Goal: Task Accomplishment & Management: Manage account settings

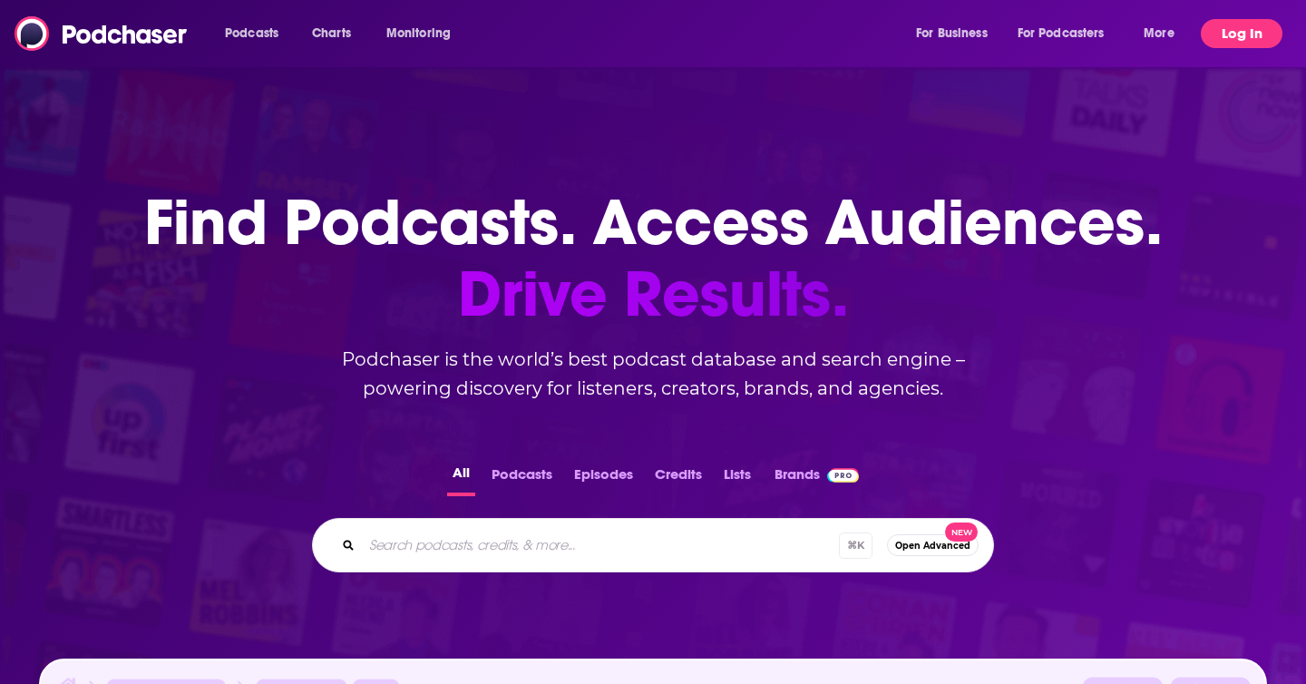
click at [1248, 33] on button "Log In" at bounding box center [1241, 33] width 82 height 29
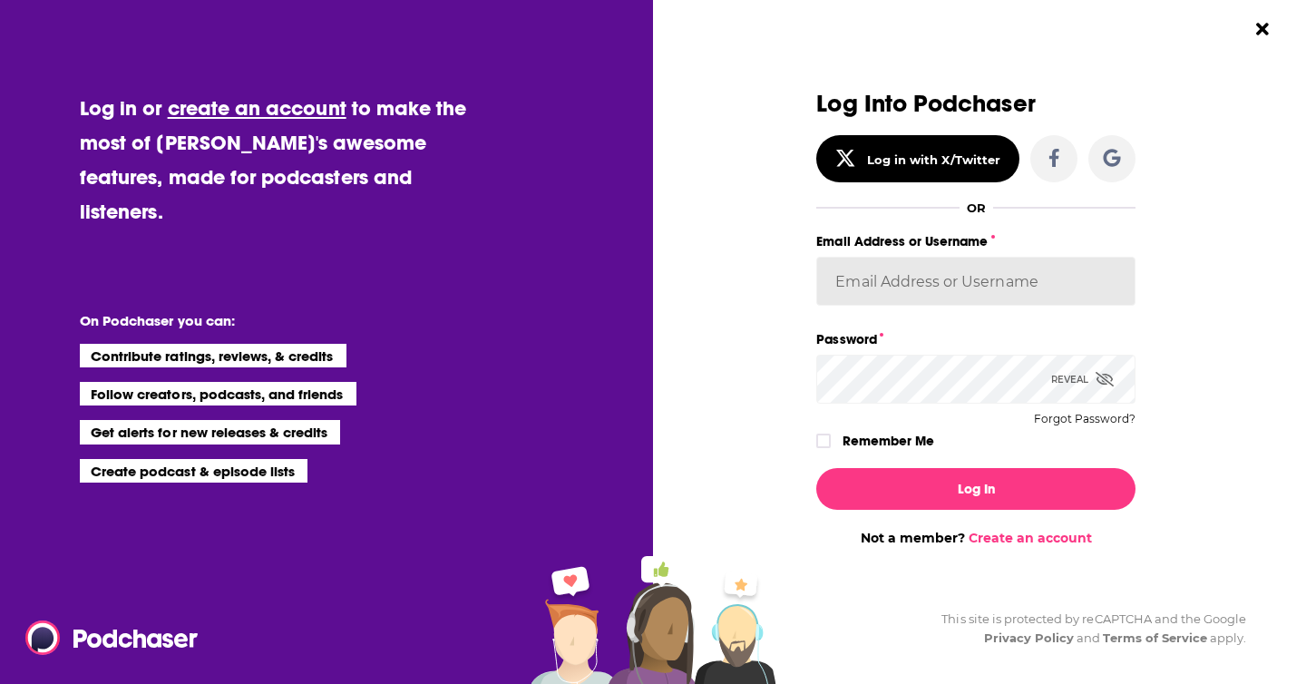
click at [954, 288] on input "Email Address or Username" at bounding box center [975, 281] width 319 height 49
type input "heidiv"
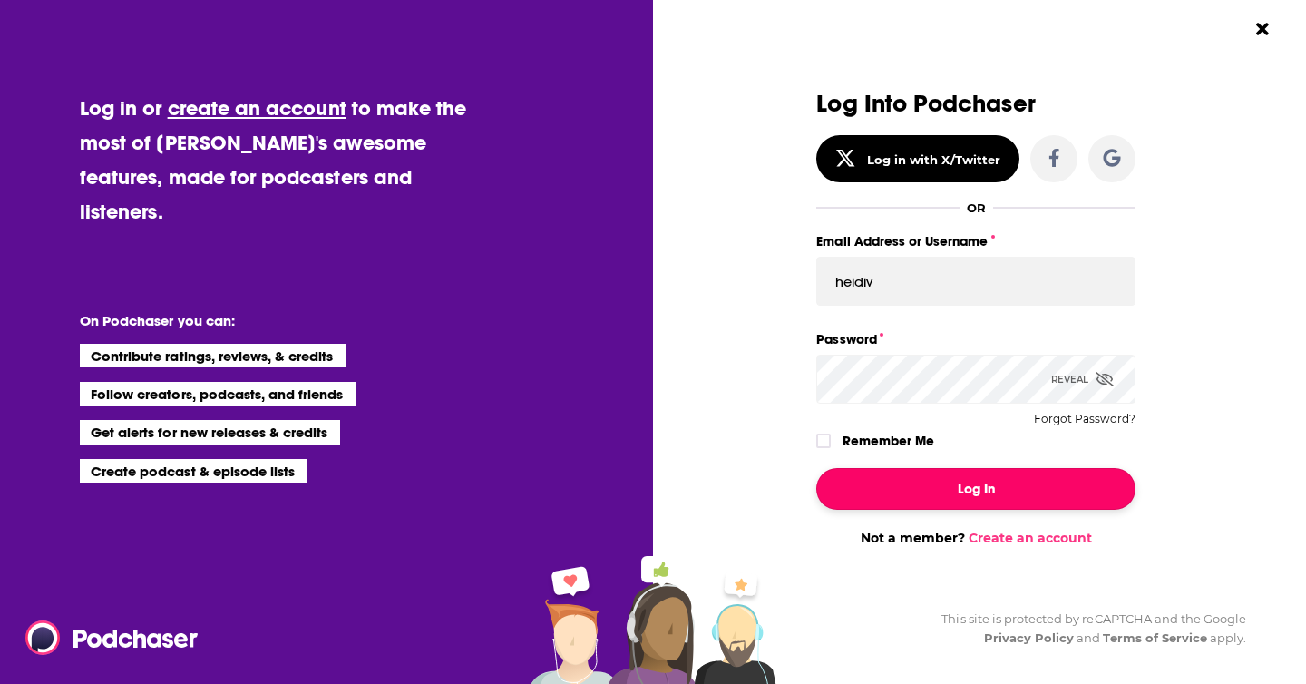
click at [984, 491] on button "Log In" at bounding box center [975, 489] width 319 height 42
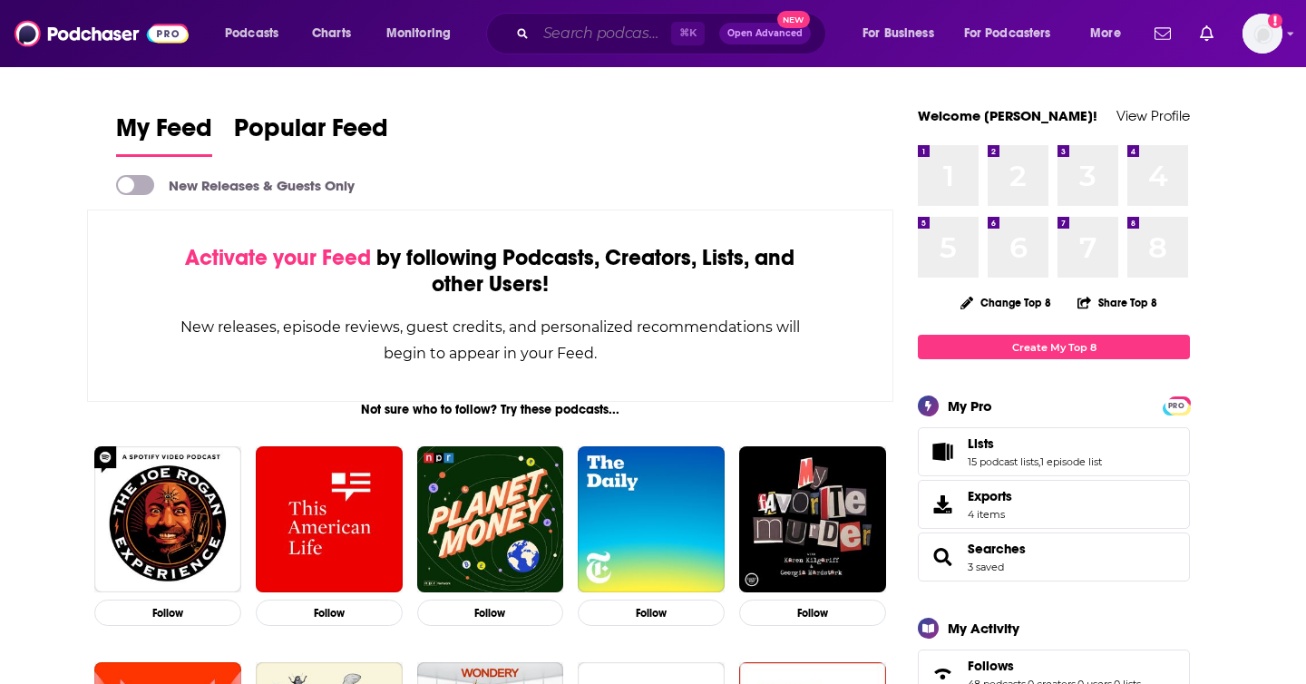
click at [626, 31] on input "Search podcasts, credits, & more..." at bounding box center [603, 33] width 135 height 29
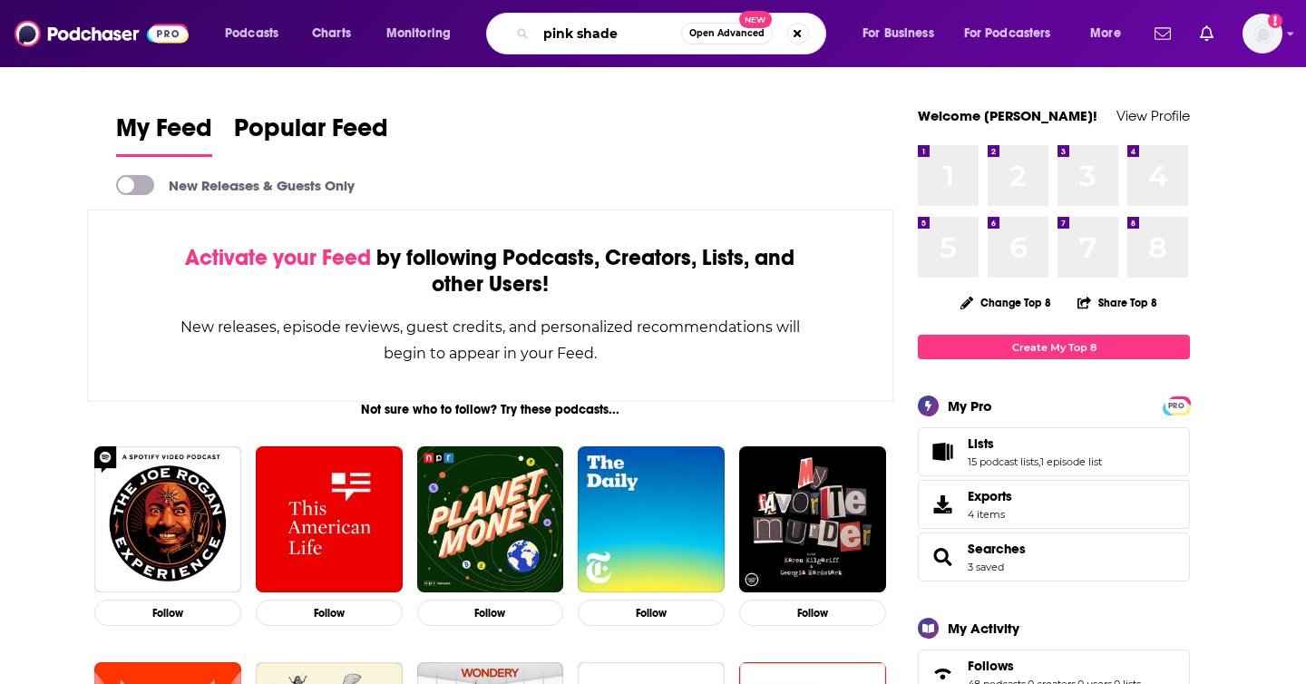
type input "pink shade"
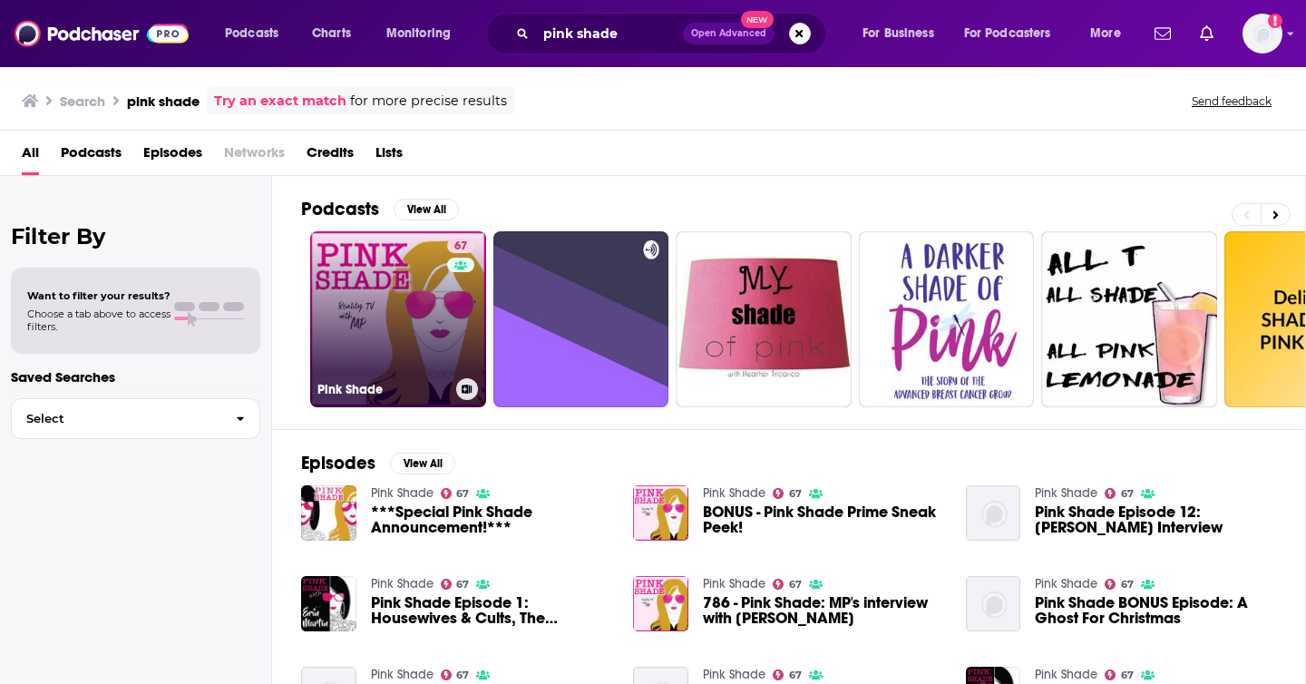
click at [432, 362] on link "67 Pink Shade" at bounding box center [398, 319] width 176 height 176
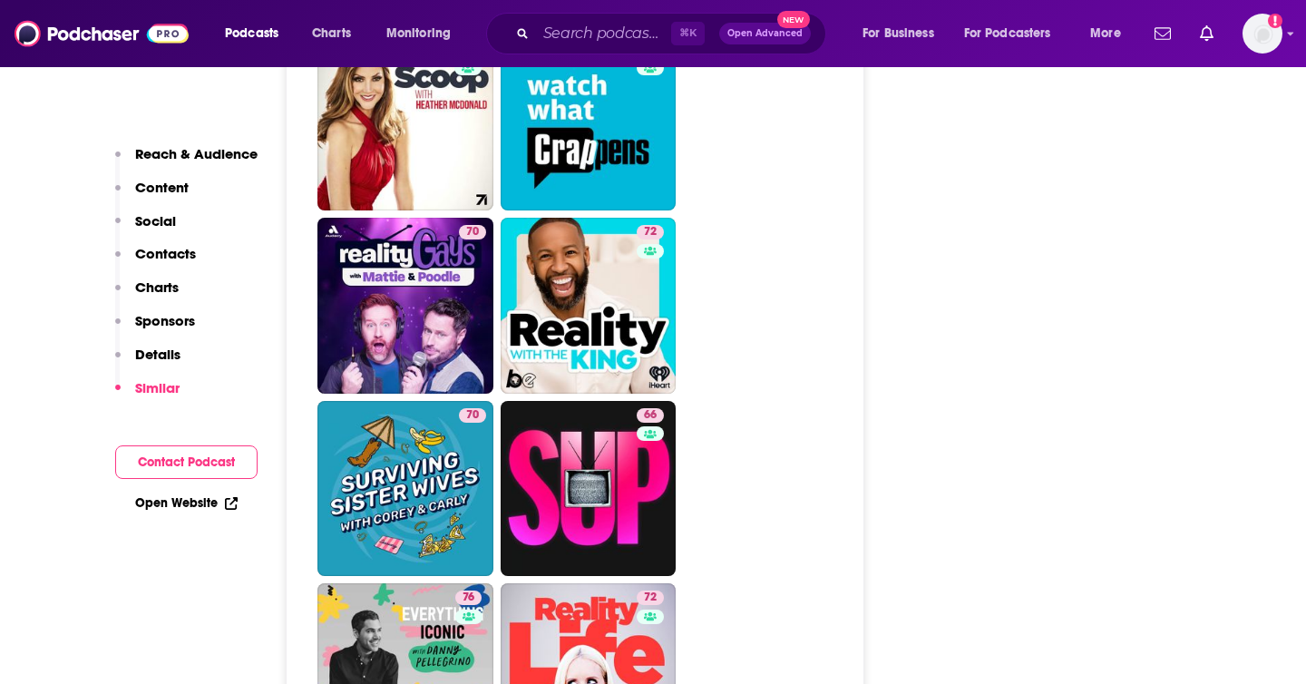
scroll to position [3965, 0]
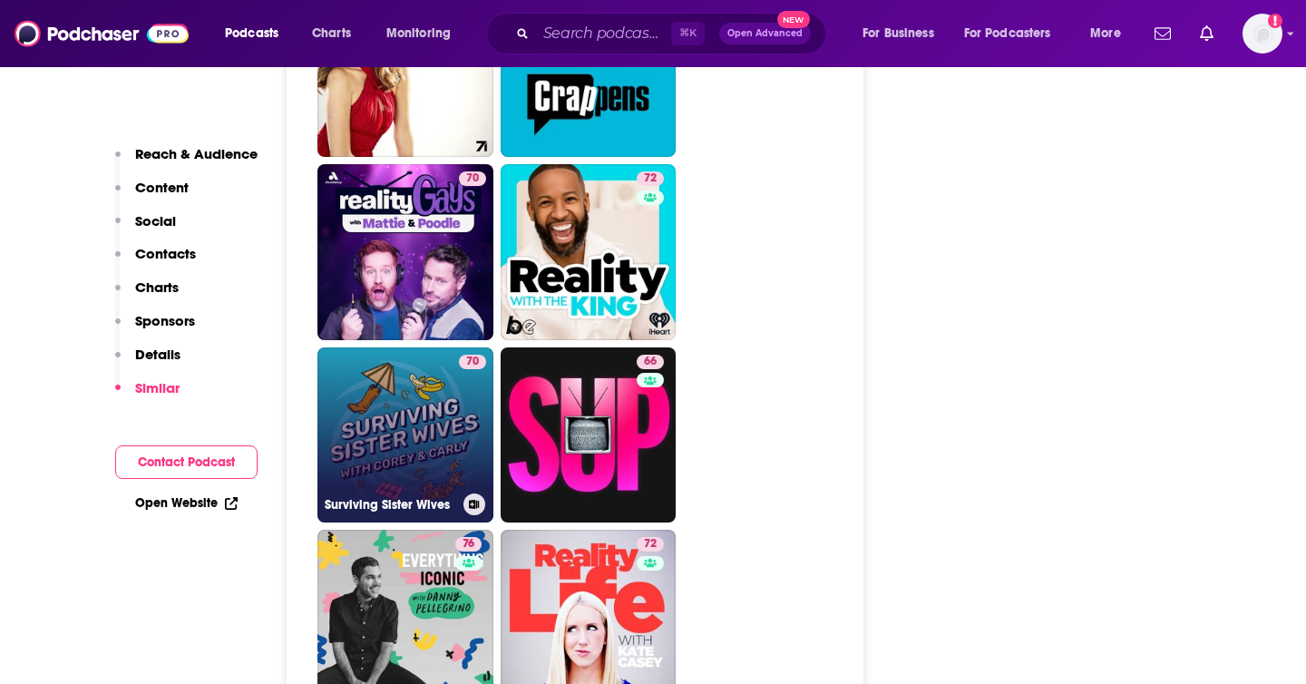
click at [439, 347] on link "70 Surviving Sister Wives" at bounding box center [405, 435] width 176 height 176
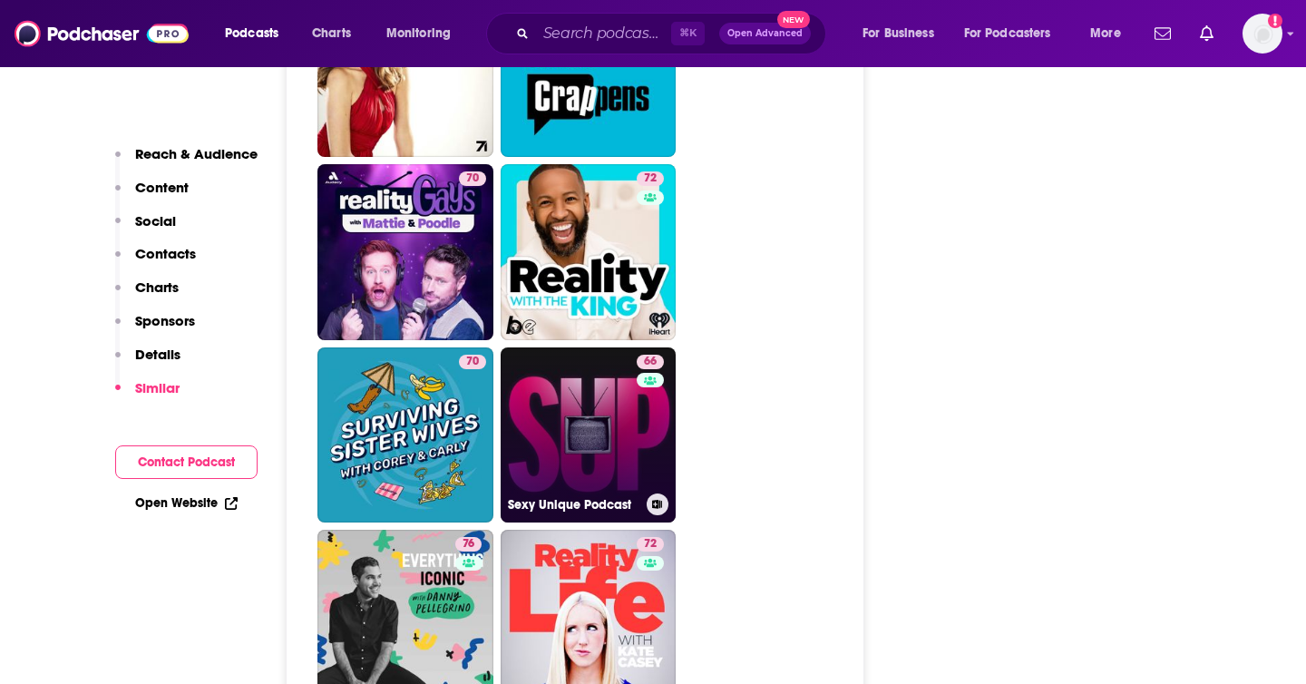
click at [653, 355] on div "66" at bounding box center [652, 425] width 32 height 140
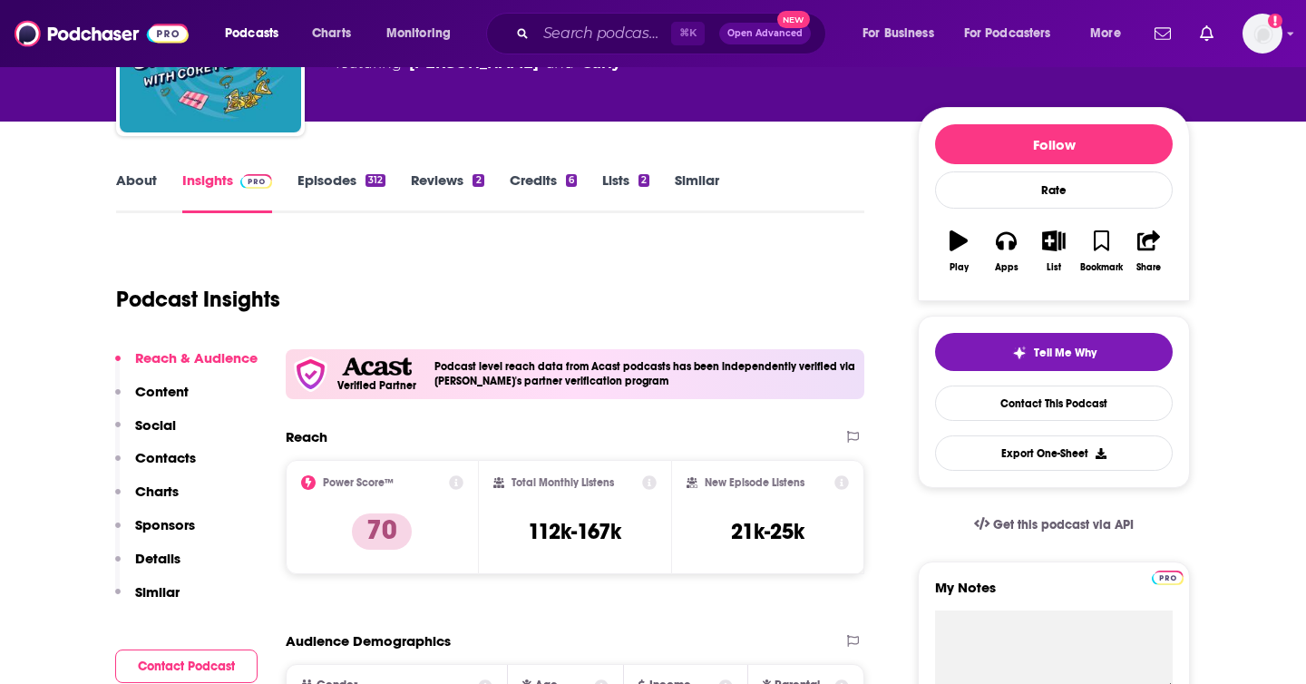
scroll to position [243, 0]
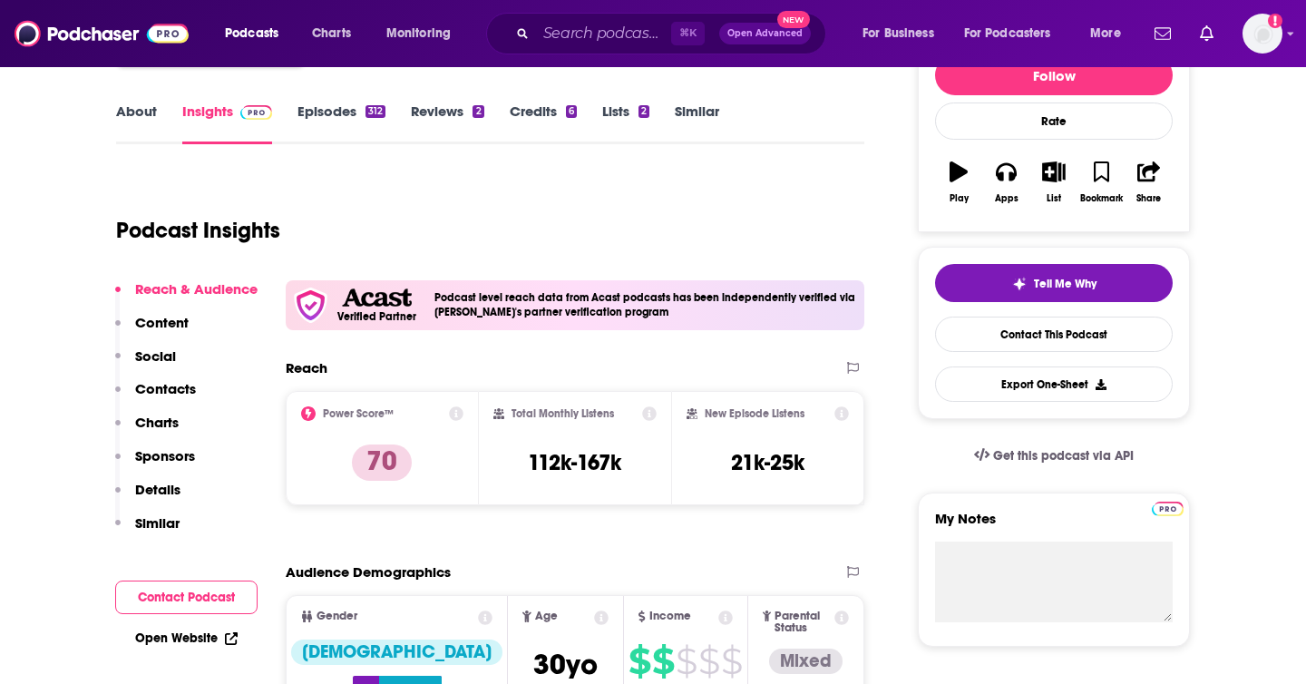
click at [355, 119] on link "Episodes 312" at bounding box center [341, 123] width 88 height 42
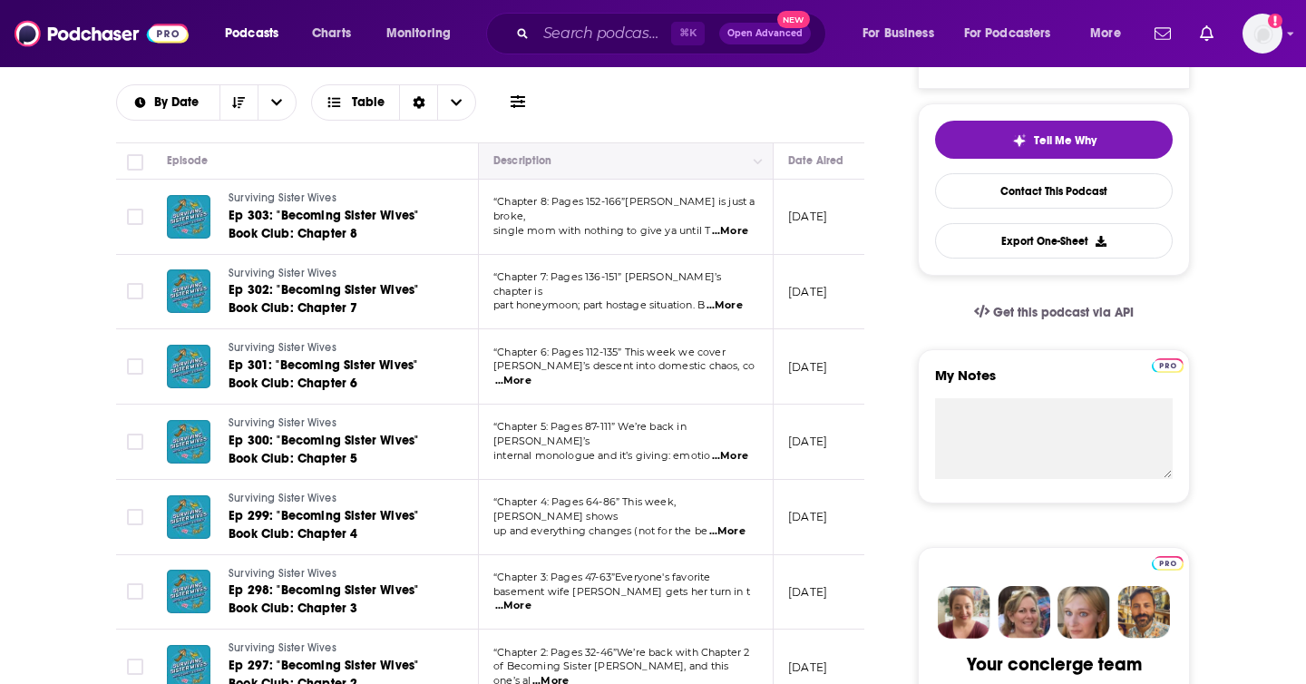
scroll to position [381, 0]
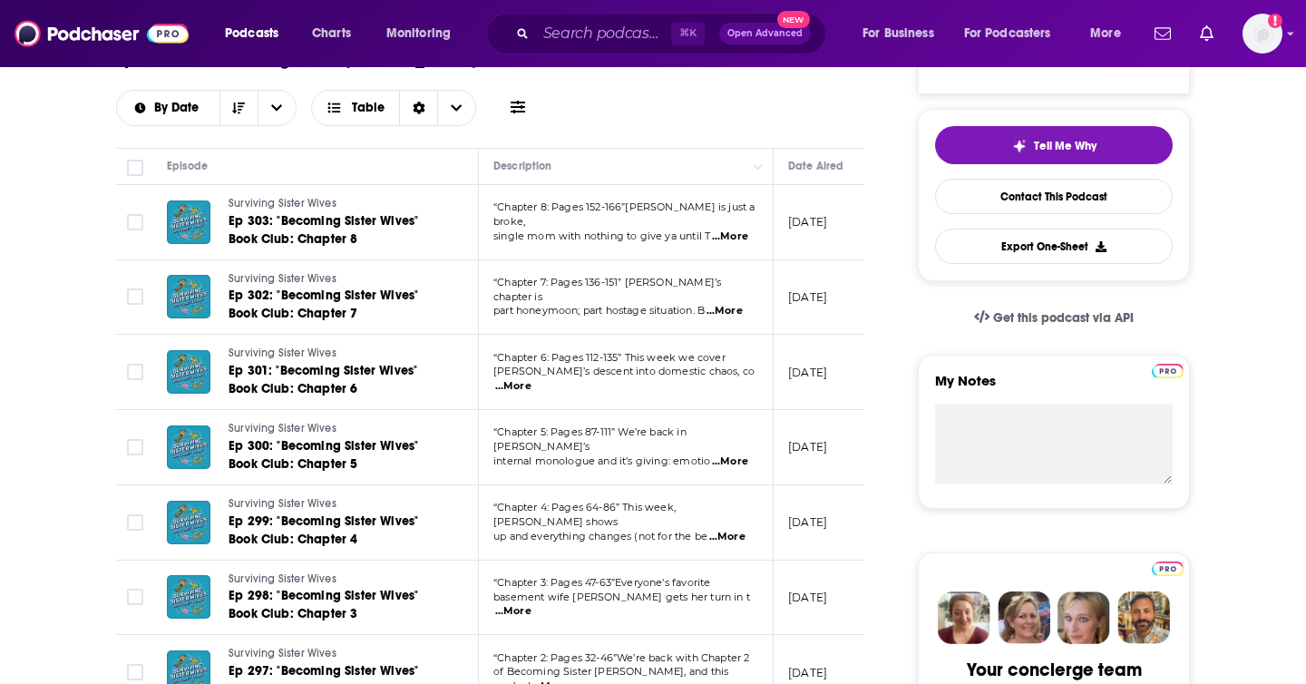
click at [742, 229] on span "...More" at bounding box center [730, 236] width 36 height 15
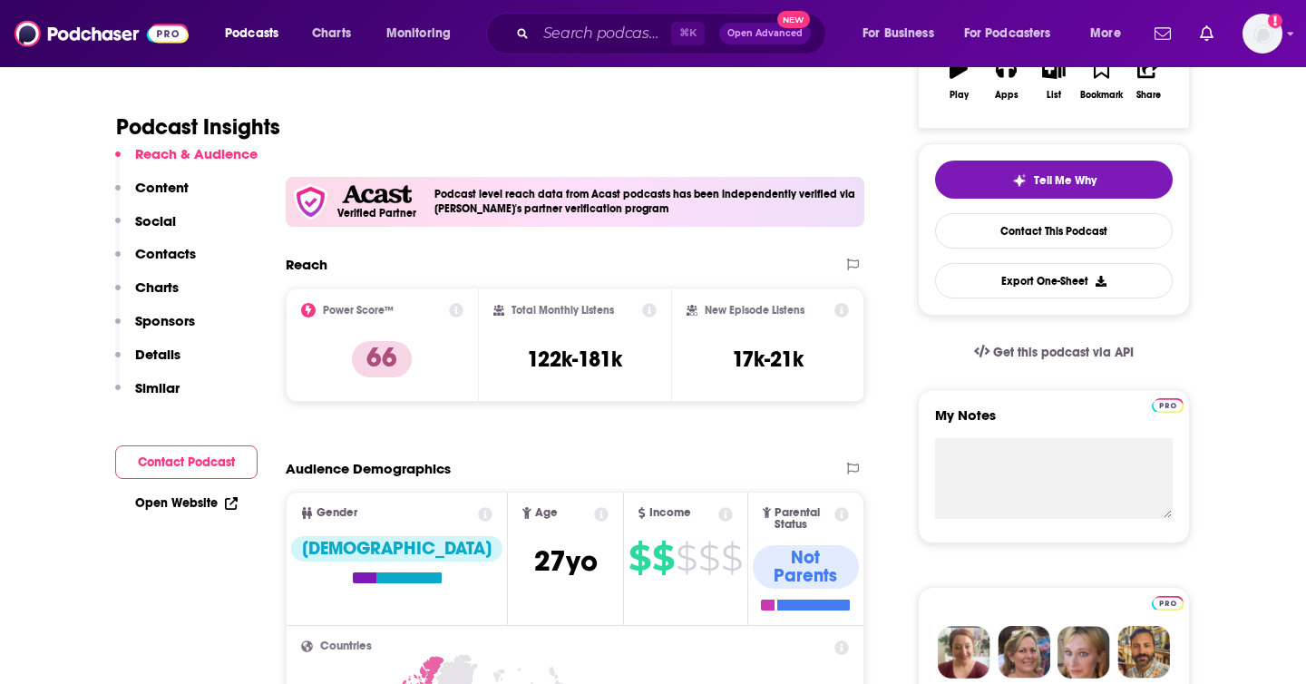
scroll to position [343, 0]
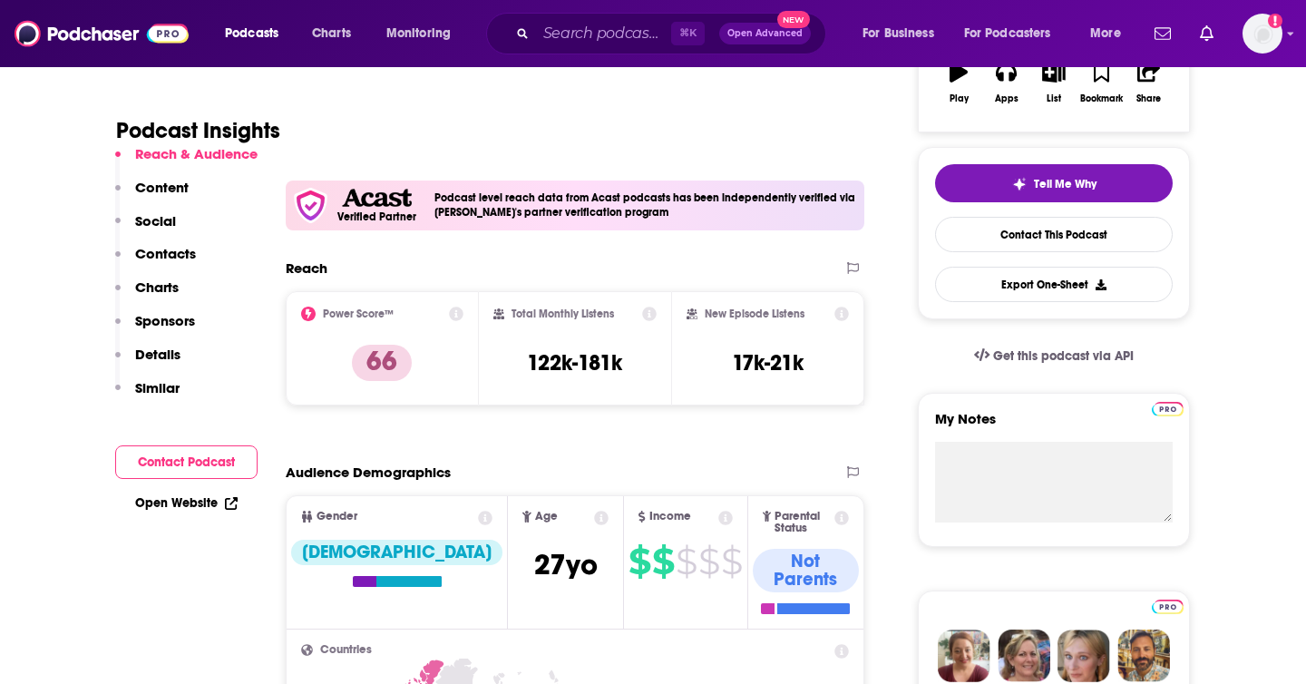
click at [173, 258] on p "Contacts" at bounding box center [165, 253] width 61 height 17
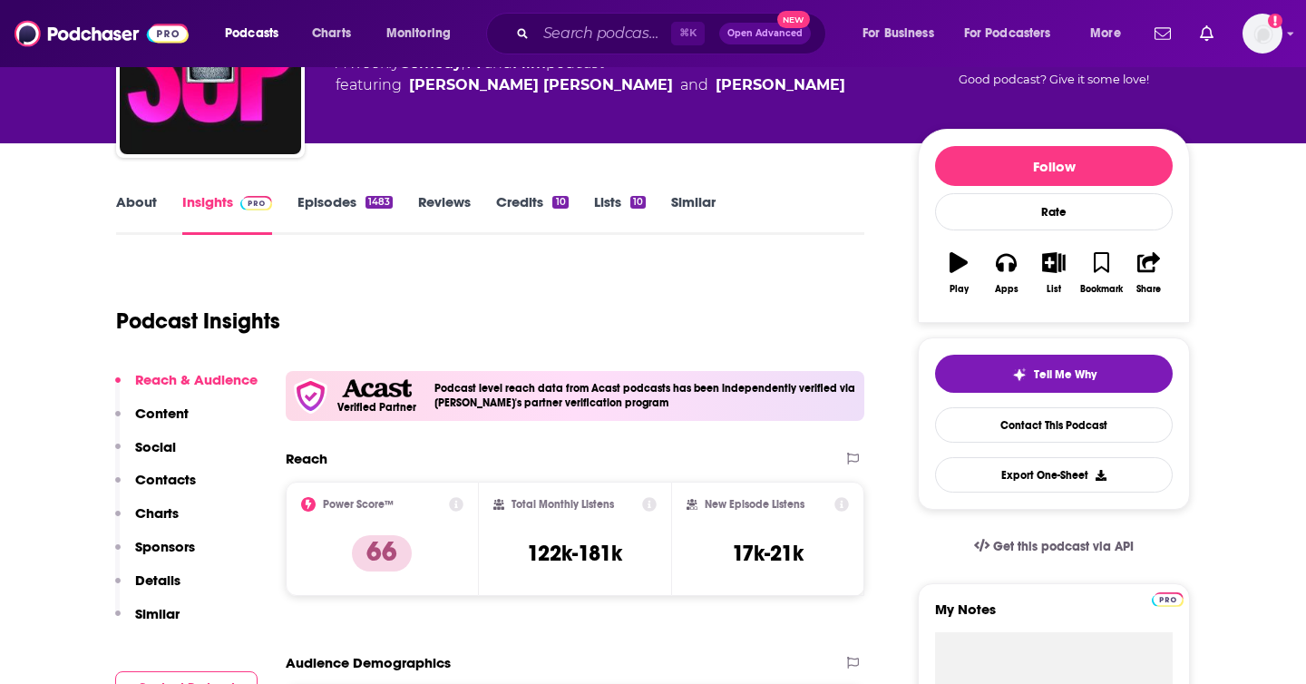
scroll to position [0, 0]
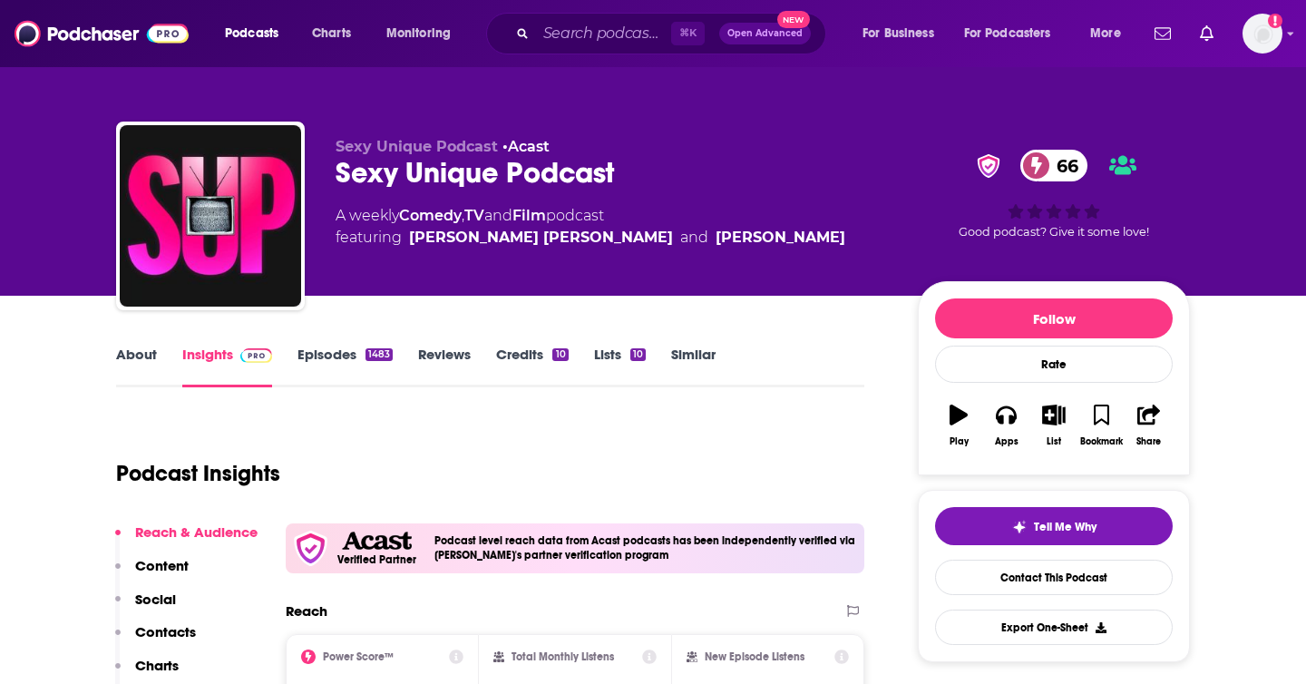
click at [361, 352] on link "Episodes 1483" at bounding box center [344, 366] width 95 height 42
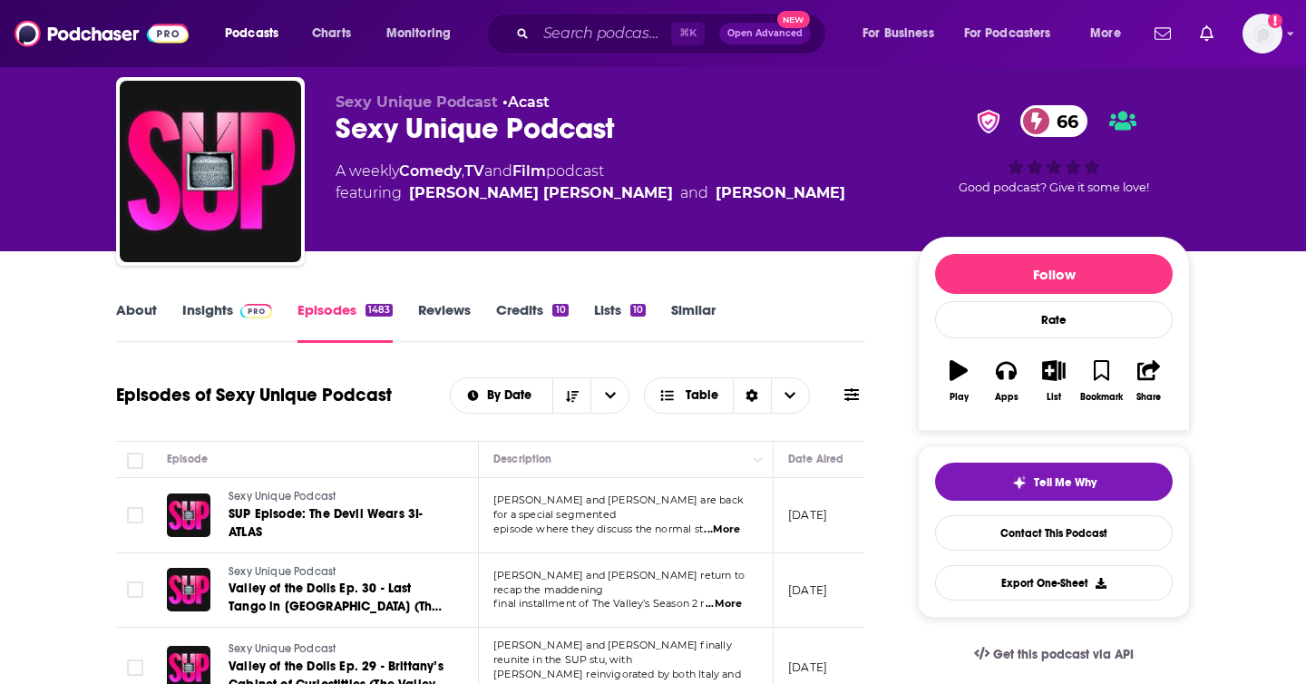
scroll to position [81, 0]
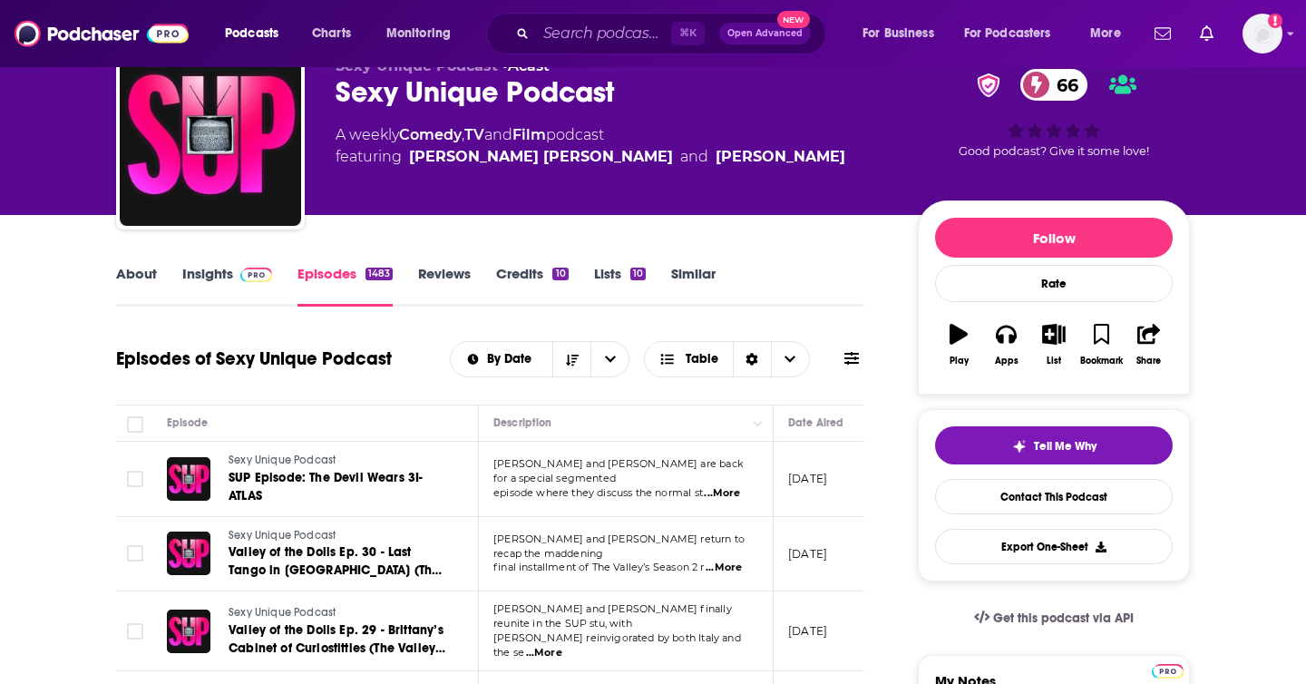
click at [729, 486] on span "...More" at bounding box center [722, 493] width 36 height 15
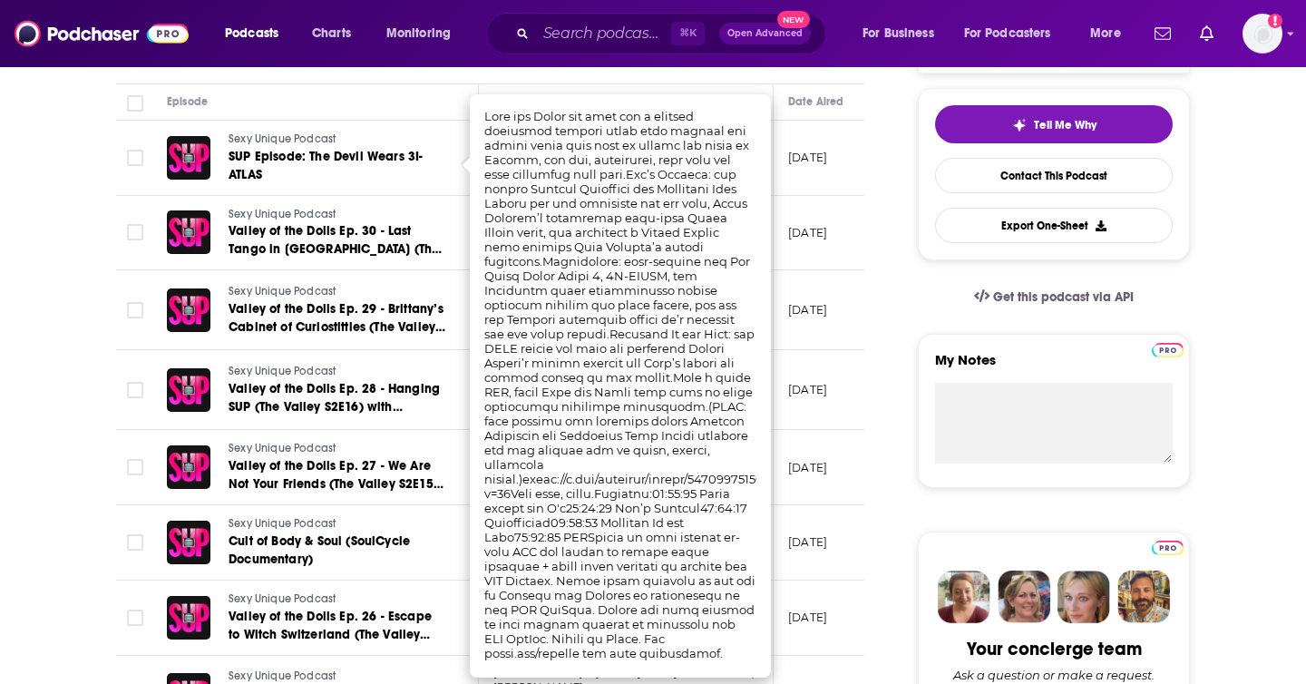
scroll to position [424, 0]
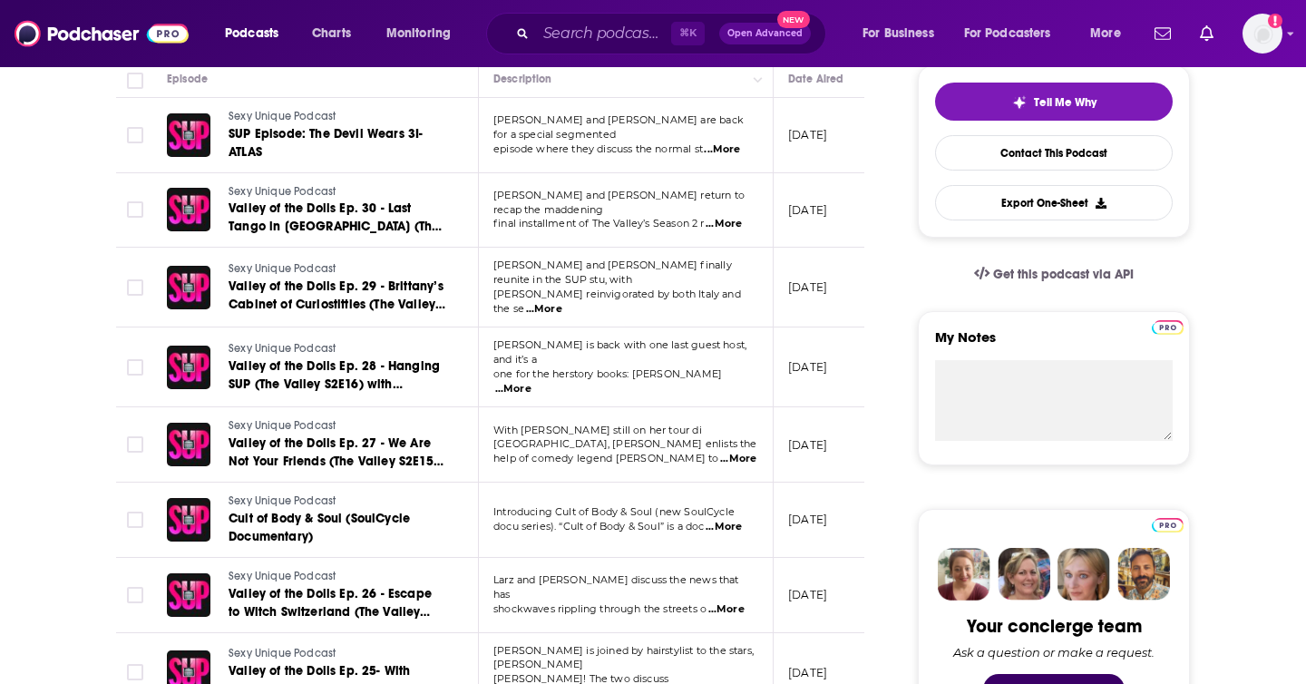
click at [136, 453] on td at bounding box center [134, 444] width 36 height 75
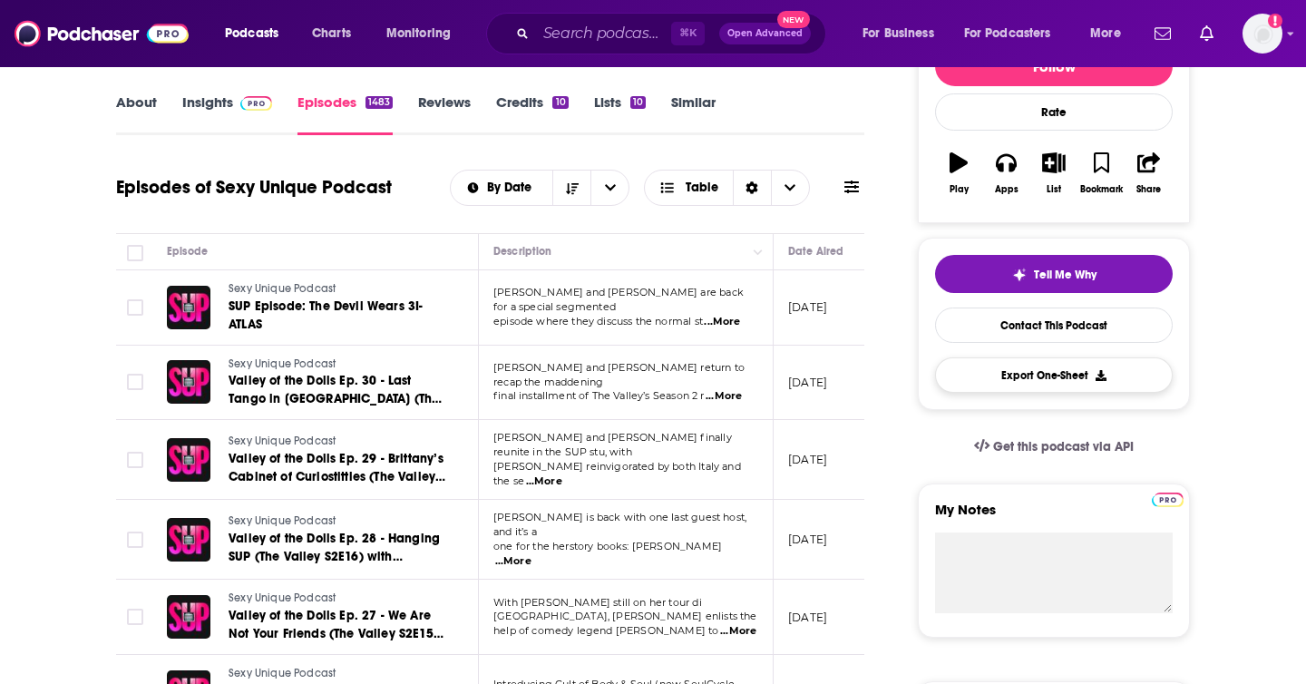
scroll to position [236, 0]
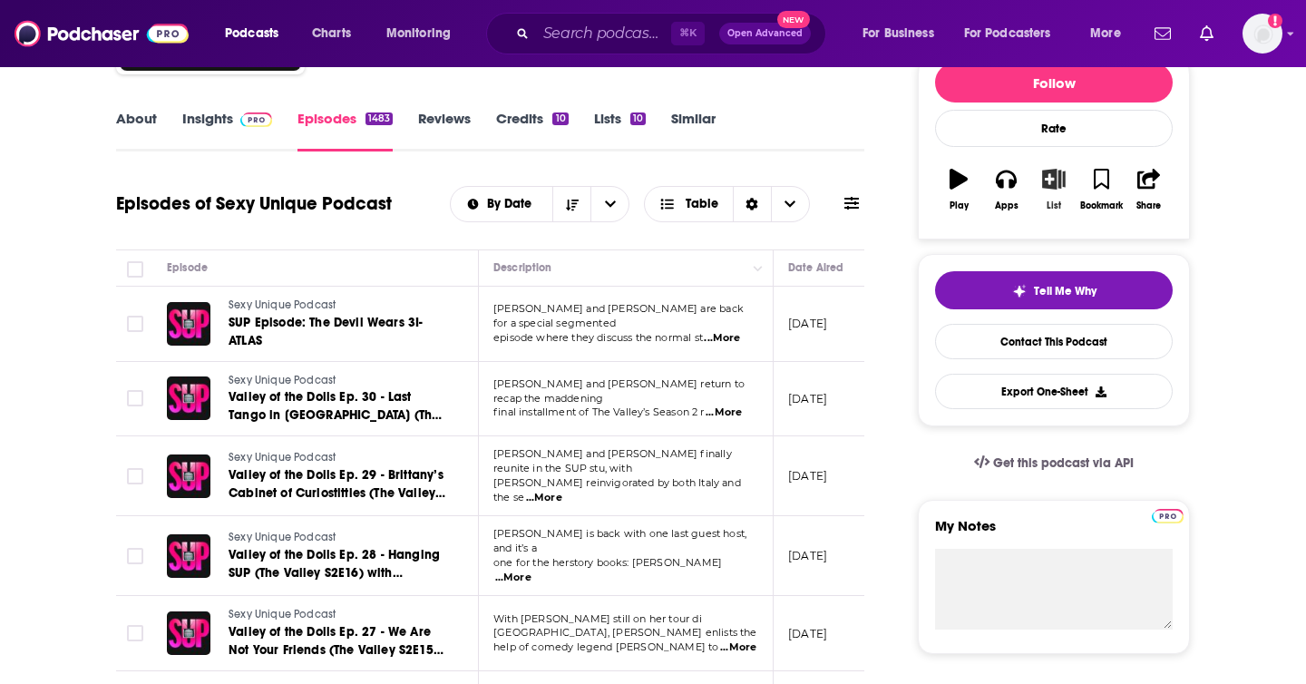
click at [1053, 180] on icon "button" at bounding box center [1053, 179] width 23 height 20
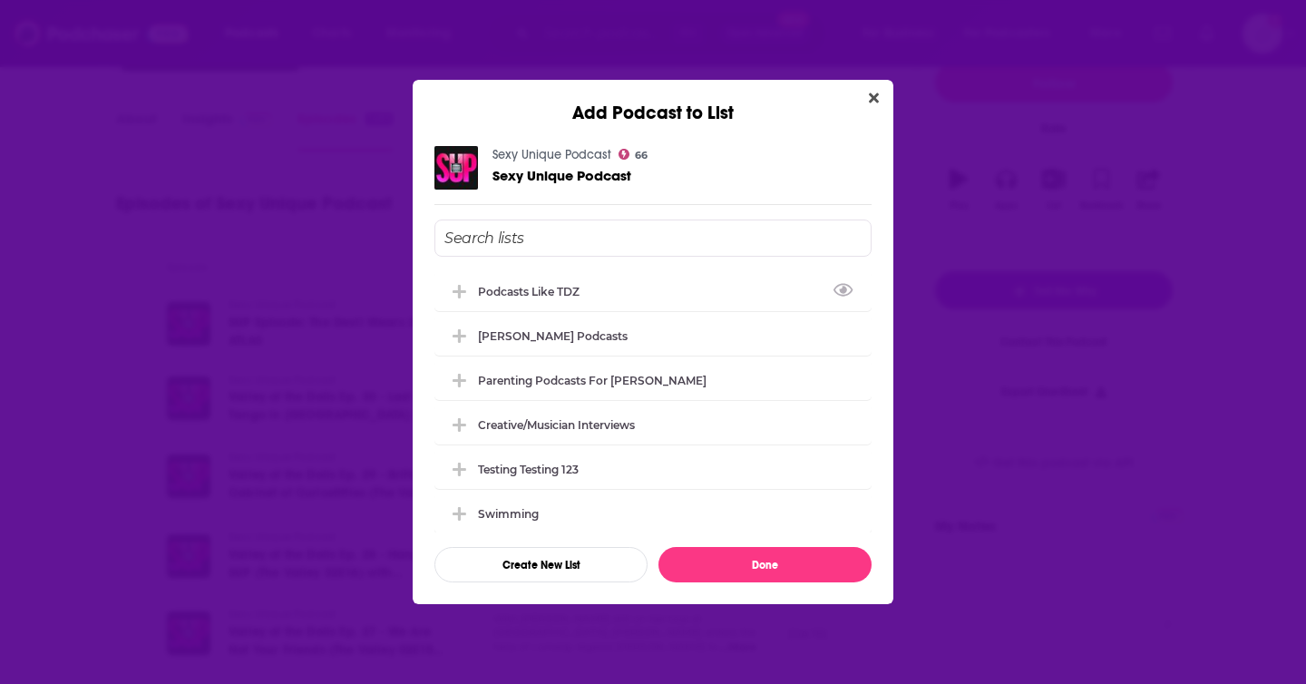
click at [498, 239] on input "Add Podcast To List" at bounding box center [652, 237] width 437 height 37
type input "Jolenta swap"
click at [548, 559] on button "Create New List" at bounding box center [540, 564] width 213 height 35
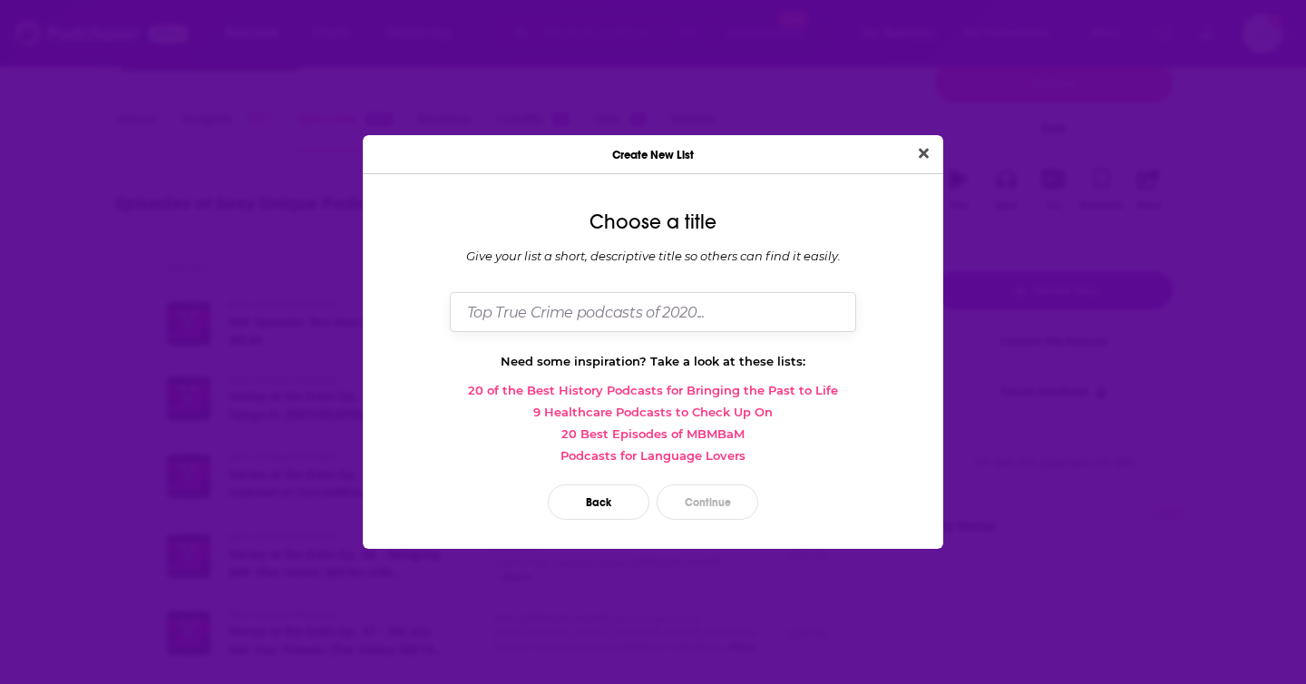
click at [615, 309] on input "Dialog" at bounding box center [653, 311] width 406 height 39
type input "Jolenta swap"
click at [704, 494] on button "Continue" at bounding box center [707, 501] width 102 height 35
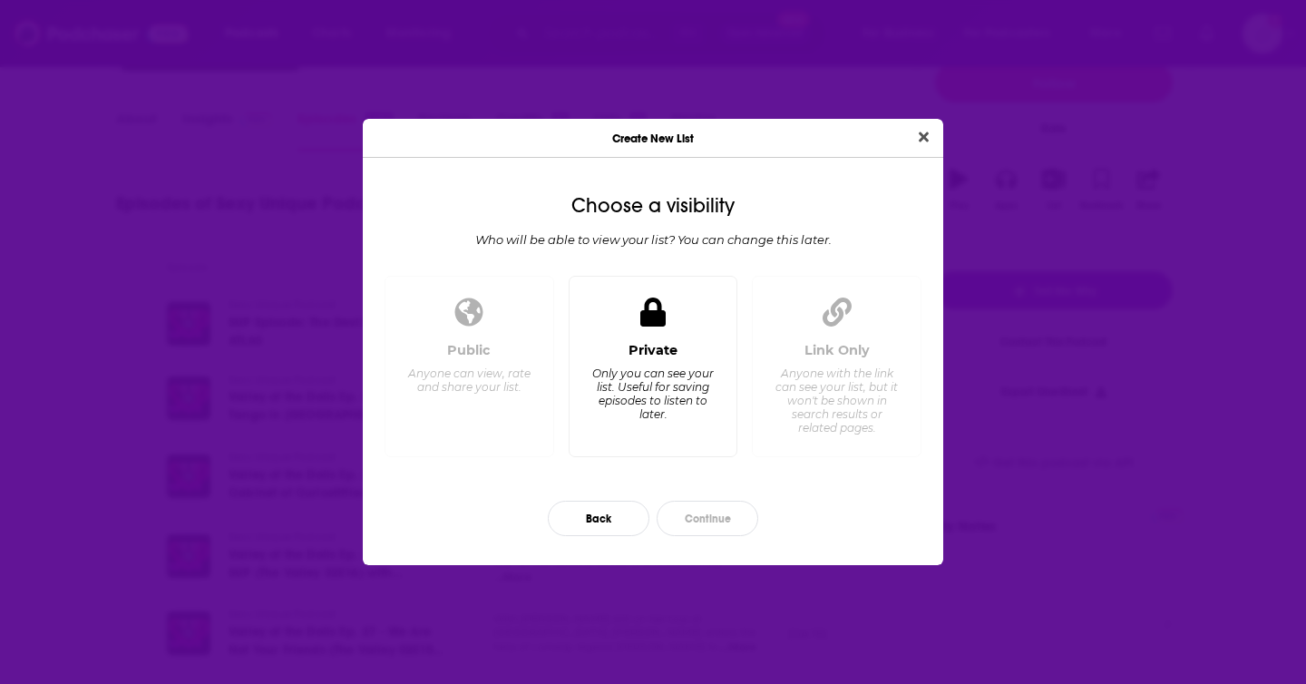
click at [653, 334] on div "Dialog" at bounding box center [653, 313] width 44 height 44
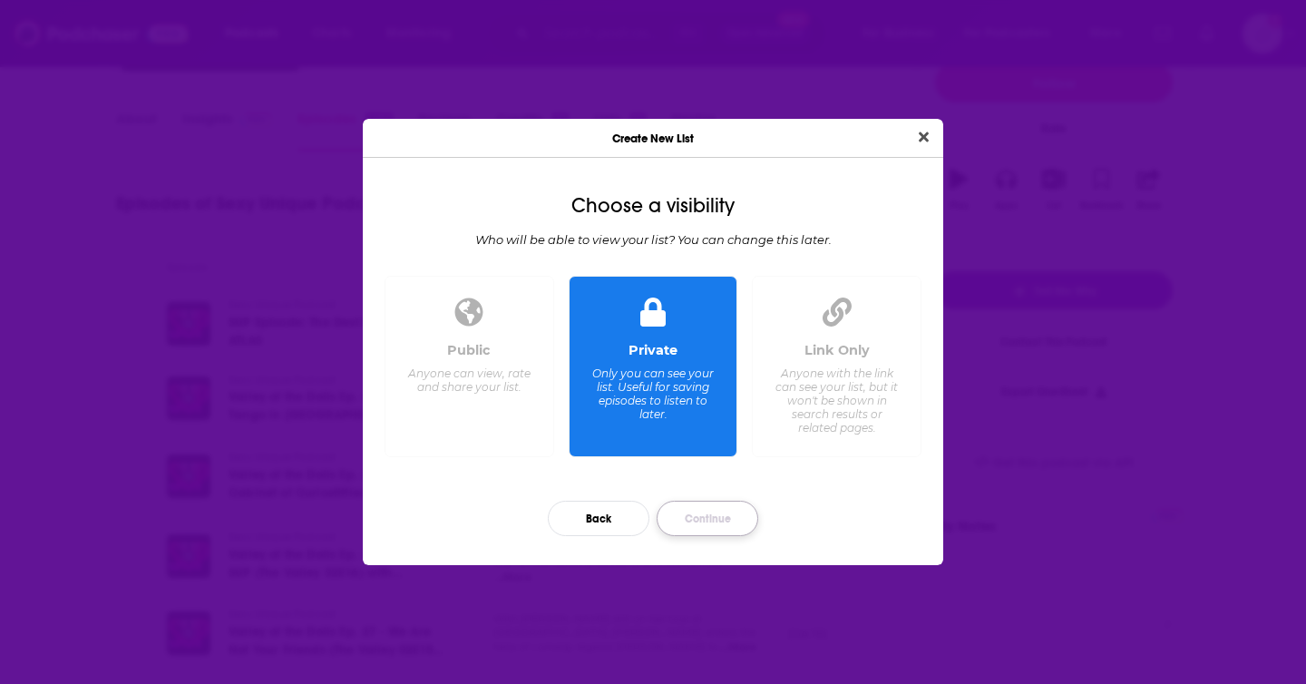
click at [697, 523] on button "Continue" at bounding box center [707, 517] width 102 height 35
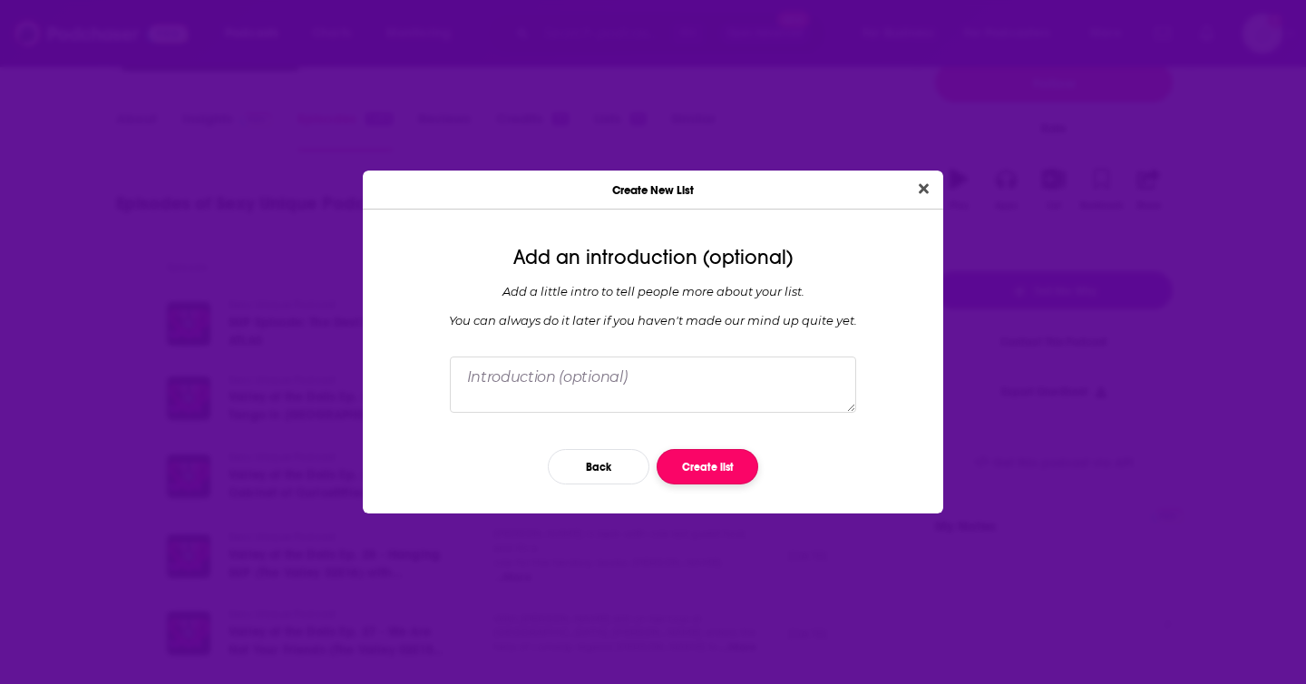
click at [711, 468] on button "Create list" at bounding box center [707, 466] width 102 height 35
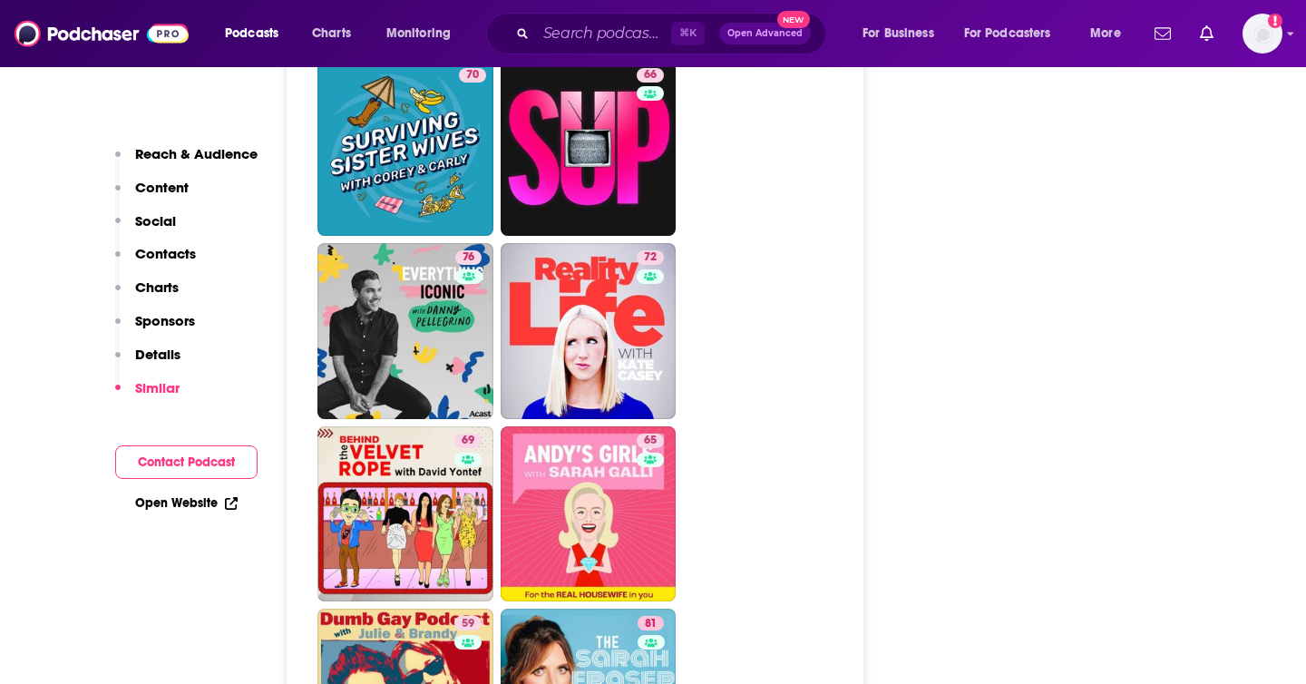
scroll to position [4299, 0]
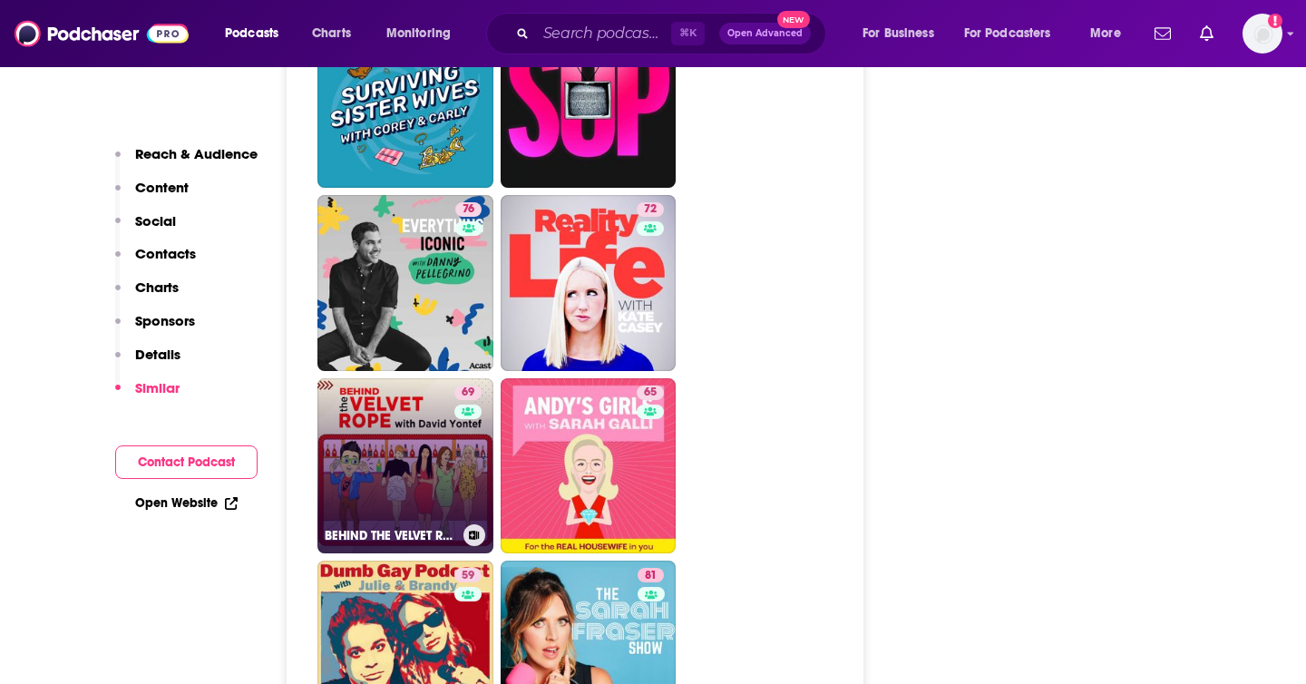
click at [418, 397] on link "69 BEHIND THE VELVET ROPE" at bounding box center [405, 466] width 176 height 176
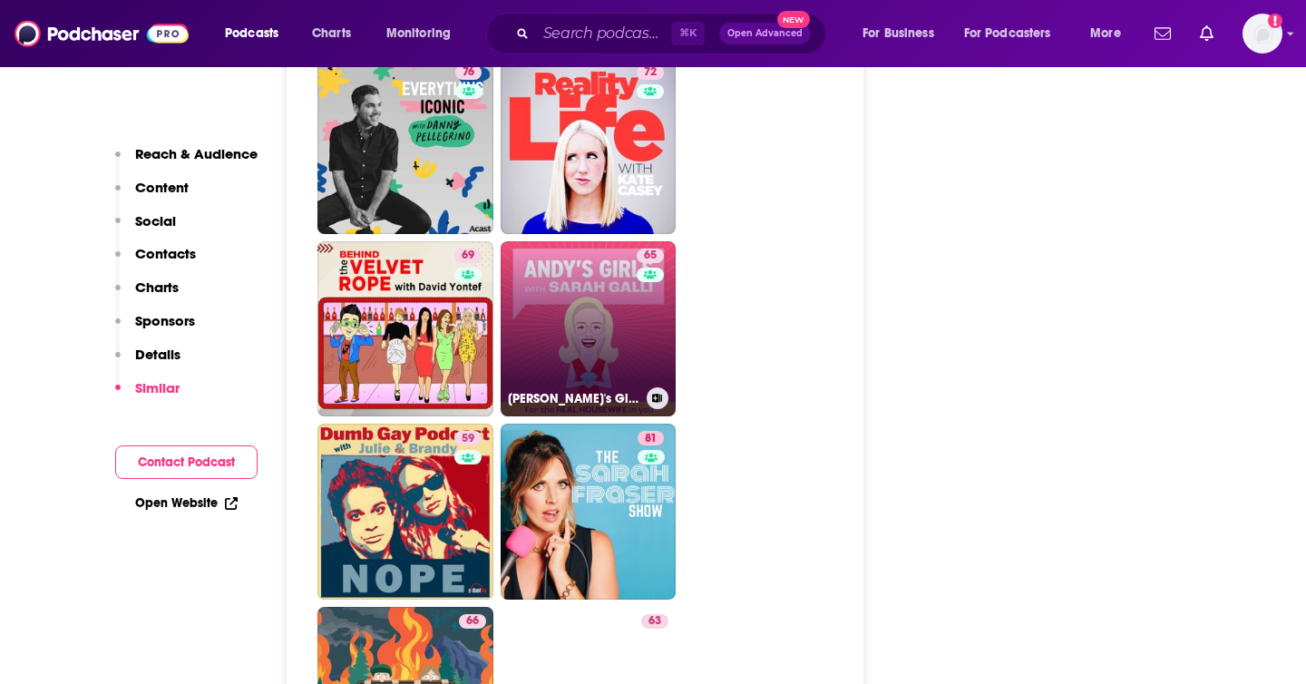
scroll to position [4481, 0]
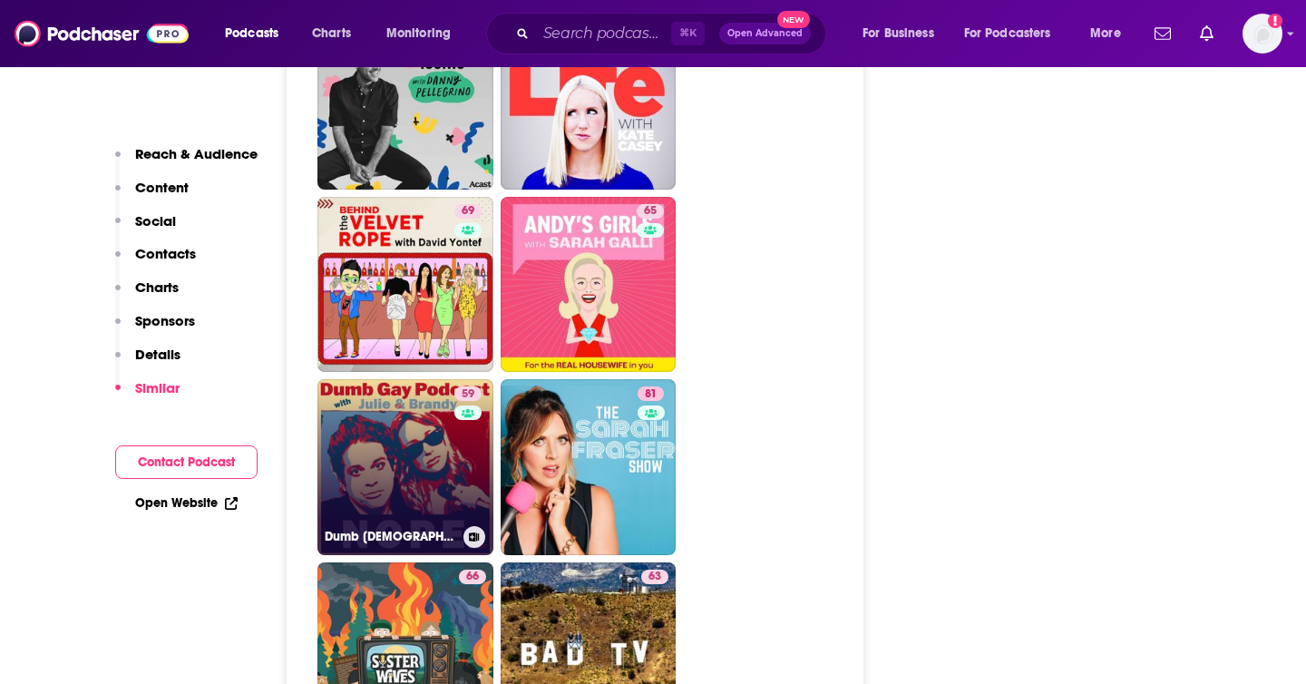
click at [370, 379] on link "59 Dumb Gay Podcast with Julie Goldman & Brandy Howard" at bounding box center [405, 467] width 176 height 176
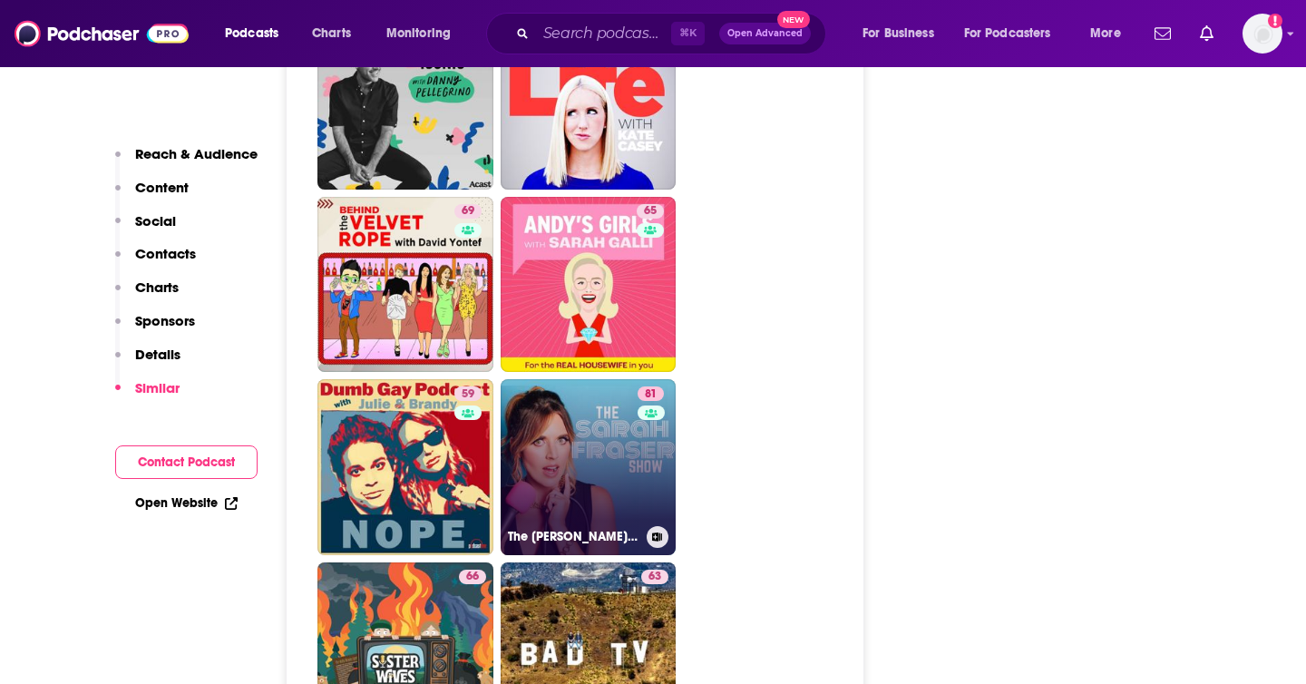
click at [619, 379] on link "81 The Sarah Fraser Show" at bounding box center [588, 467] width 176 height 176
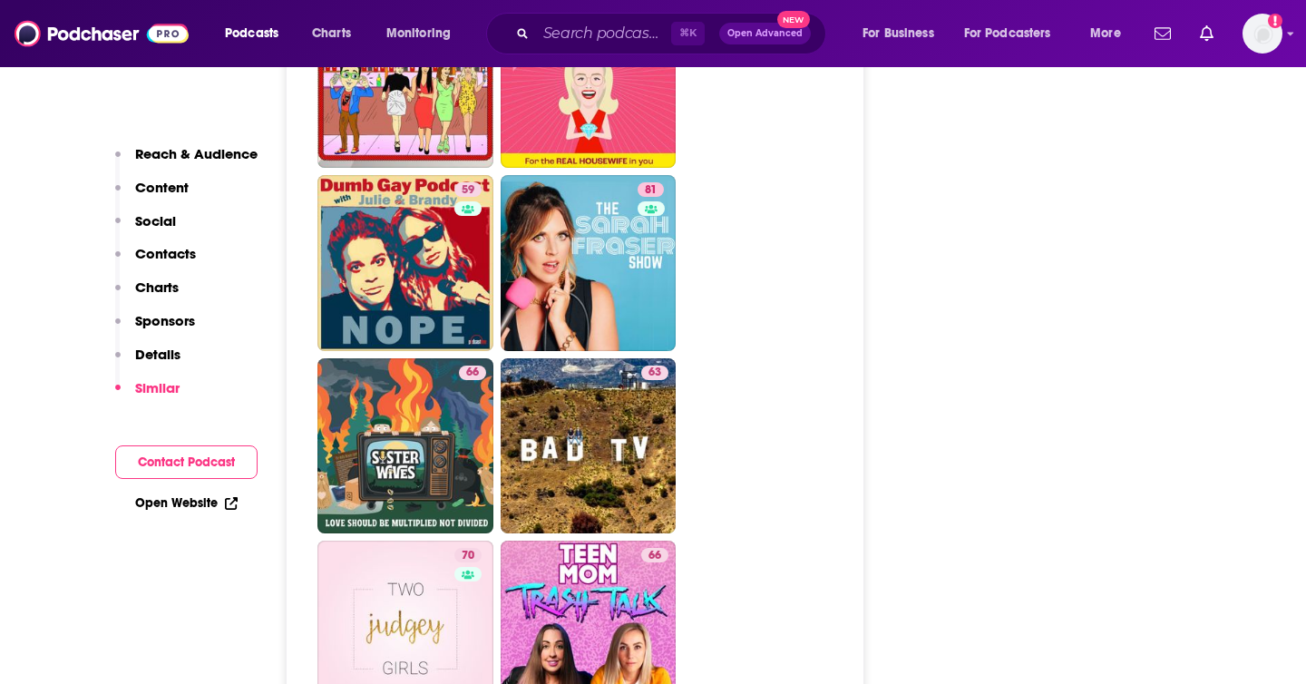
scroll to position [4706, 0]
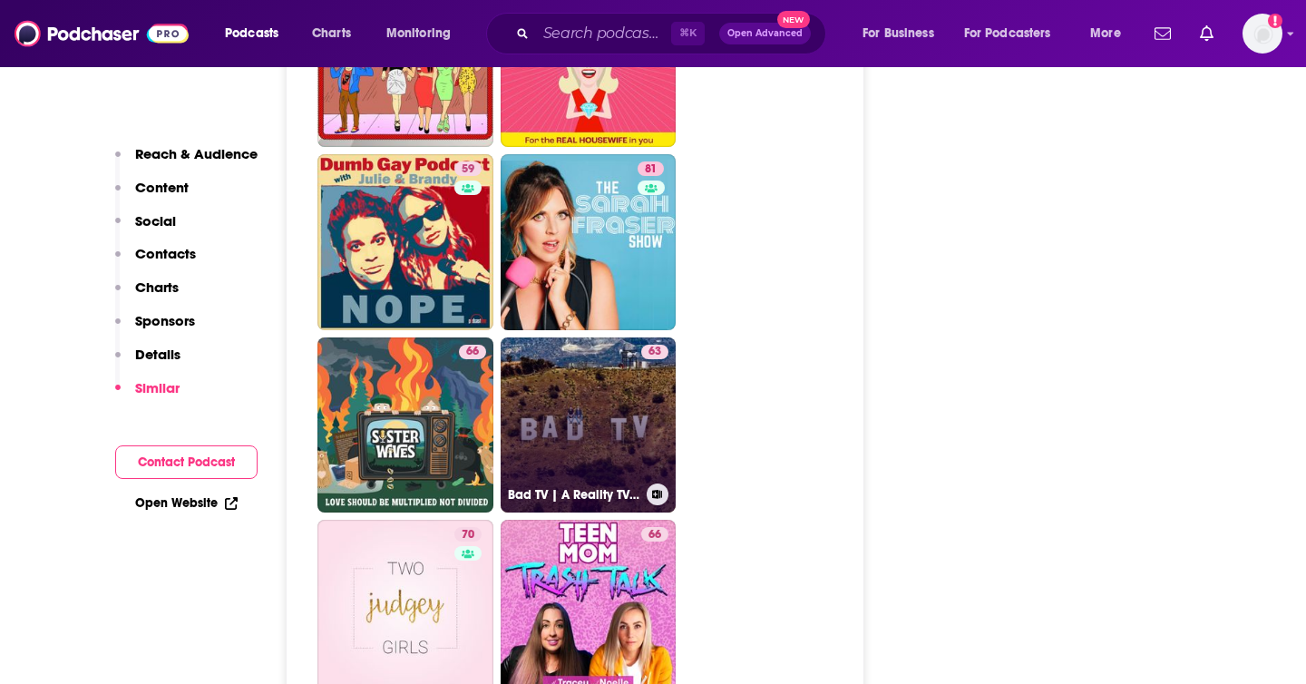
click at [615, 337] on link "63 Bad TV | A Reality TV Recap Program" at bounding box center [588, 425] width 176 height 176
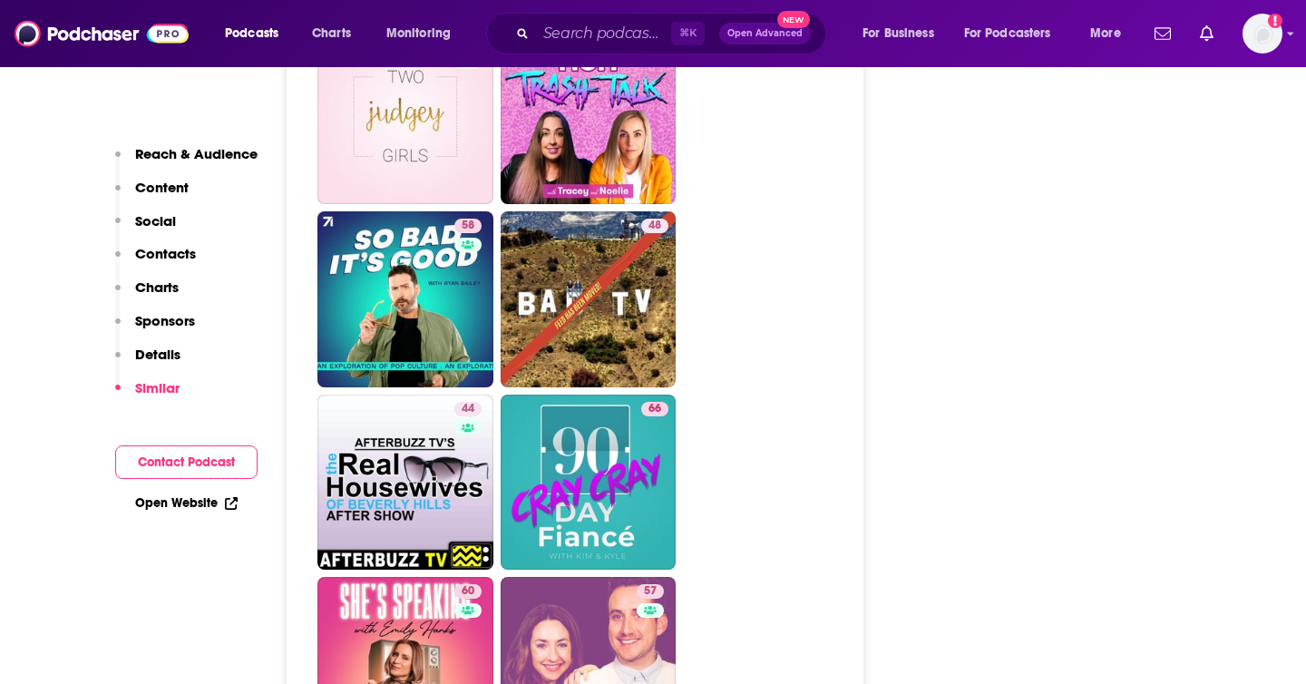
scroll to position [5208, 0]
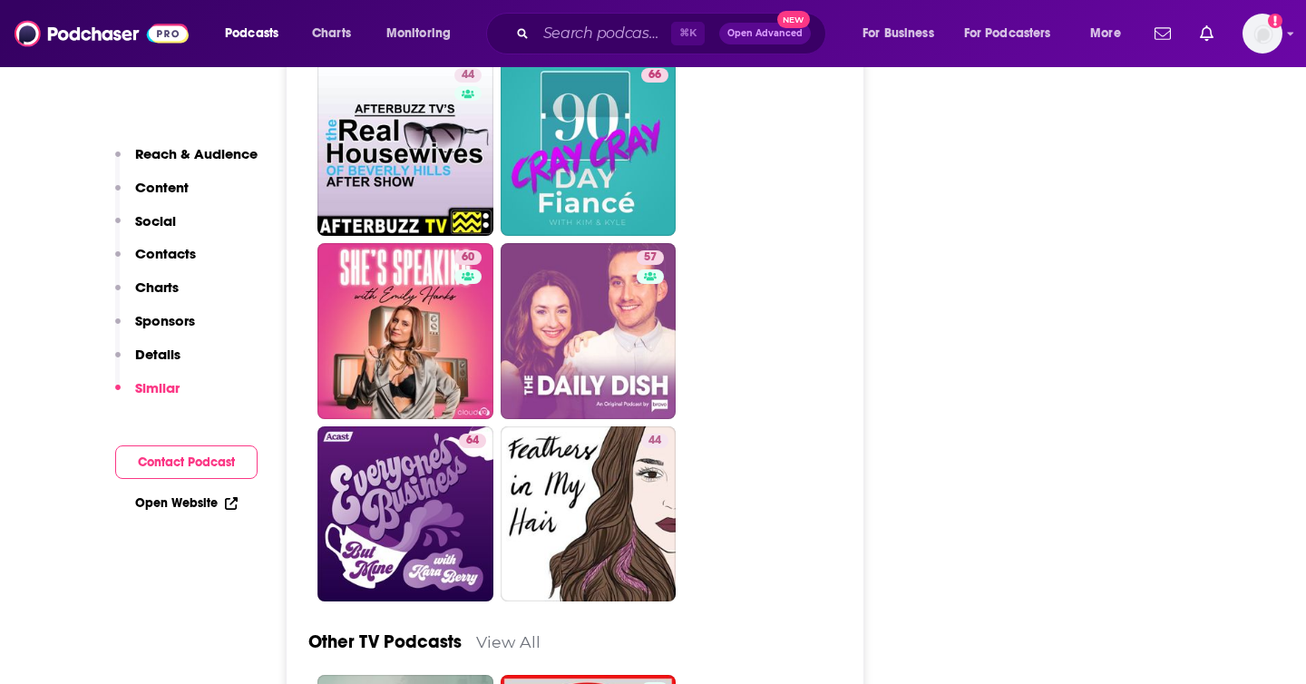
scroll to position [5566, 0]
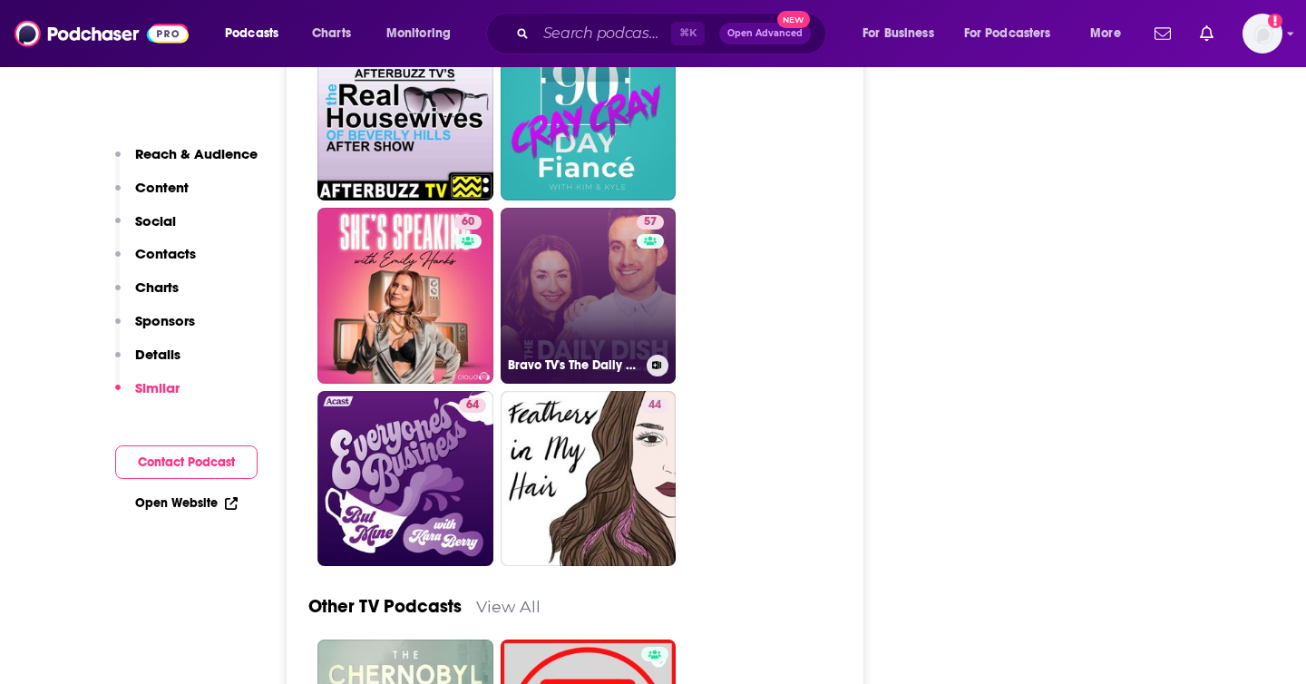
click at [623, 248] on link "57 Bravo TV's The Daily Dish" at bounding box center [588, 296] width 176 height 176
click at [646, 215] on div "57" at bounding box center [652, 285] width 32 height 140
type input "https://www.podchaser.com/podcasts/bravo-tvs-the-daily-dish-228149"
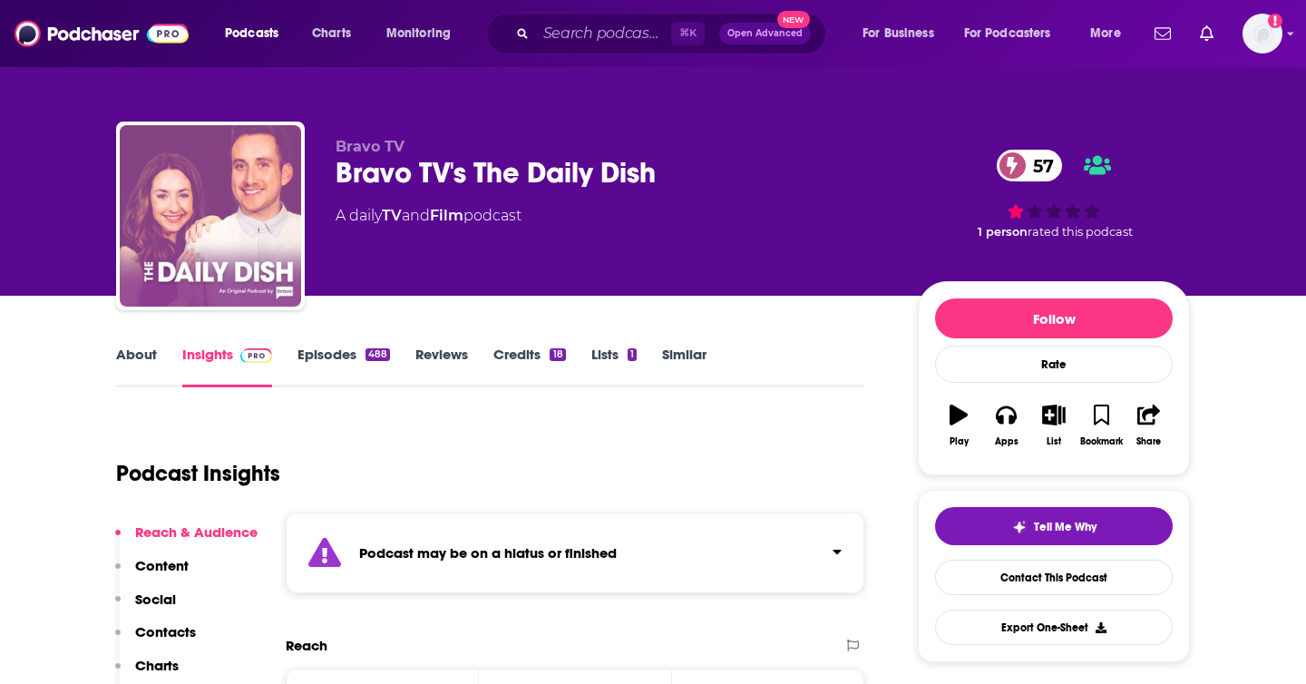
click at [366, 357] on div "488" at bounding box center [377, 354] width 24 height 13
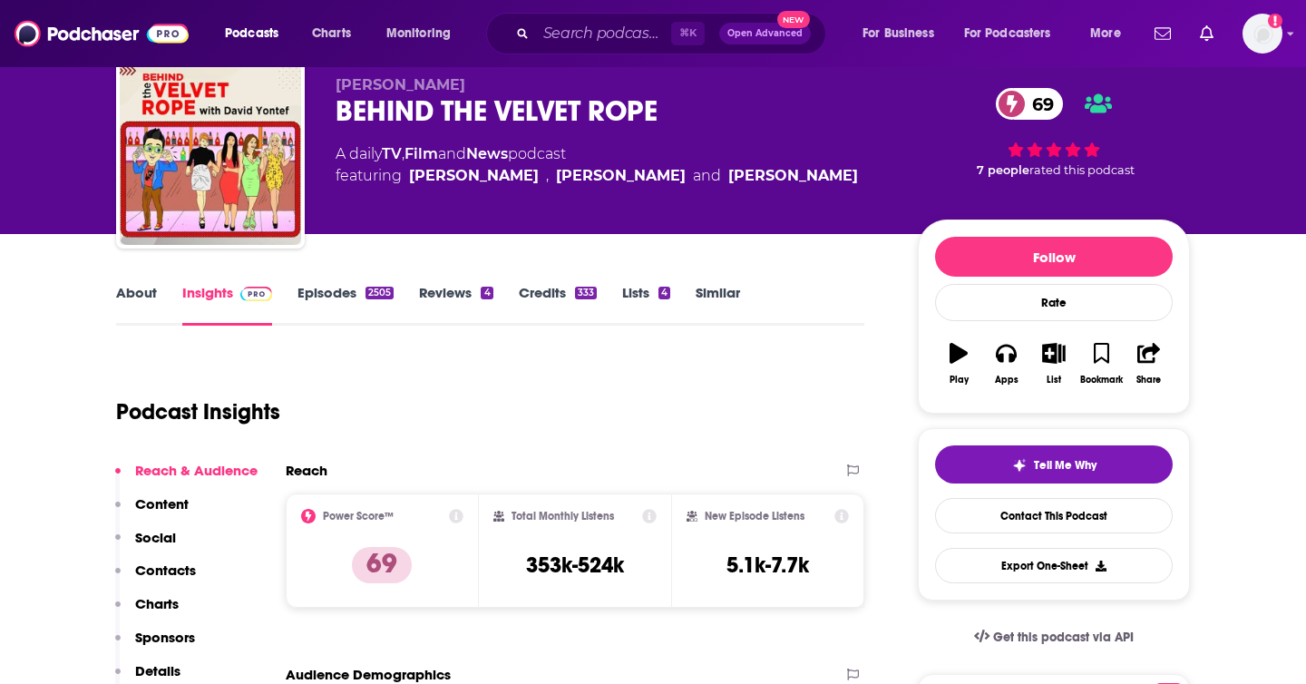
scroll to position [64, 0]
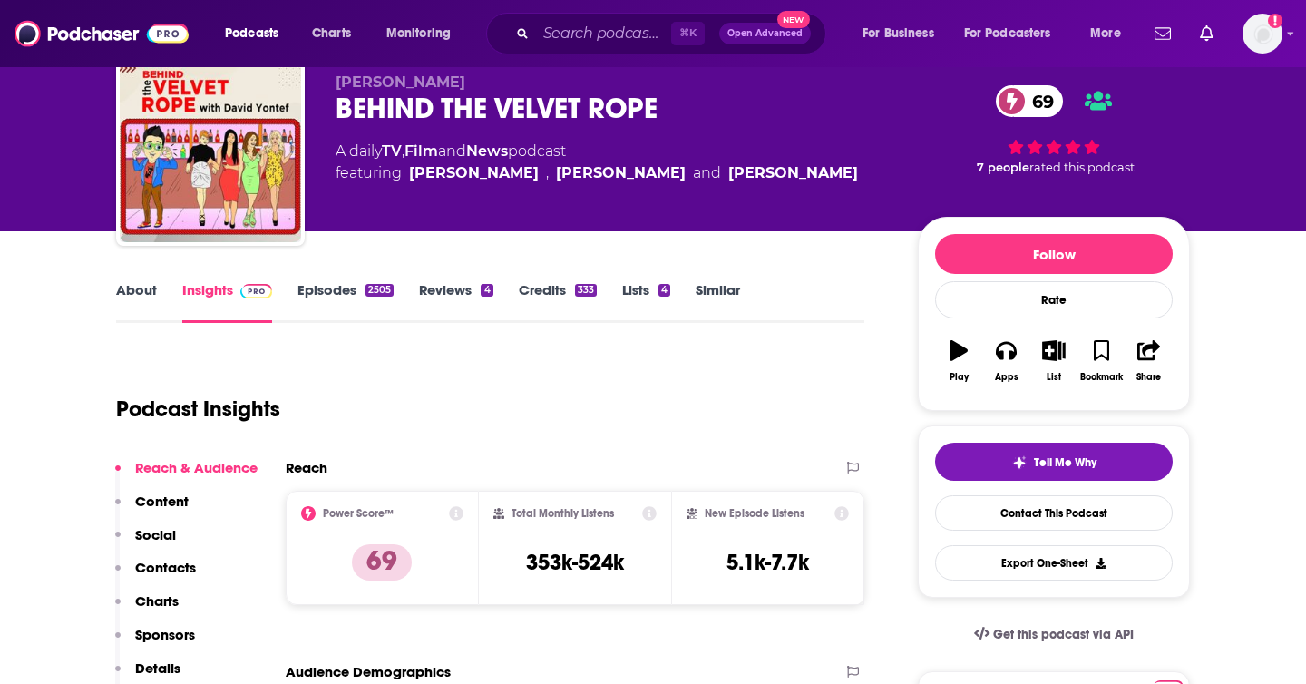
click at [353, 292] on link "Episodes 2505" at bounding box center [345, 302] width 96 height 42
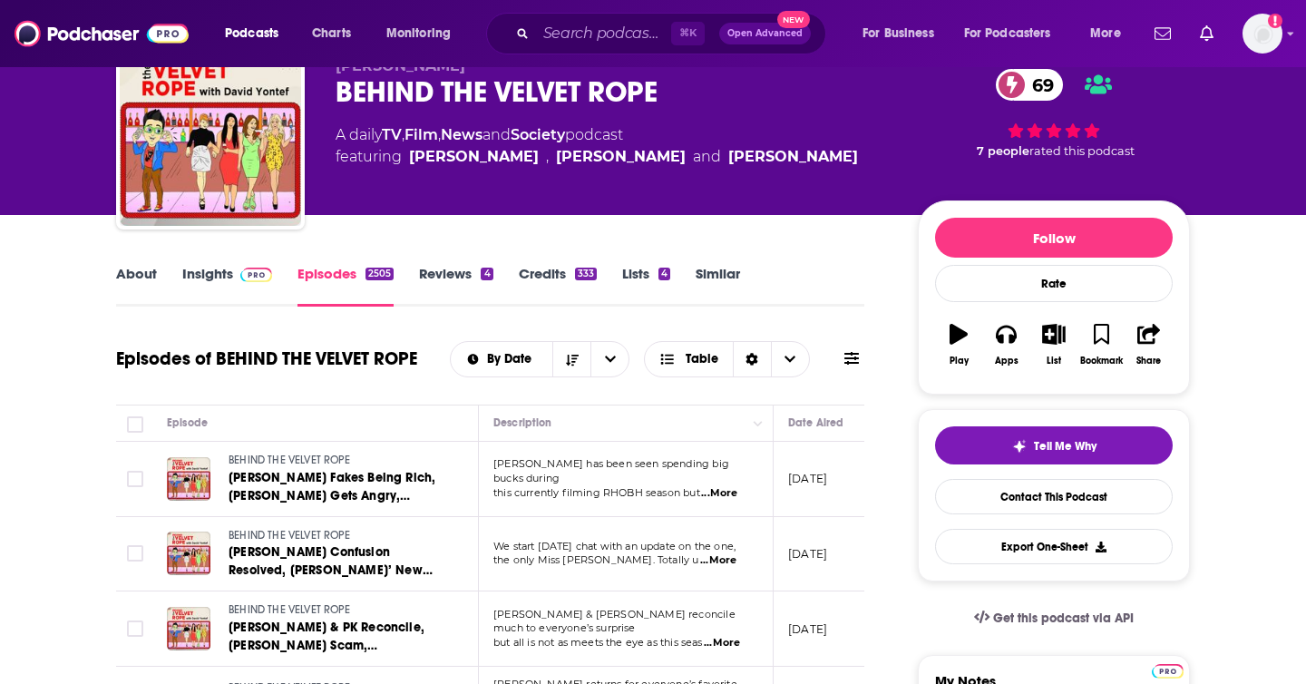
scroll to position [161, 0]
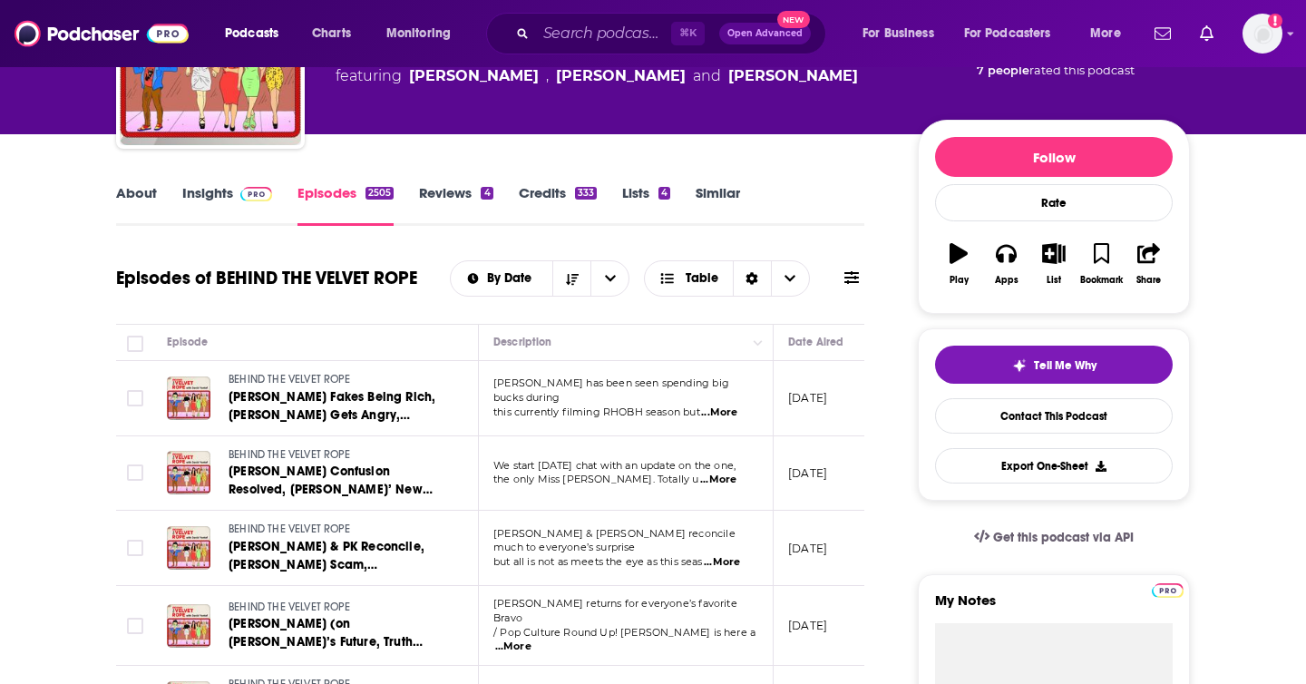
click at [726, 410] on span "...More" at bounding box center [719, 412] width 36 height 15
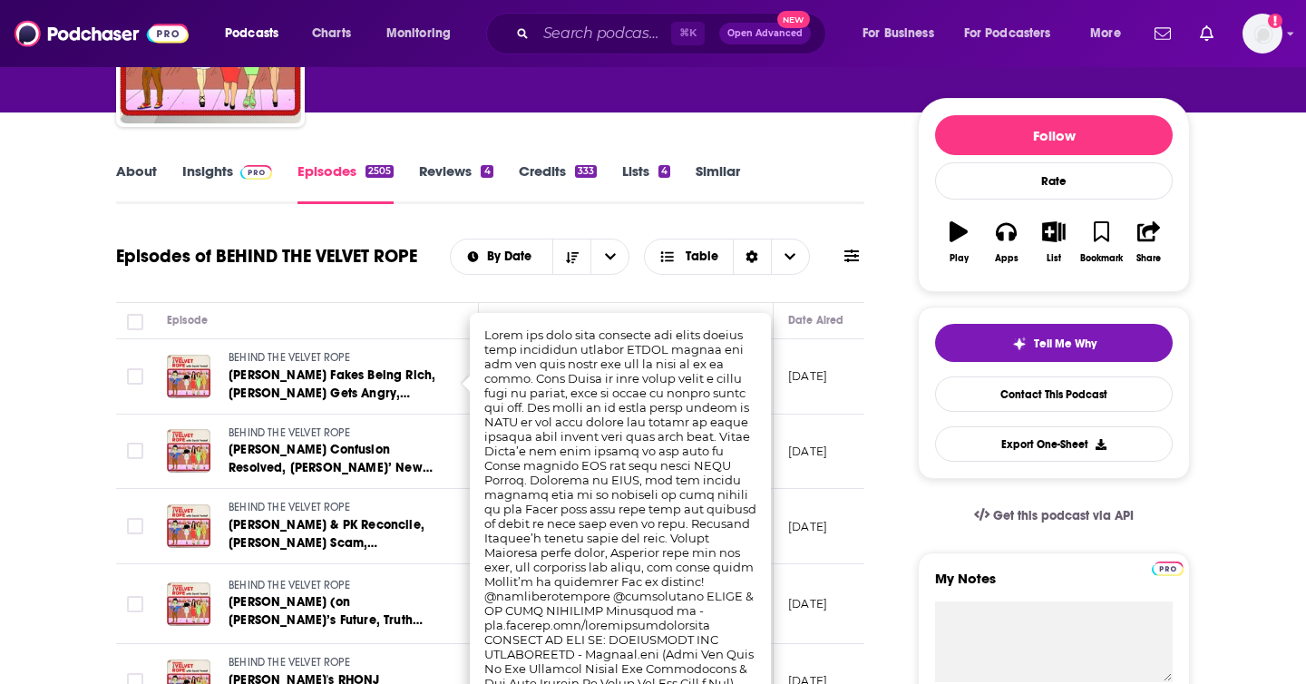
scroll to position [210, 0]
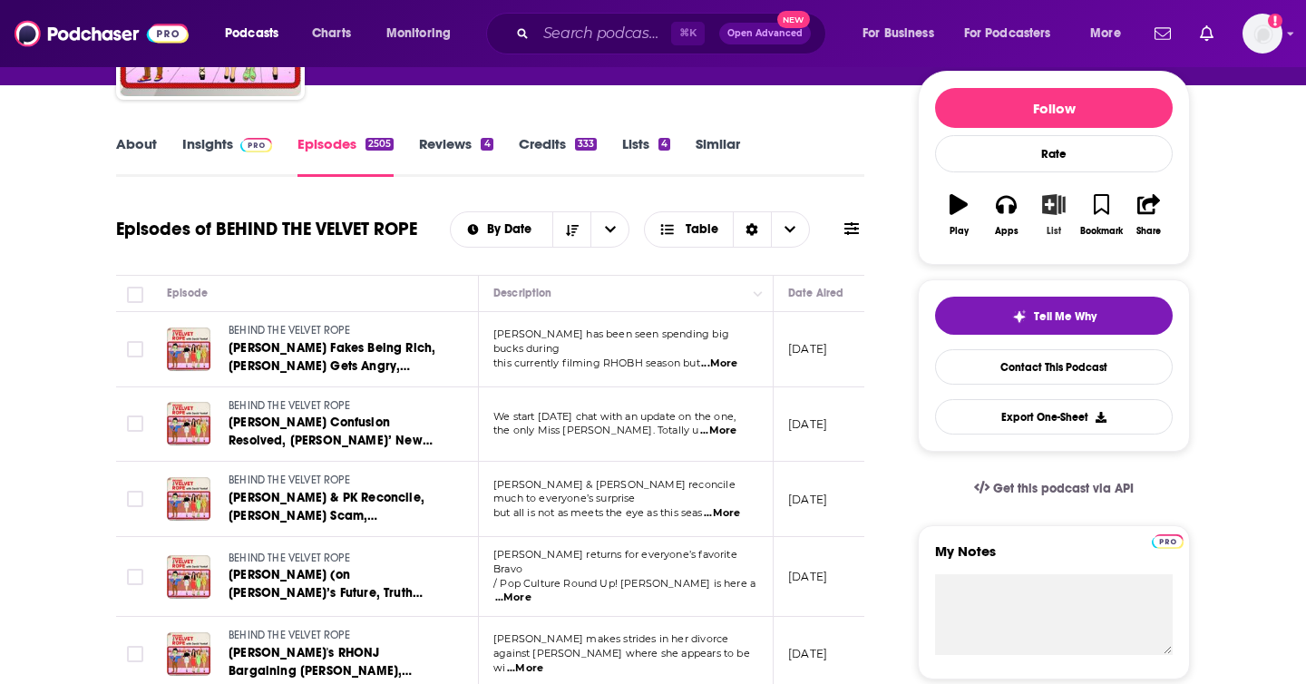
click at [1055, 215] on button "List" at bounding box center [1053, 214] width 47 height 65
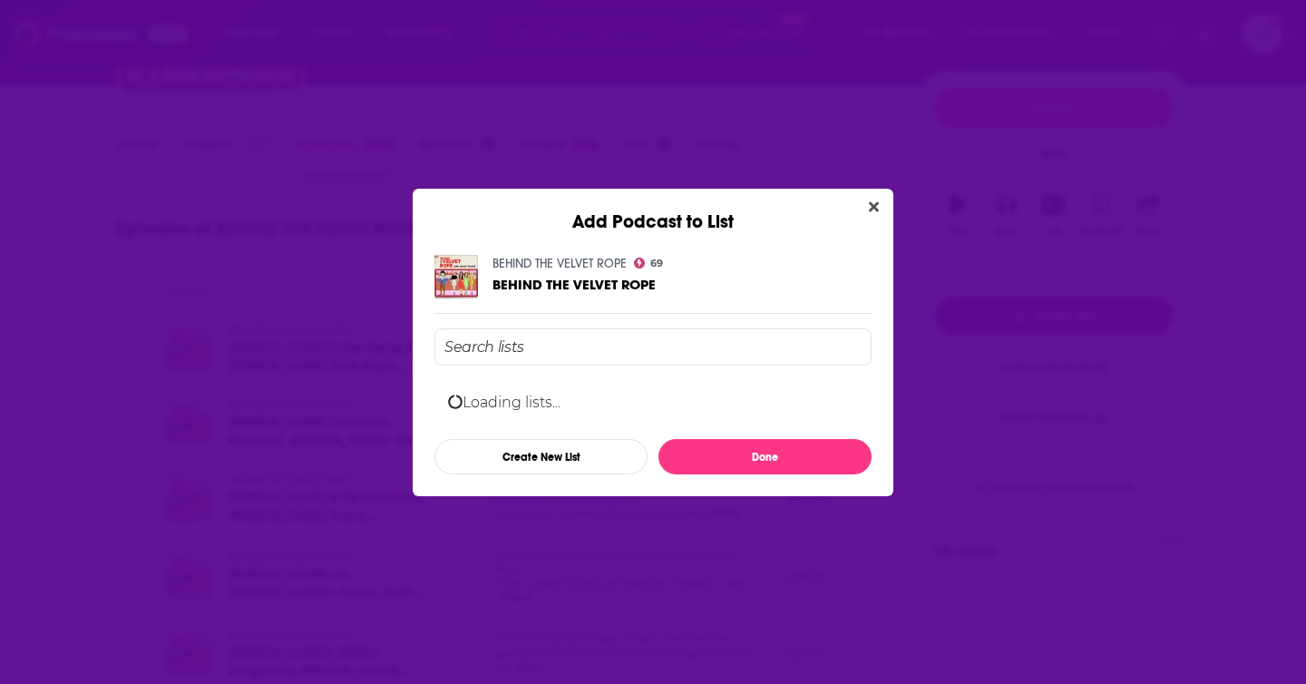
scroll to position [0, 0]
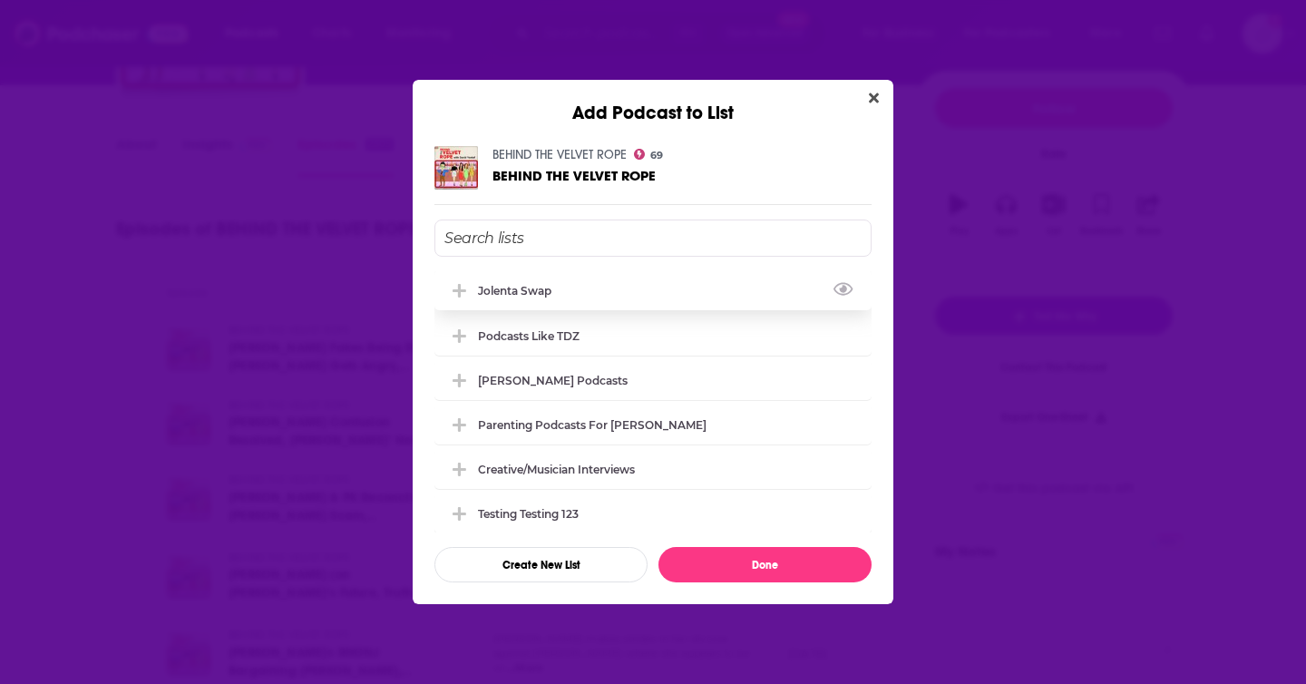
click at [590, 296] on div "Jolenta swap" at bounding box center [652, 290] width 437 height 40
click at [742, 551] on button "Done" at bounding box center [764, 564] width 213 height 35
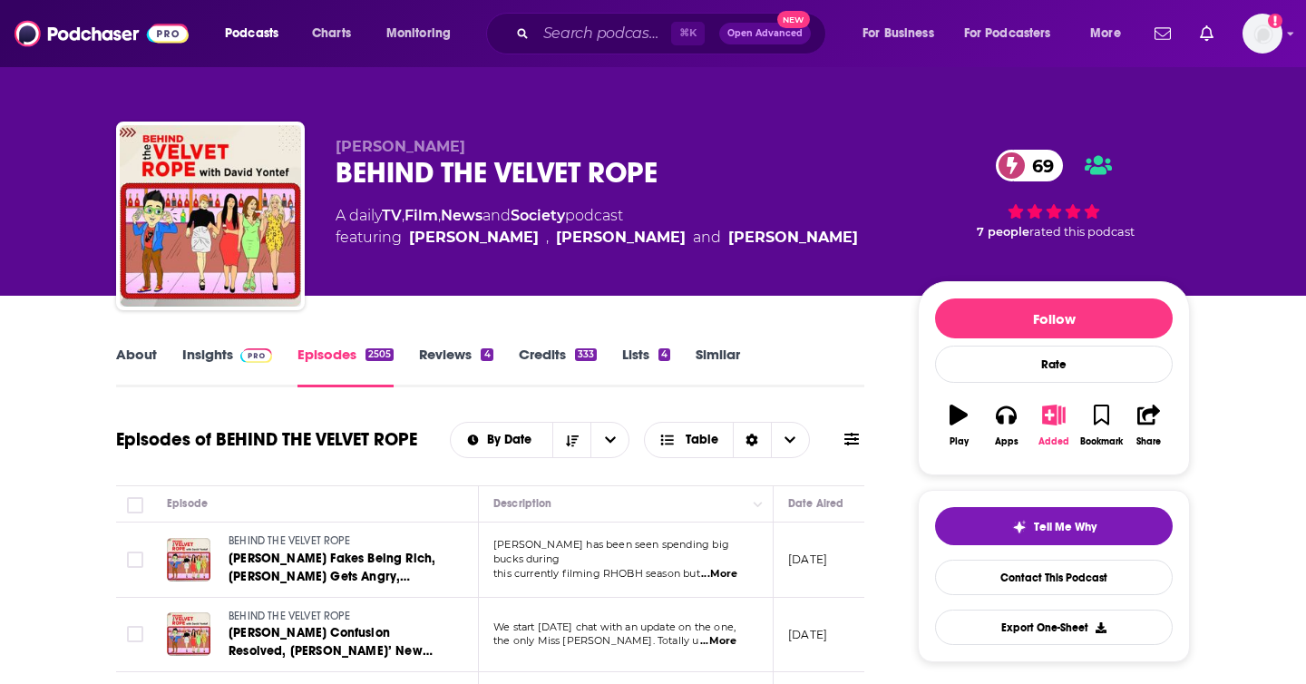
scroll to position [210, 0]
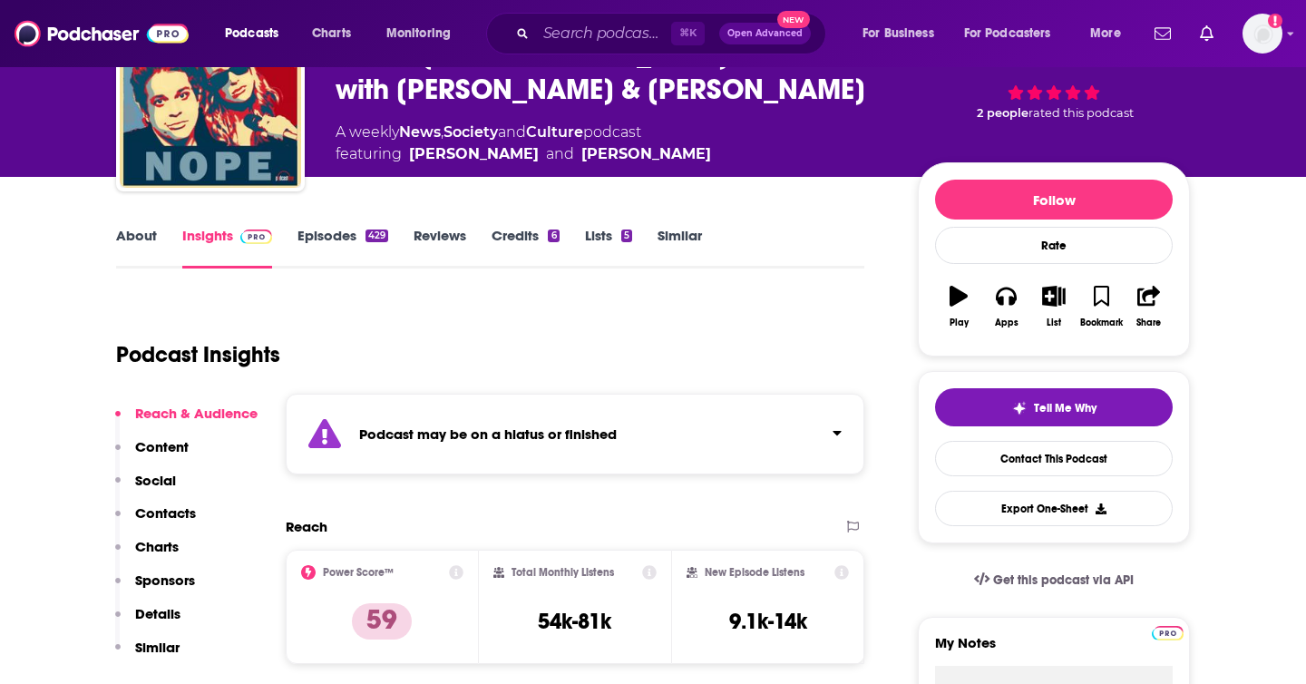
scroll to position [189, 0]
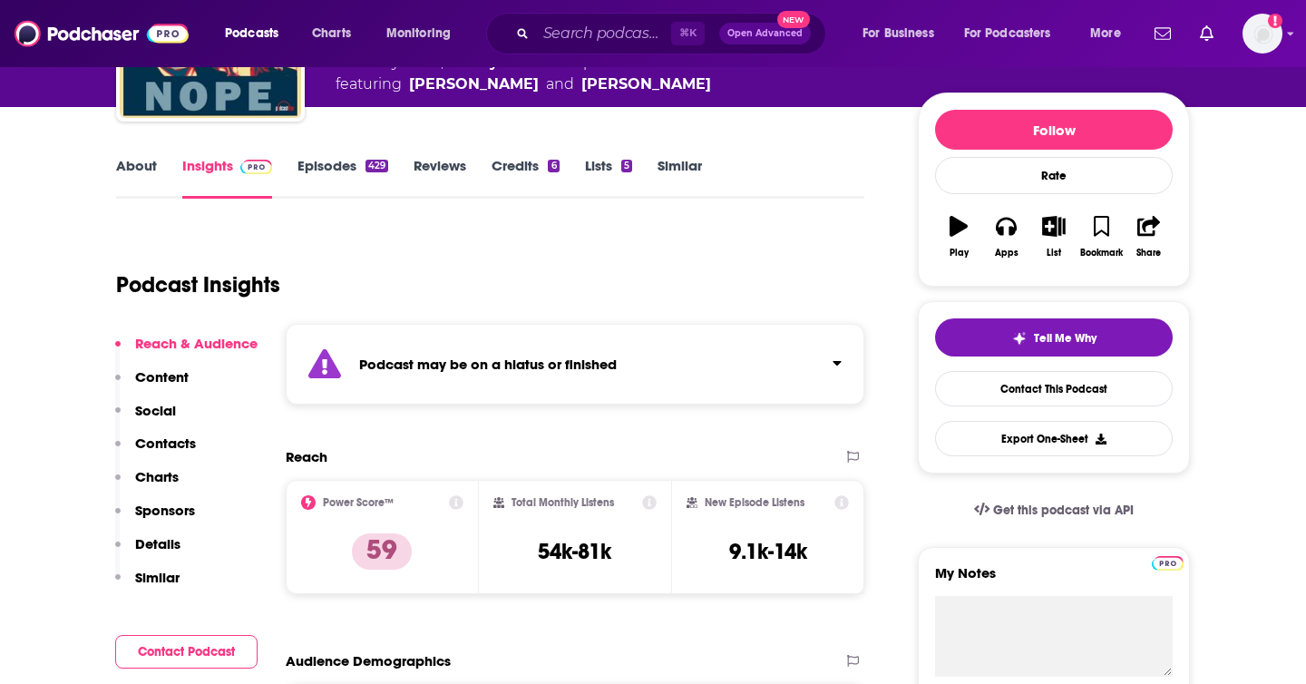
click at [355, 186] on link "Episodes 429" at bounding box center [342, 178] width 91 height 42
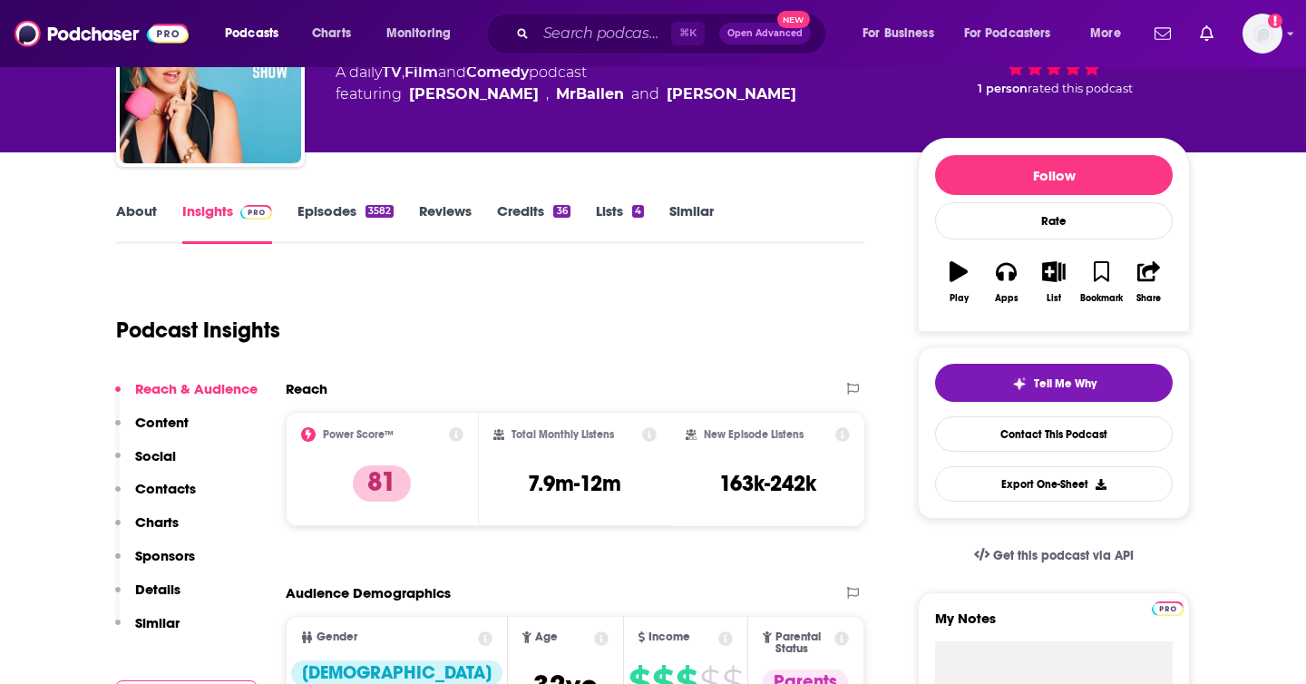
scroll to position [186, 0]
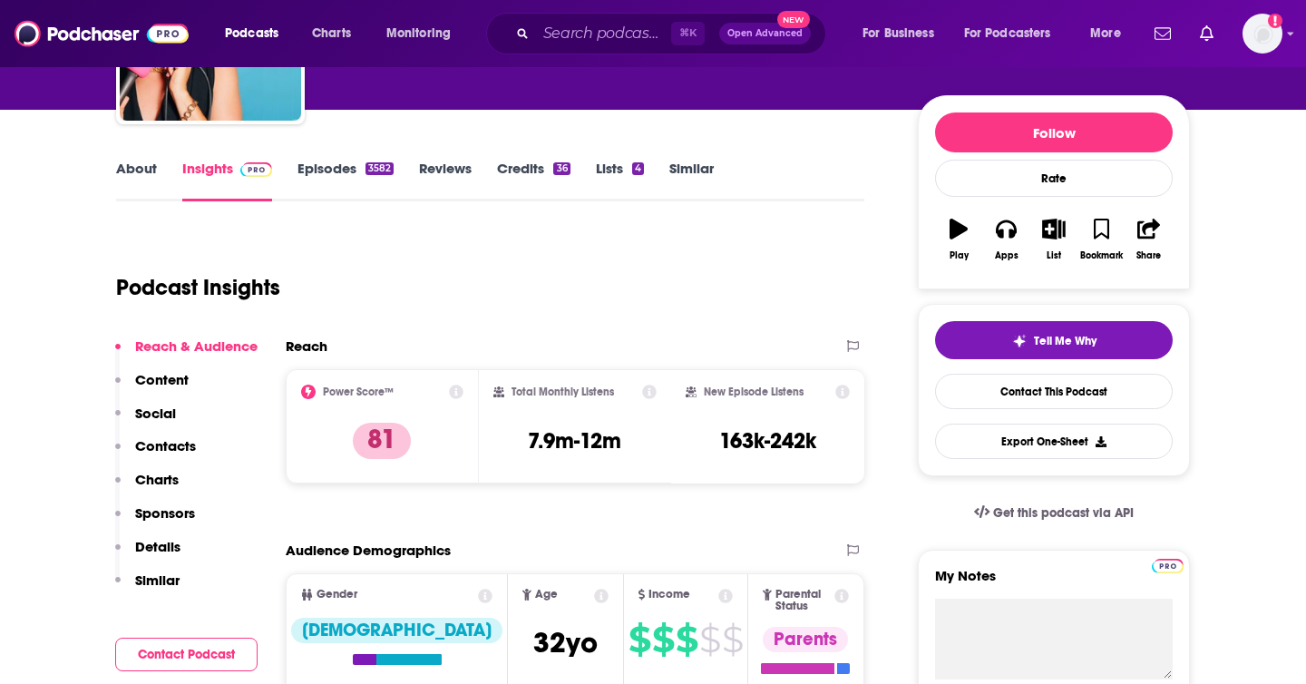
click at [350, 170] on link "Episodes 3582" at bounding box center [345, 181] width 96 height 42
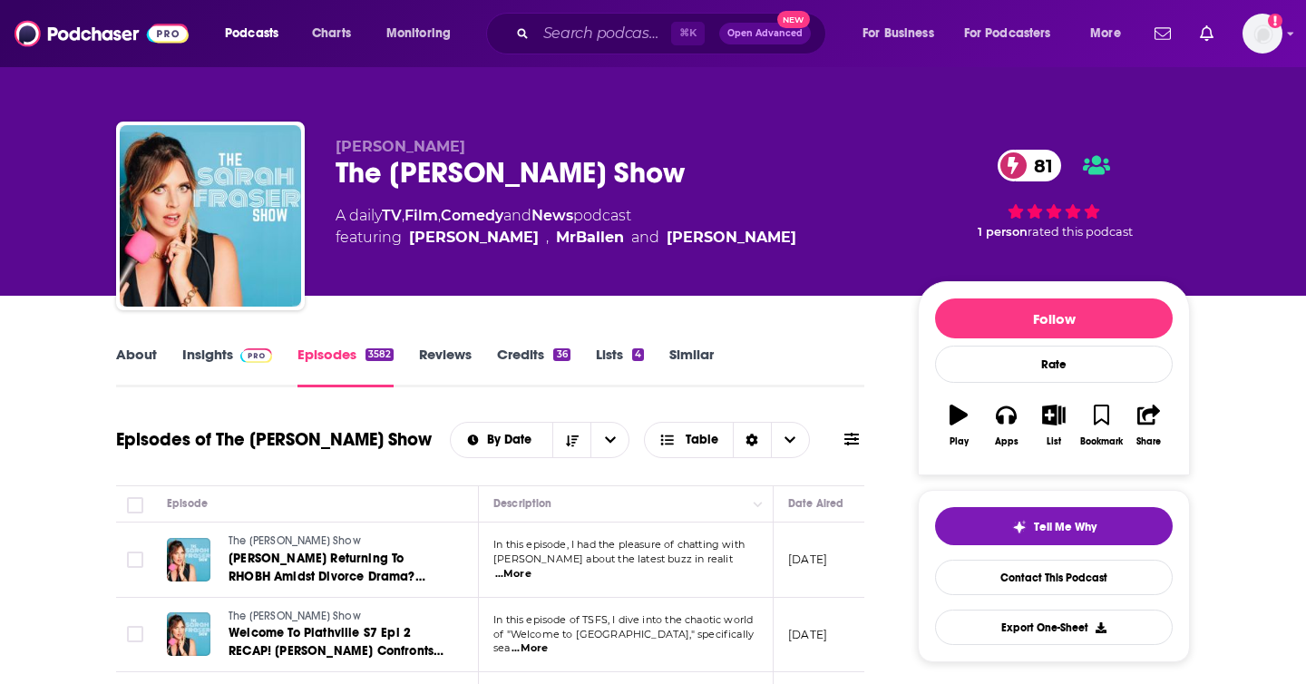
click at [130, 364] on link "About" at bounding box center [136, 366] width 41 height 42
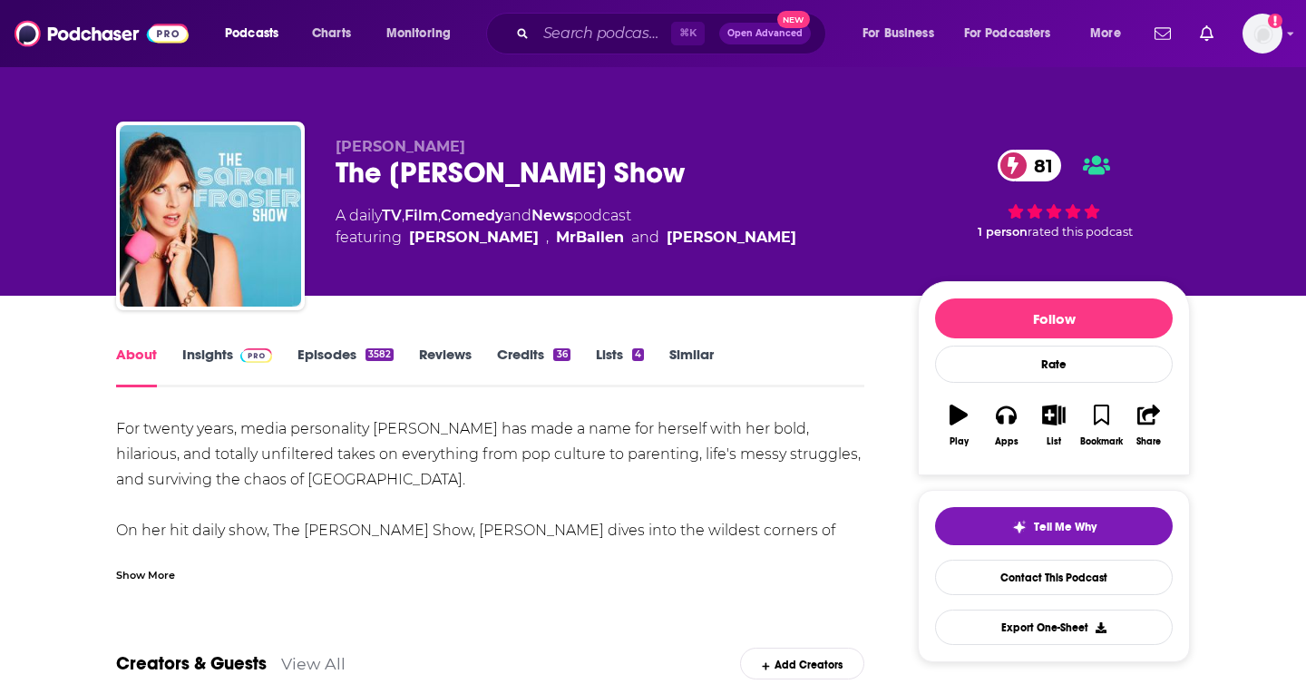
click at [240, 355] on img at bounding box center [256, 355] width 32 height 15
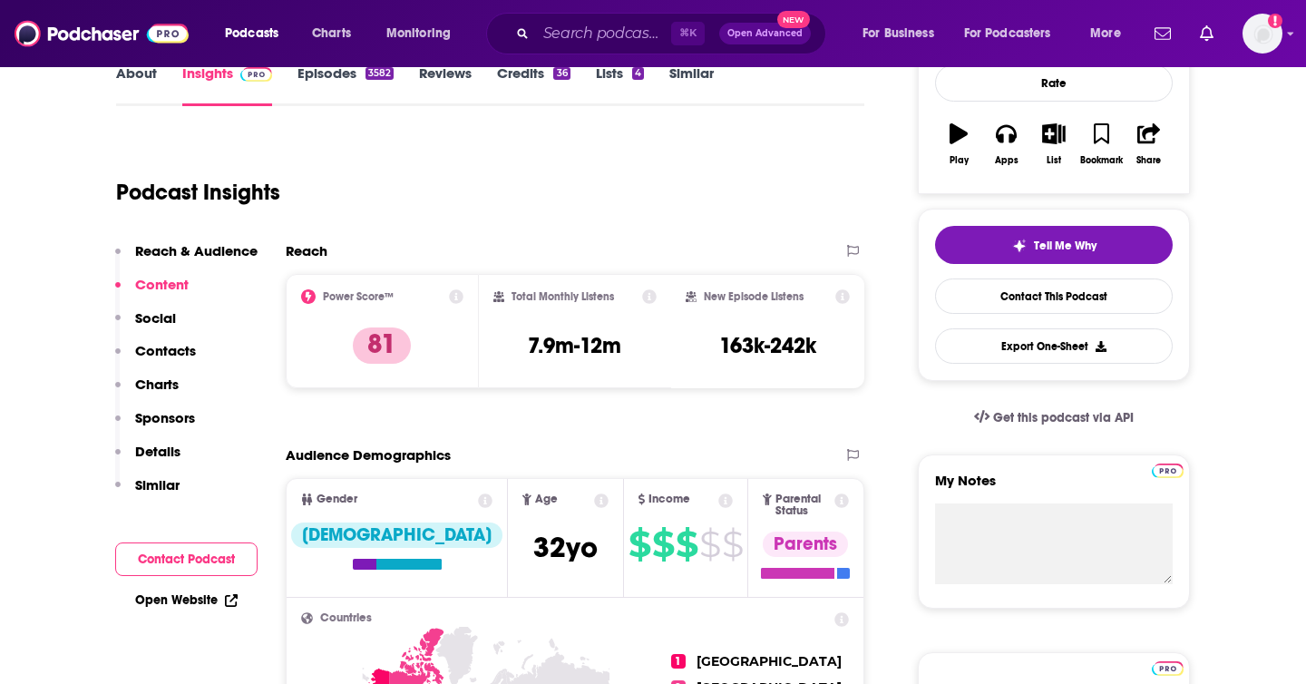
scroll to position [258, 0]
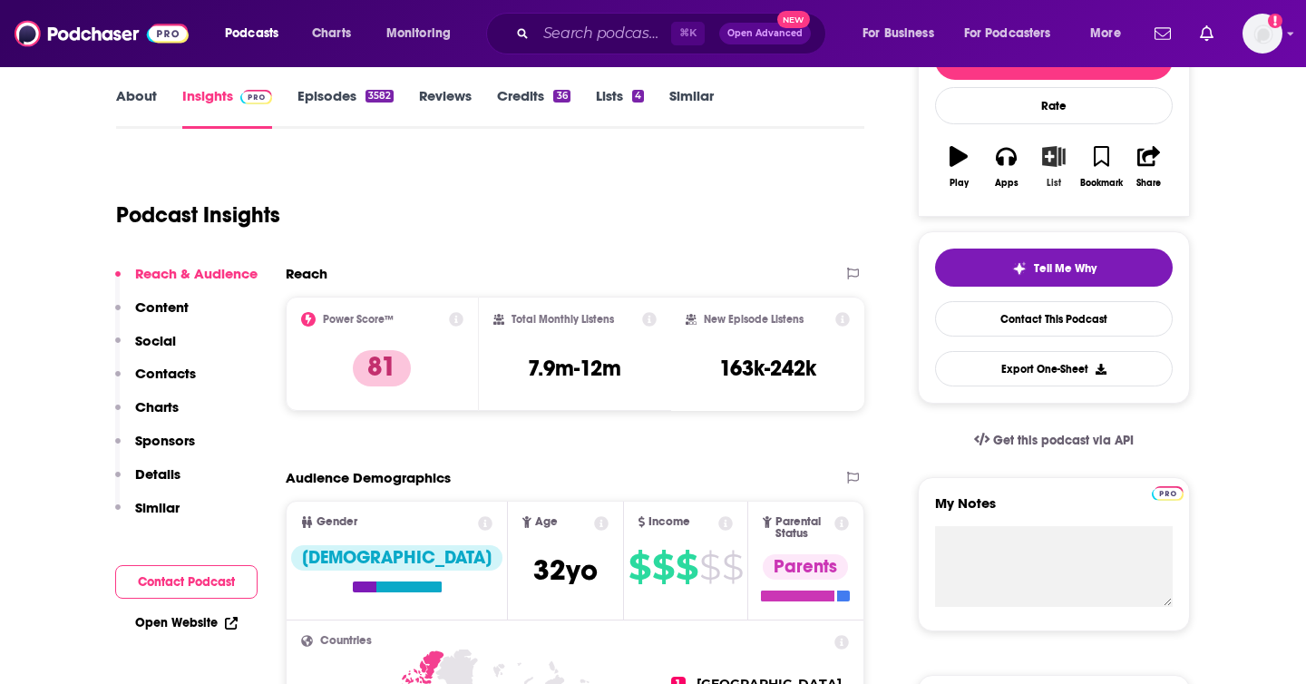
click at [1058, 155] on icon "button" at bounding box center [1054, 156] width 23 height 20
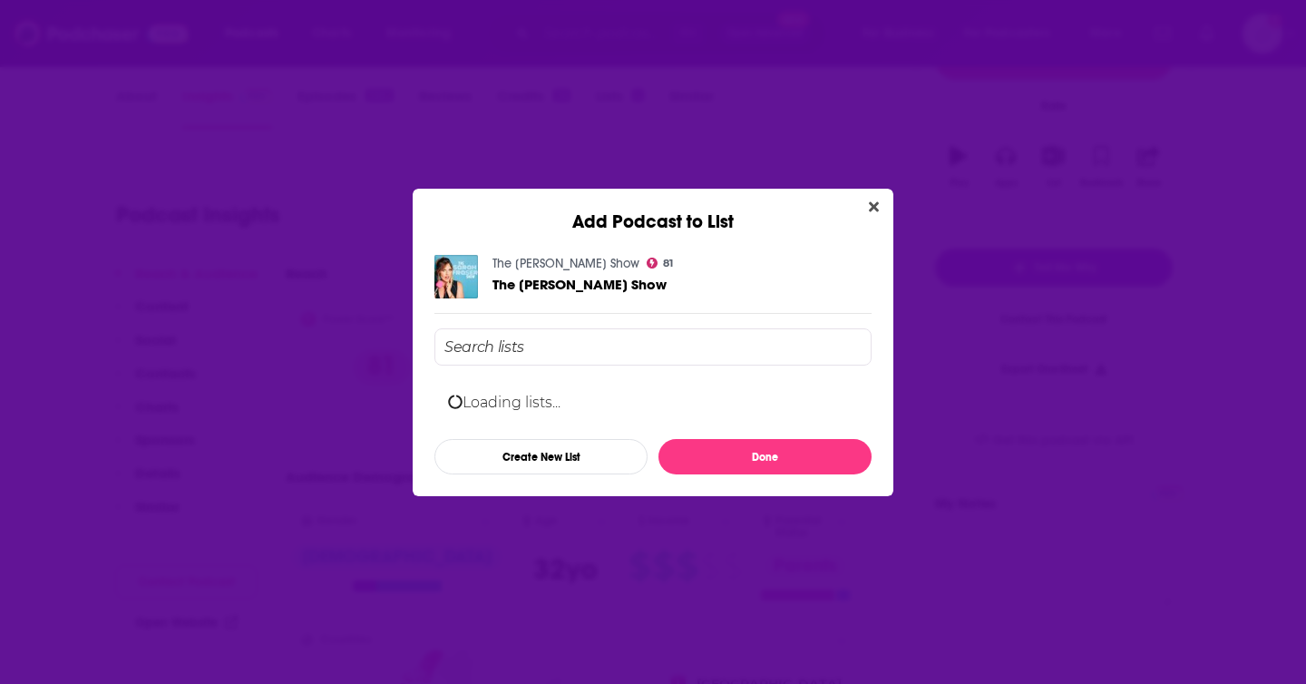
scroll to position [0, 0]
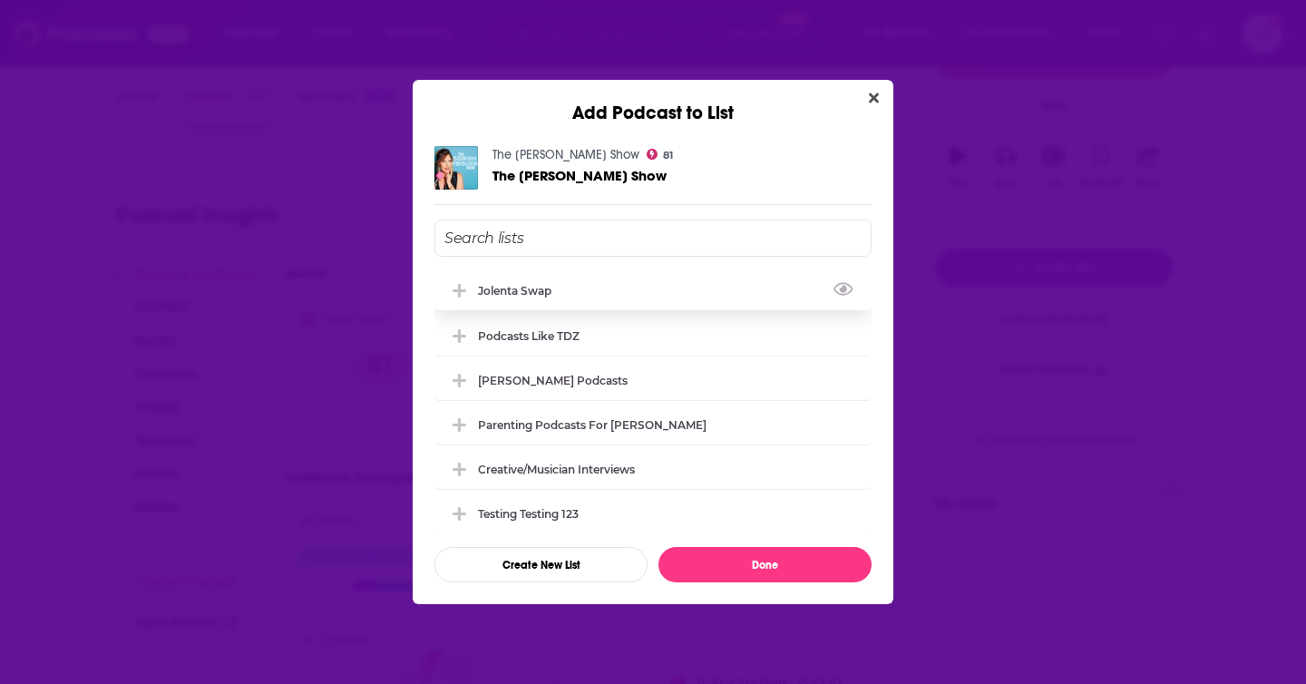
click at [592, 298] on div "Jolenta swap" at bounding box center [652, 290] width 437 height 40
click at [742, 558] on button "Done" at bounding box center [764, 564] width 213 height 35
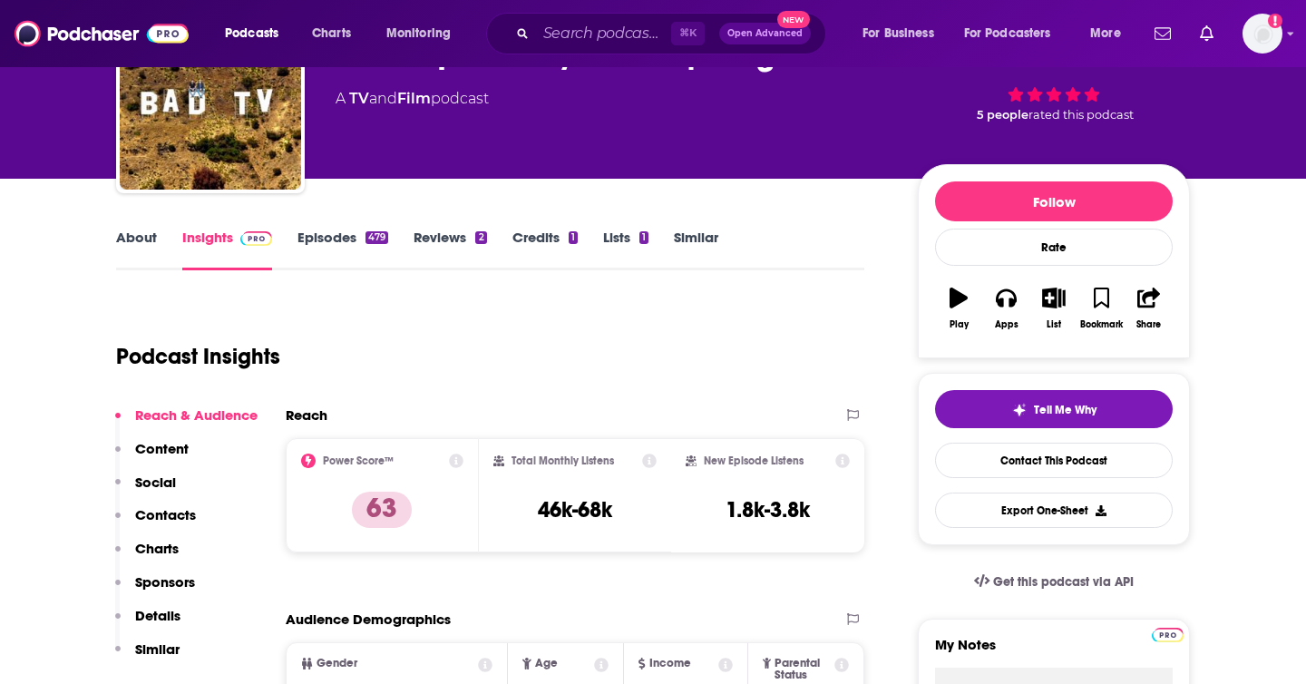
scroll to position [202, 0]
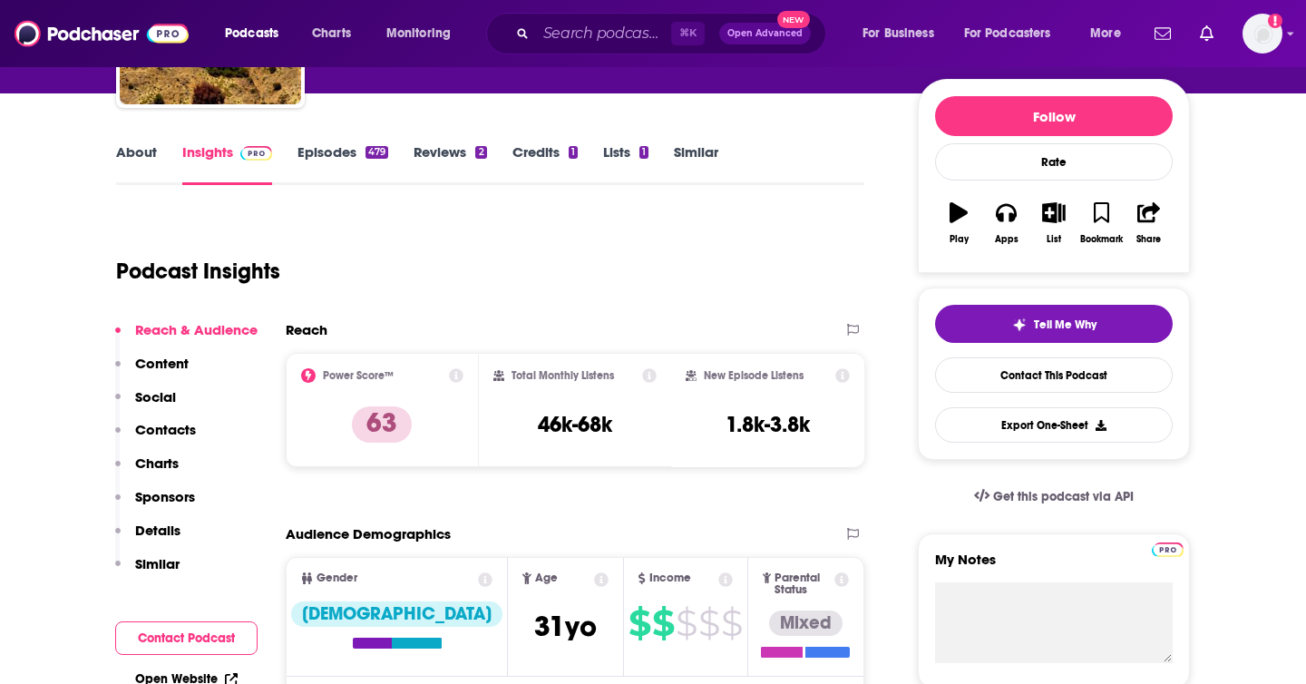
click at [135, 149] on link "About" at bounding box center [136, 164] width 41 height 42
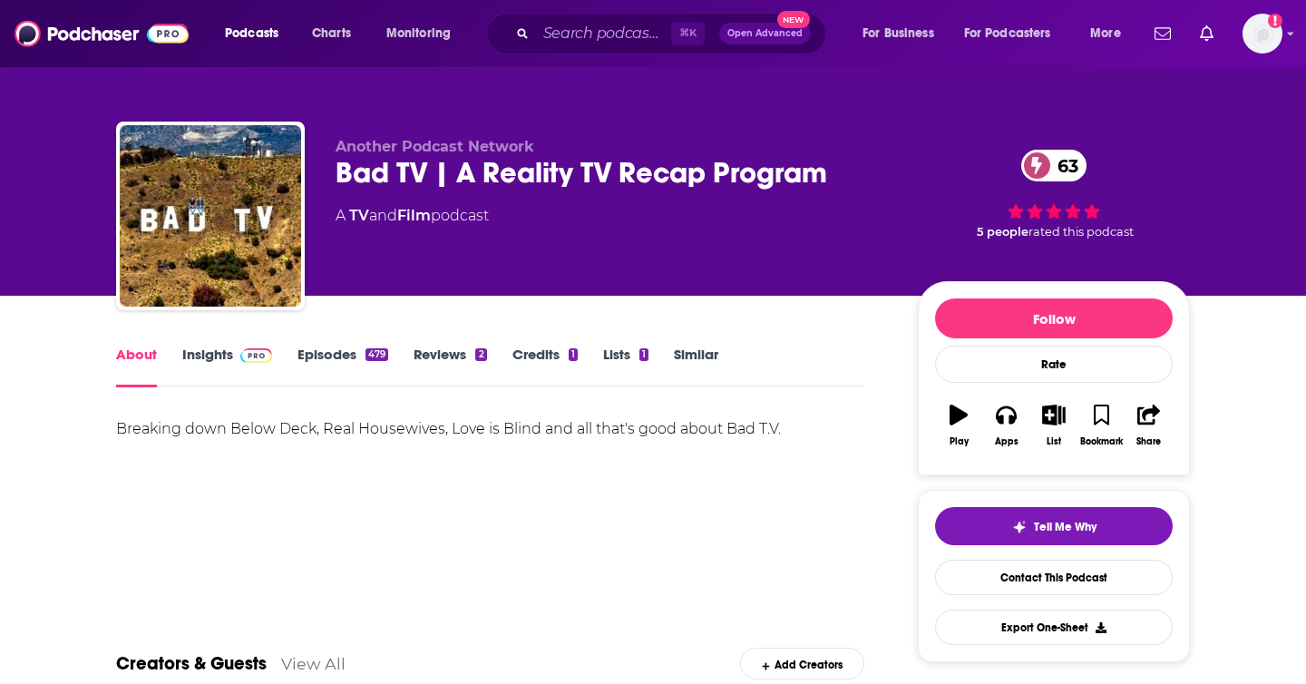
click at [240, 355] on img at bounding box center [256, 355] width 32 height 15
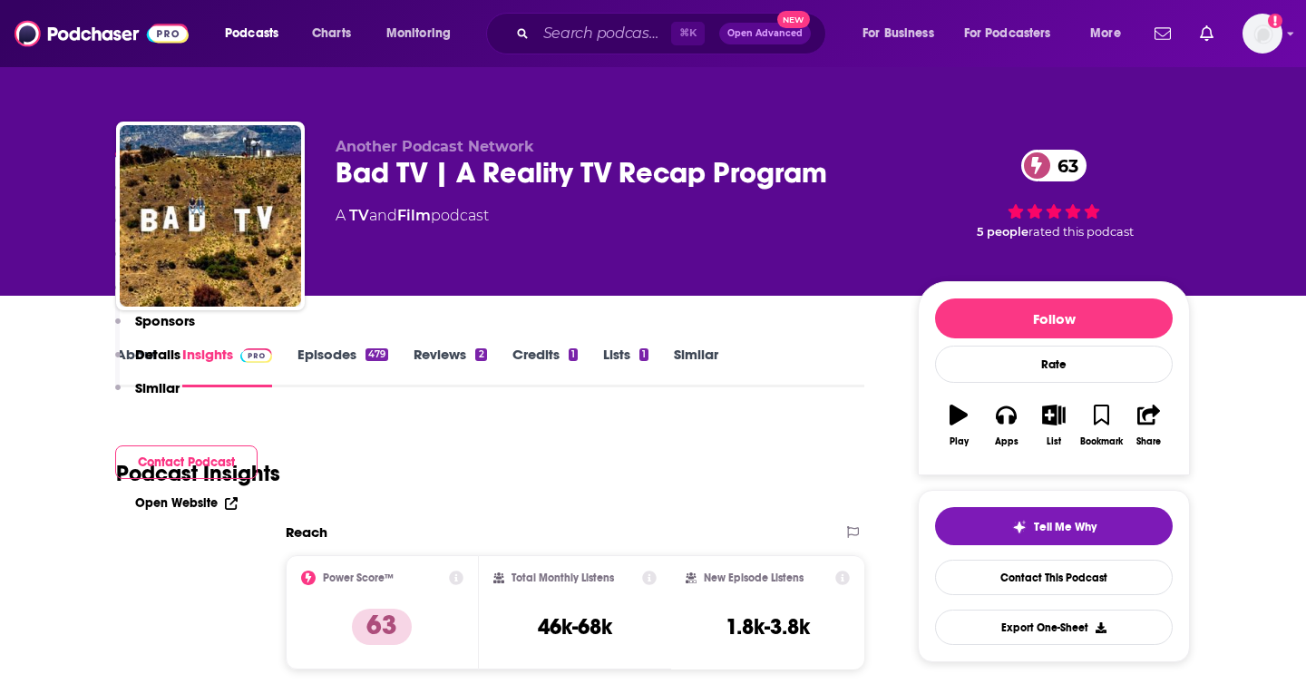
scroll to position [8670, 0]
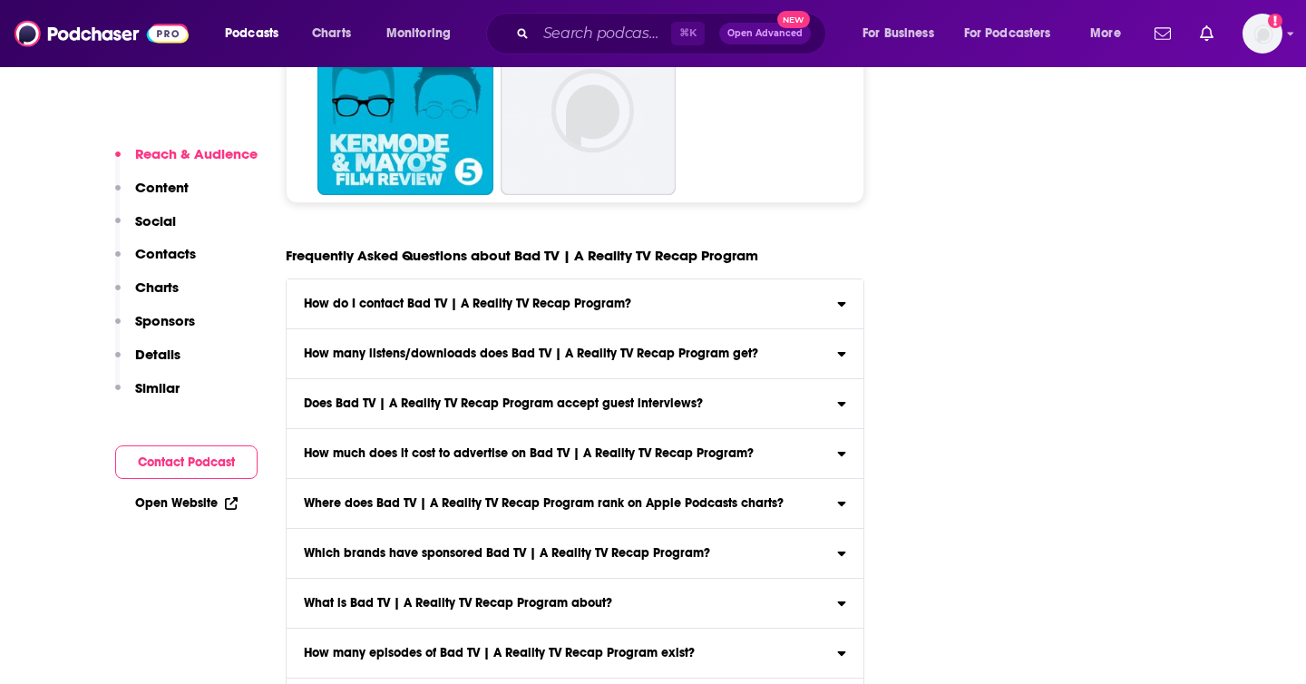
click at [348, 379] on label "Does Bad TV | A Reality TV Recap Program accept guest interviews?" at bounding box center [575, 404] width 577 height 50
click at [0, 0] on input "Does Bad TV | A Reality TV Recap Program accept guest interviews?" at bounding box center [0, 0] width 0 height 0
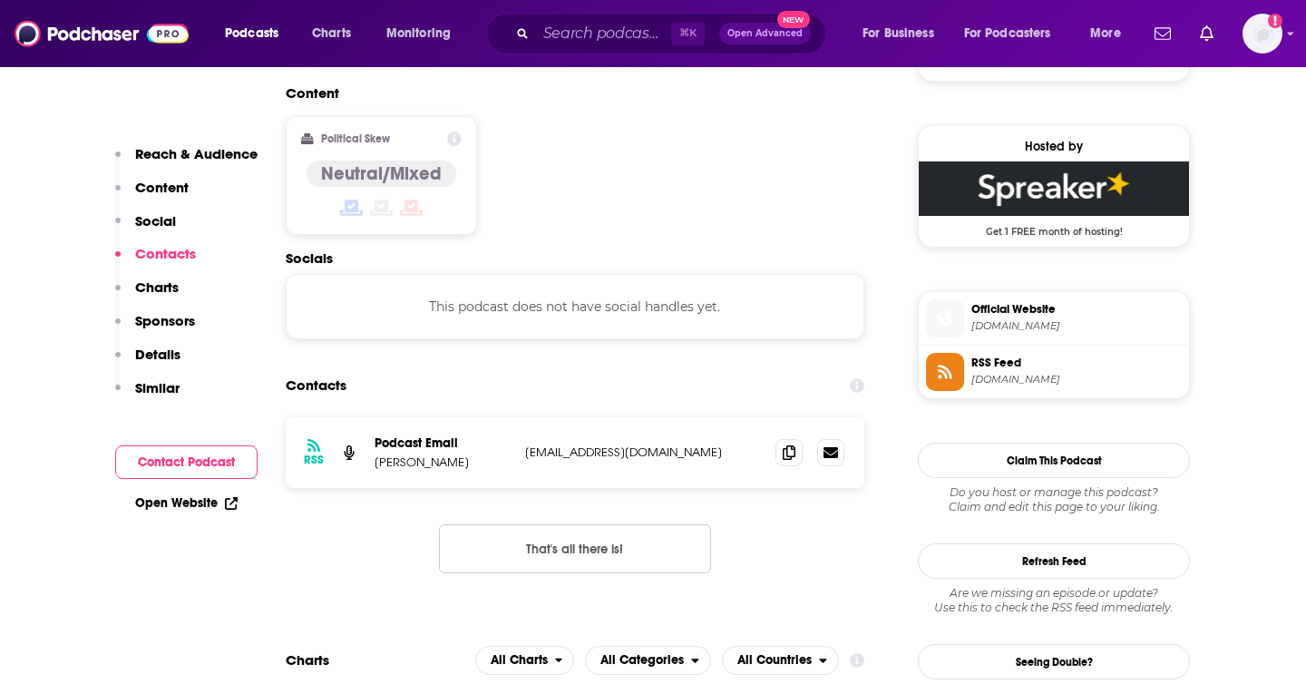
scroll to position [8656, 0]
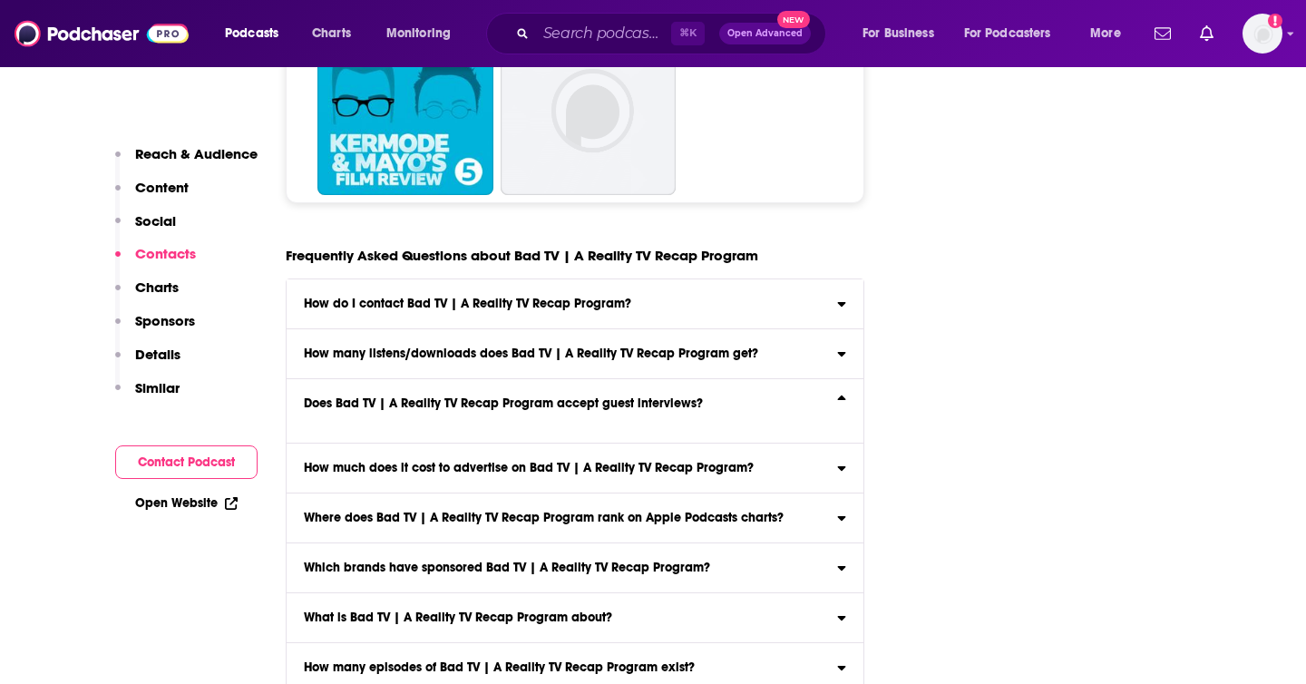
click at [819, 397] on div "Does Bad TV | A Reality TV Recap Program accept guest interviews?" at bounding box center [575, 403] width 577 height 13
click at [0, 0] on input "Does Bad TV | A Reality TV Recap Program accept guest interviews?" at bounding box center [0, 0] width 0 height 0
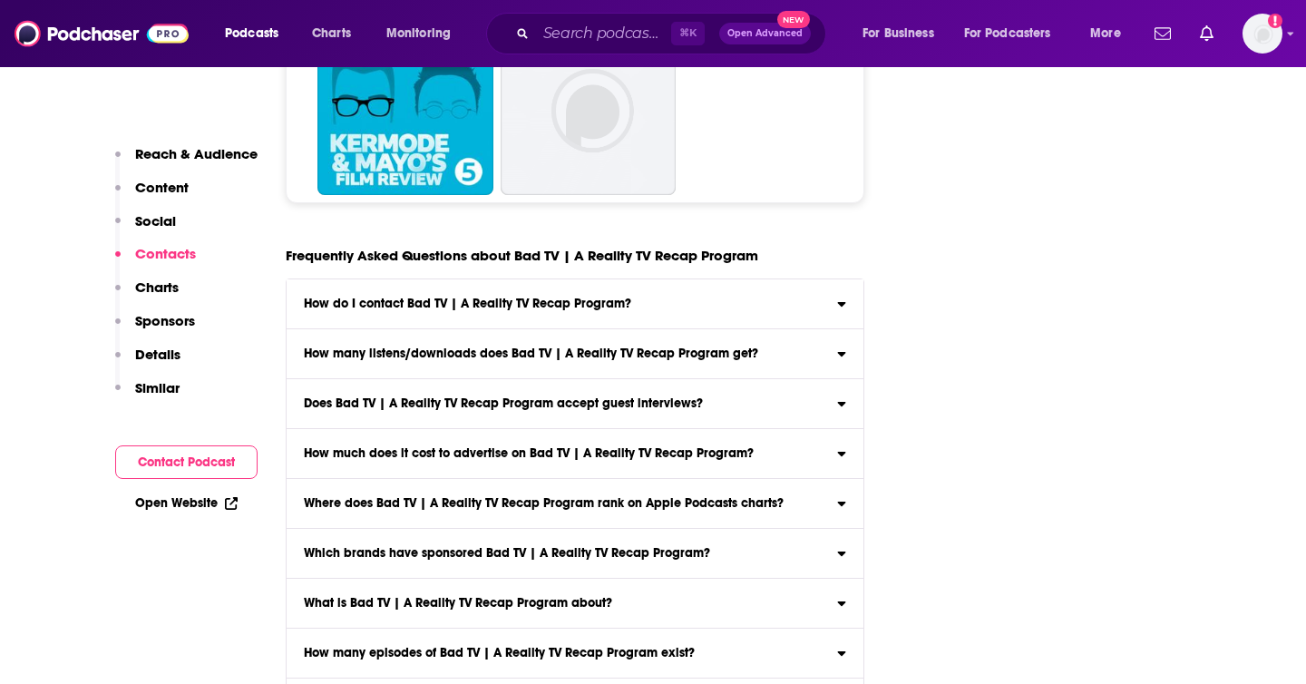
click at [819, 397] on div "Does Bad TV | A Reality TV Recap Program accept guest interviews?" at bounding box center [575, 403] width 577 height 13
click at [0, 0] on input "Does Bad TV | A Reality TV Recap Program accept guest interviews?" at bounding box center [0, 0] width 0 height 0
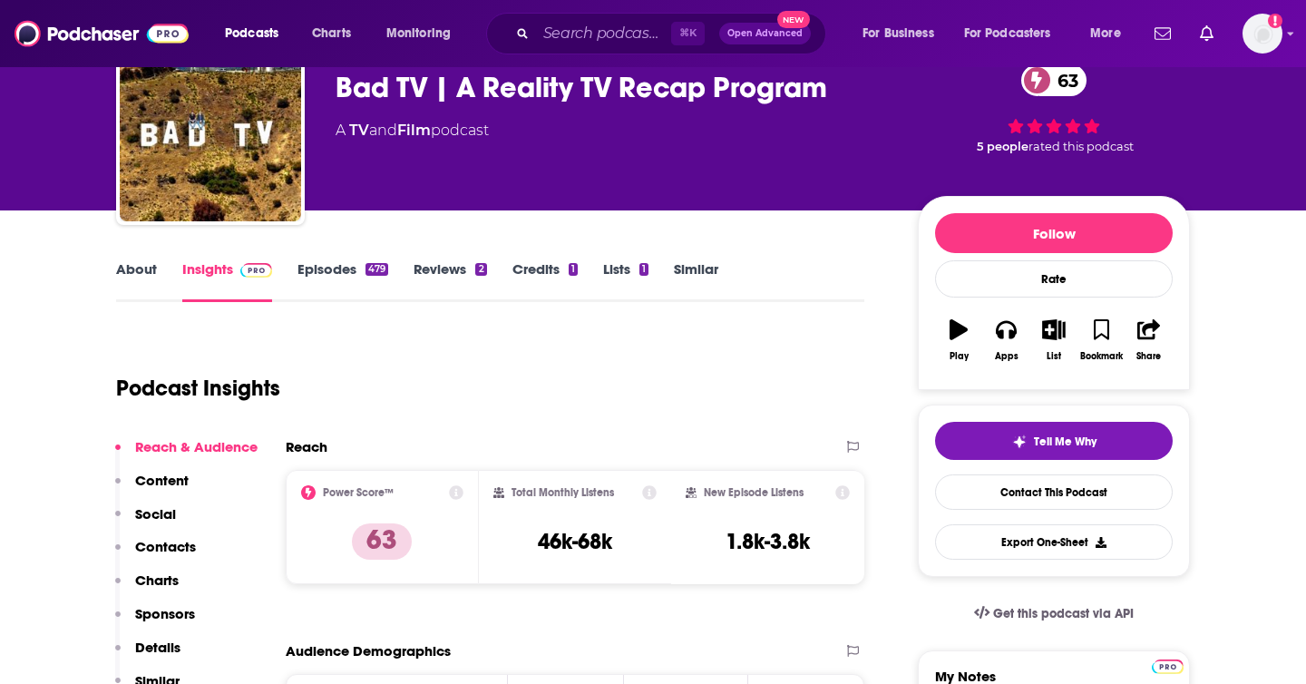
scroll to position [0, 0]
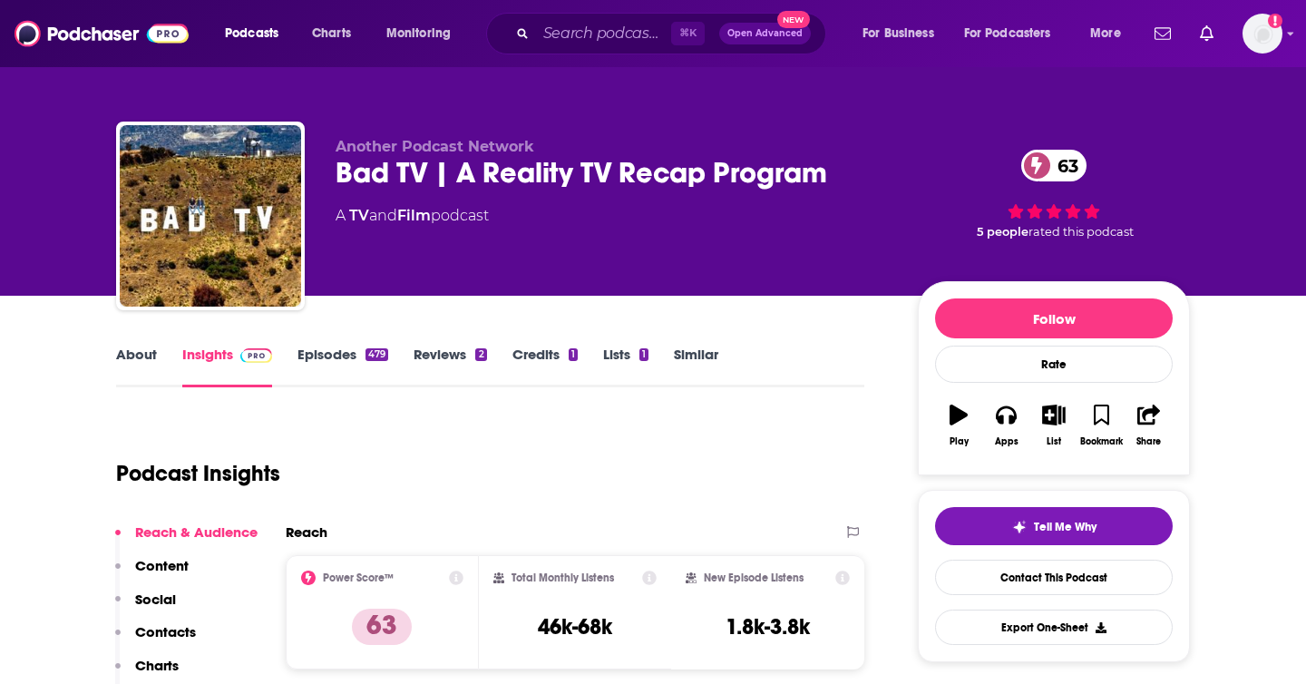
click at [351, 363] on link "Episodes 479" at bounding box center [342, 366] width 91 height 42
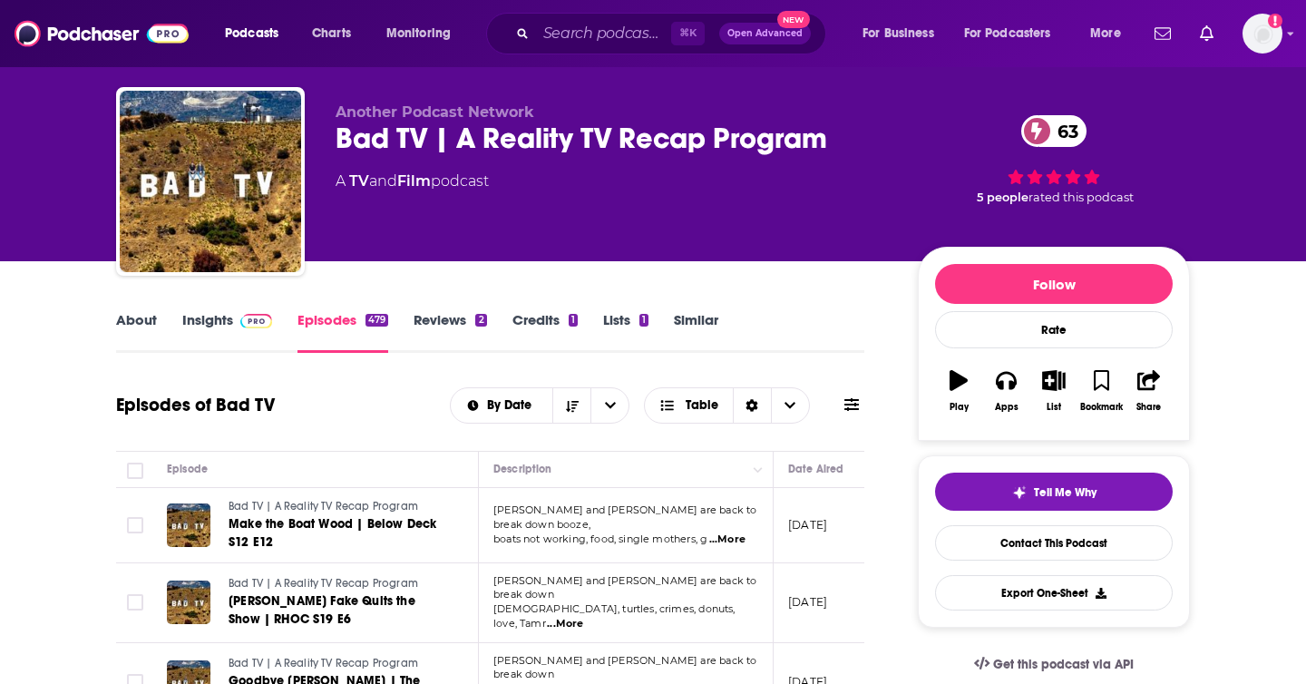
scroll to position [147, 0]
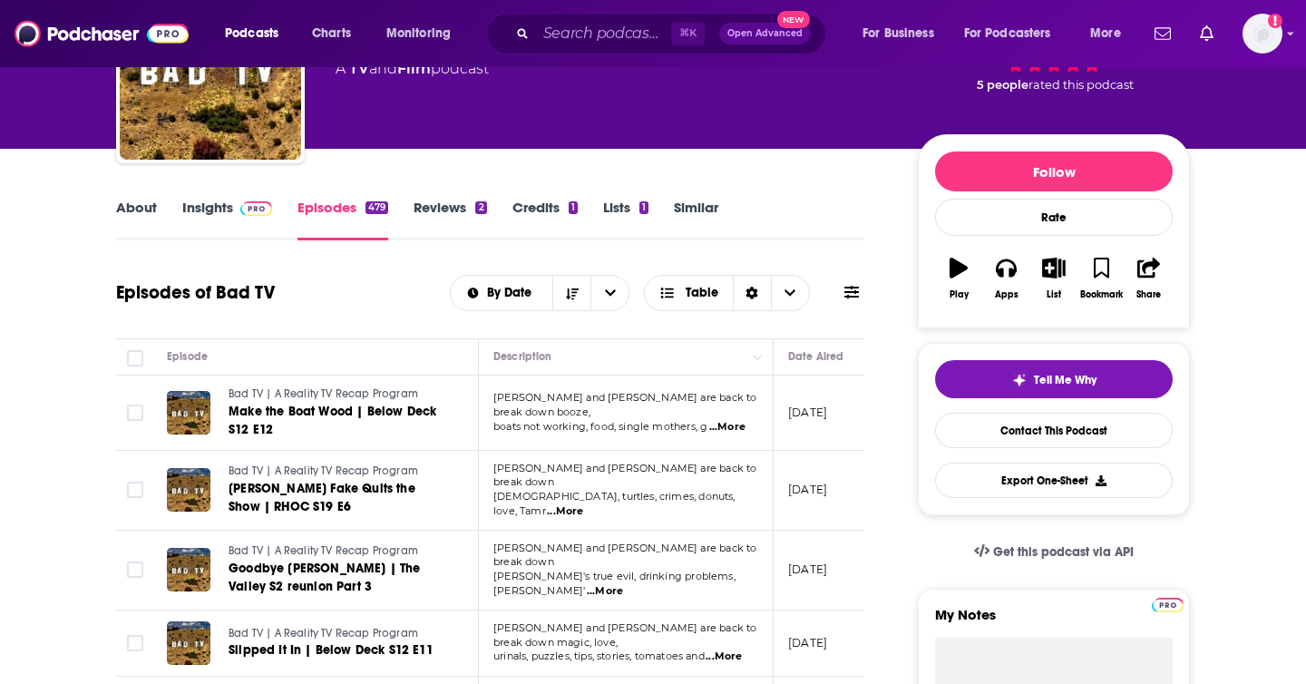
click at [737, 426] on span "...More" at bounding box center [727, 427] width 36 height 15
click at [583, 504] on span "...More" at bounding box center [565, 511] width 36 height 15
click at [1054, 281] on button "List" at bounding box center [1053, 278] width 47 height 65
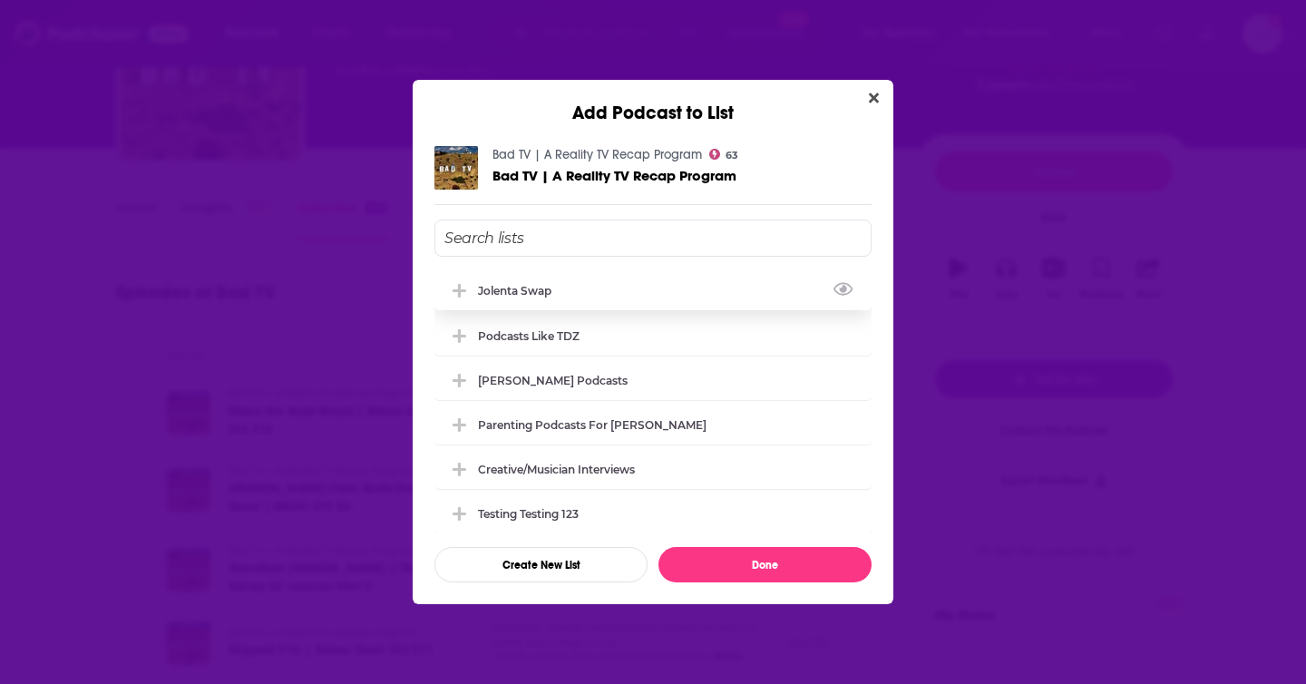
click at [542, 289] on div "Jolenta swap" at bounding box center [520, 291] width 84 height 14
click at [764, 566] on button "Done" at bounding box center [764, 564] width 213 height 35
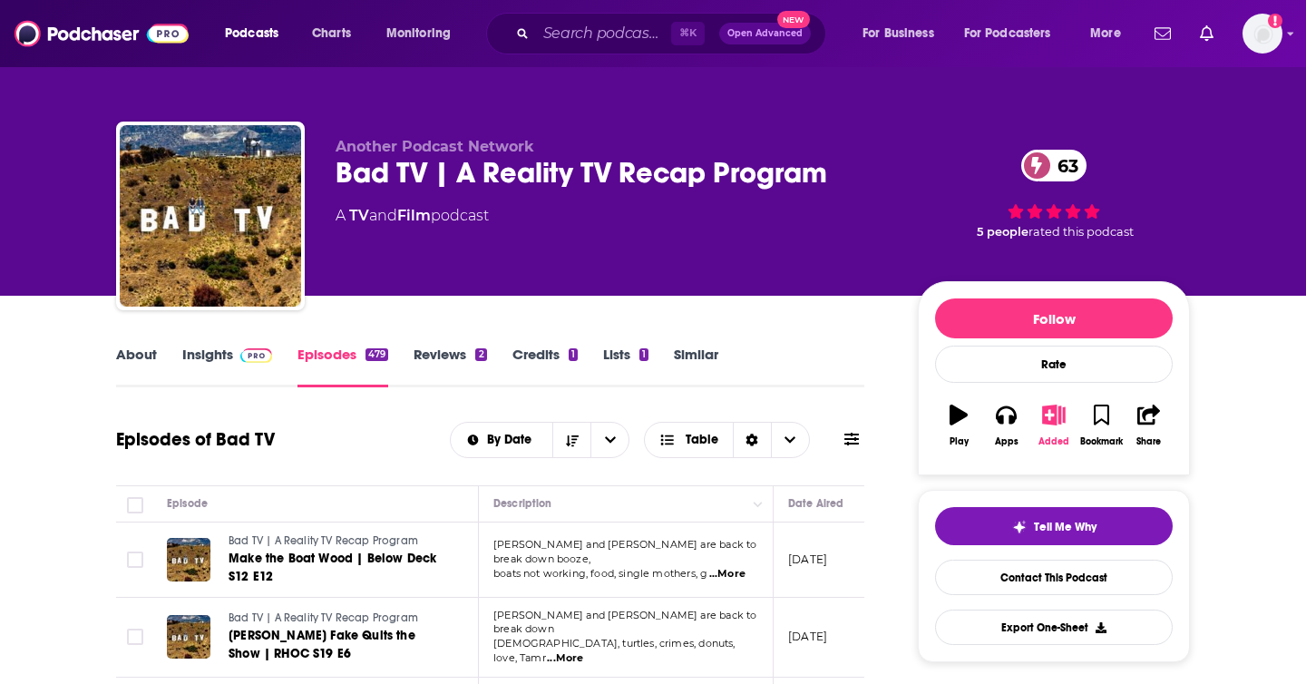
scroll to position [147, 0]
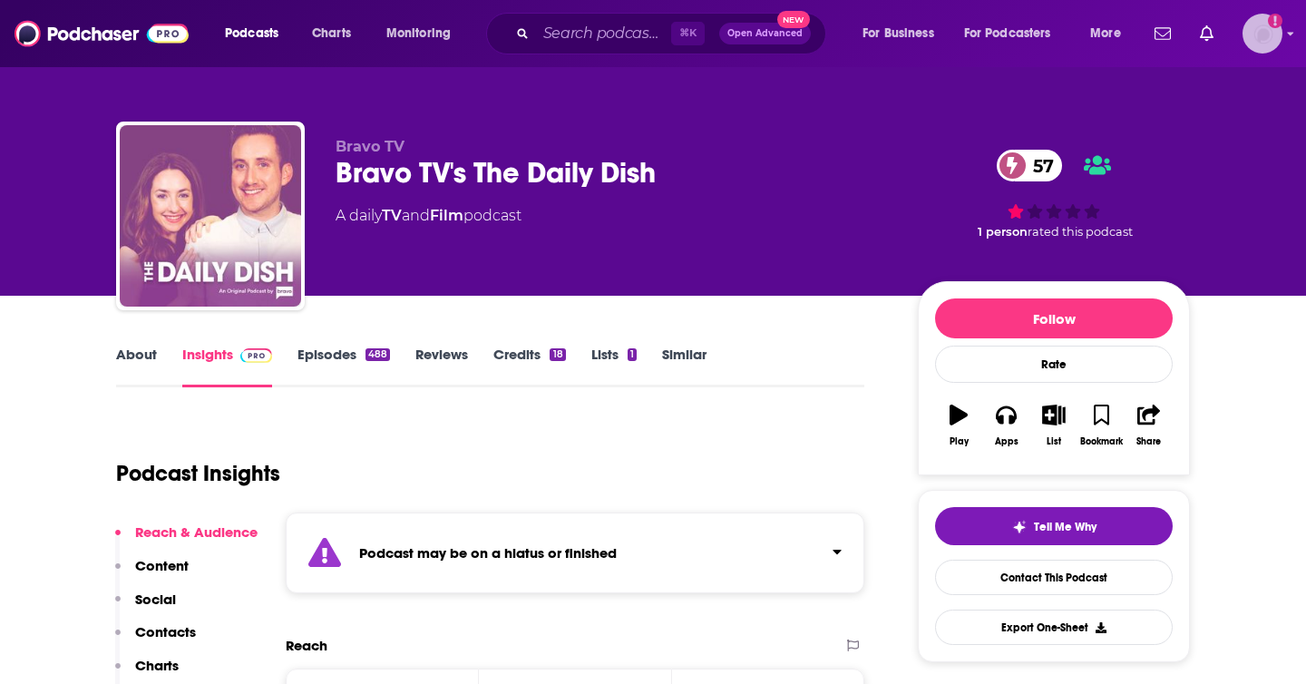
click at [1272, 45] on img "Logged in as heidiv" at bounding box center [1262, 34] width 40 height 40
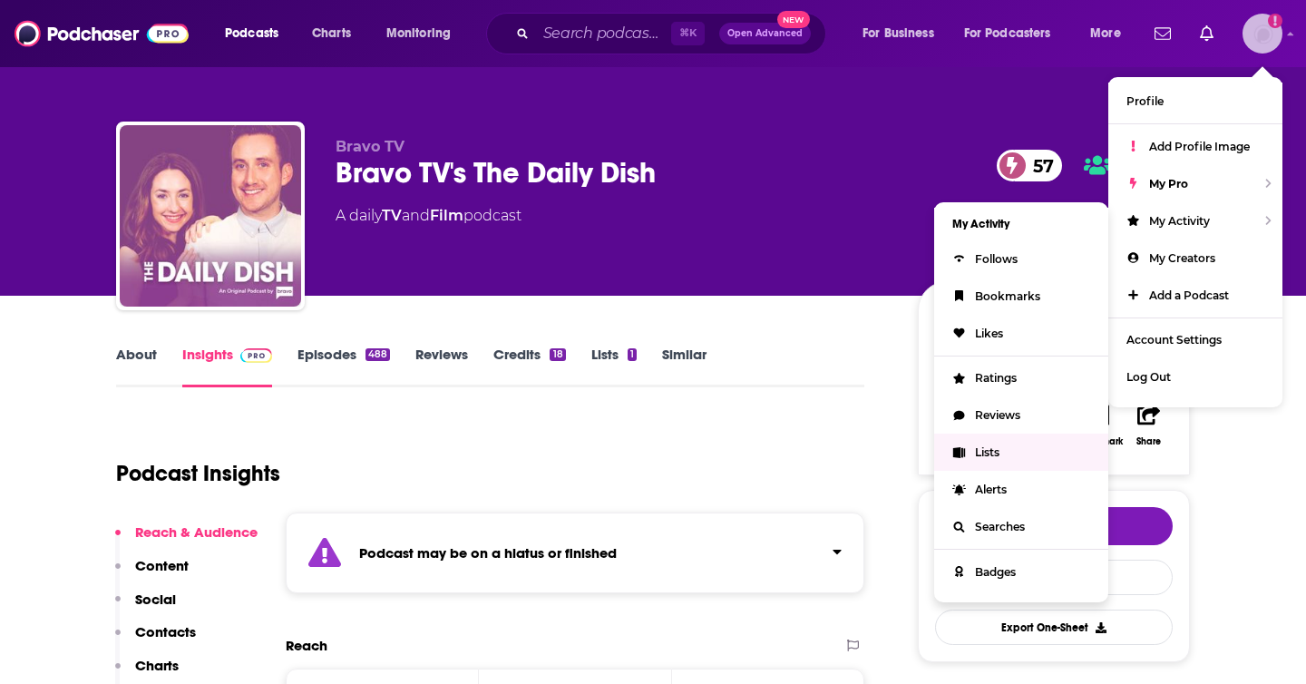
click at [991, 446] on span "Lists" at bounding box center [987, 452] width 24 height 14
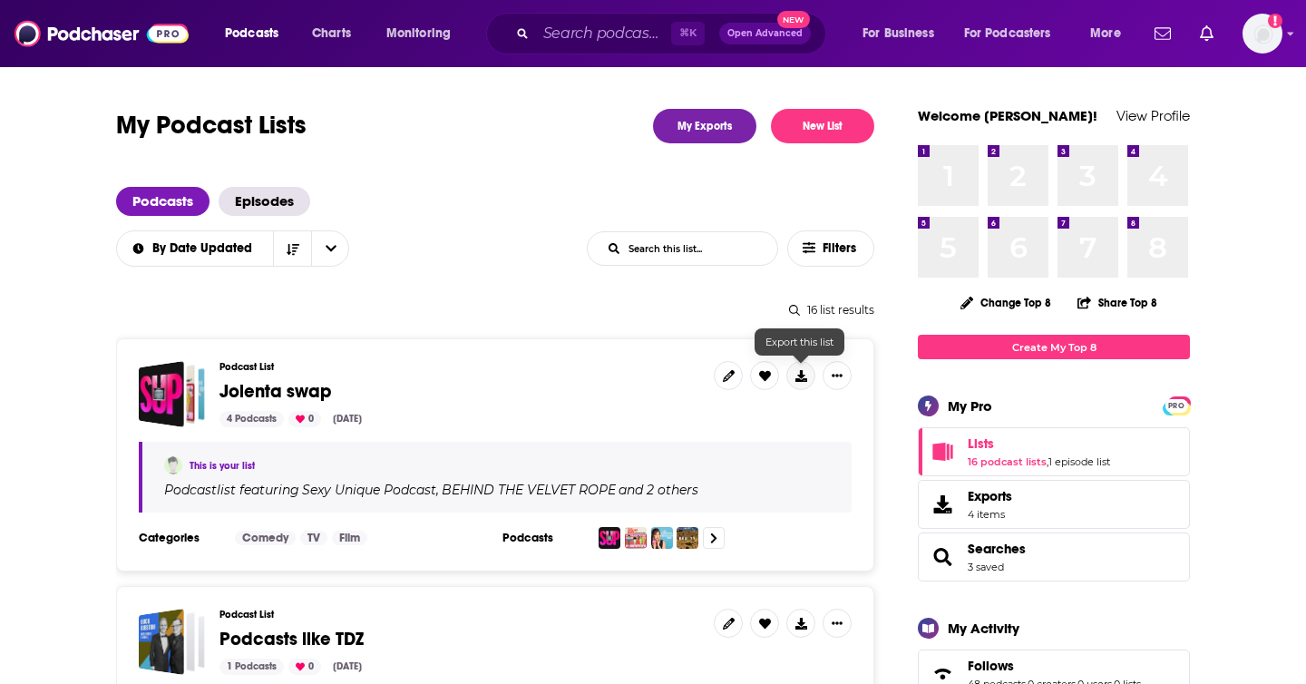
click at [800, 381] on button at bounding box center [800, 375] width 29 height 29
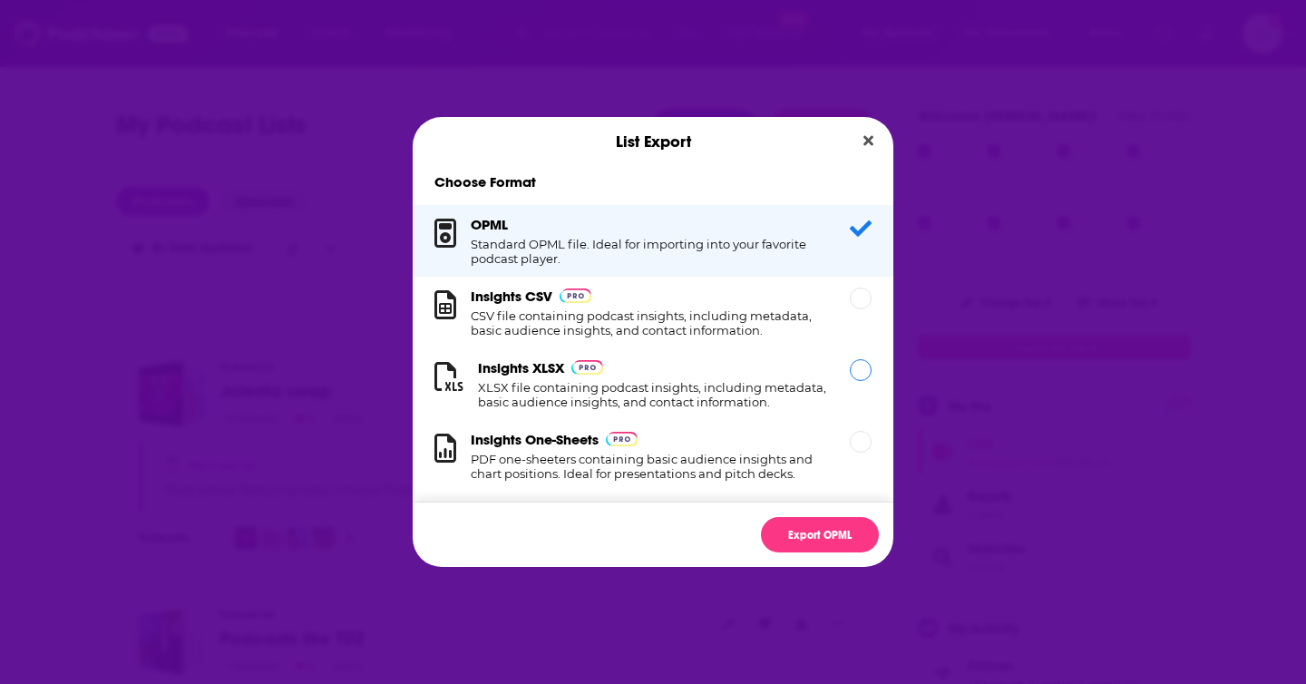
click at [858, 370] on div "Dialog" at bounding box center [861, 370] width 22 height 22
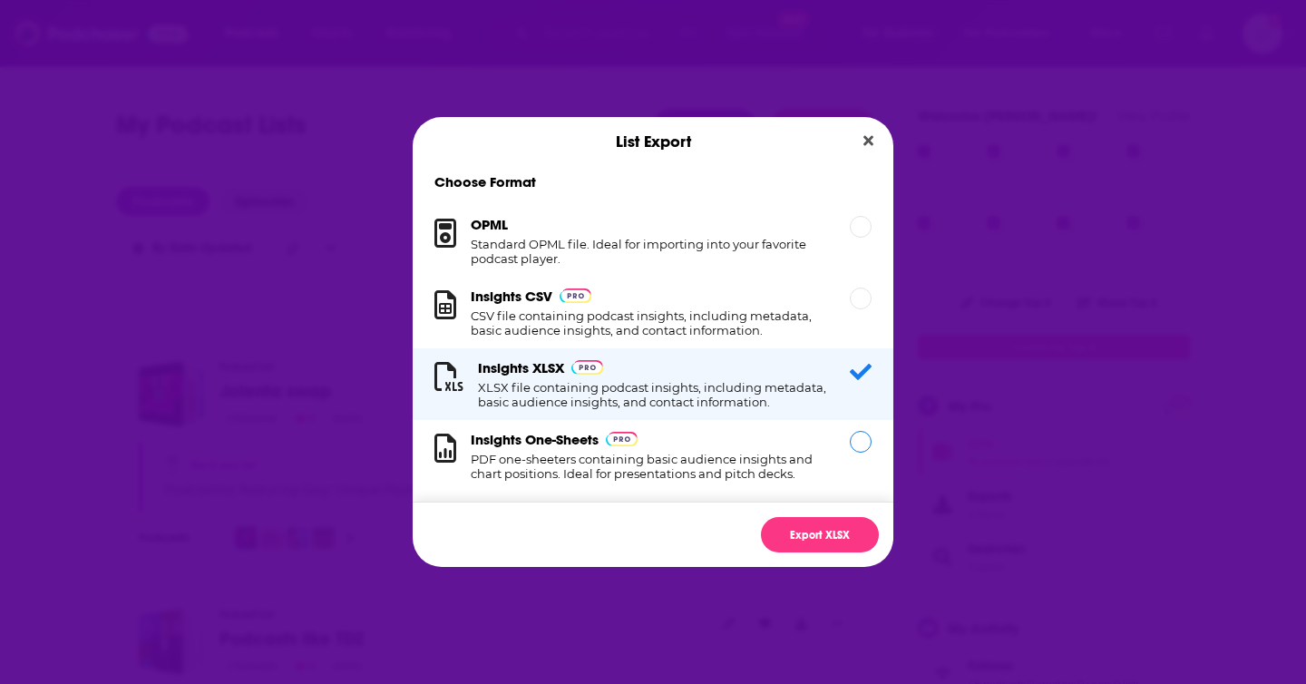
scroll to position [18, 0]
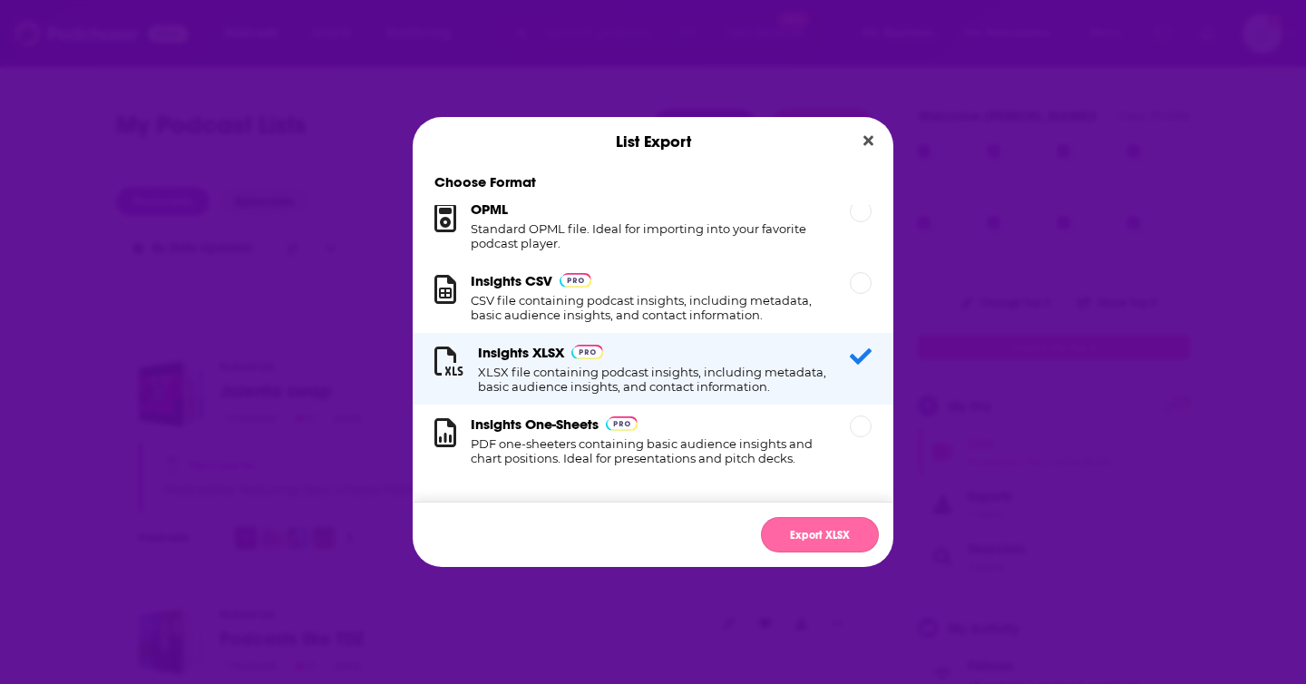
click at [813, 542] on button "Export XLSX" at bounding box center [820, 534] width 118 height 35
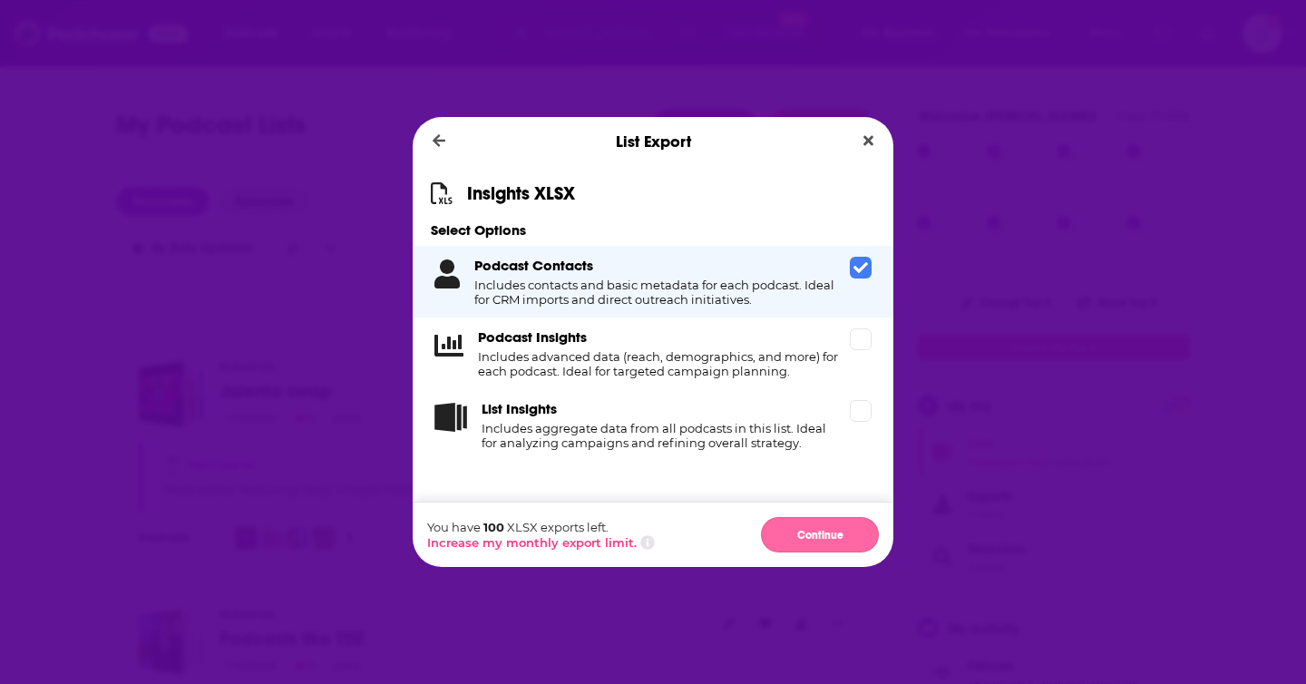
click at [796, 527] on button "Continue" at bounding box center [820, 534] width 118 height 35
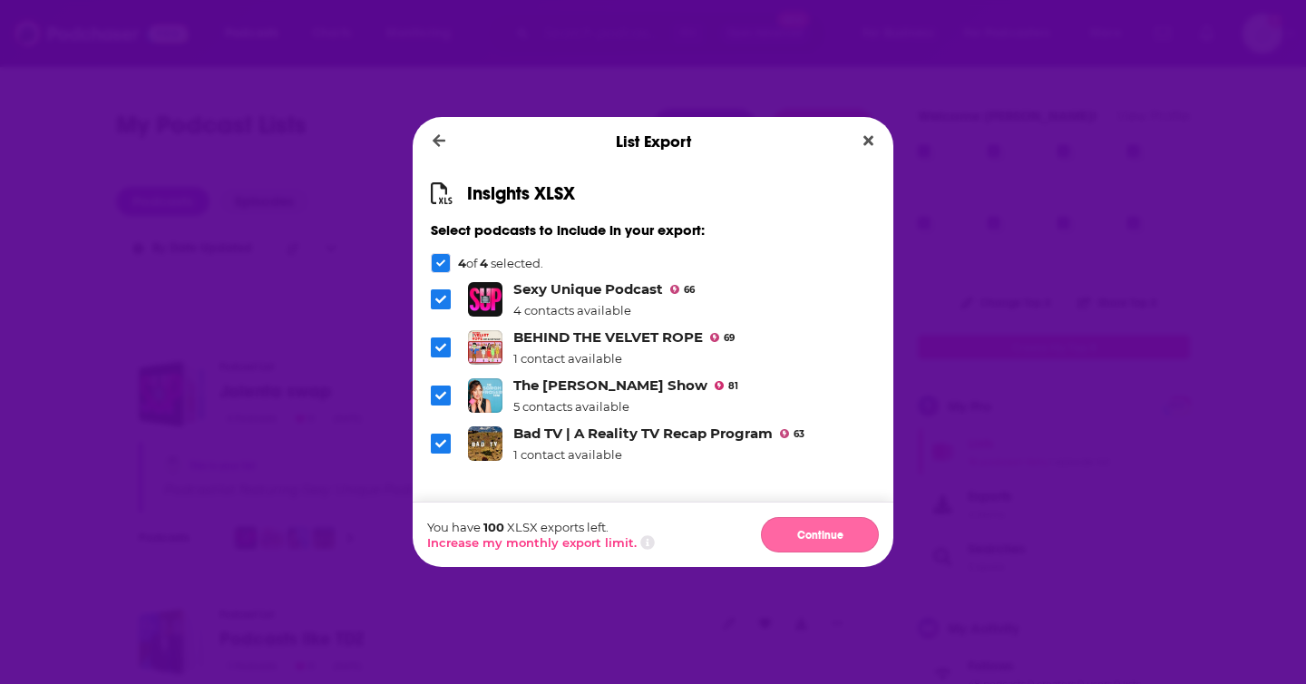
click at [816, 534] on button "Continue" at bounding box center [820, 534] width 118 height 35
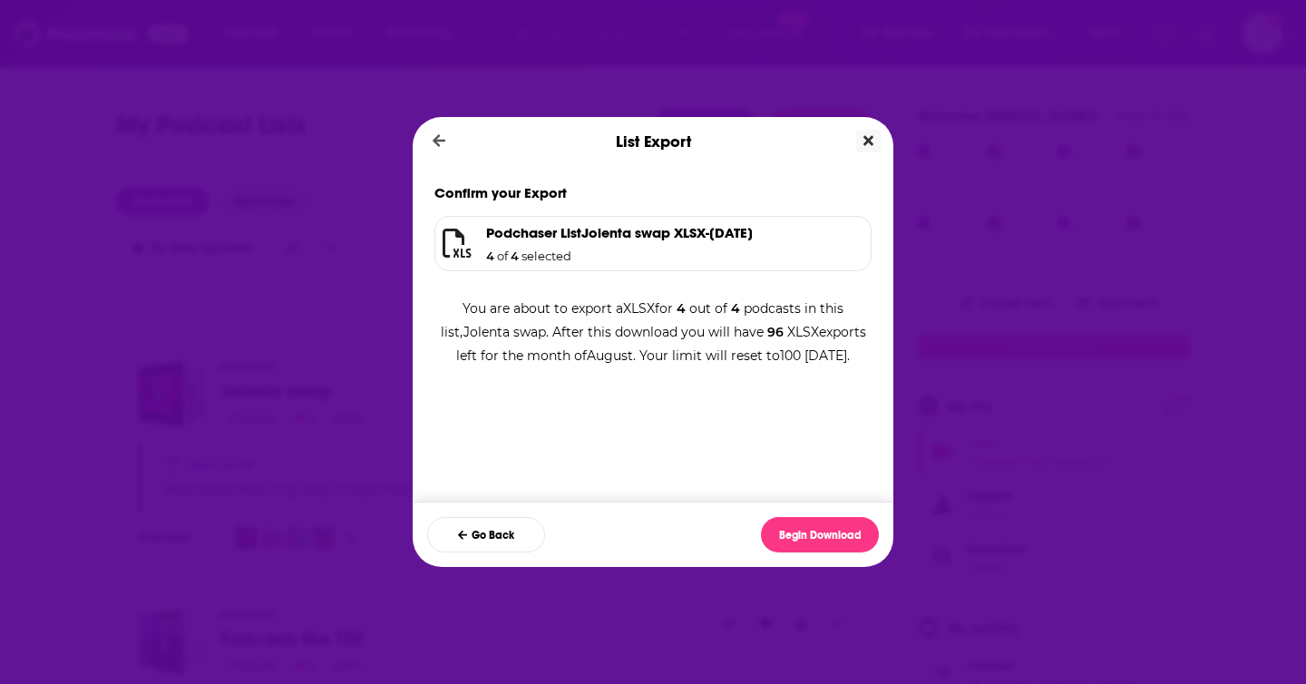
click at [869, 135] on icon "Close" at bounding box center [868, 140] width 10 height 15
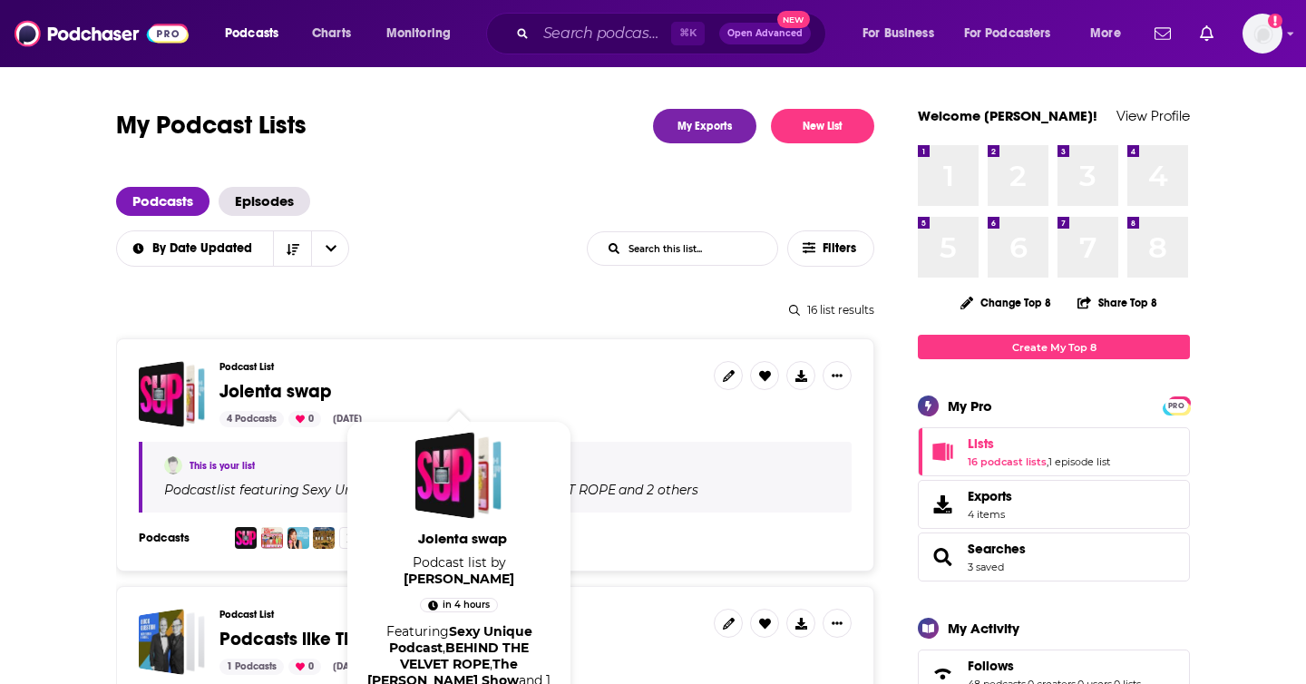
scroll to position [1, 0]
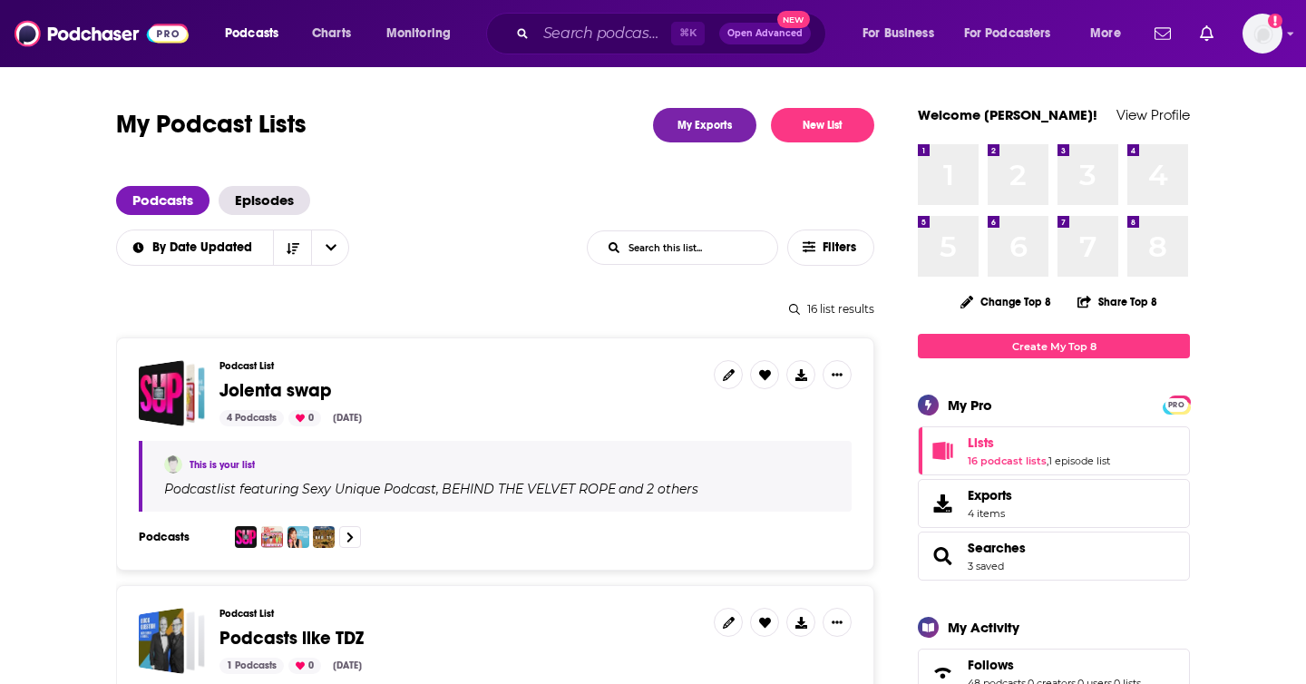
click at [279, 391] on span "Jolenta swap" at bounding box center [275, 390] width 112 height 23
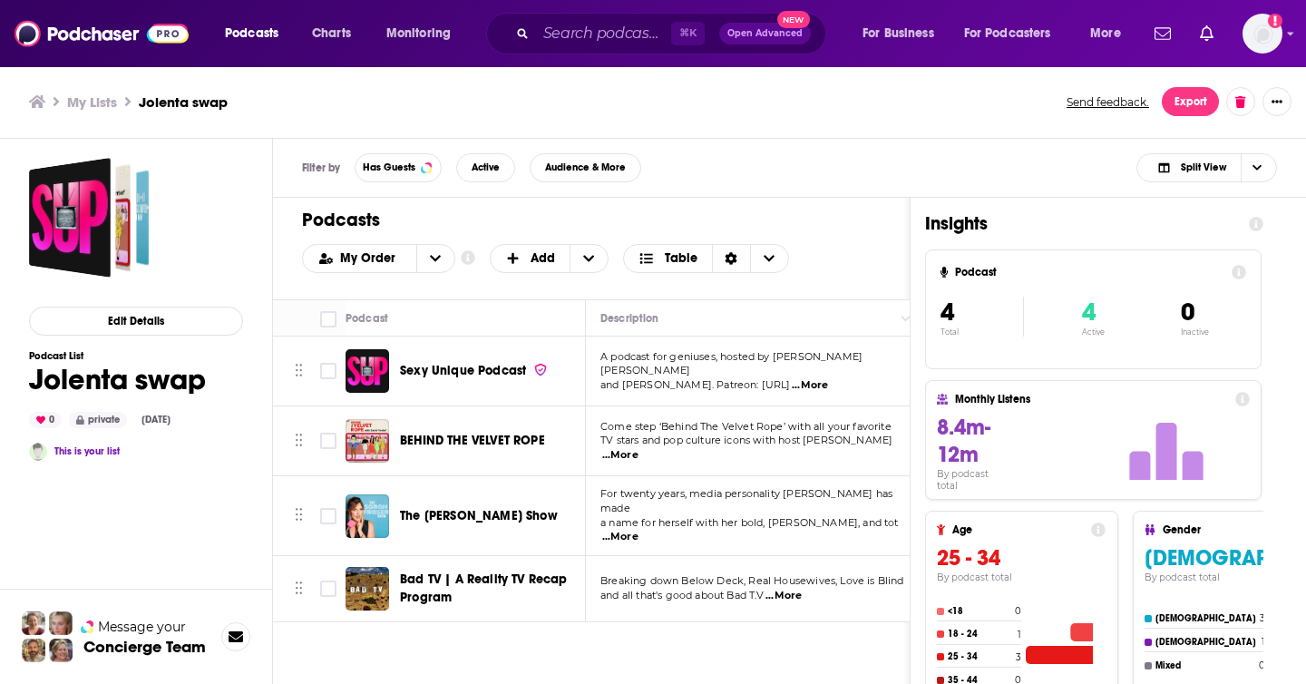
click at [482, 369] on span "Sexy Unique Podcast" at bounding box center [463, 370] width 126 height 15
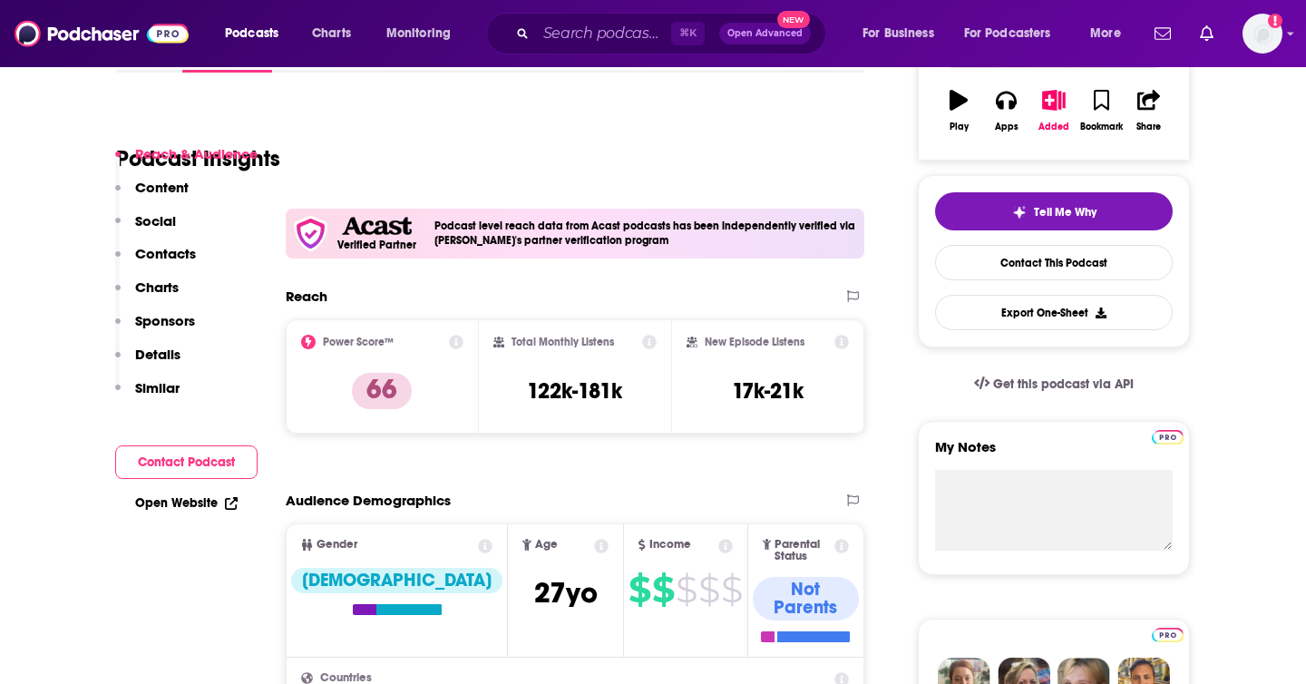
scroll to position [704, 0]
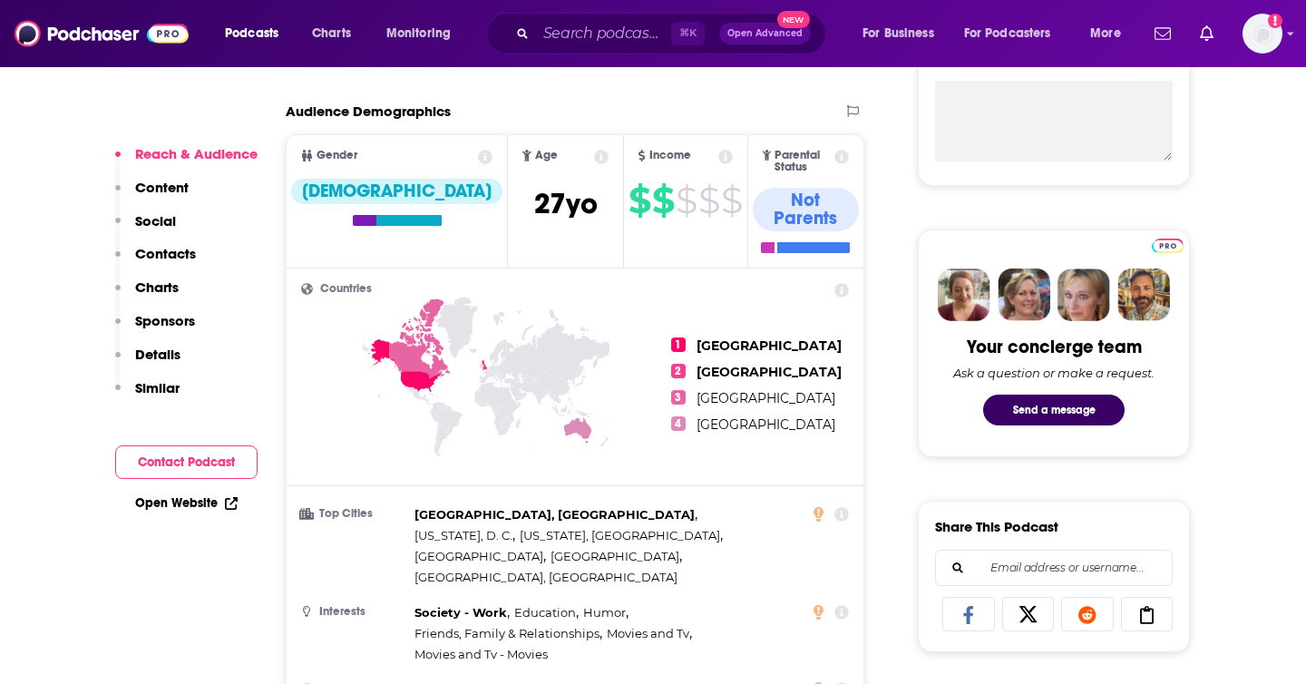
click at [202, 473] on button "Contact Podcast" at bounding box center [186, 462] width 142 height 34
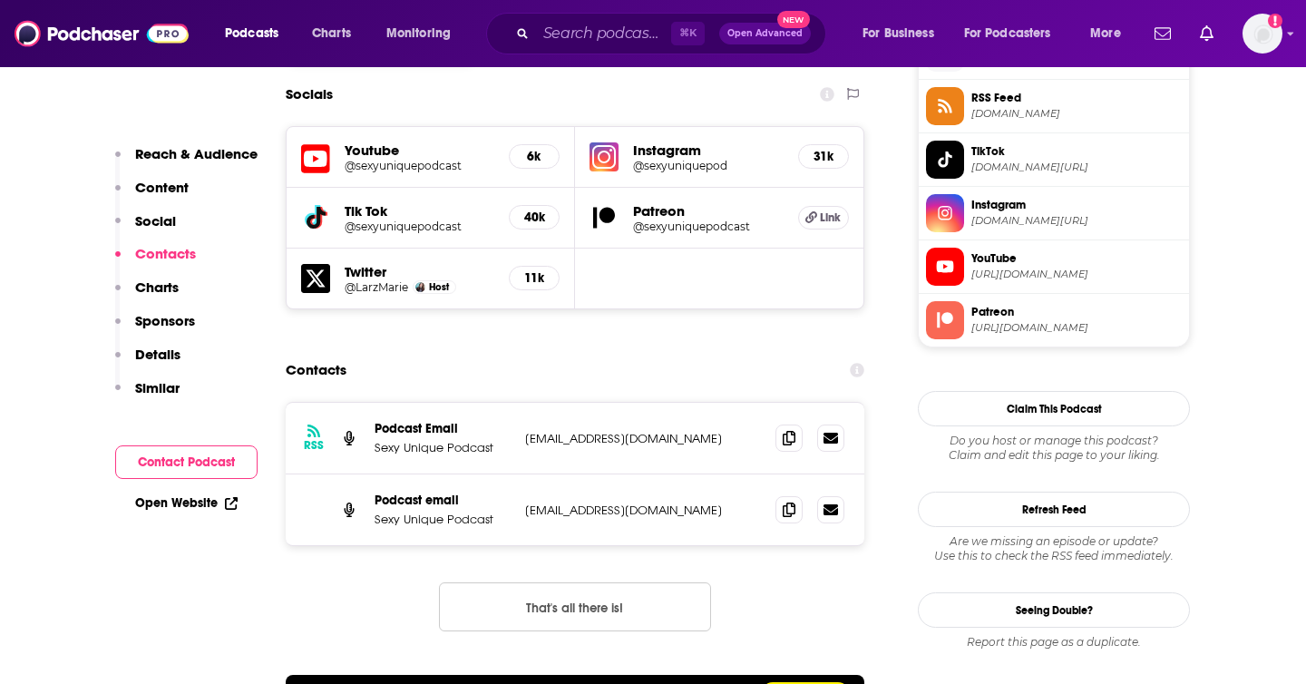
scroll to position [1697, 0]
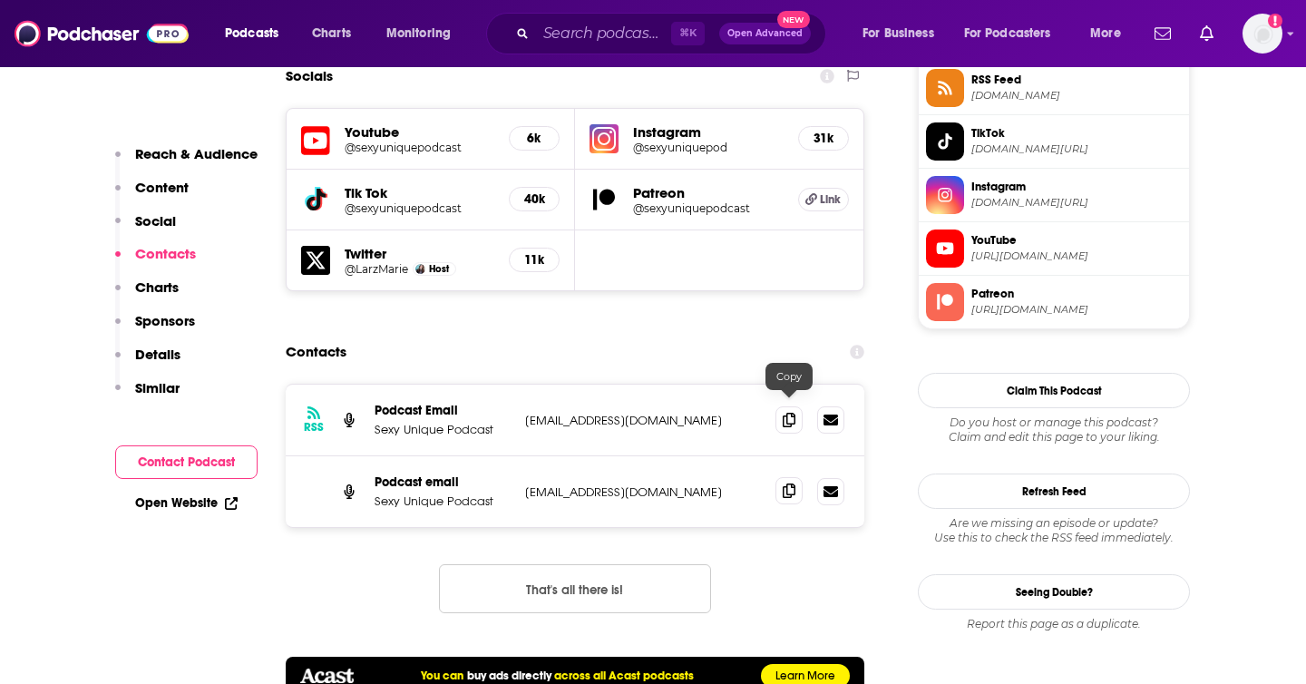
click at [787, 483] on icon at bounding box center [788, 490] width 13 height 15
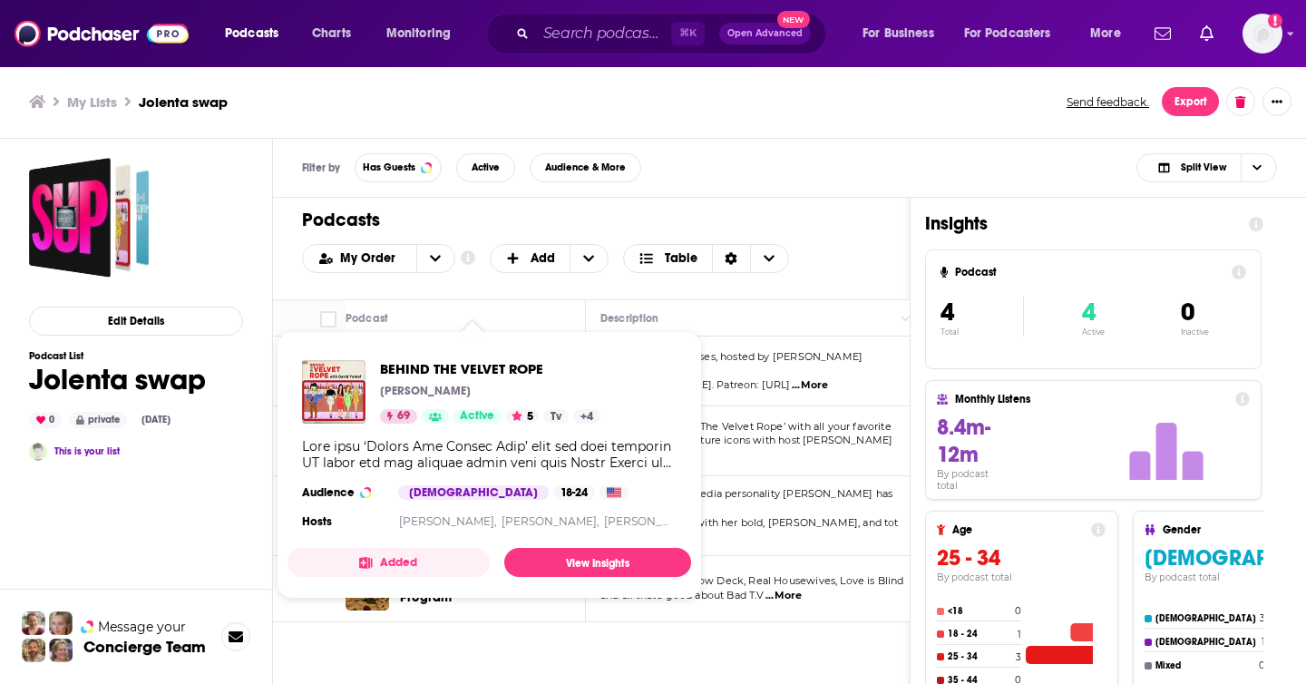
click at [483, 437] on div "BEHIND THE VELVET ROPE David Yontef 69 Active 5 Tv + 4 Audience Male 18-24 Host…" at bounding box center [488, 446] width 403 height 202
click at [490, 364] on span "BEHIND THE VELVET ROPE" at bounding box center [490, 368] width 220 height 17
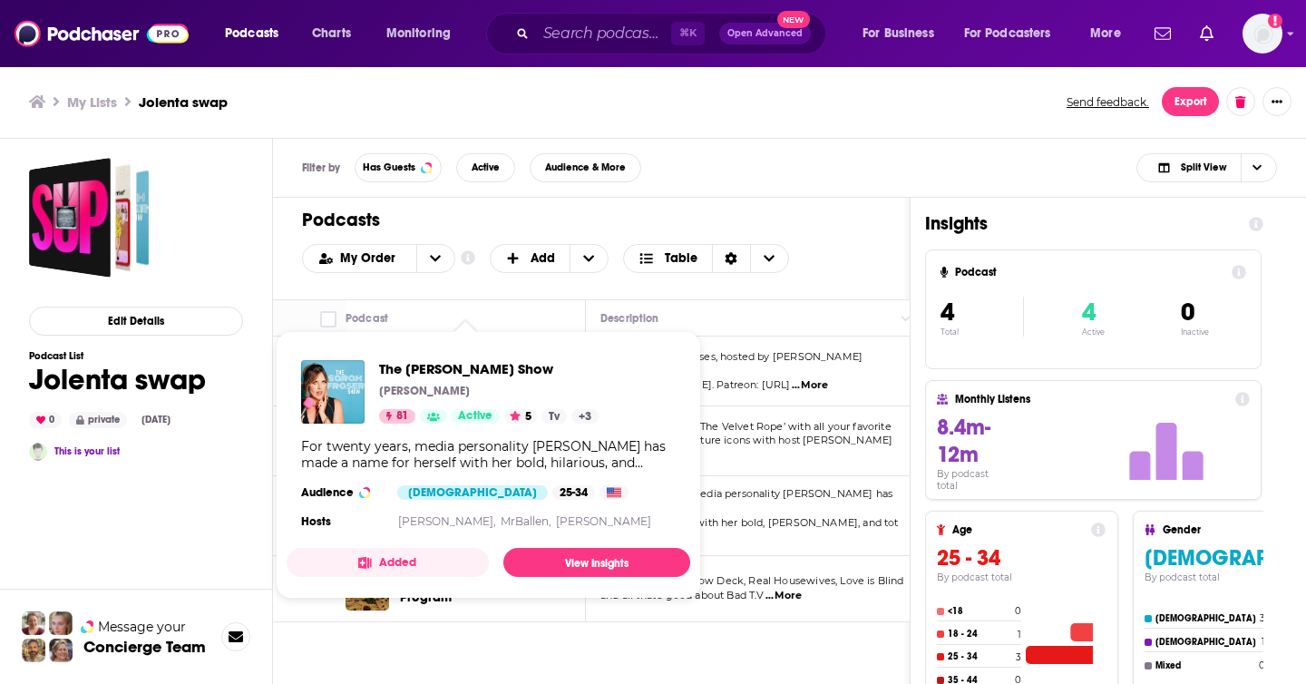
click at [470, 503] on div "The Sarah Fraser Show Sarah Fraser 81 Active 5 Tv + 3 For twenty years, media p…" at bounding box center [488, 446] width 403 height 202
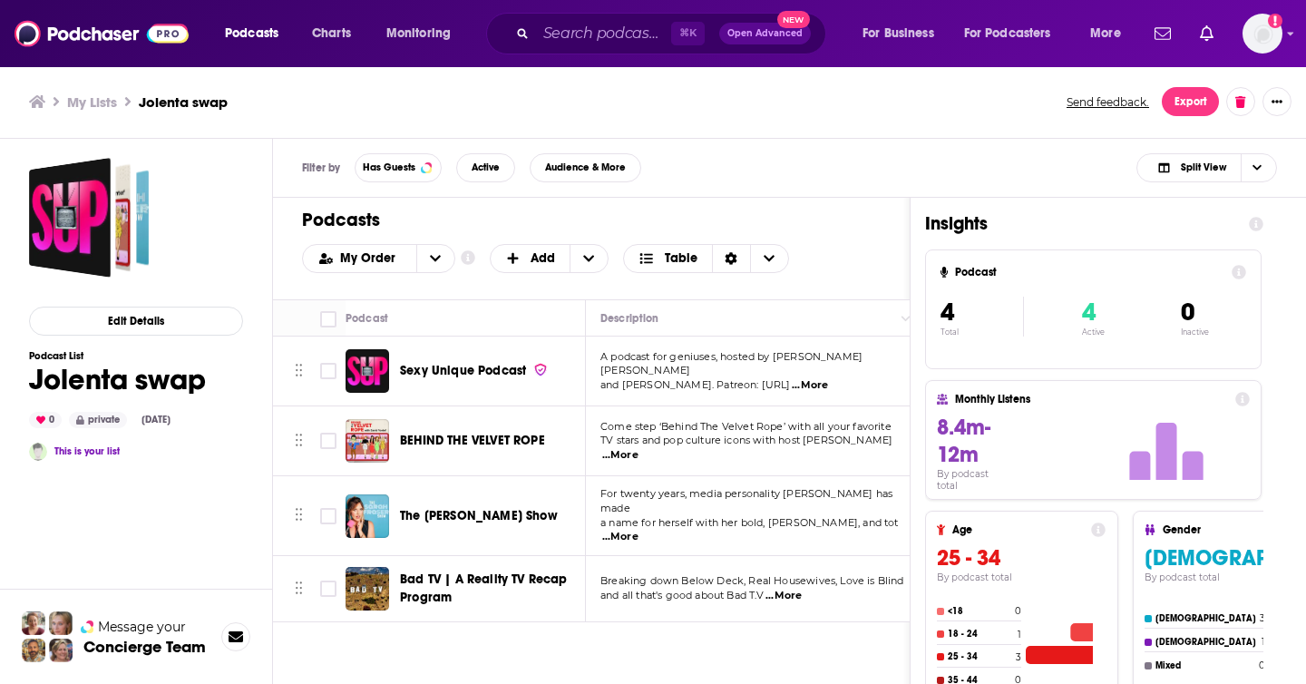
click at [308, 141] on div "Filter by Has Guests Active Audience & More Split View" at bounding box center [789, 168] width 1033 height 59
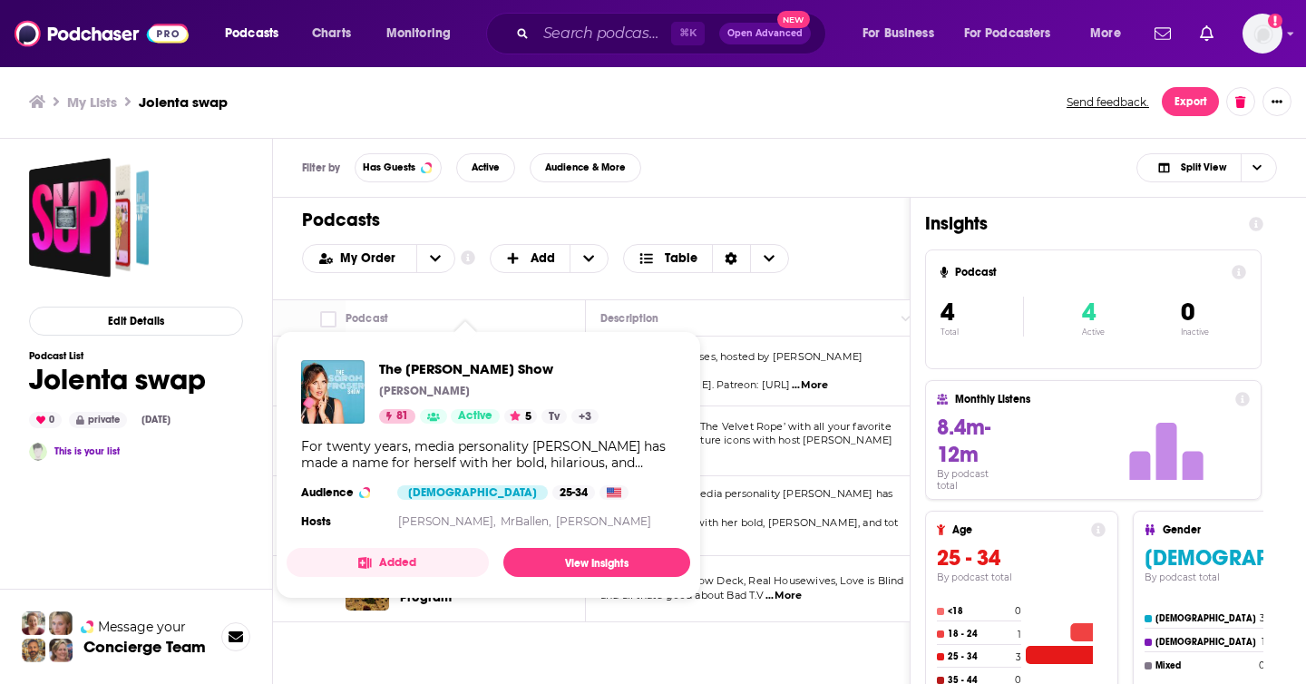
click at [460, 514] on h4 "Sarah Fraser," at bounding box center [447, 521] width 98 height 15
click at [499, 370] on span "The Sarah Fraser Show" at bounding box center [488, 368] width 219 height 17
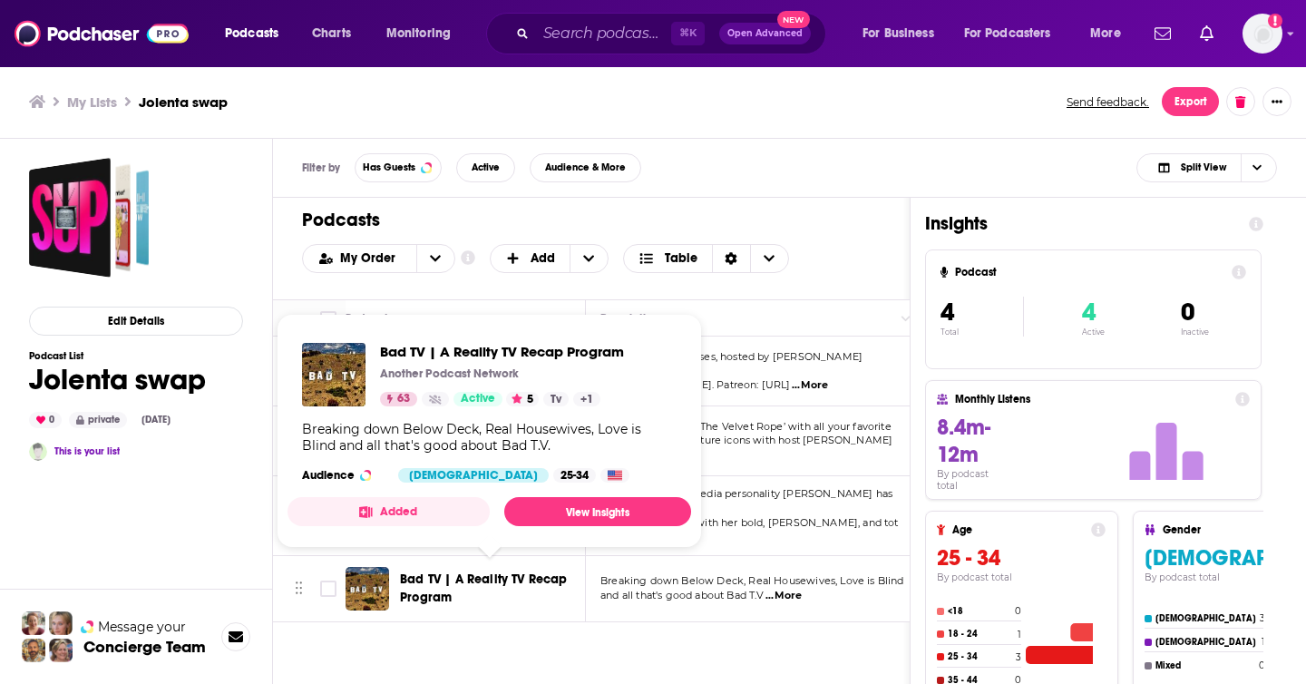
click at [487, 571] on span "Bad TV | A Reality TV Recap Program" at bounding box center [484, 588] width 168 height 34
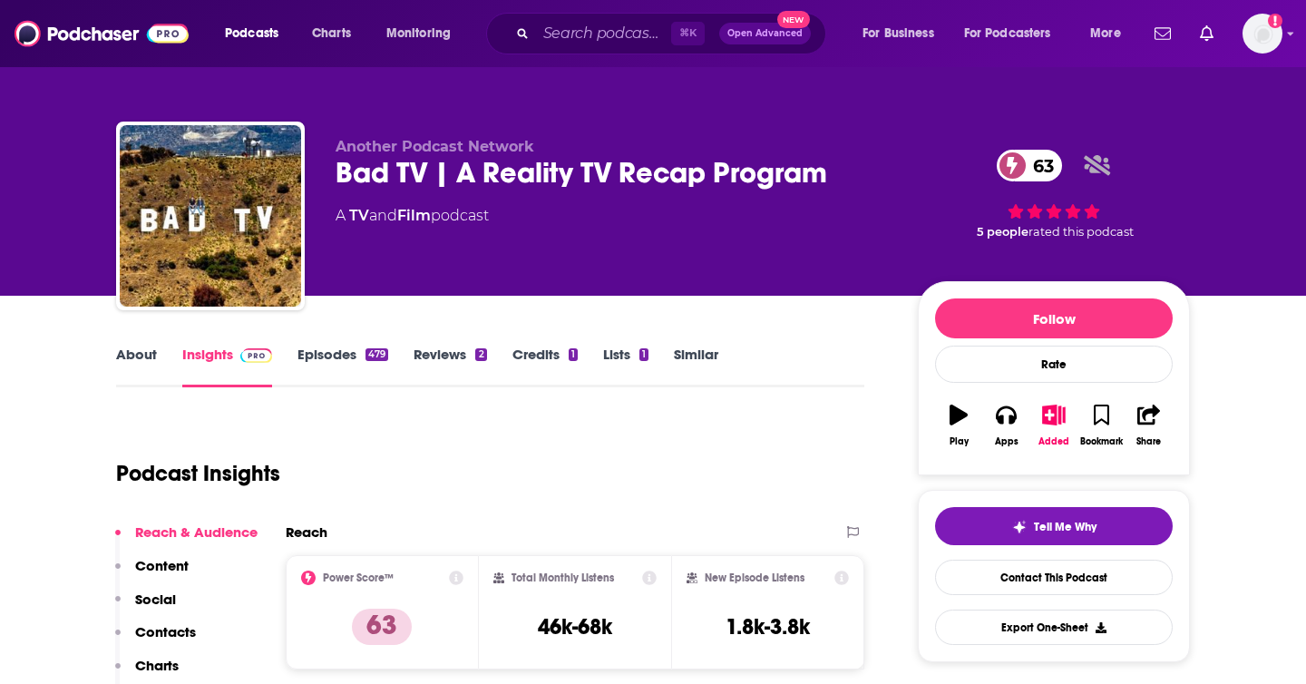
scroll to position [105, 0]
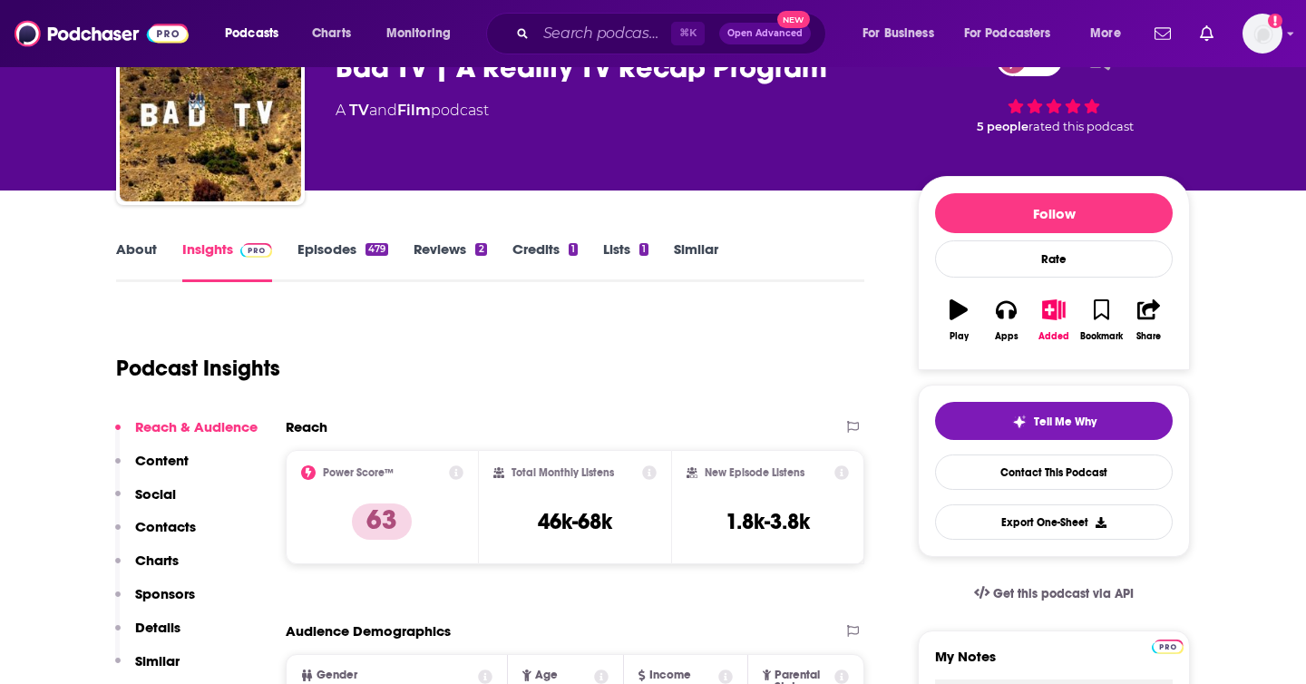
click at [182, 529] on p "Contacts" at bounding box center [165, 526] width 61 height 17
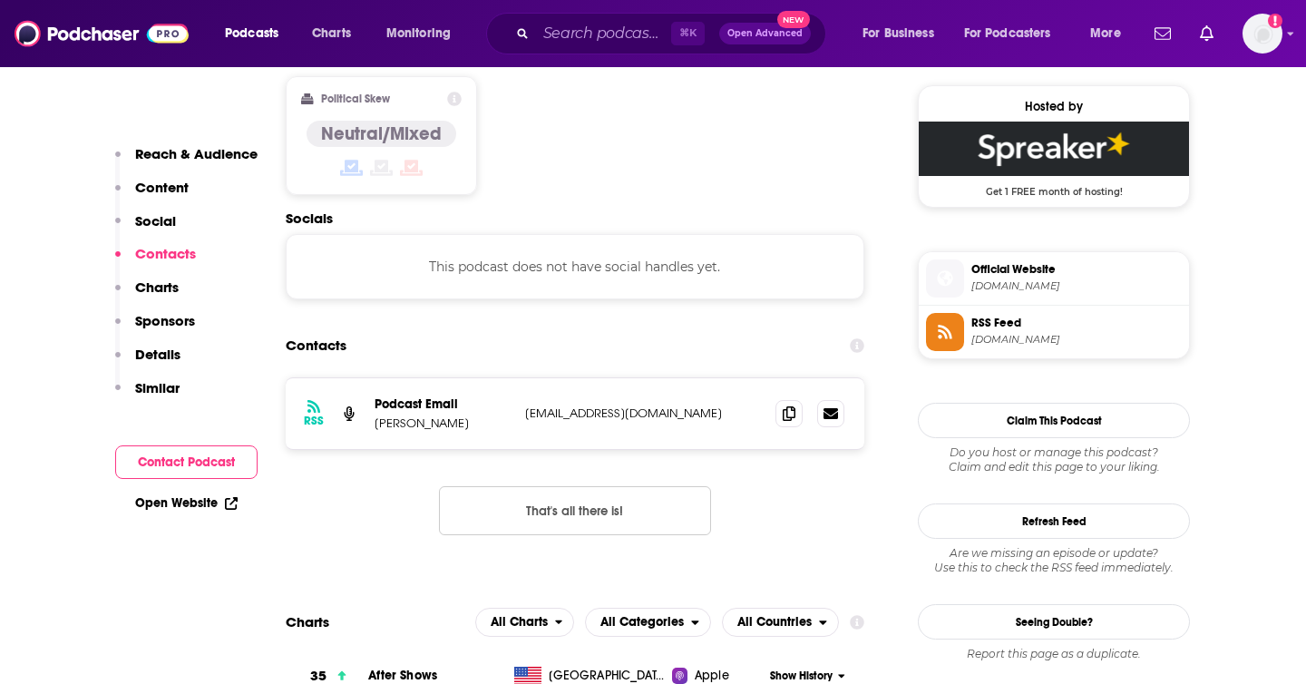
scroll to position [1460, 0]
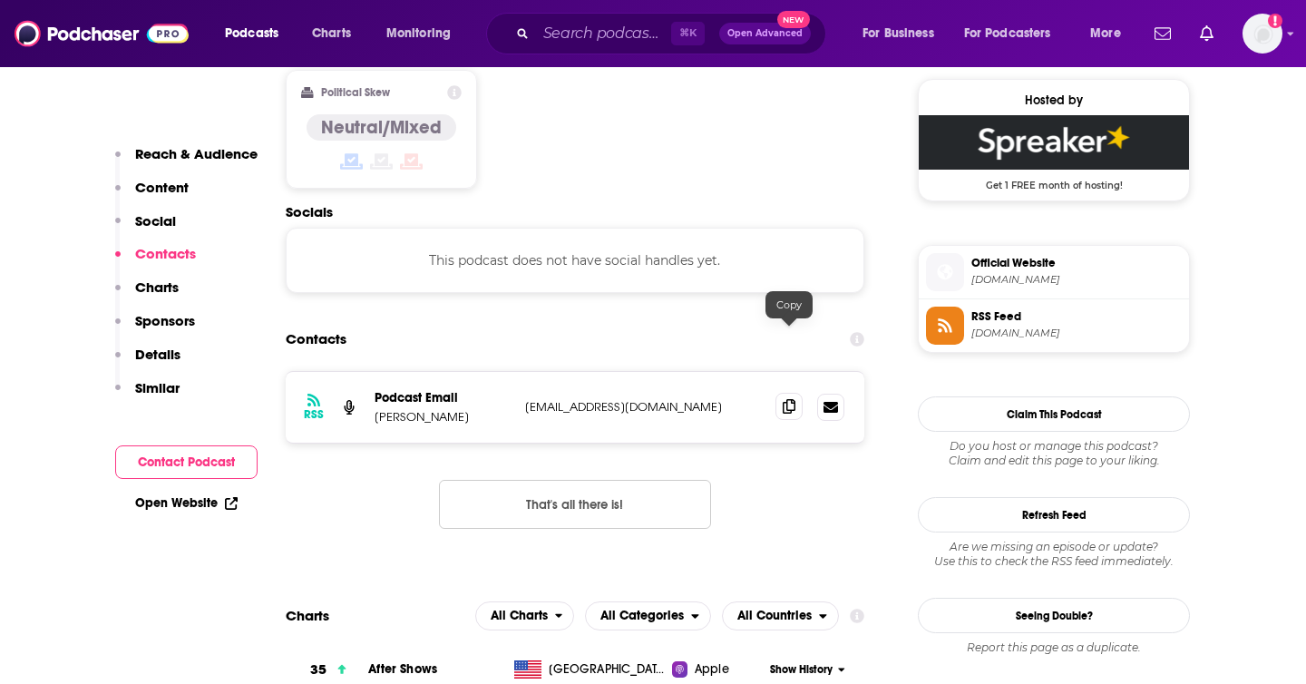
click at [789, 399] on icon at bounding box center [788, 406] width 13 height 15
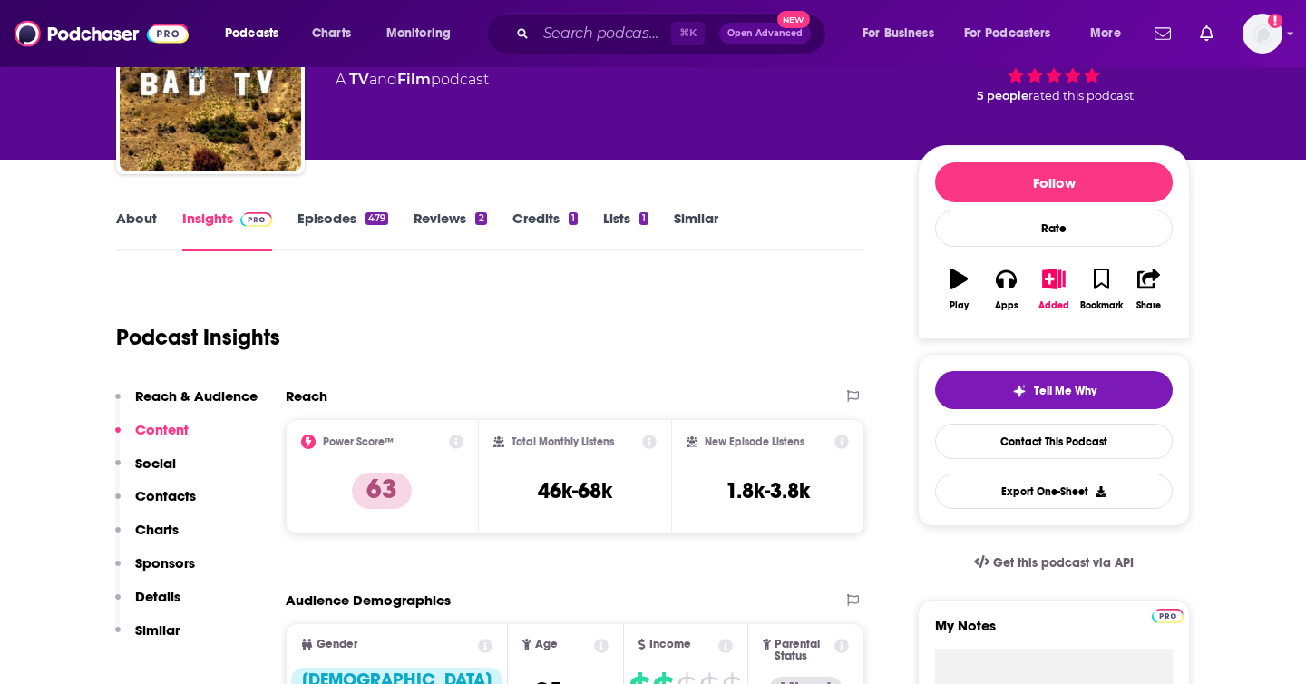
scroll to position [0, 0]
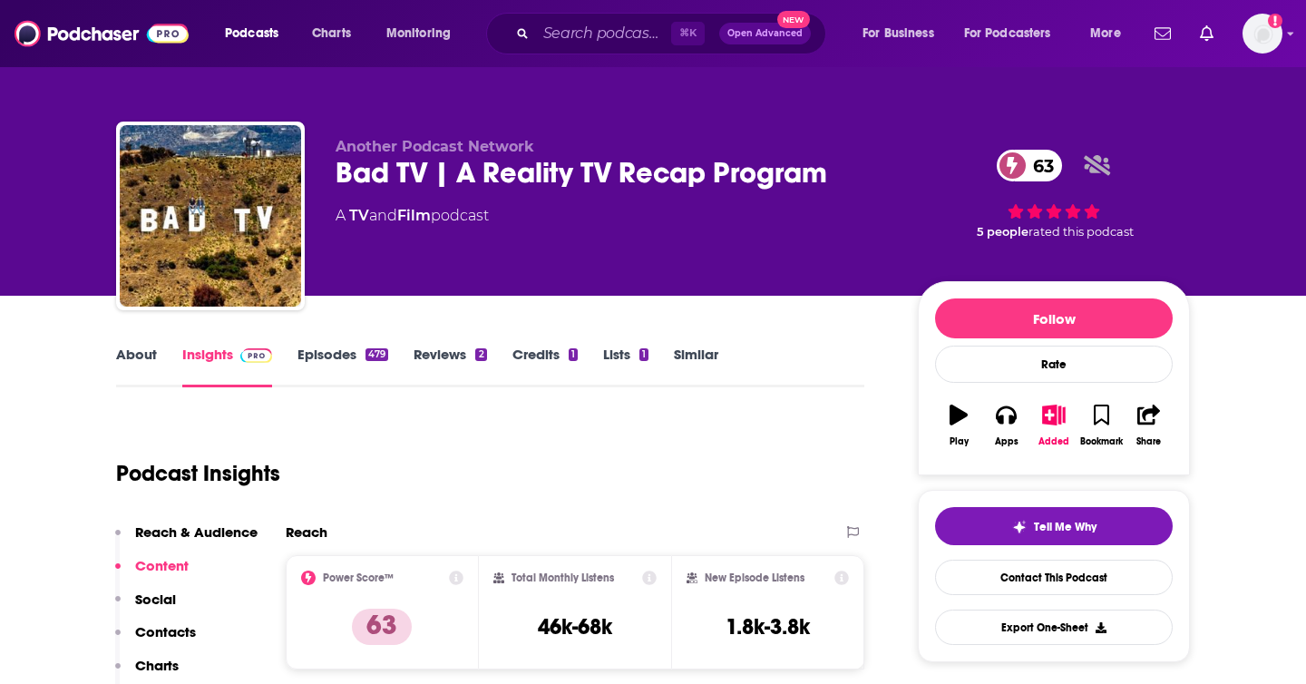
click at [527, 173] on div "Bad TV | A Reality TV Recap Program 63" at bounding box center [611, 172] width 553 height 35
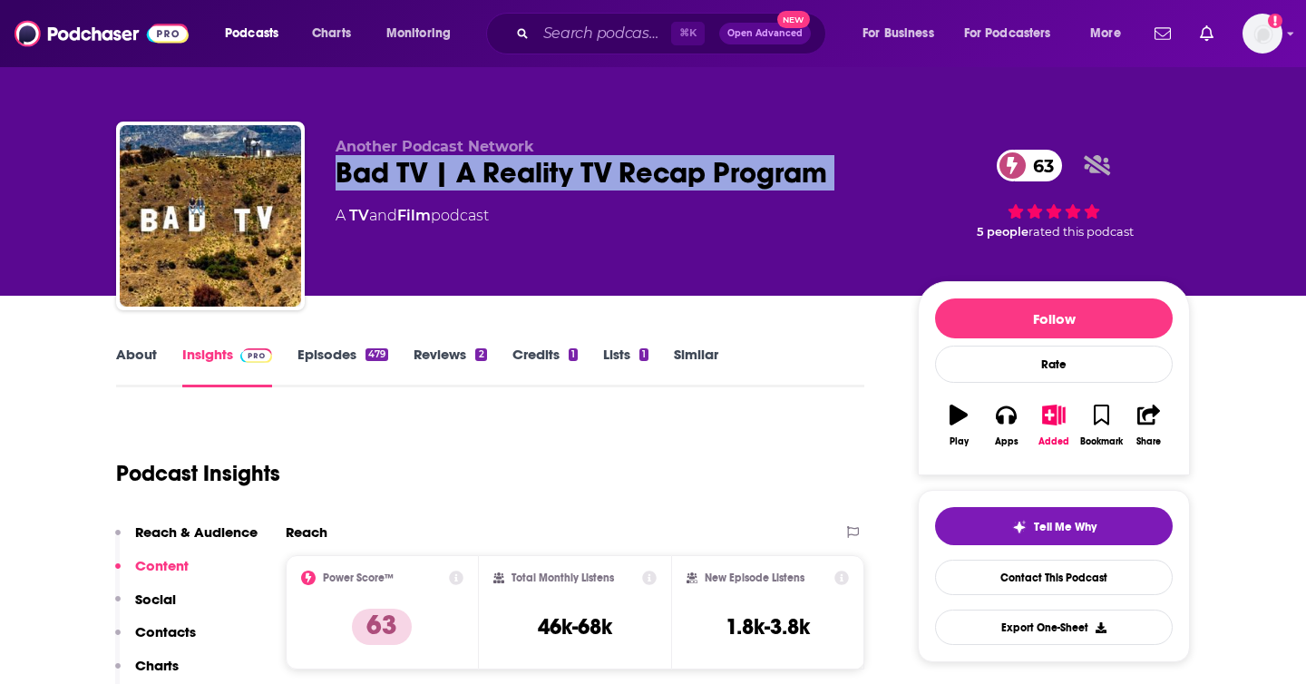
click at [527, 173] on div "Bad TV | A Reality TV Recap Program 63" at bounding box center [611, 172] width 553 height 35
copy div "Bad TV | A Reality TV Recap Program 63"
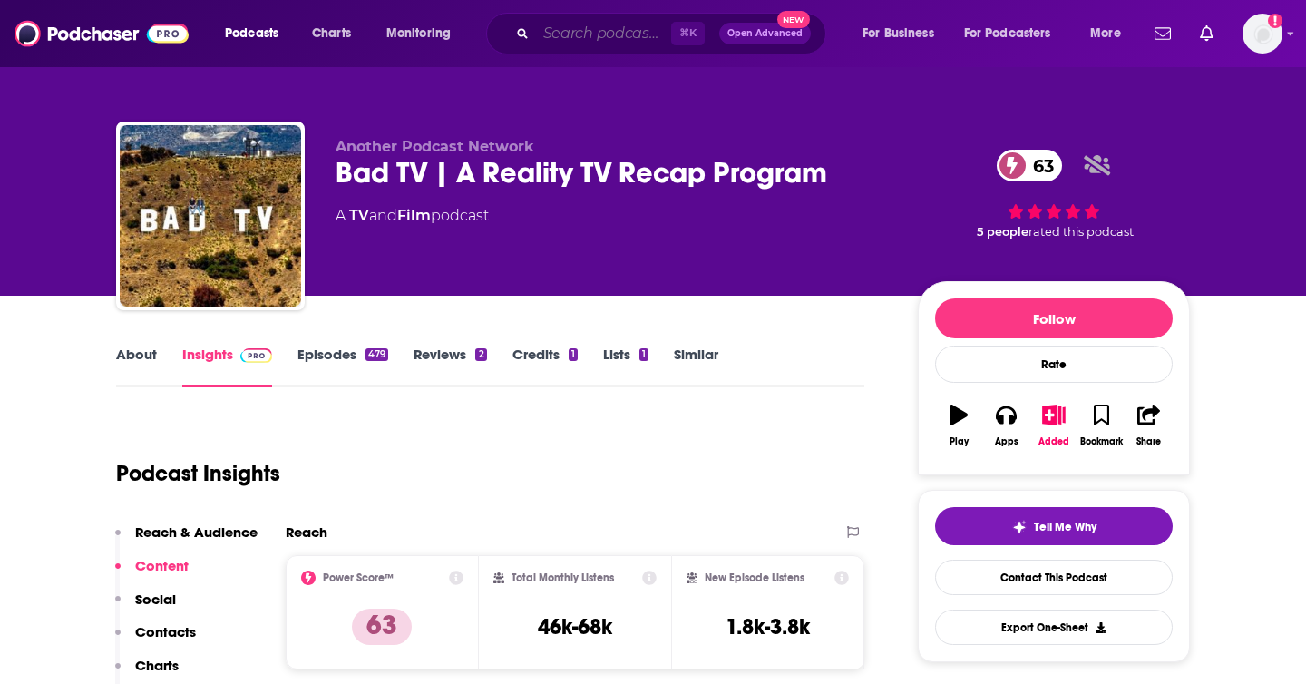
click at [547, 25] on input "Search podcasts, credits, & more..." at bounding box center [603, 33] width 135 height 29
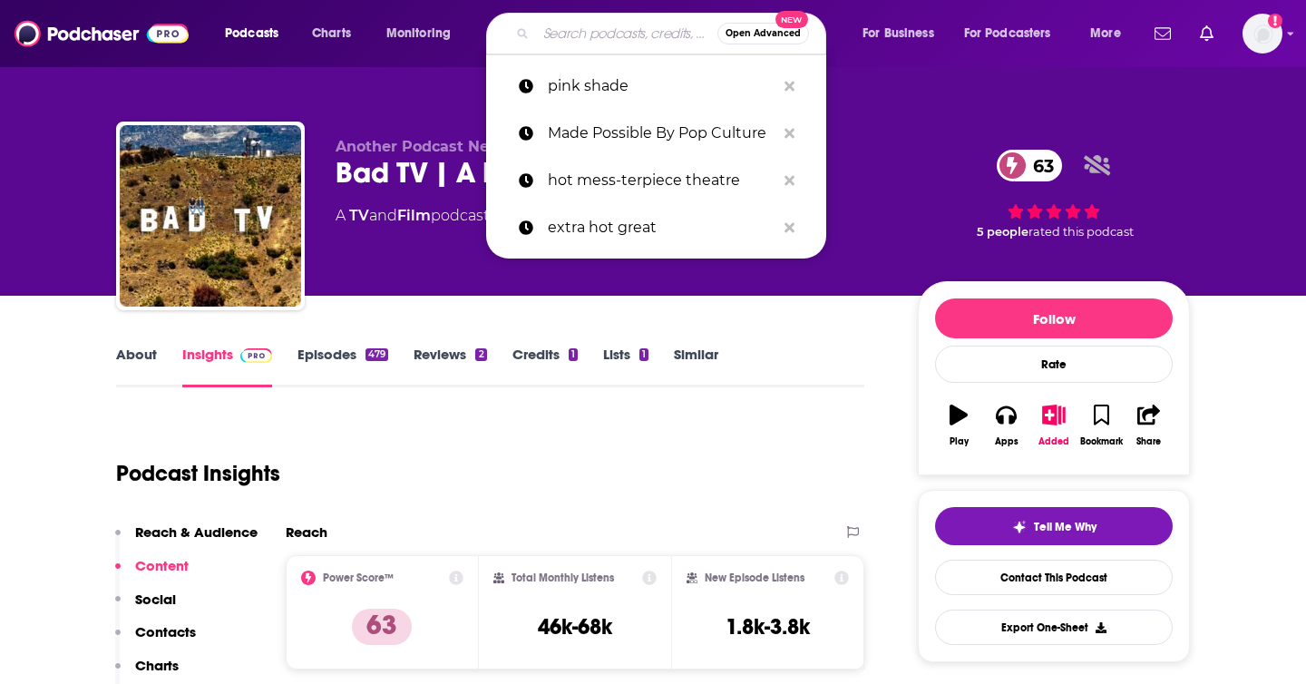
paste input "Reality Checked"
type input "Reality Checked"
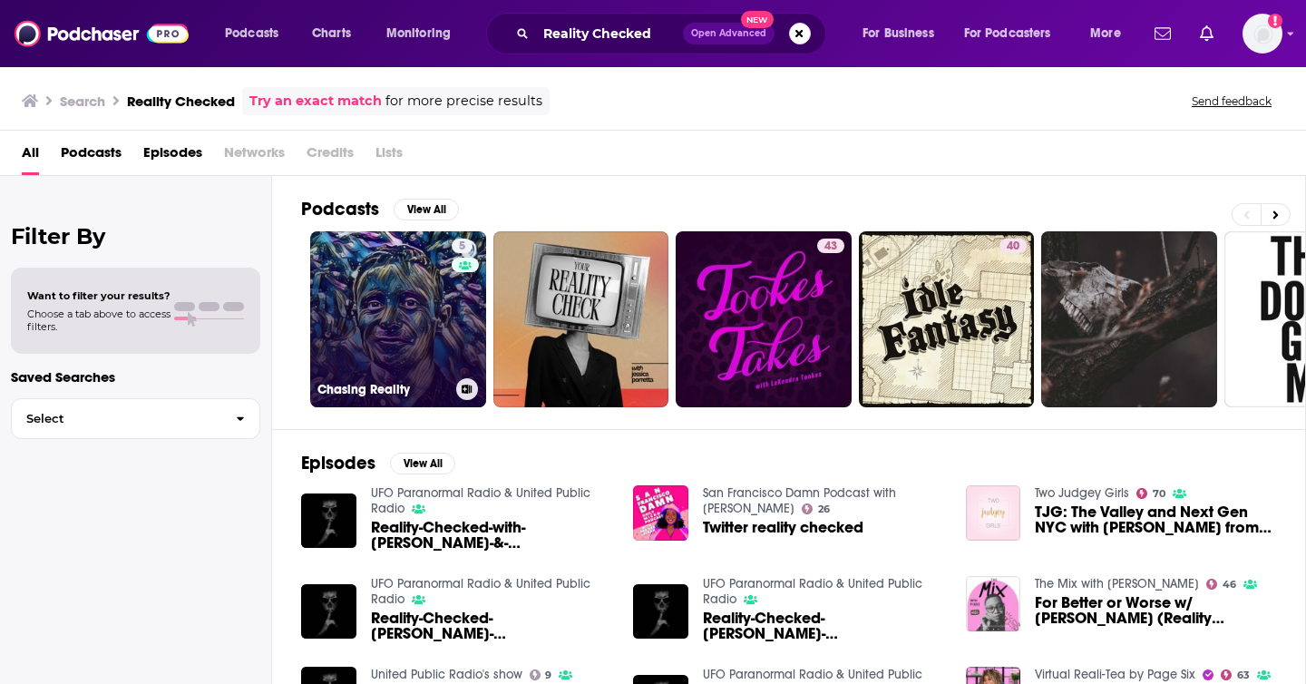
click at [421, 337] on link "5 Chasing Reality" at bounding box center [398, 319] width 176 height 176
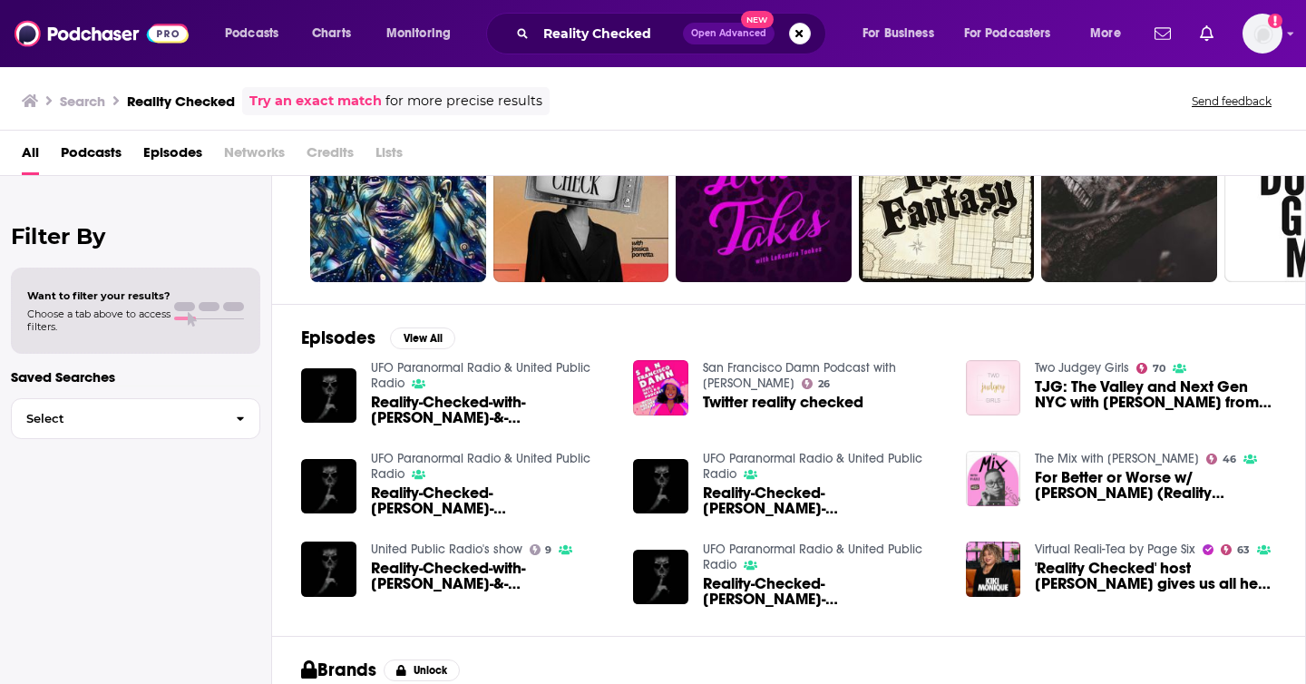
scroll to position [122, 0]
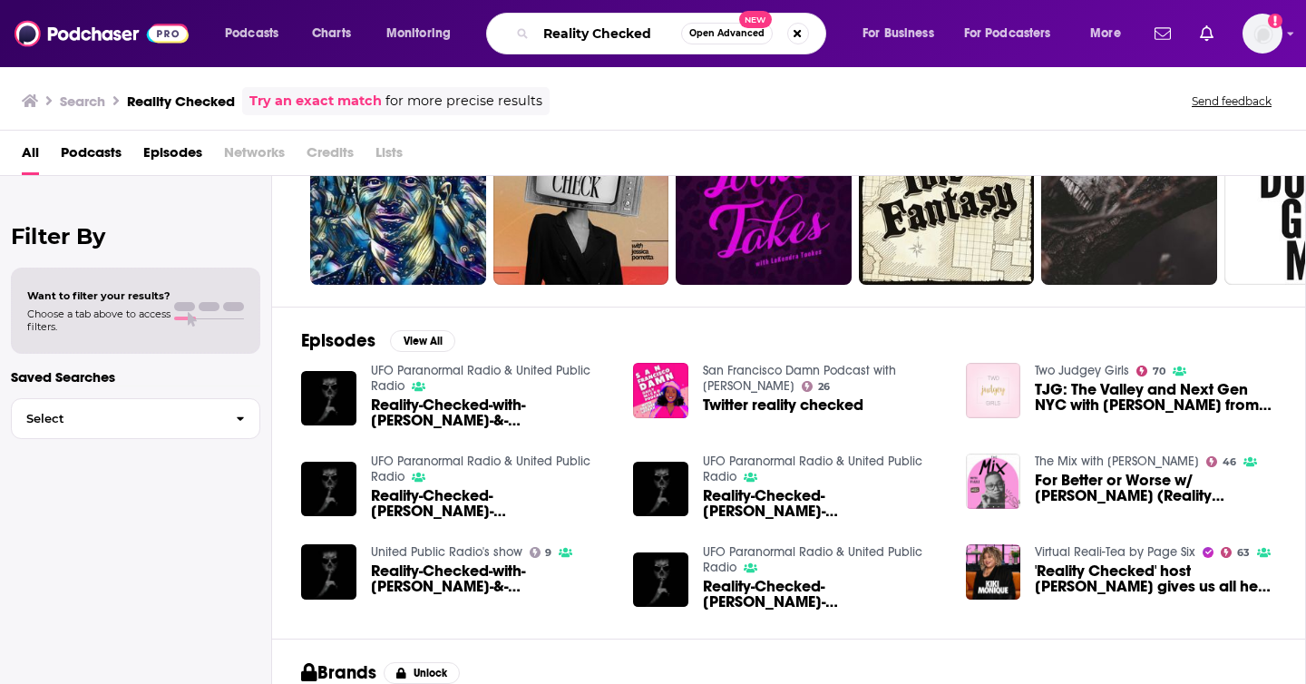
click at [556, 36] on input "Reality Checked" at bounding box center [608, 33] width 145 height 29
type input "reality tv"
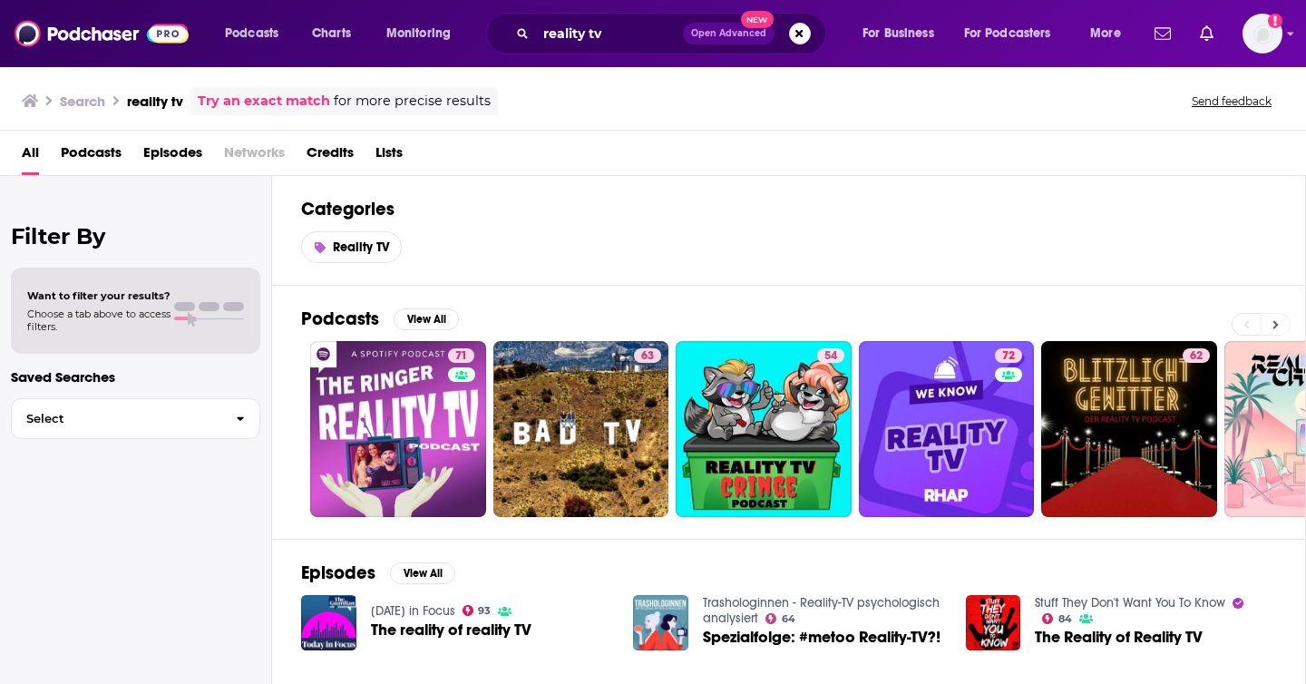
click at [1281, 321] on button at bounding box center [1275, 324] width 30 height 23
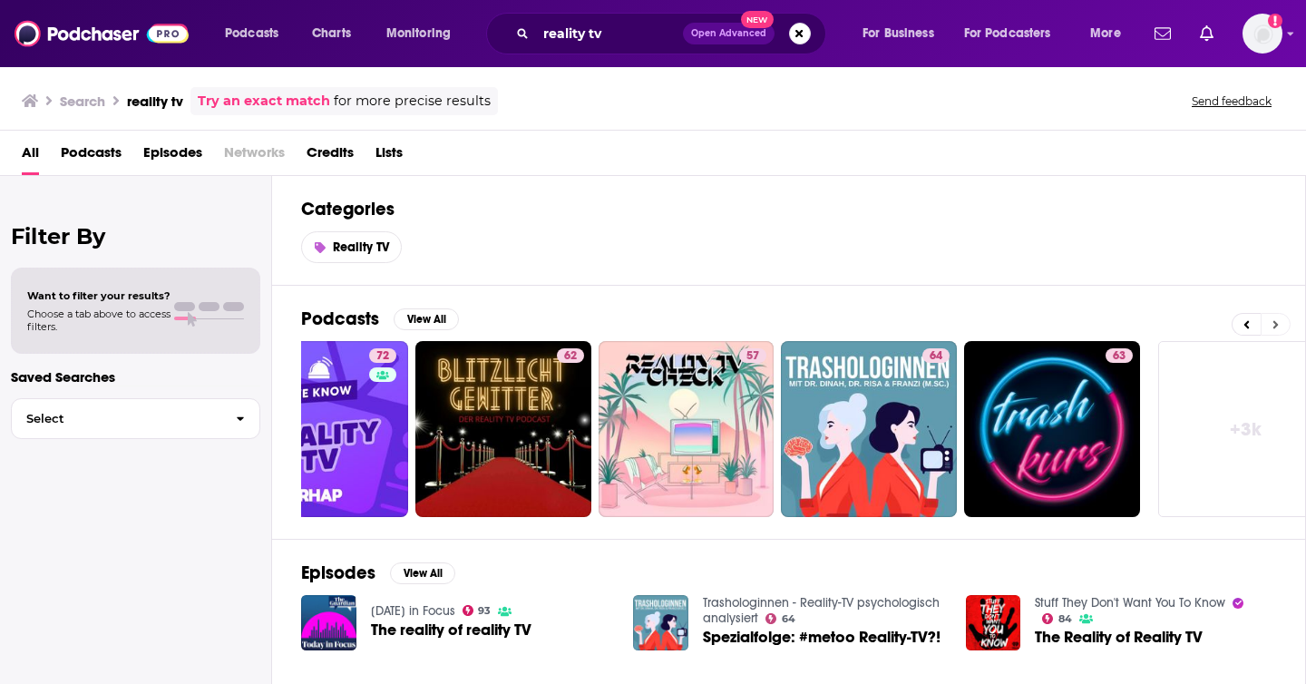
scroll to position [0, 661]
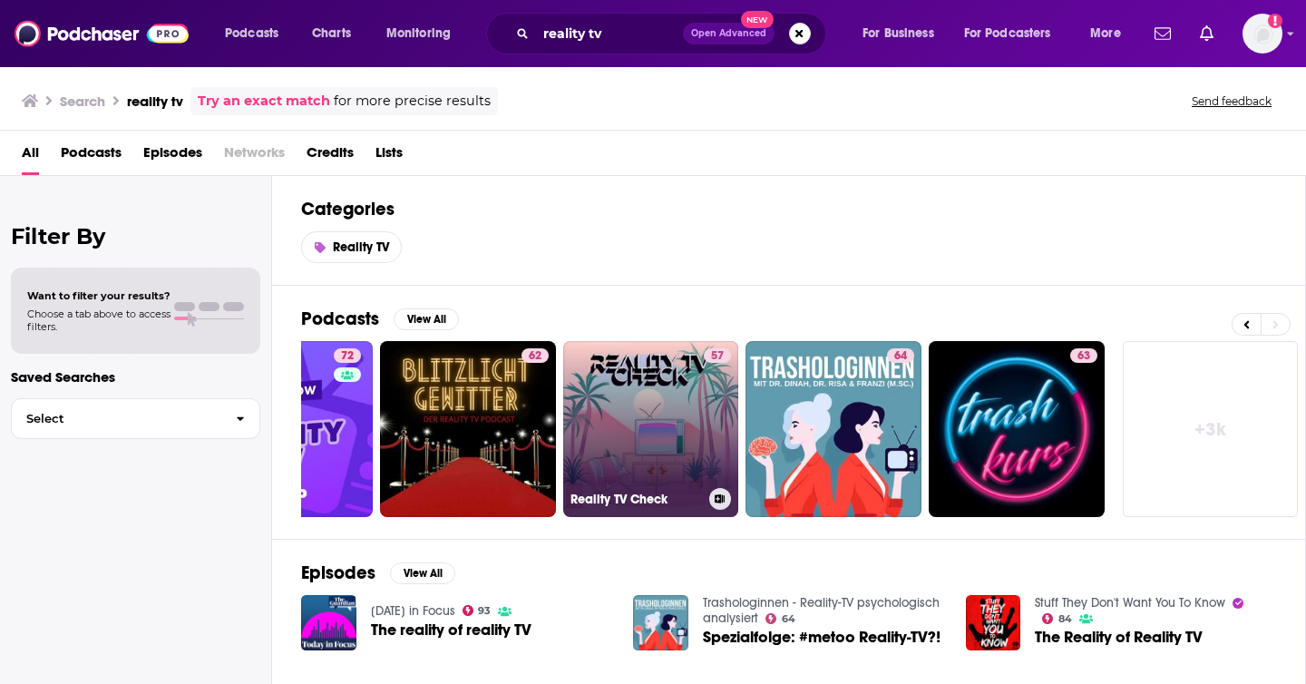
click at [626, 416] on link "57 Reality TV Check" at bounding box center [651, 429] width 176 height 176
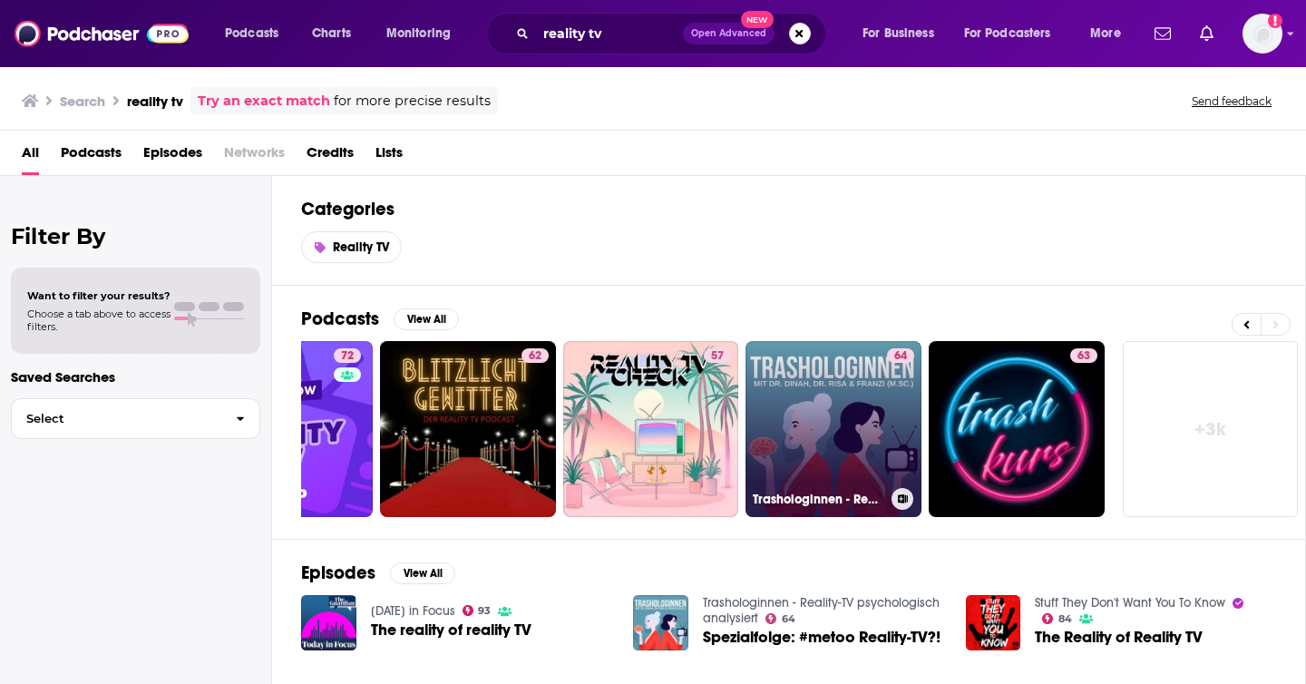
click at [820, 431] on link "64 Trashologinnen - Reality-TV psychologisch analysiert" at bounding box center [833, 429] width 176 height 176
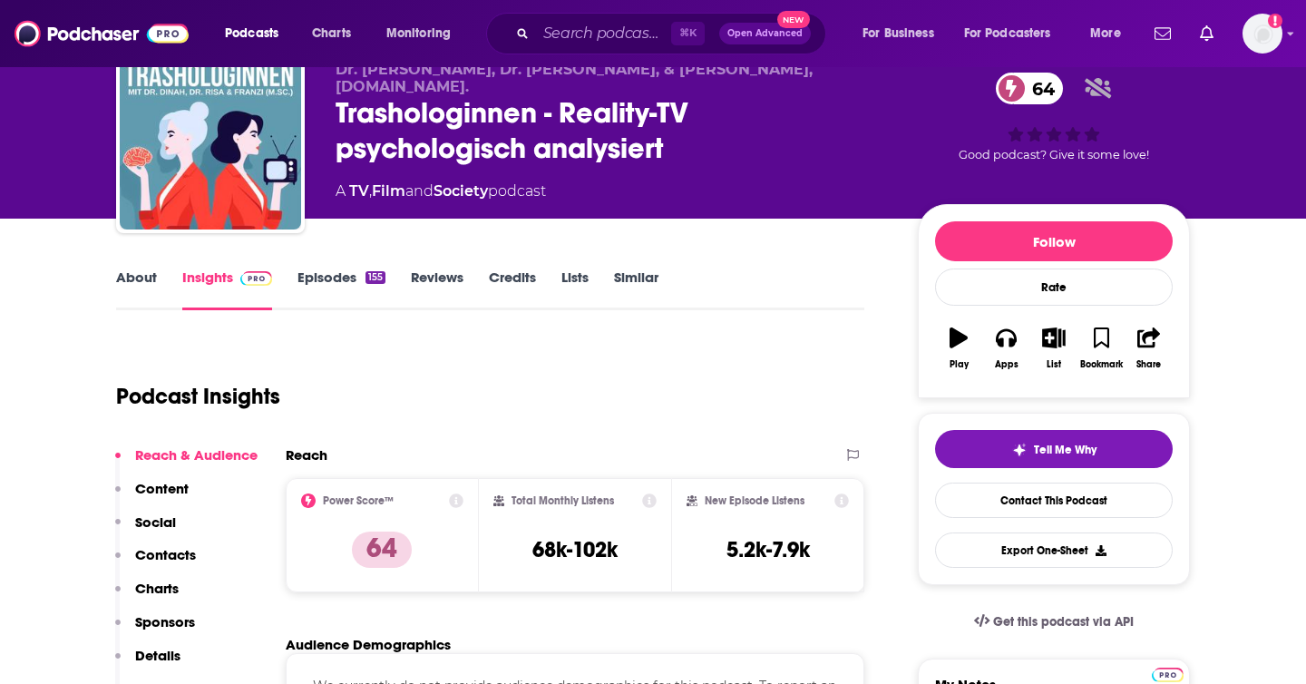
scroll to position [146, 0]
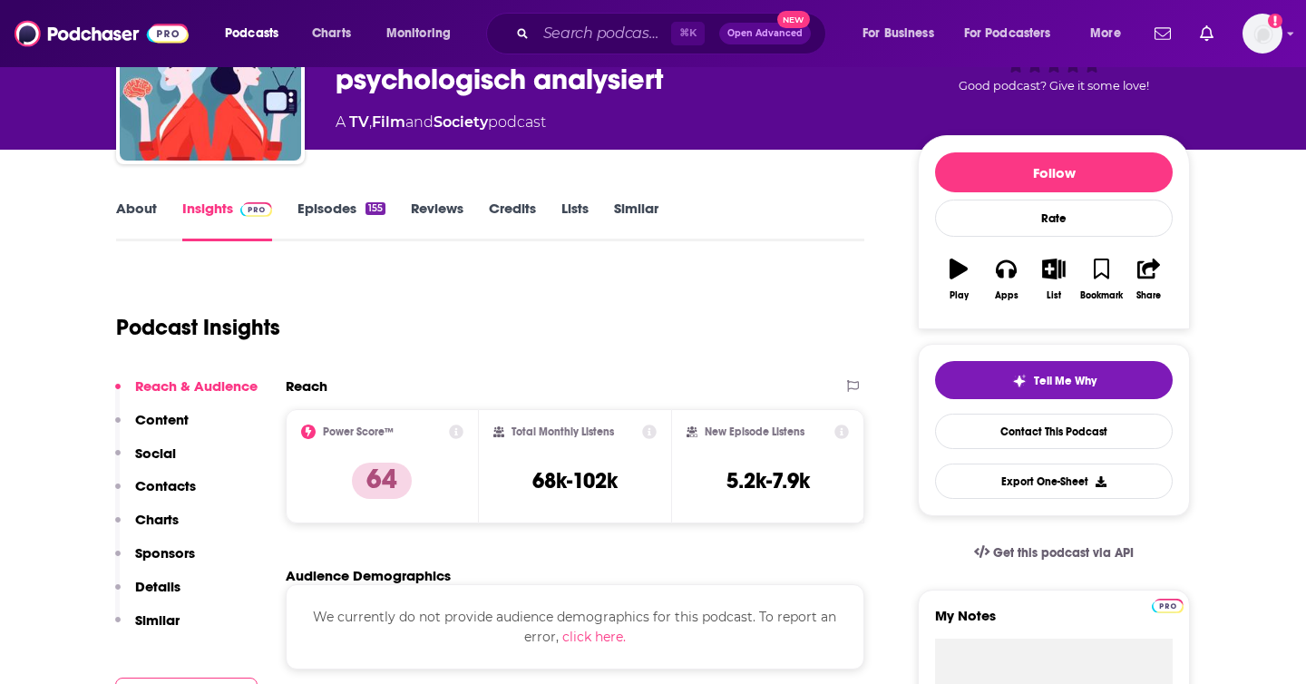
click at [146, 214] on link "About" at bounding box center [136, 220] width 41 height 42
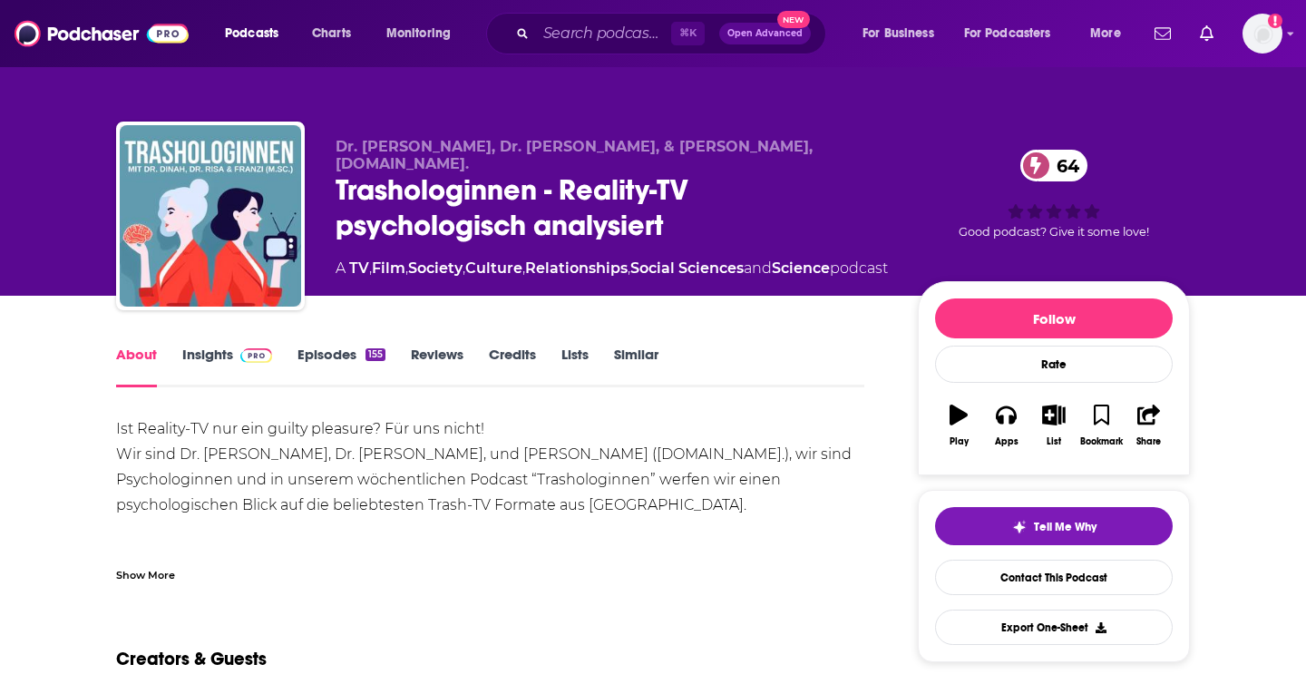
click at [430, 181] on div "Trashologinnen - Reality-TV psychologisch analysiert 64" at bounding box center [611, 207] width 553 height 71
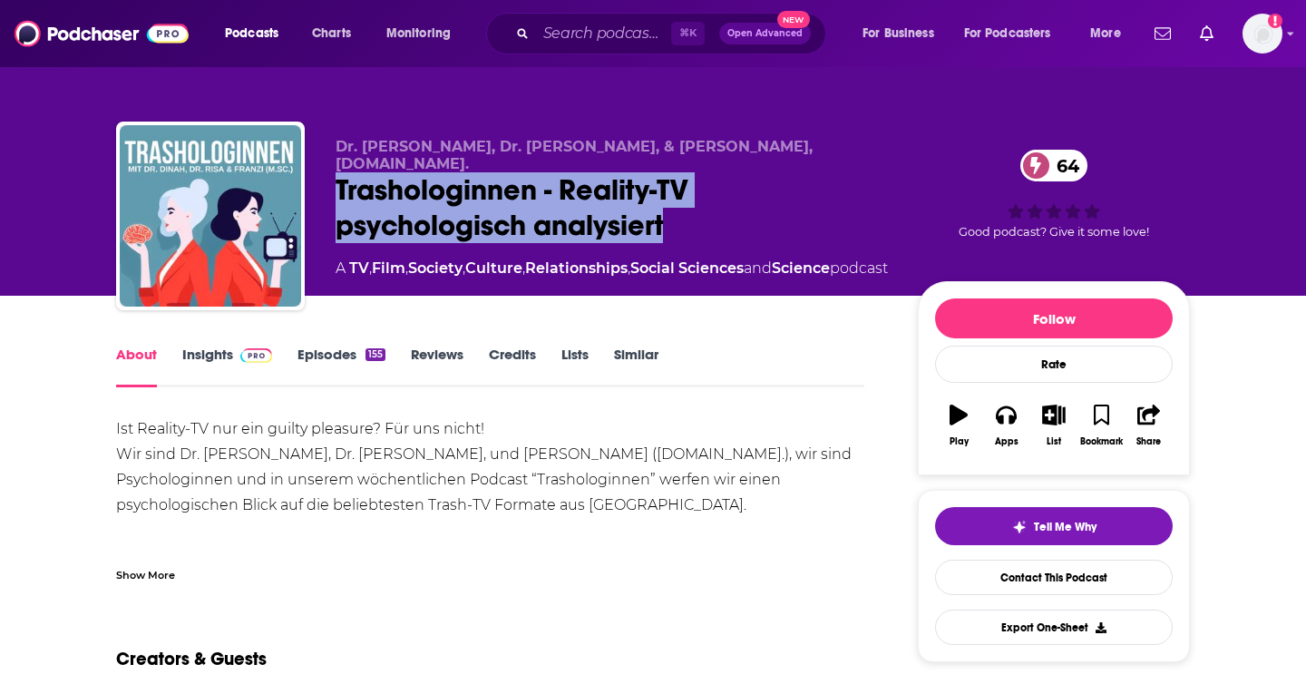
drag, startPoint x: 678, startPoint y: 214, endPoint x: 337, endPoint y: 175, distance: 343.1
click at [337, 175] on div "Trashologinnen - Reality-TV psychologisch analysiert 64" at bounding box center [611, 207] width 553 height 71
copy h1 "Trashologinnen - Reality-TV psychologisch analysiert"
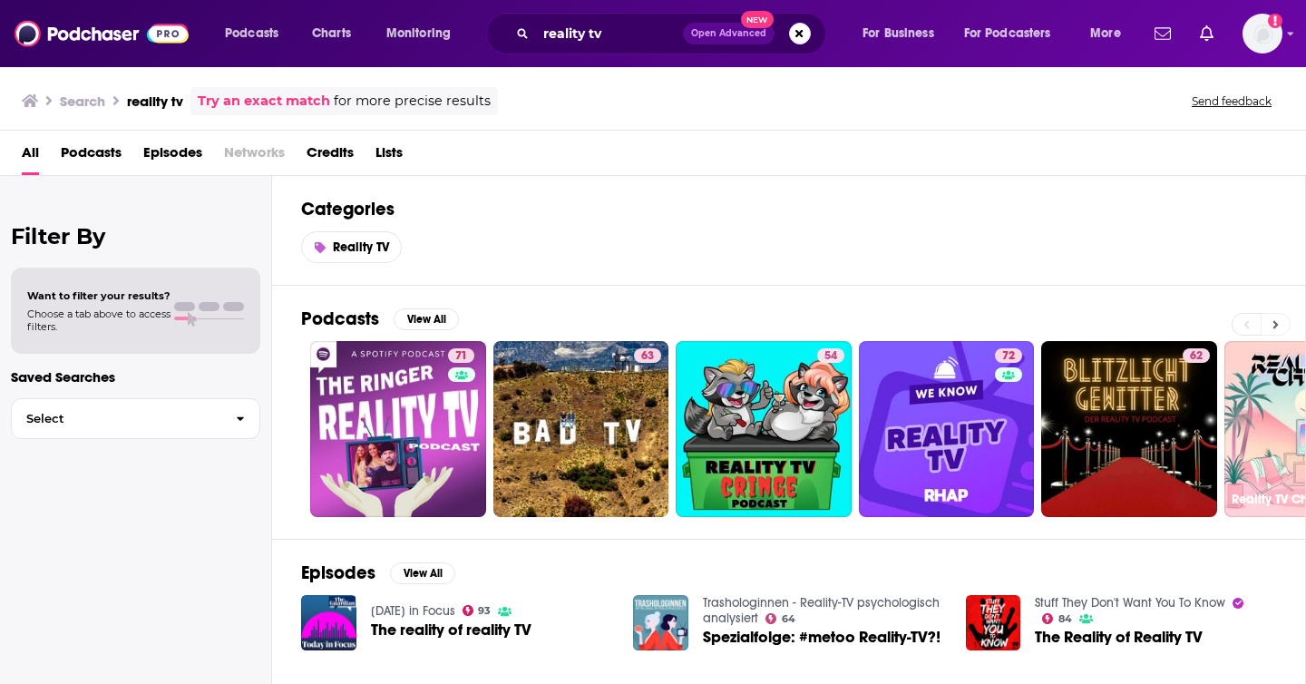
drag, startPoint x: 1234, startPoint y: 409, endPoint x: 1281, endPoint y: 321, distance: 99.8
click at [1280, 322] on button at bounding box center [1275, 324] width 30 height 23
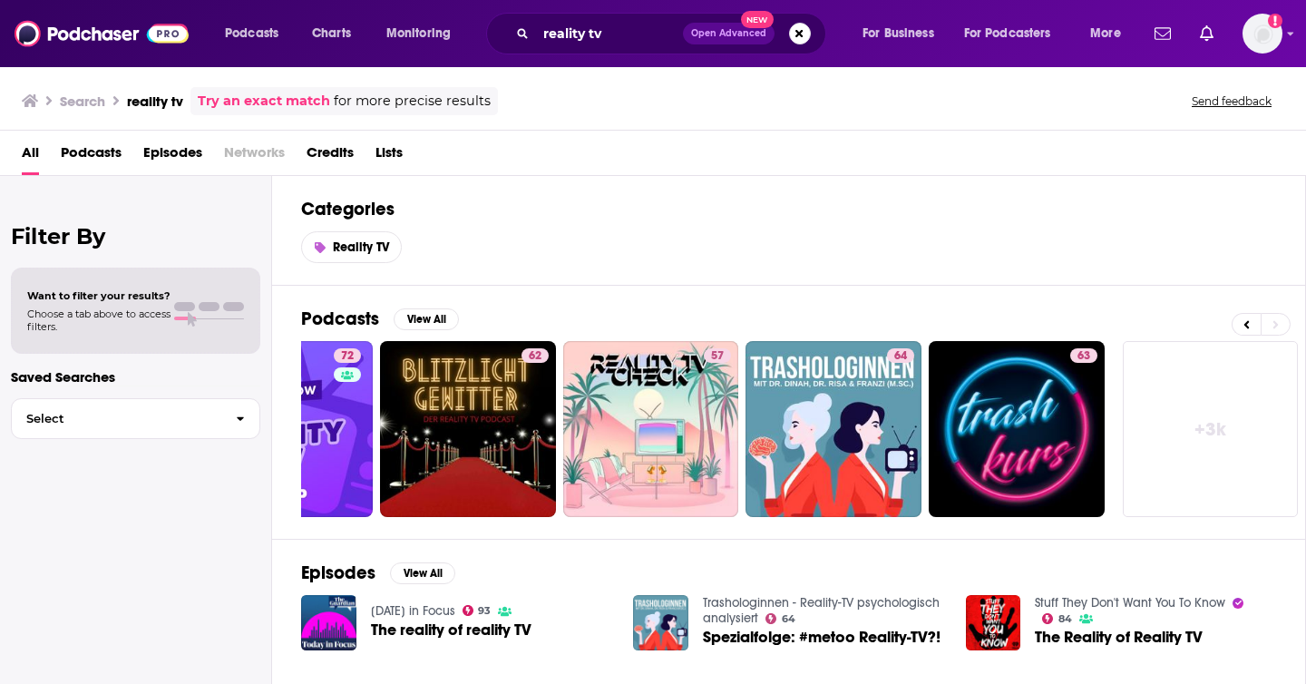
scroll to position [450, 0]
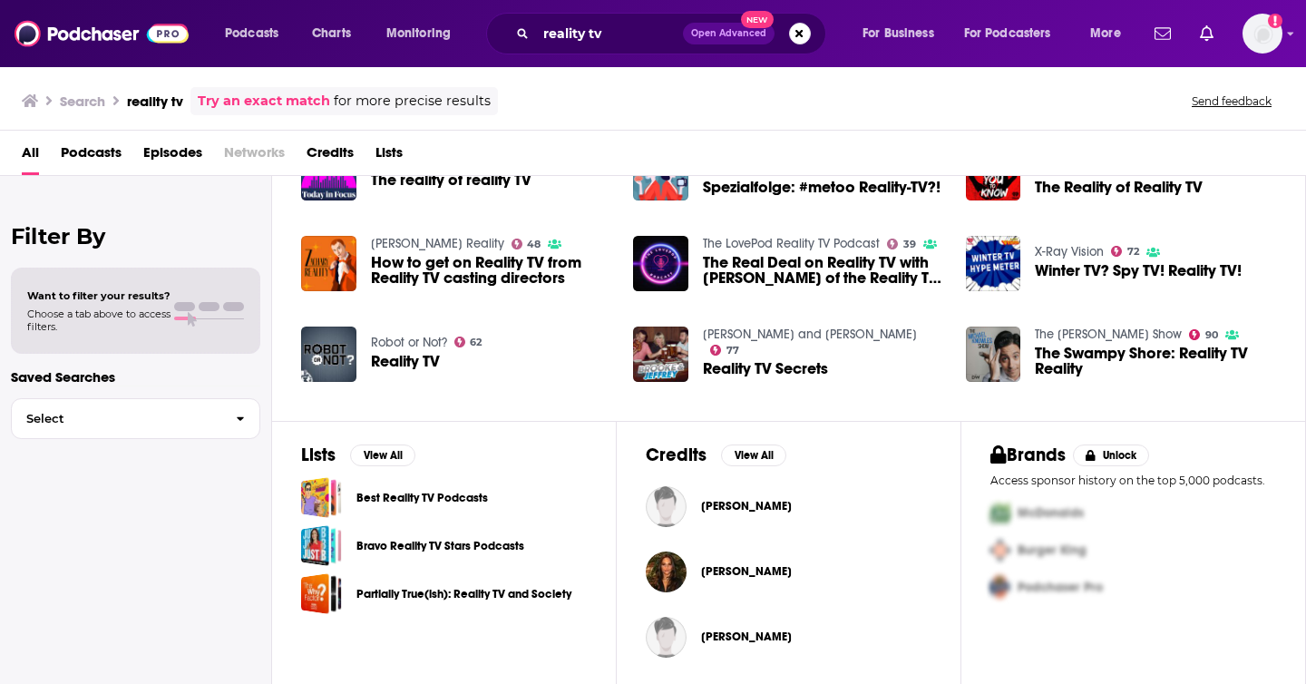
click at [428, 491] on div "Podcasts Charts Monitoring reality tv Open Advanced New For Business For Podcas…" at bounding box center [653, 342] width 1306 height 684
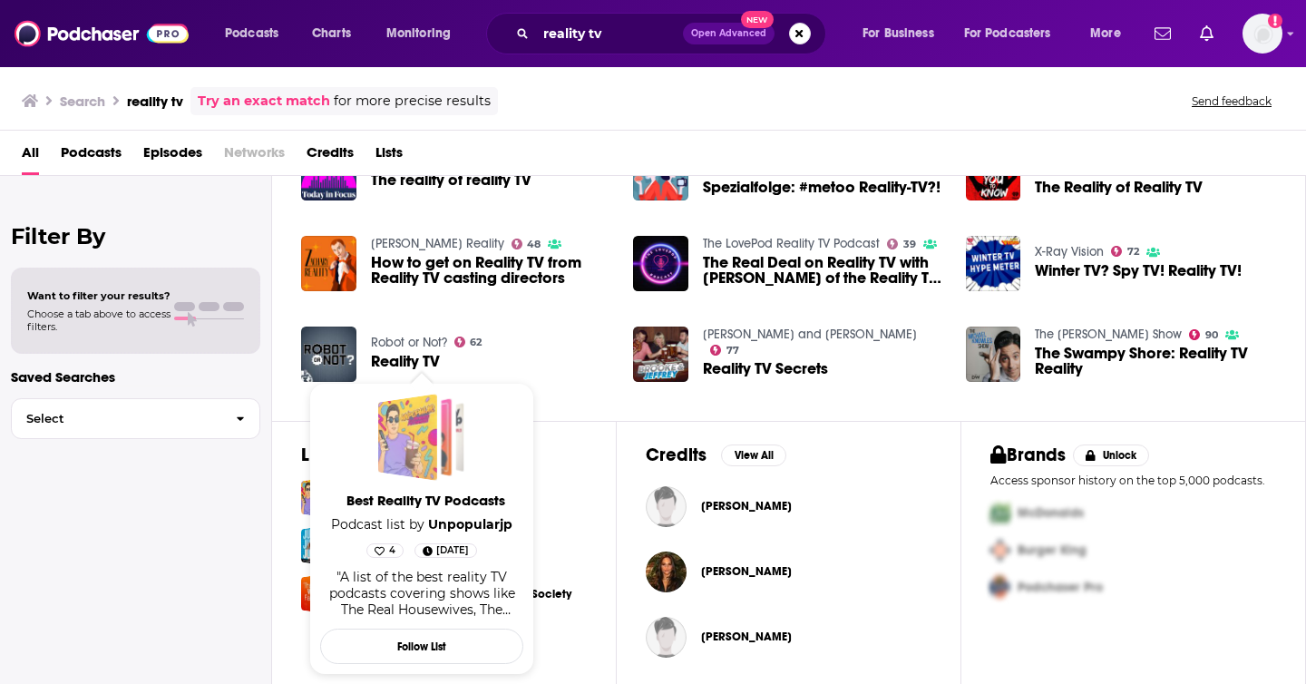
click at [430, 443] on div "Best Reality TV Podcasts" at bounding box center [407, 436] width 59 height 87
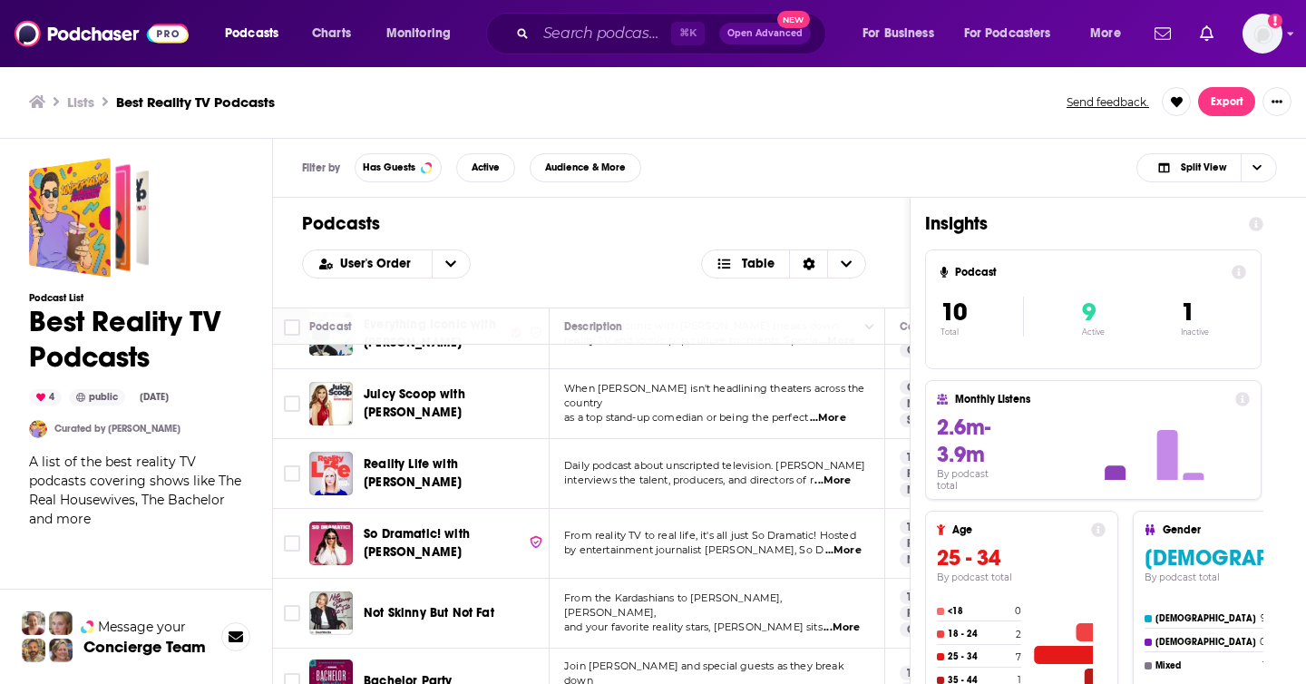
scroll to position [169, 0]
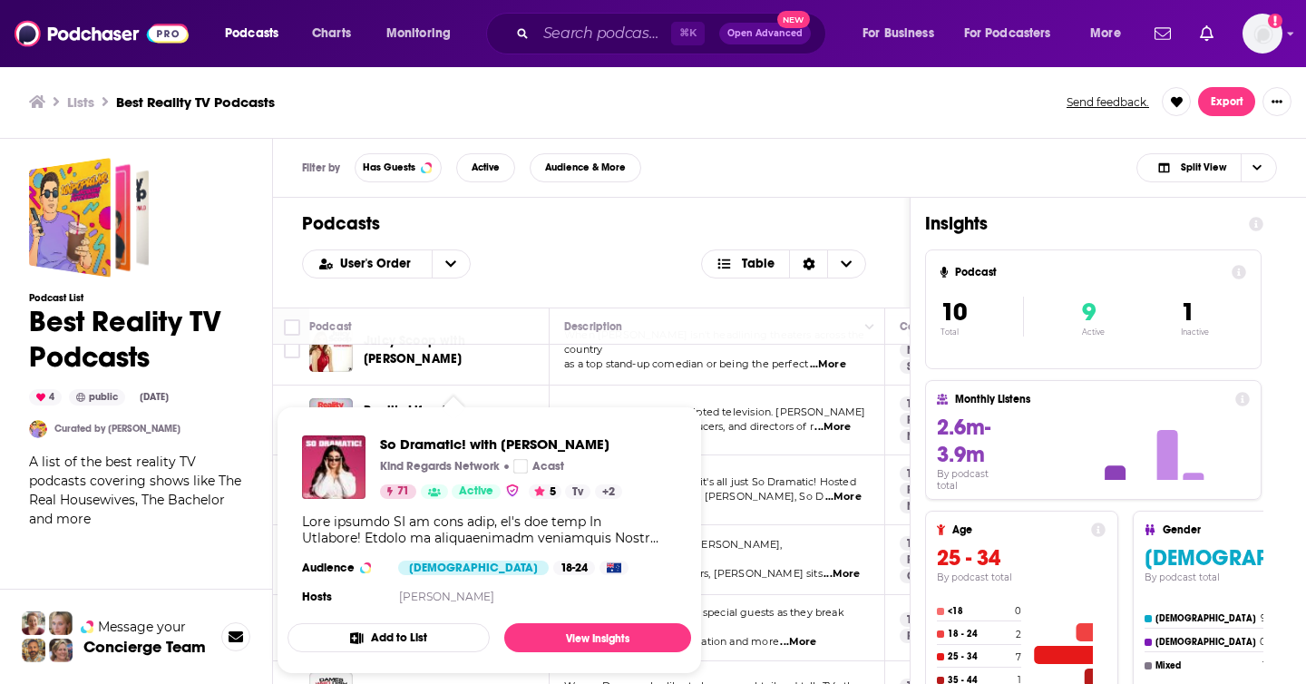
click at [474, 478] on div "So Dramatic! with Megan Pustetto Kind Regards Network Acast 71 Active 5 Tv + 2" at bounding box center [501, 466] width 242 height 63
click at [456, 442] on span "So Dramatic! with Megan Pustetto" at bounding box center [501, 443] width 242 height 17
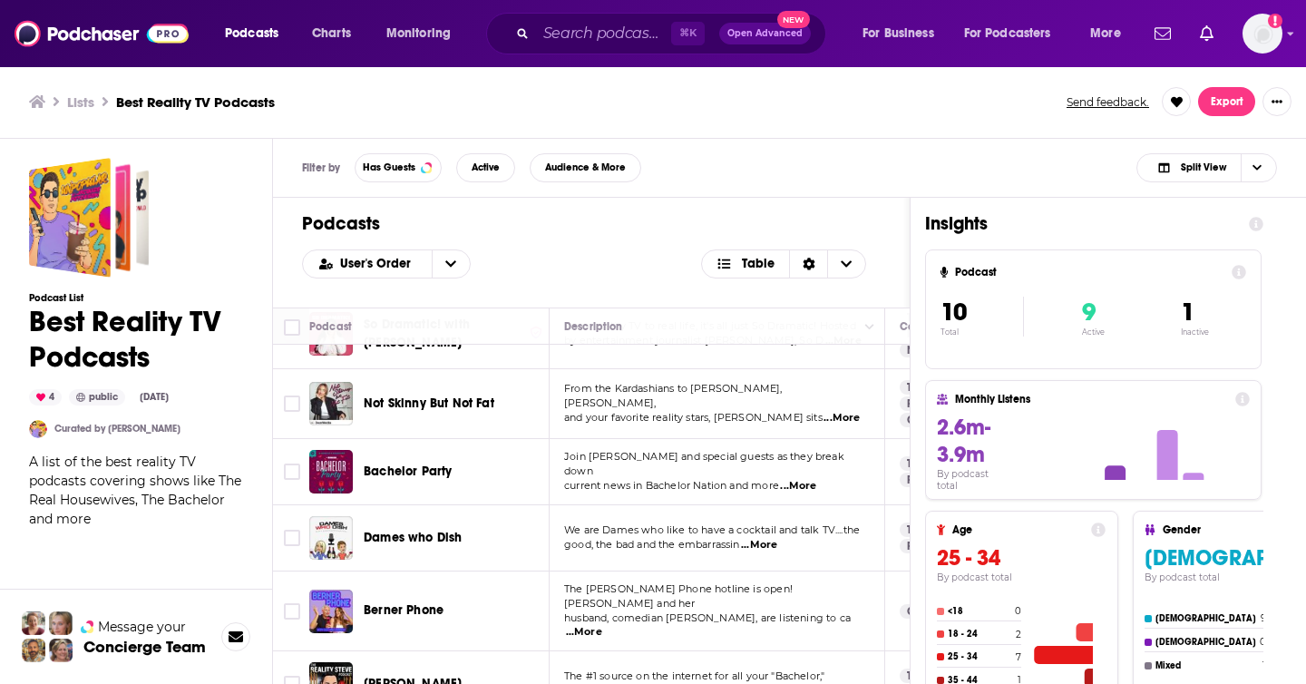
scroll to position [340, 0]
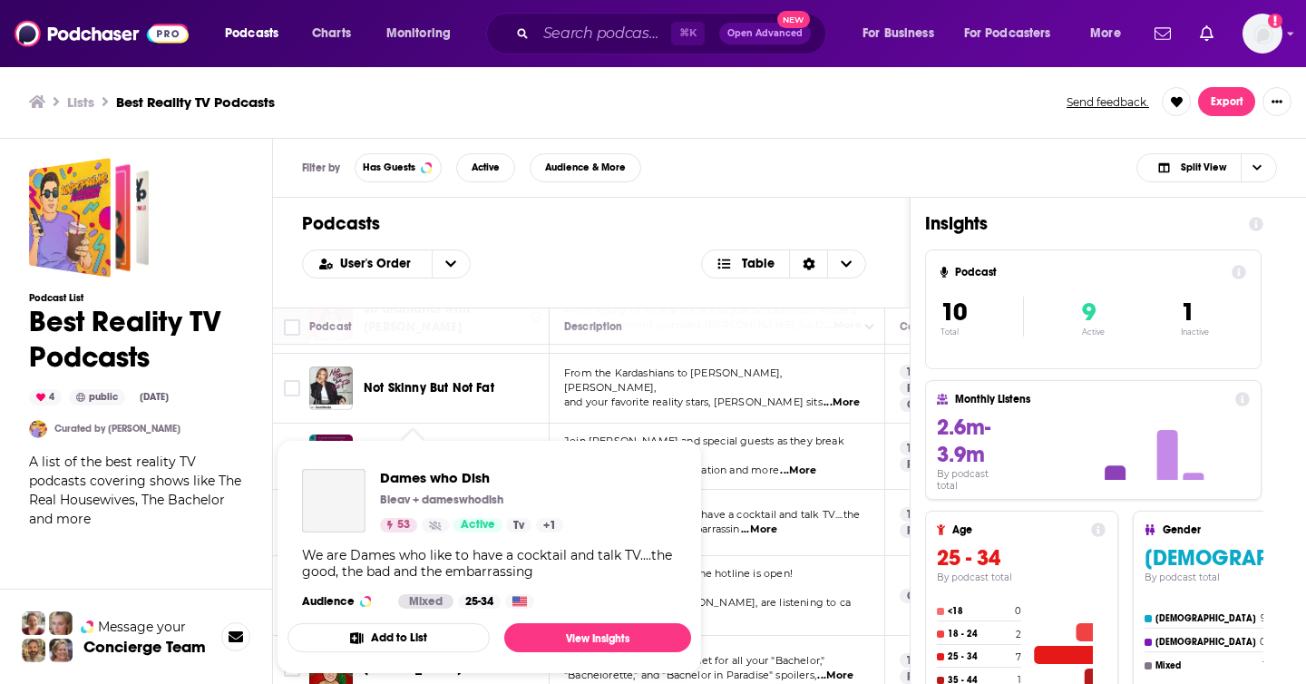
click at [432, 524] on icon "Show Podcast Details" at bounding box center [435, 524] width 12 height 9
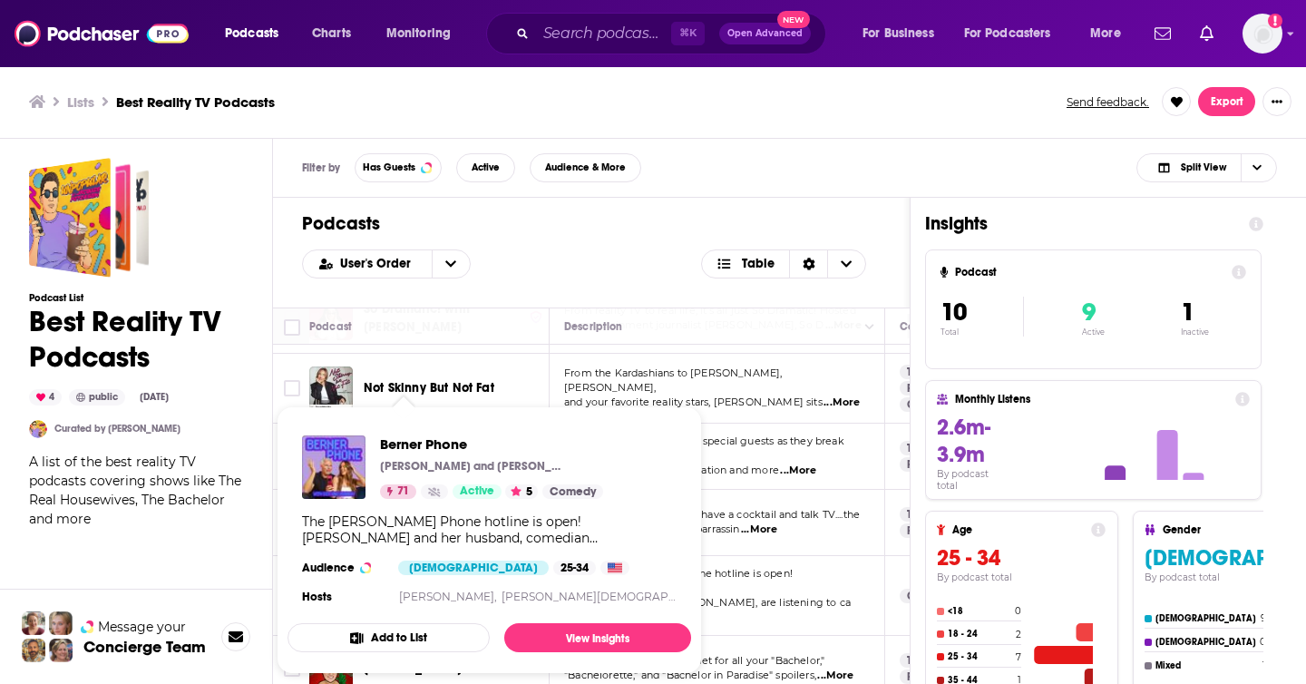
click at [408, 587] on div "Berner Phone Hannah Berner and Des Bishop 71 Active 5 Comedy The Berner Phone h…" at bounding box center [488, 522] width 403 height 202
click at [446, 439] on span "Berner Phone" at bounding box center [491, 443] width 223 height 17
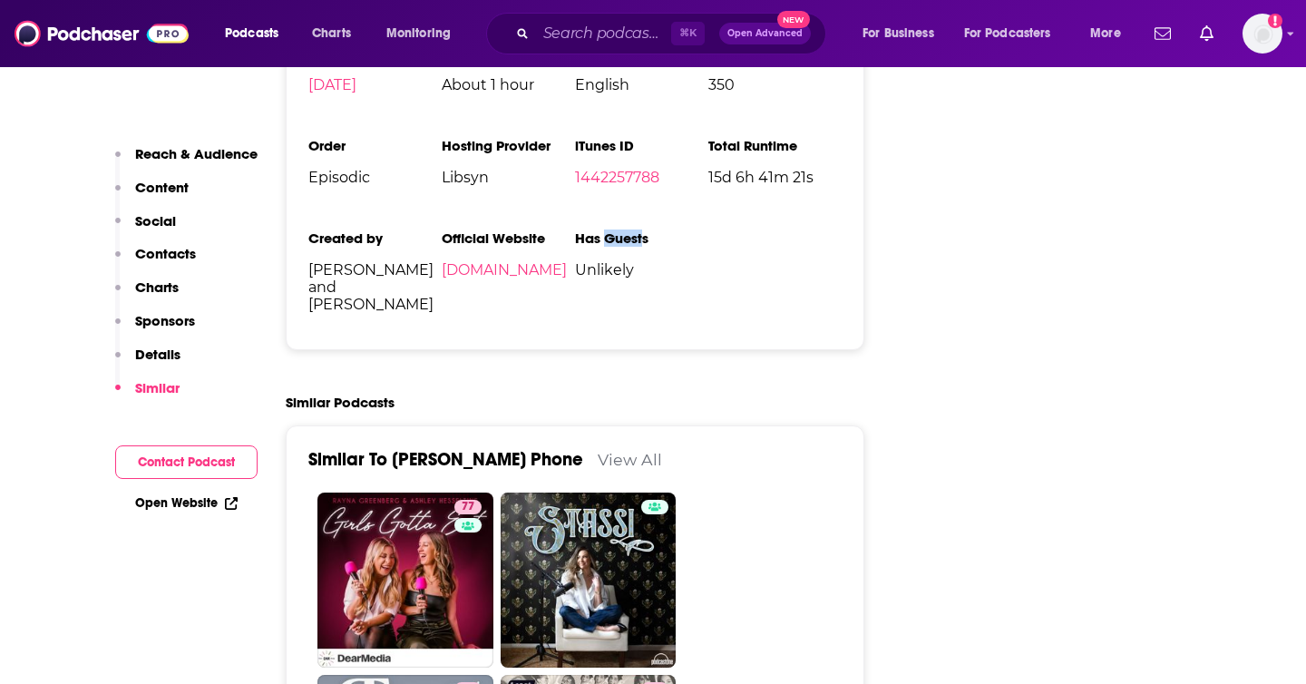
scroll to position [3659, 0]
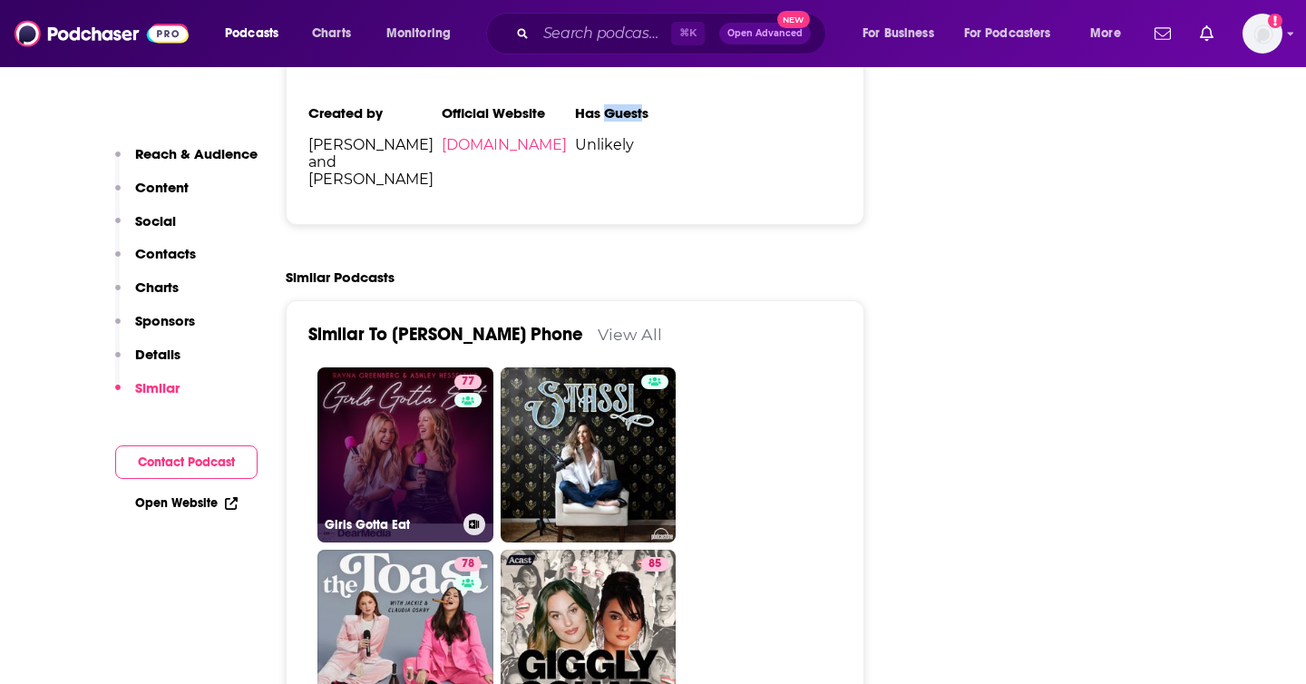
click at [431, 367] on link "77 Girls Gotta Eat" at bounding box center [405, 455] width 176 height 176
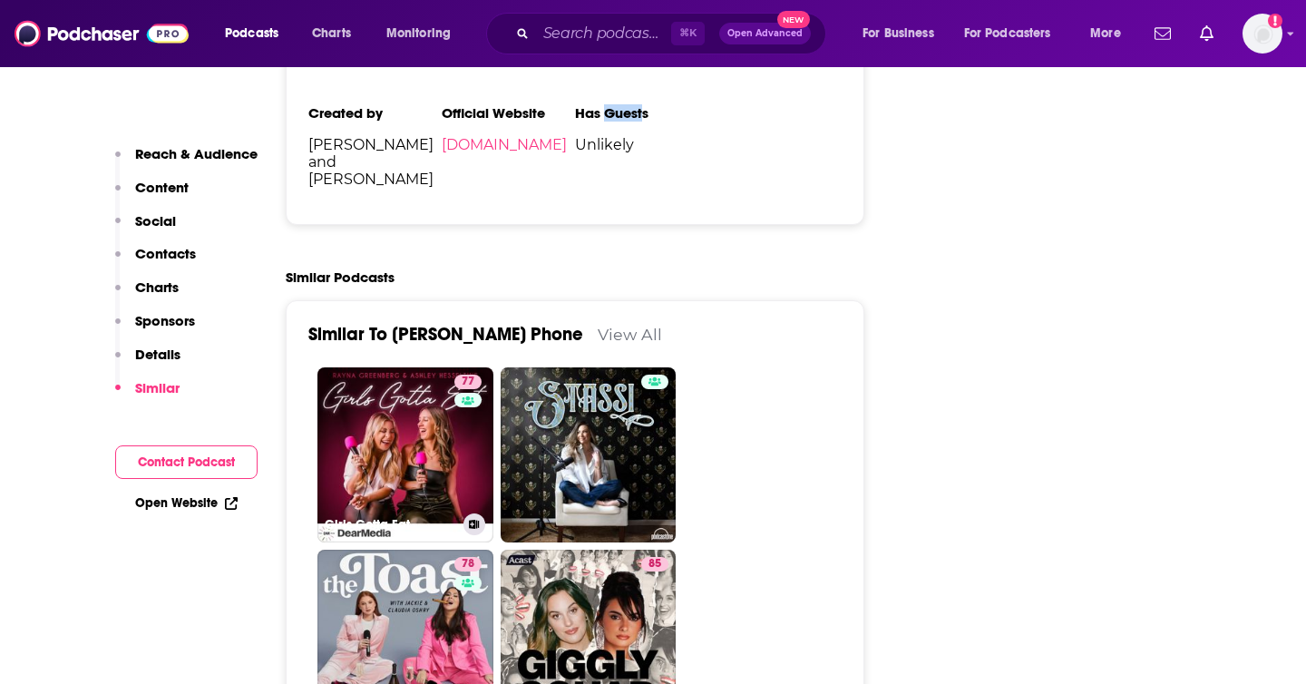
type input "https://www.podchaser.com/podcasts/girls-gotta-eat-624065"
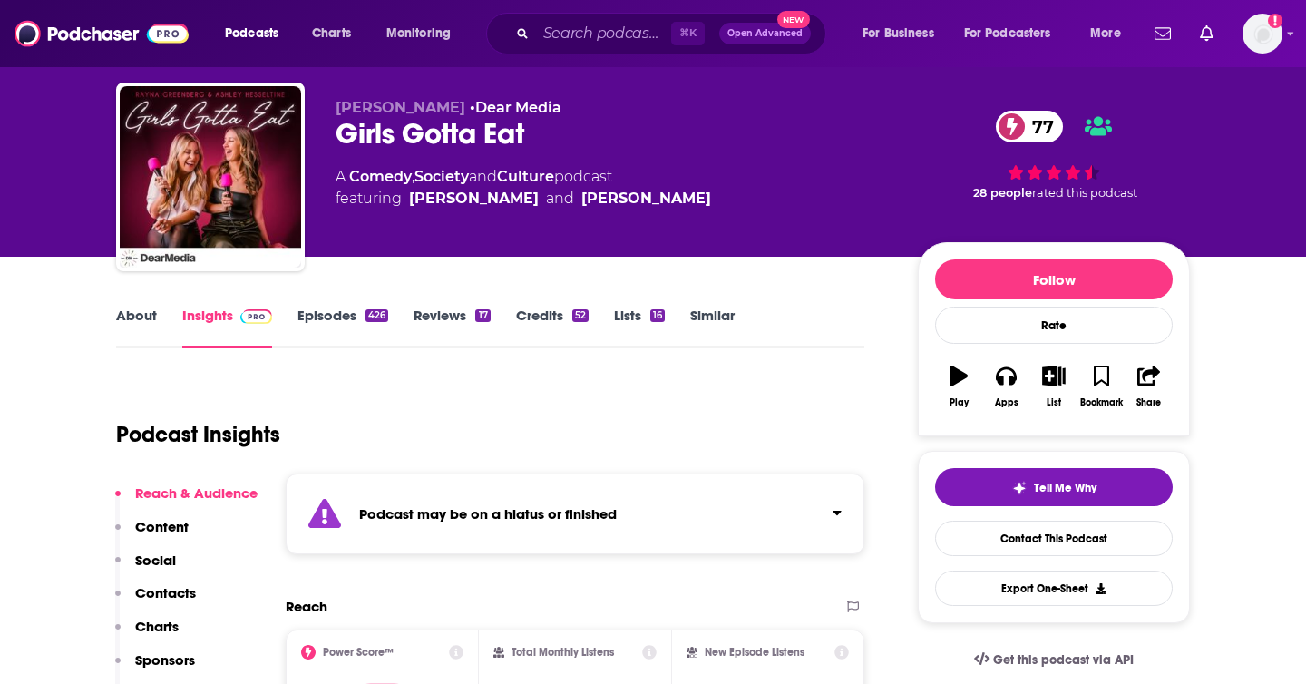
scroll to position [170, 0]
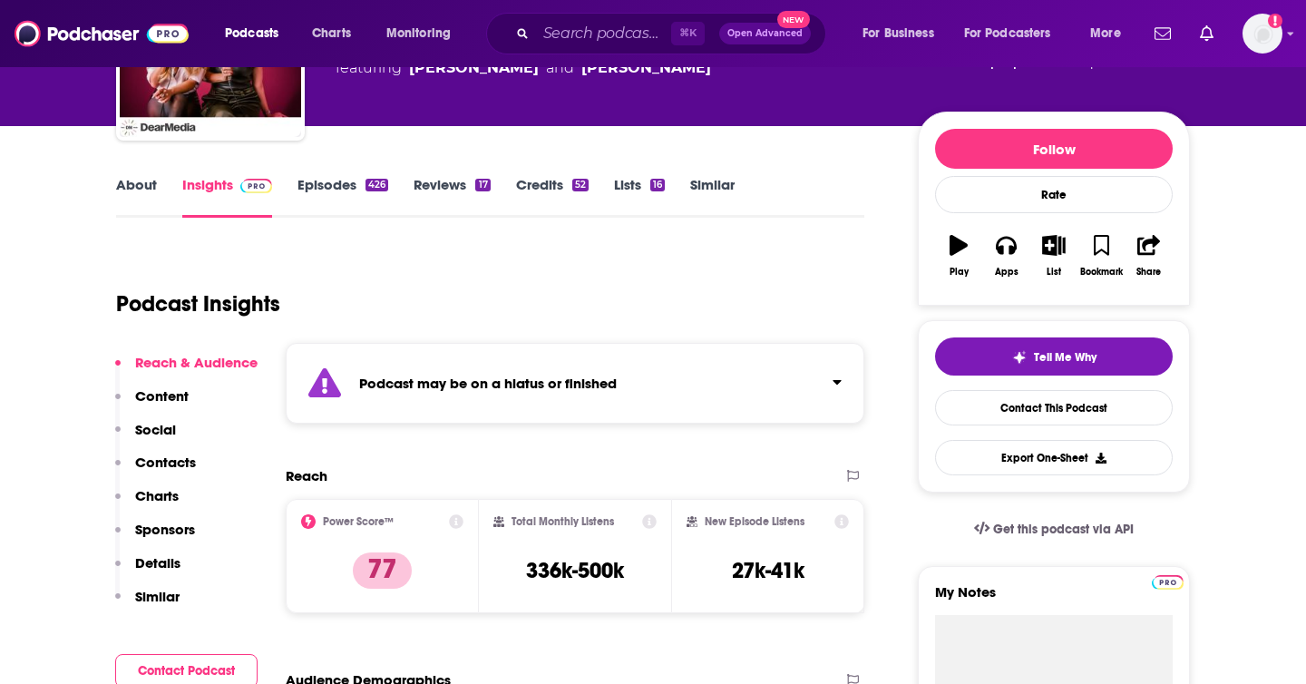
click at [331, 193] on link "Episodes 426" at bounding box center [342, 197] width 91 height 42
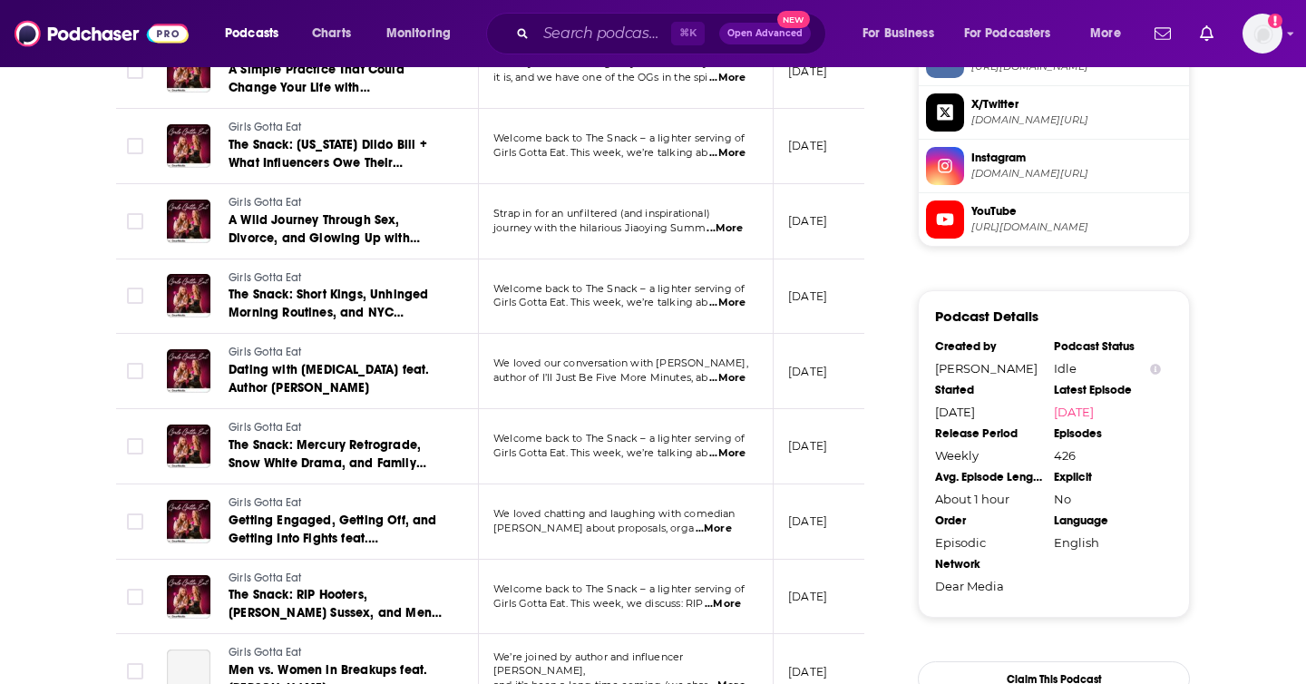
scroll to position [2039, 0]
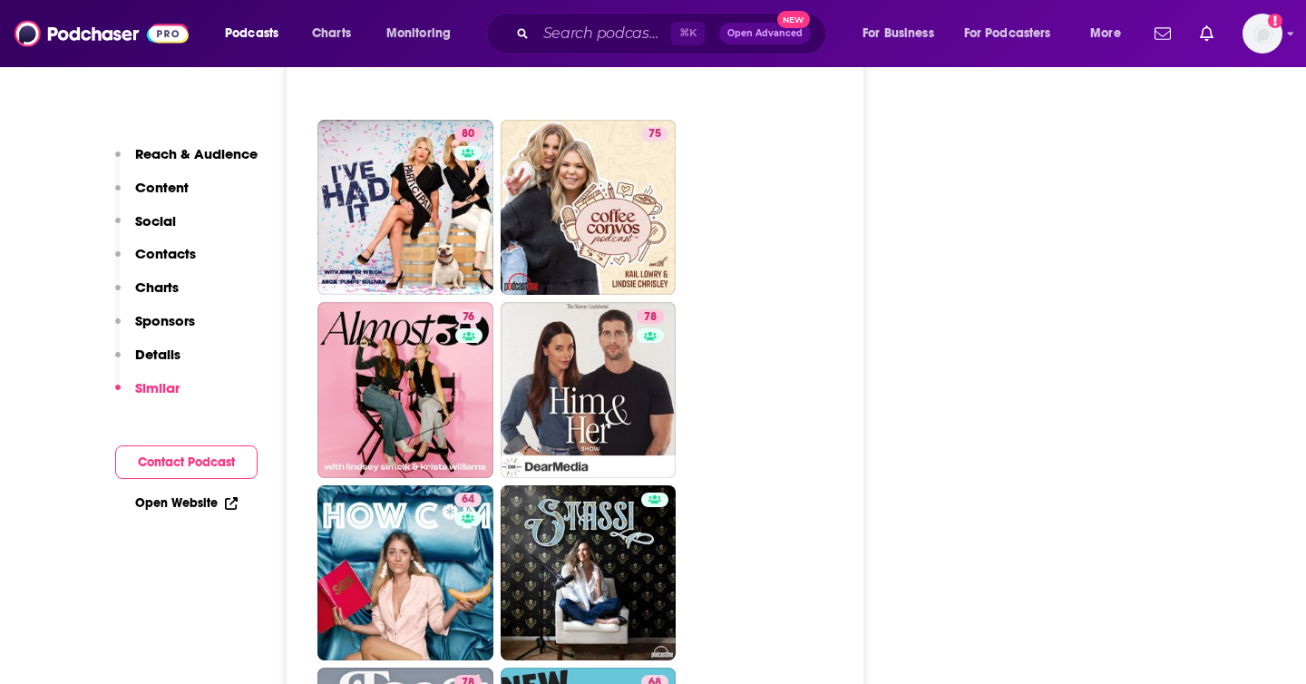
scroll to position [5171, 0]
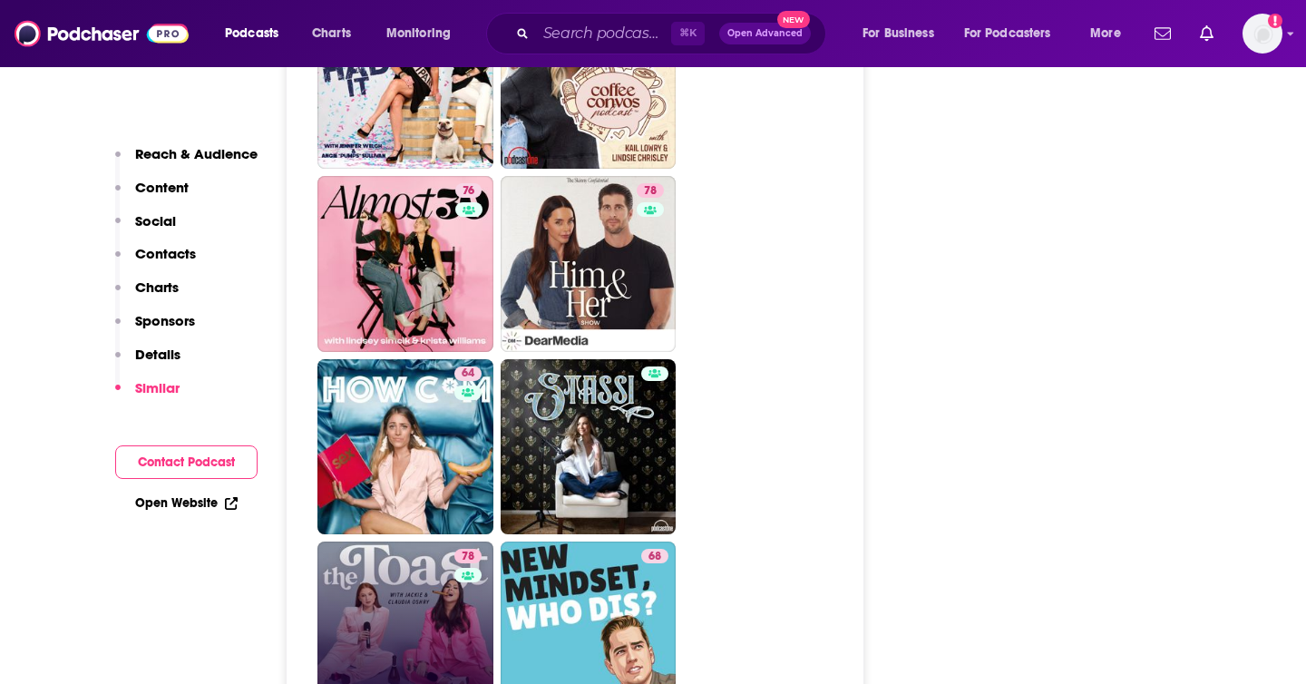
click at [460, 549] on div "78" at bounding box center [470, 619] width 32 height 140
type input "https://www.podchaser.com/podcasts/the-toast-654317"
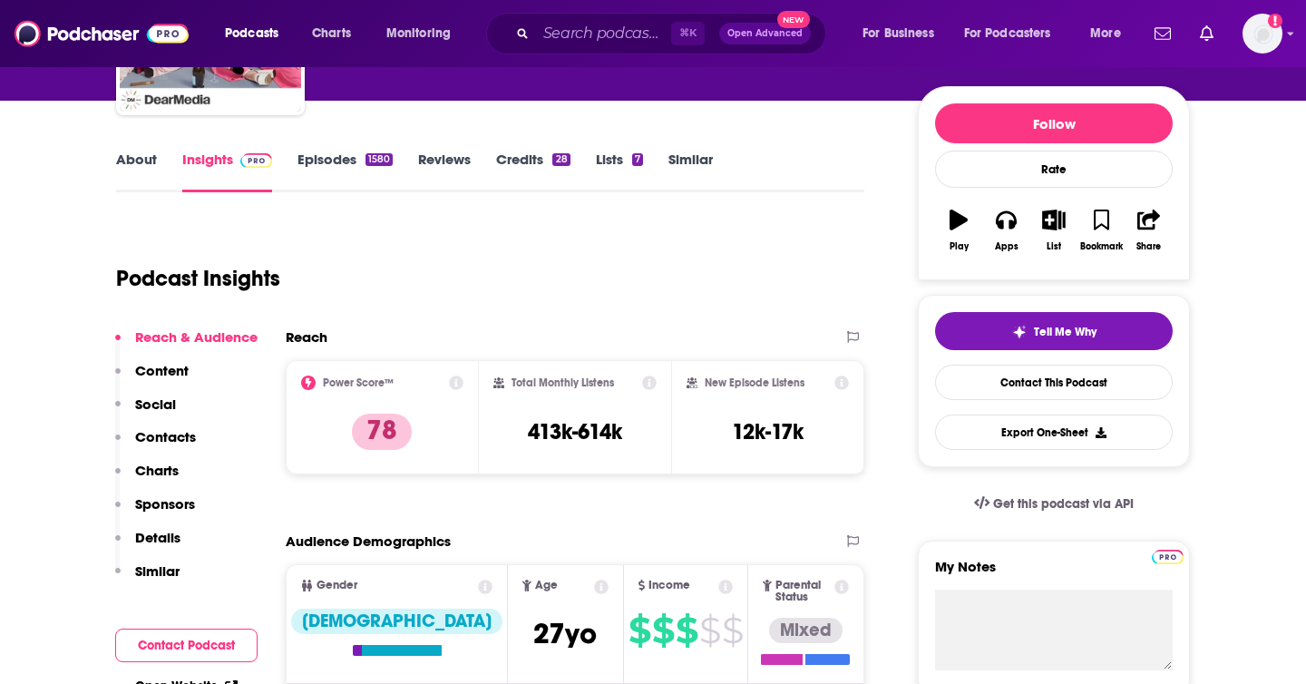
scroll to position [421, 0]
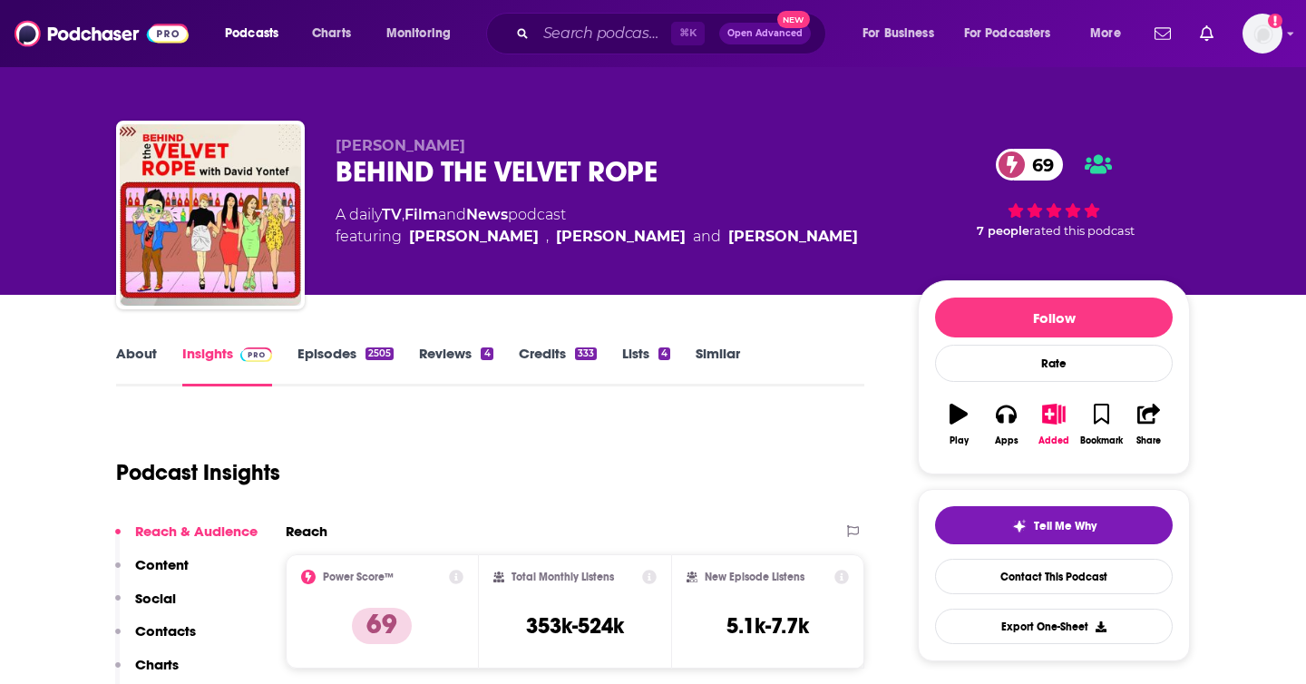
scroll to position [15, 0]
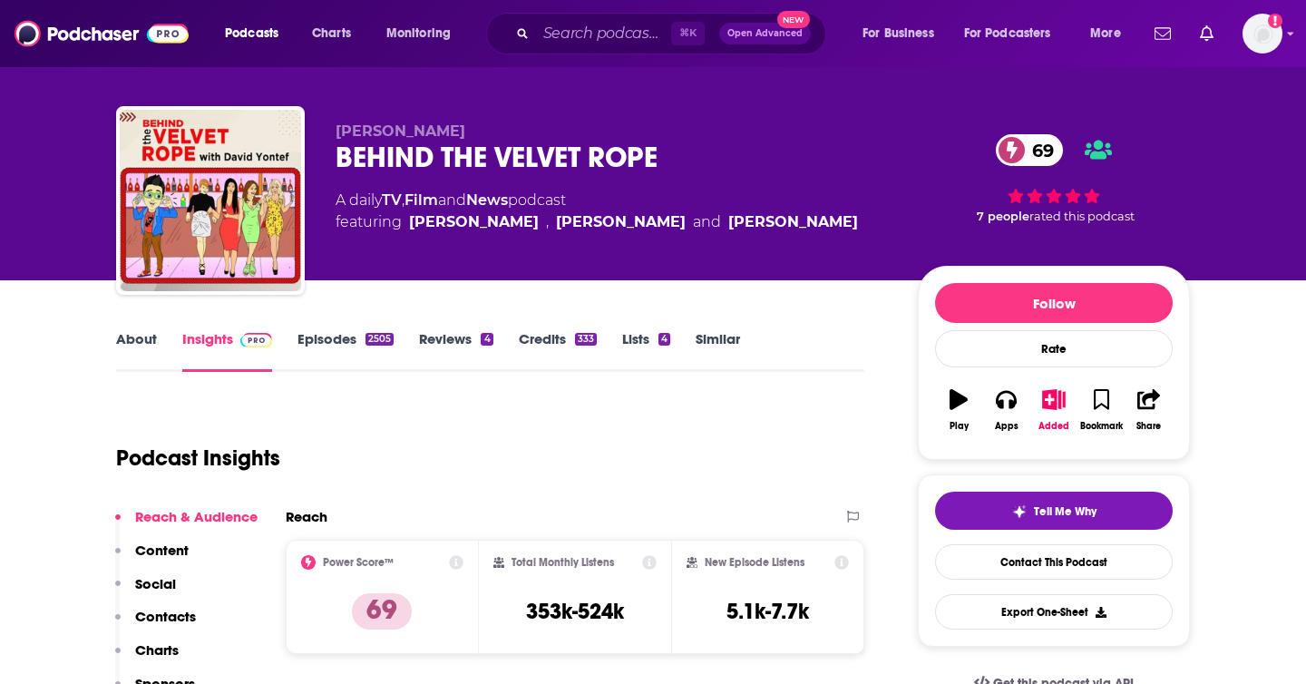
click at [377, 336] on div "2505" at bounding box center [379, 339] width 28 height 13
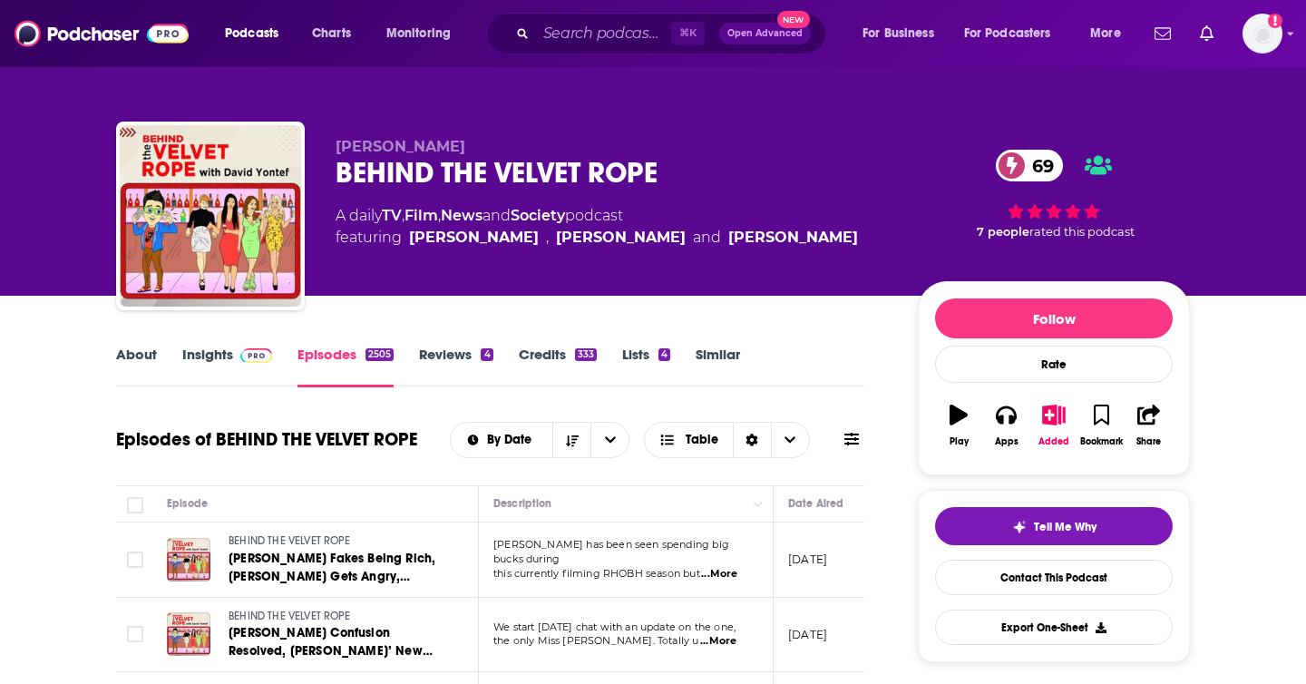
click at [229, 361] on link "Insights" at bounding box center [227, 366] width 90 height 42
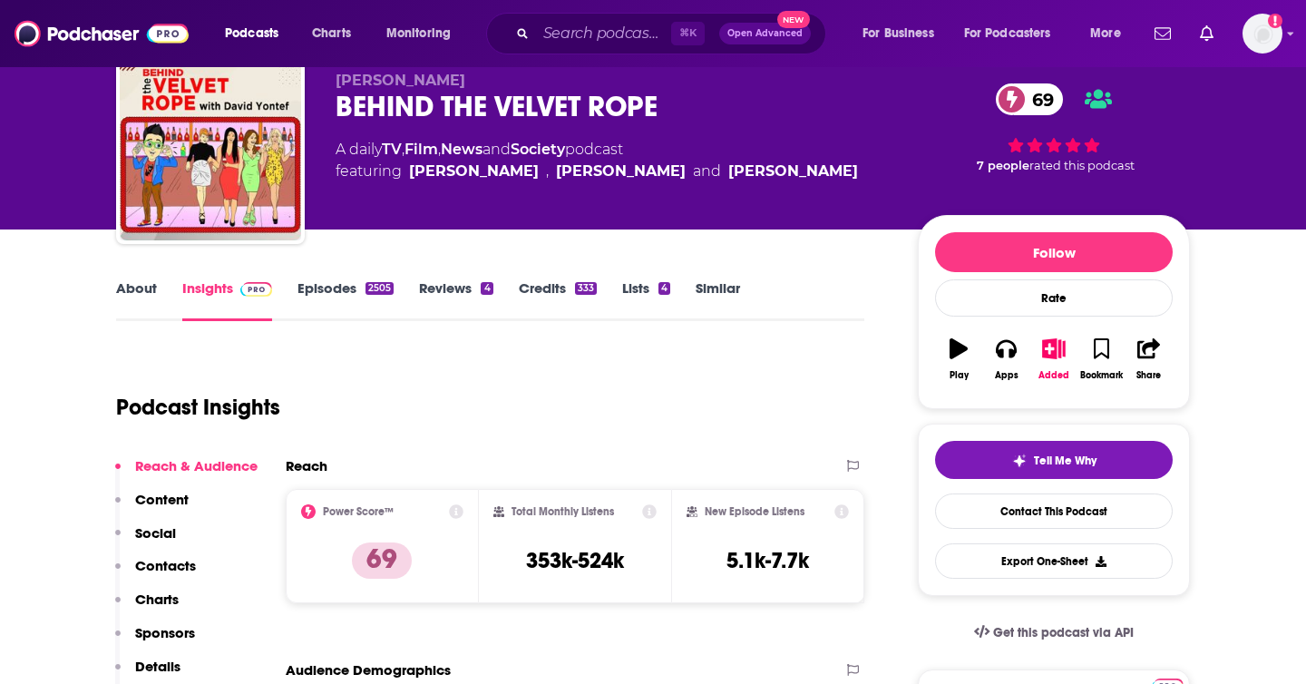
click at [165, 568] on p "Contacts" at bounding box center [165, 565] width 61 height 17
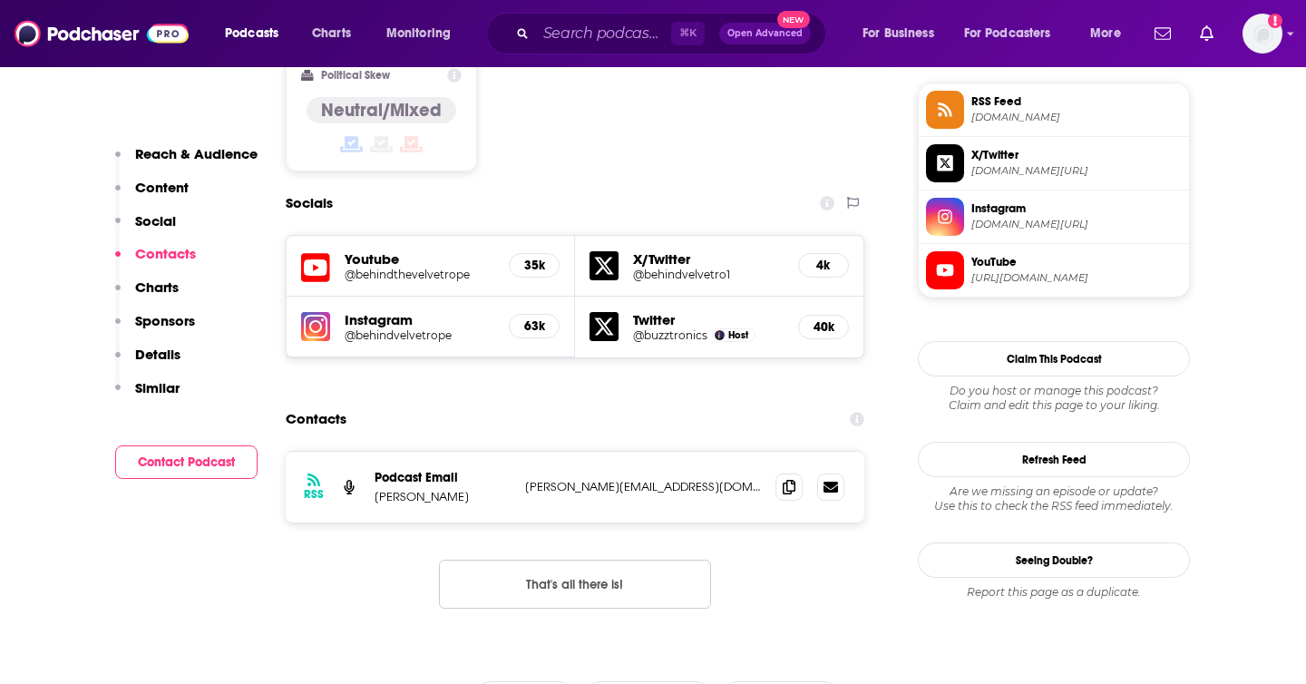
scroll to position [1516, 0]
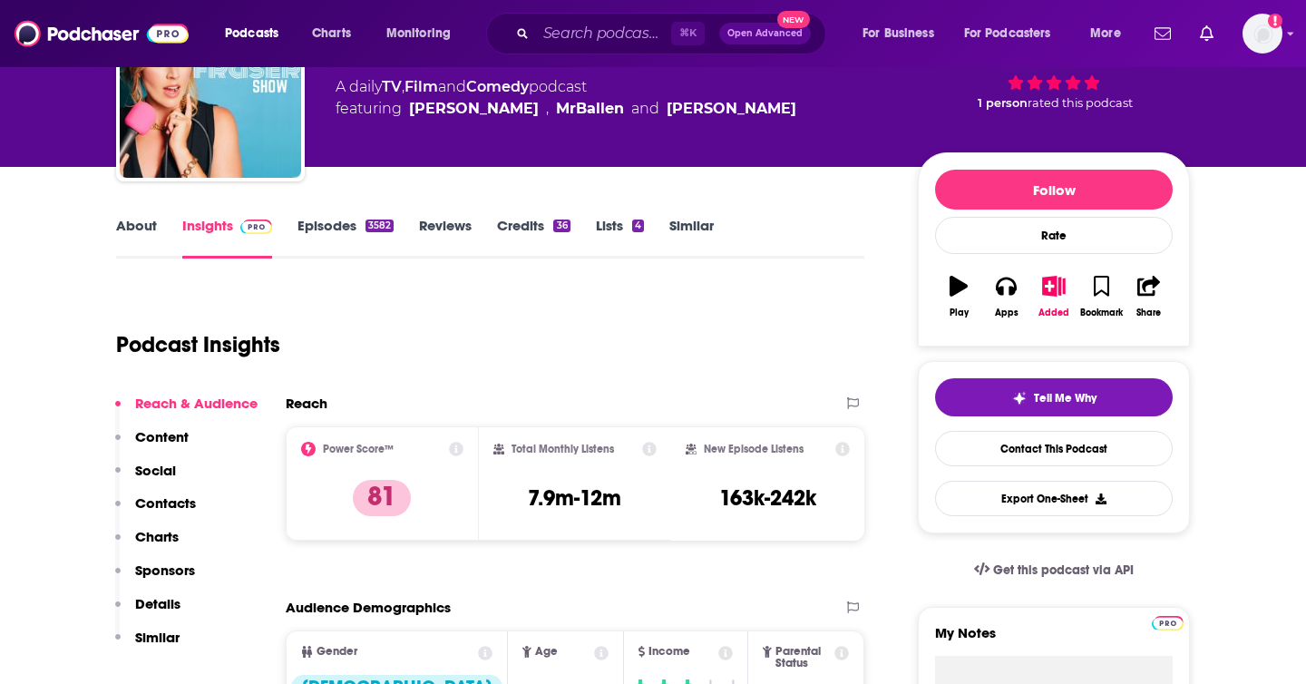
click at [178, 498] on p "Contacts" at bounding box center [165, 502] width 61 height 17
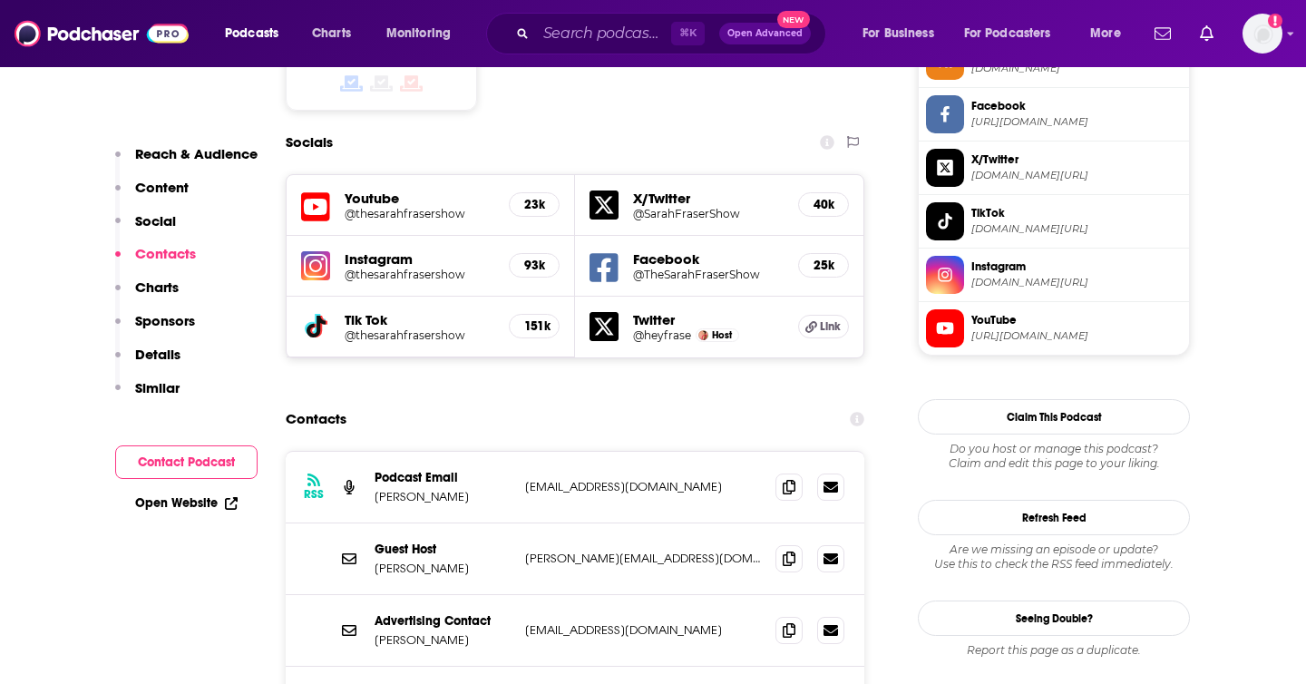
scroll to position [1618, 0]
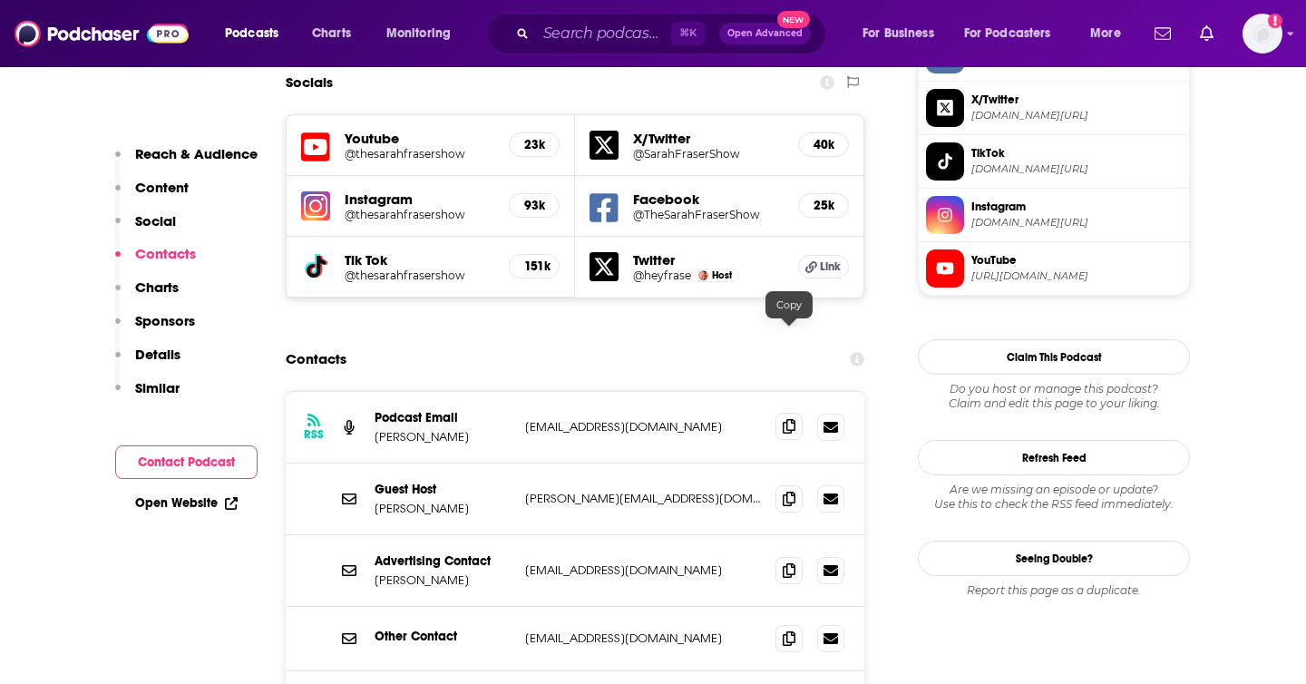
click at [791, 419] on icon at bounding box center [788, 426] width 13 height 15
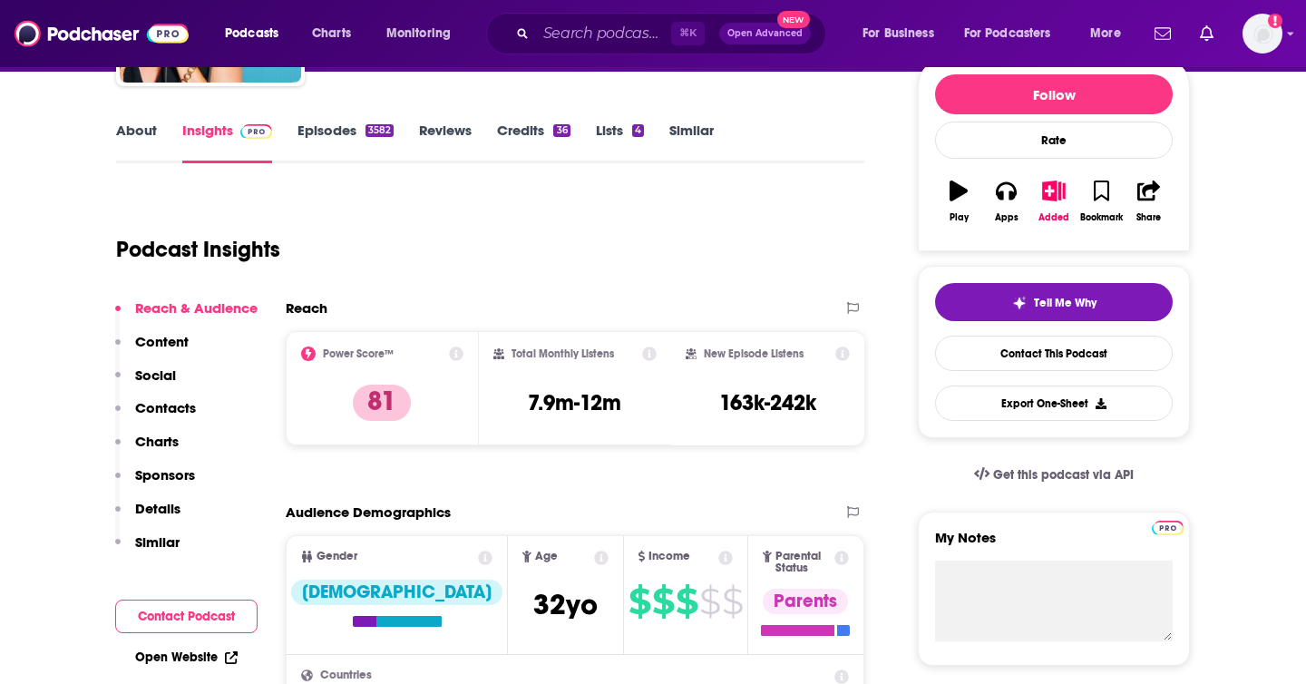
scroll to position [0, 0]
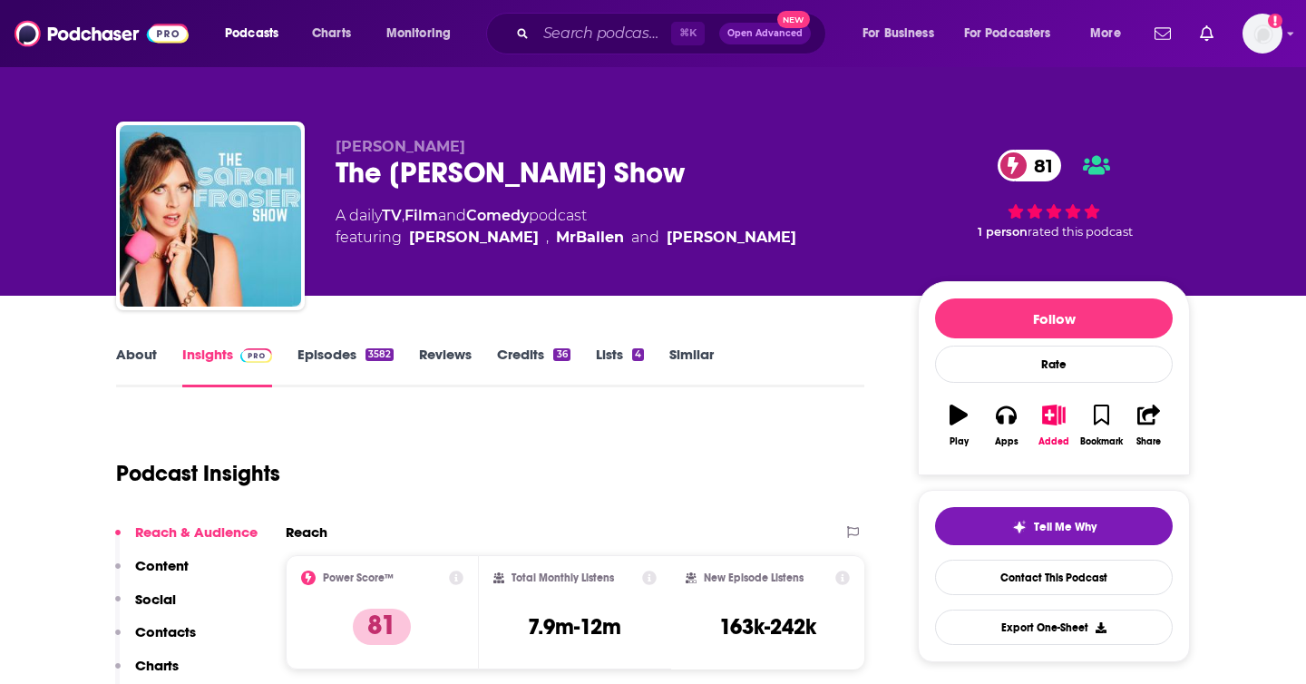
click at [548, 170] on div "The Sarah Fraser Show 81" at bounding box center [611, 172] width 553 height 35
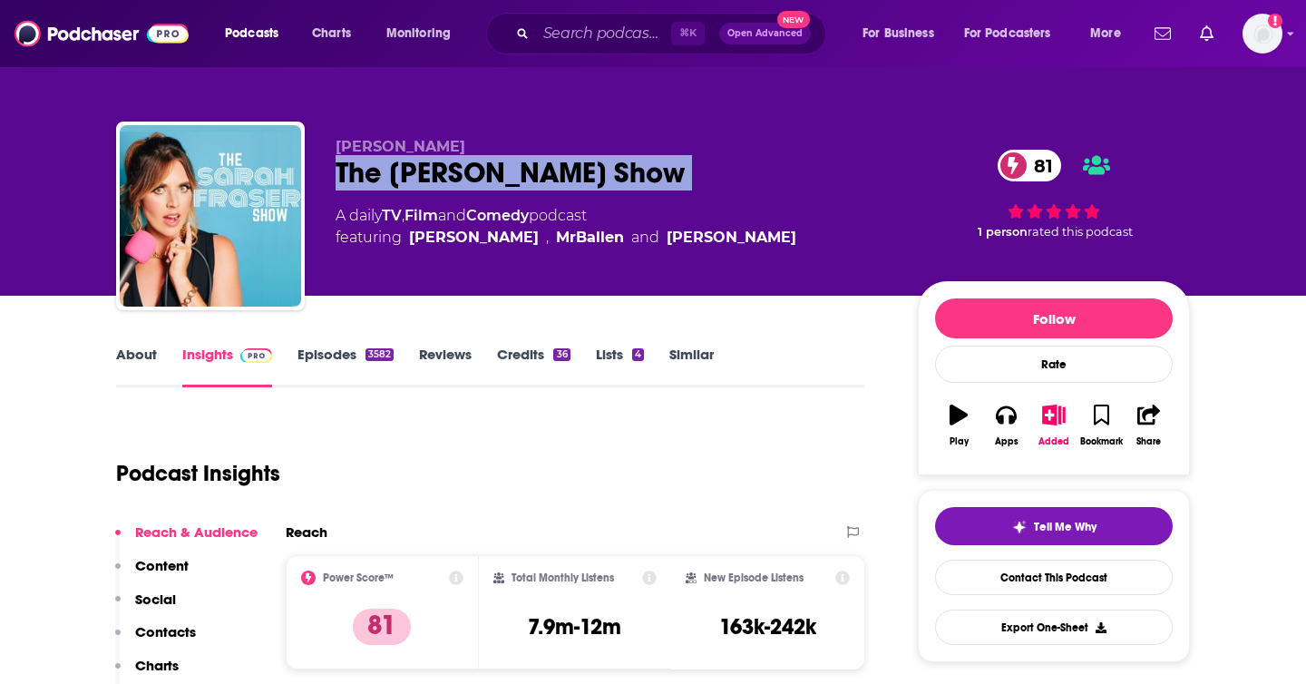
copy div "The Sarah Fraser Show 81"
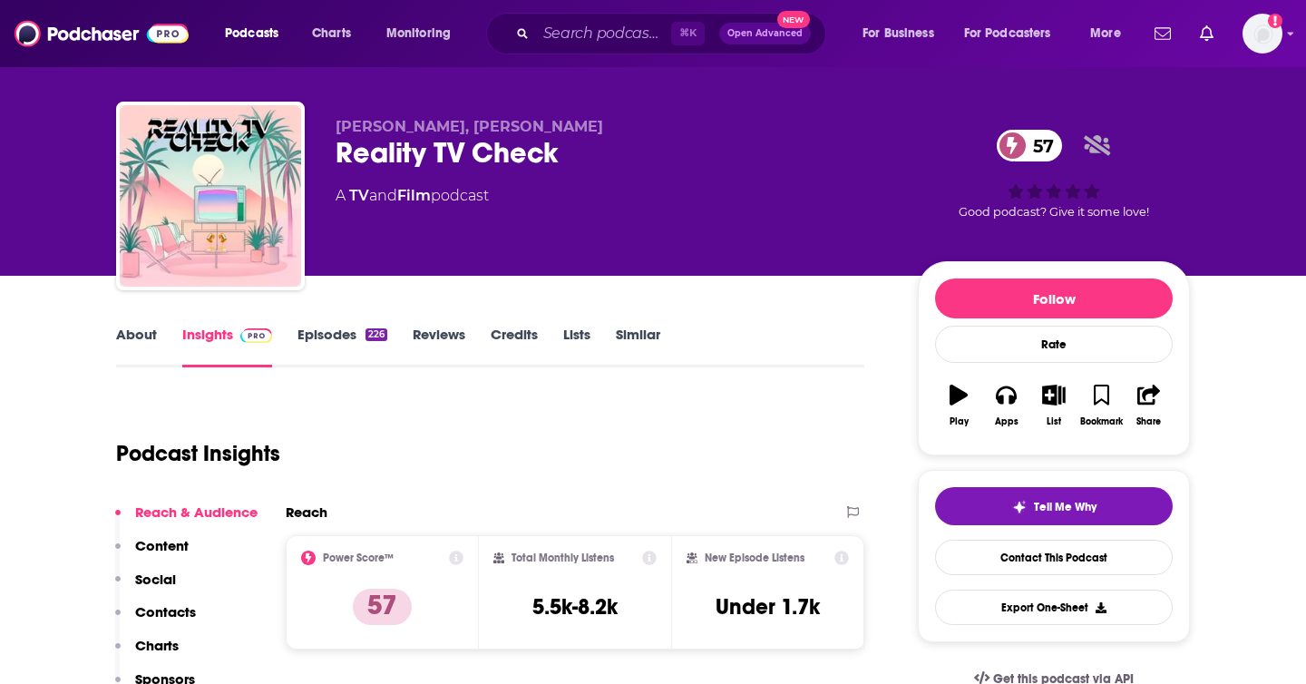
scroll to position [21, 0]
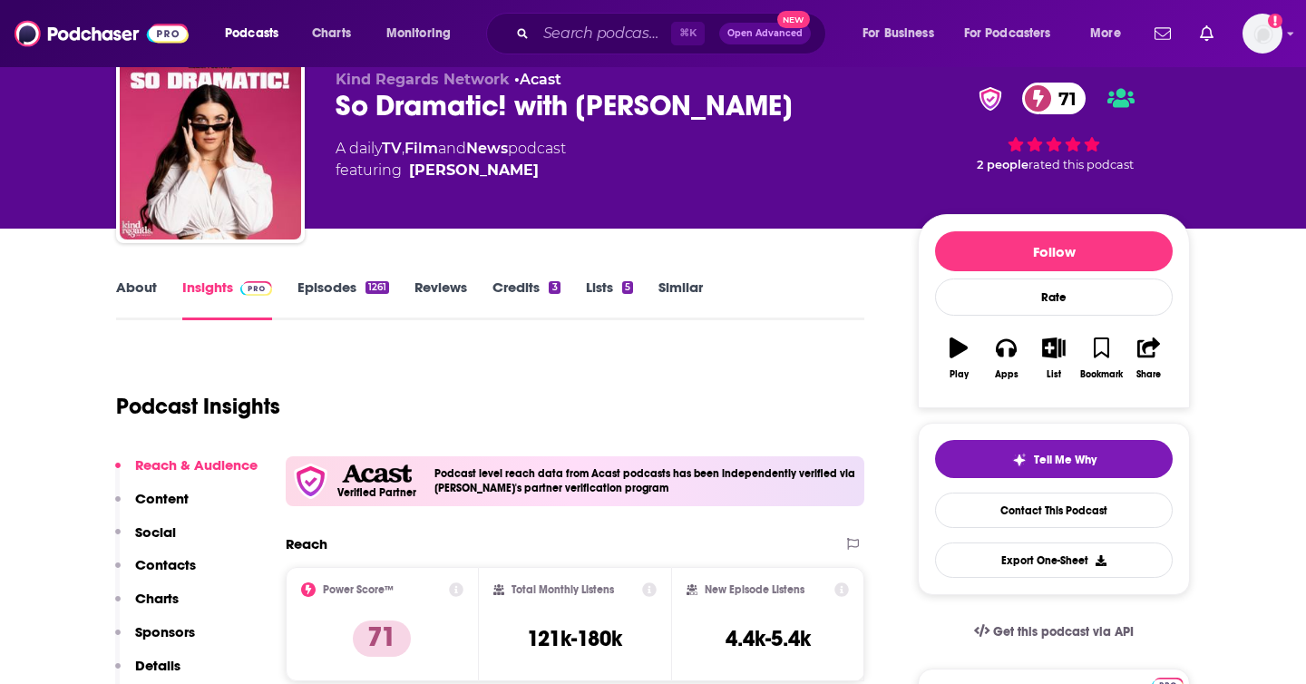
scroll to position [138, 0]
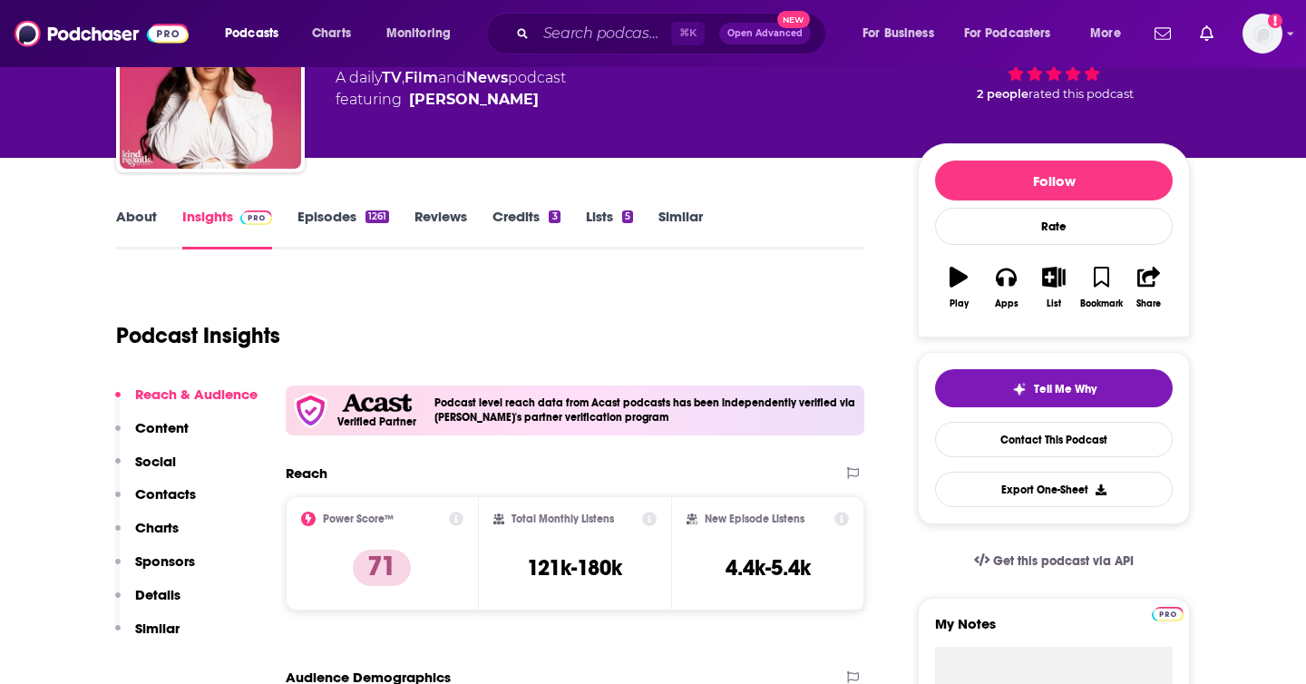
click at [121, 217] on link "About" at bounding box center [136, 229] width 41 height 42
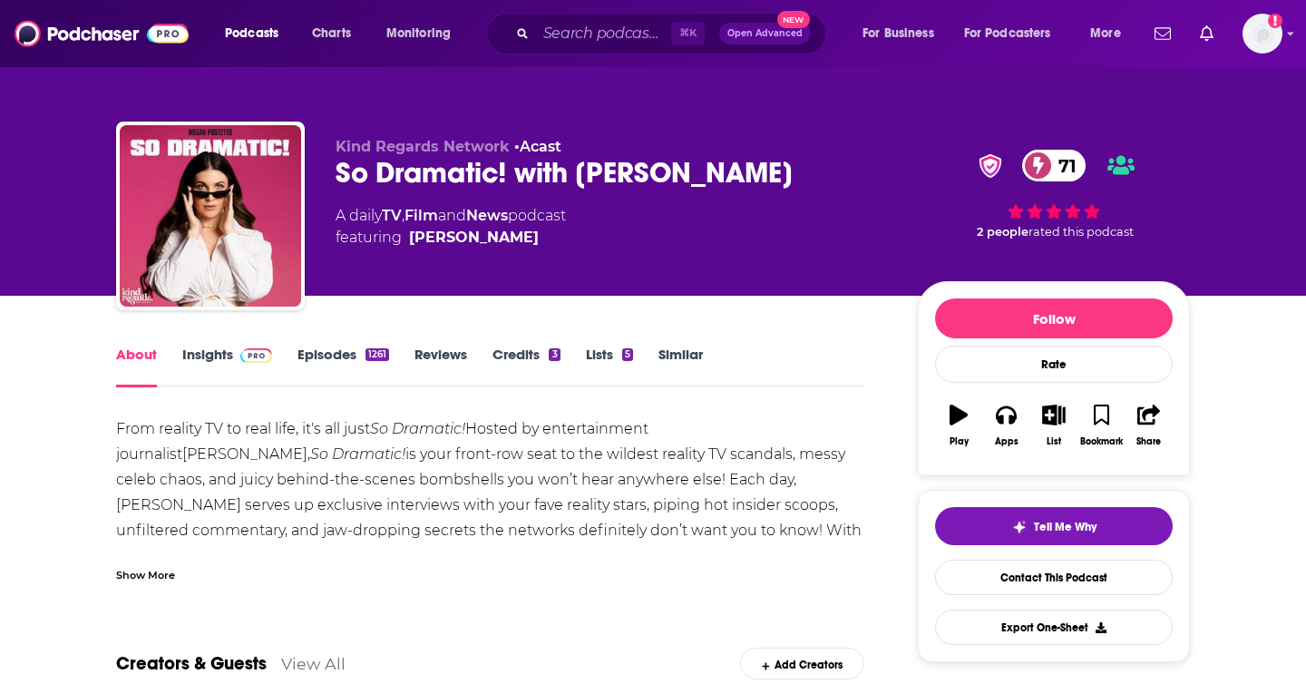
click at [358, 353] on link "Episodes 1261" at bounding box center [343, 366] width 92 height 42
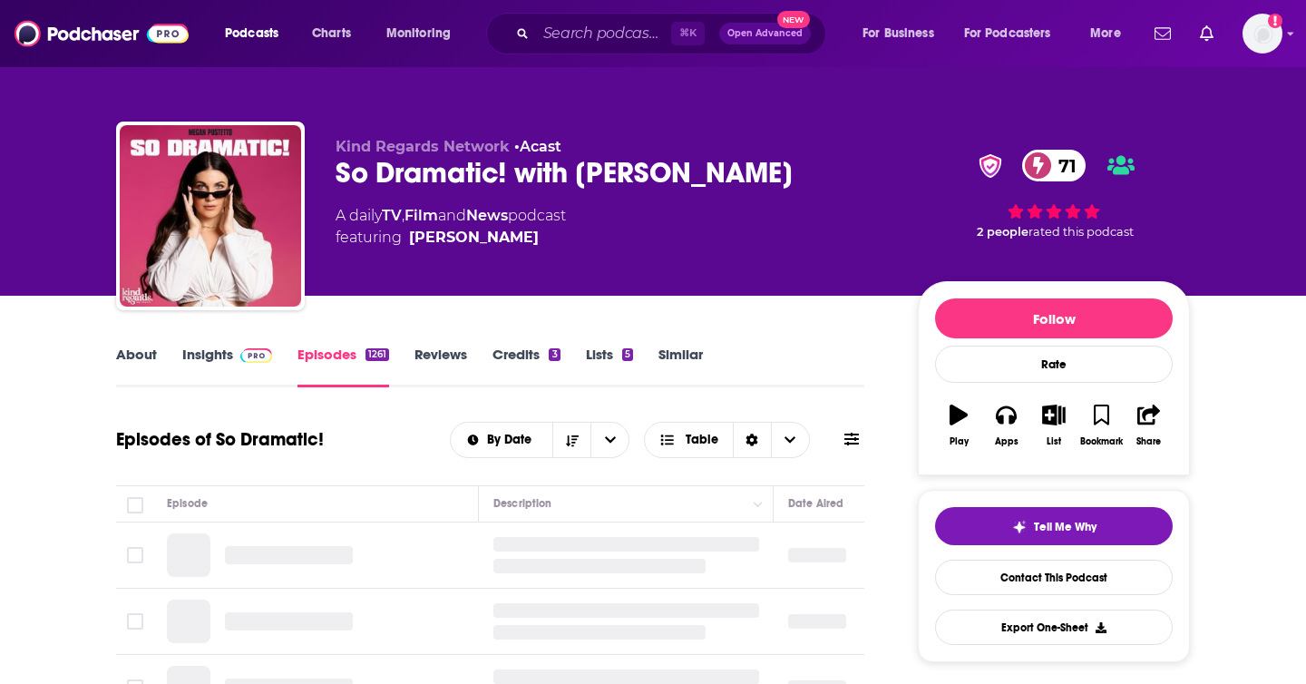
click at [231, 355] on link "Insights" at bounding box center [227, 366] width 90 height 42
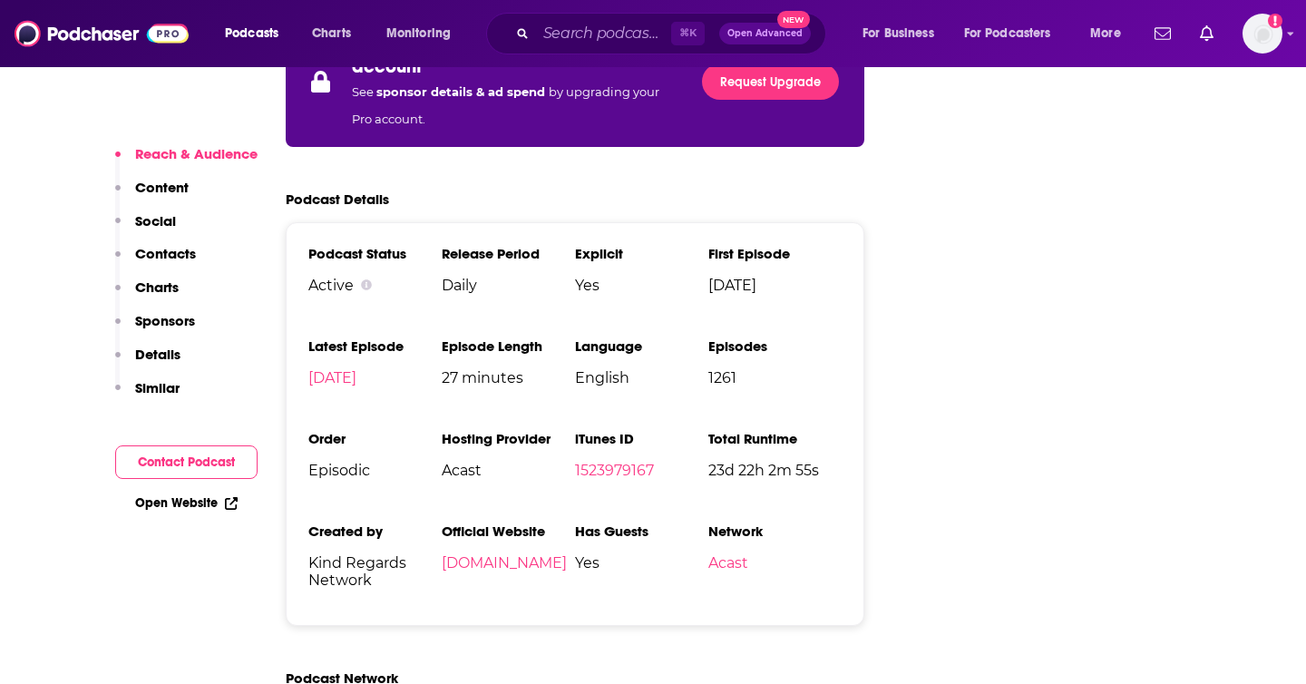
scroll to position [3102, 0]
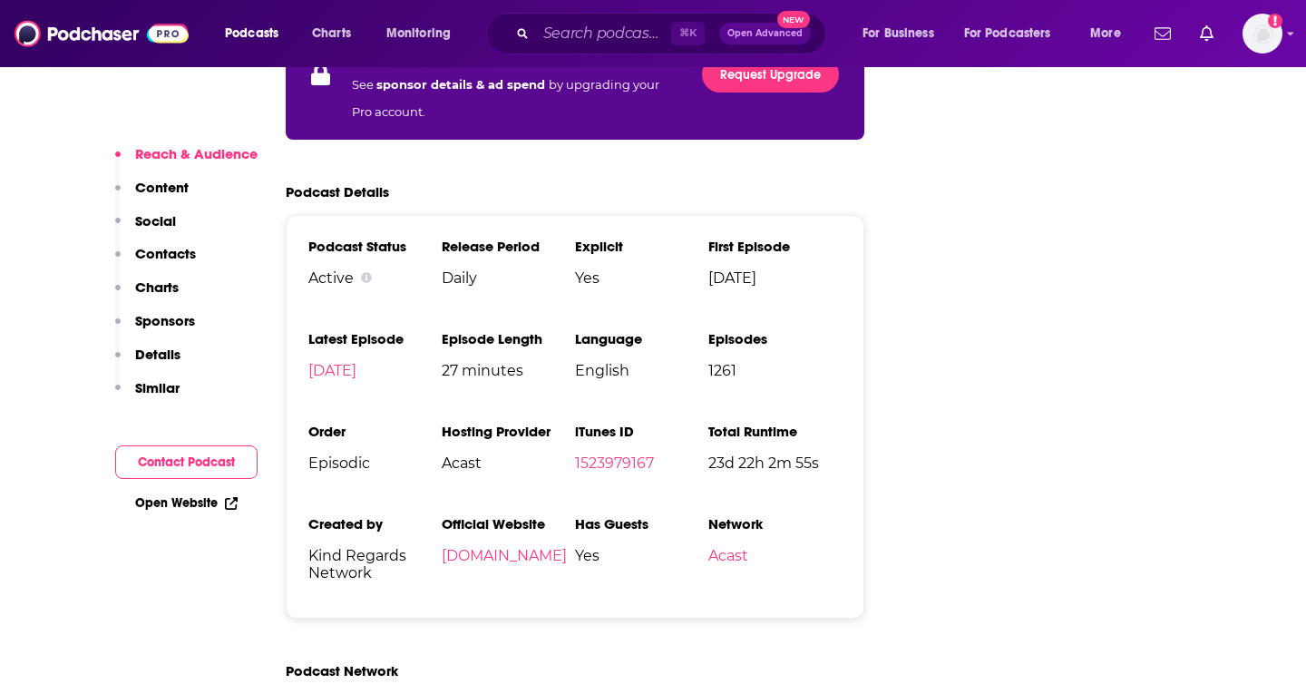
click at [177, 255] on p "Contacts" at bounding box center [165, 253] width 61 height 17
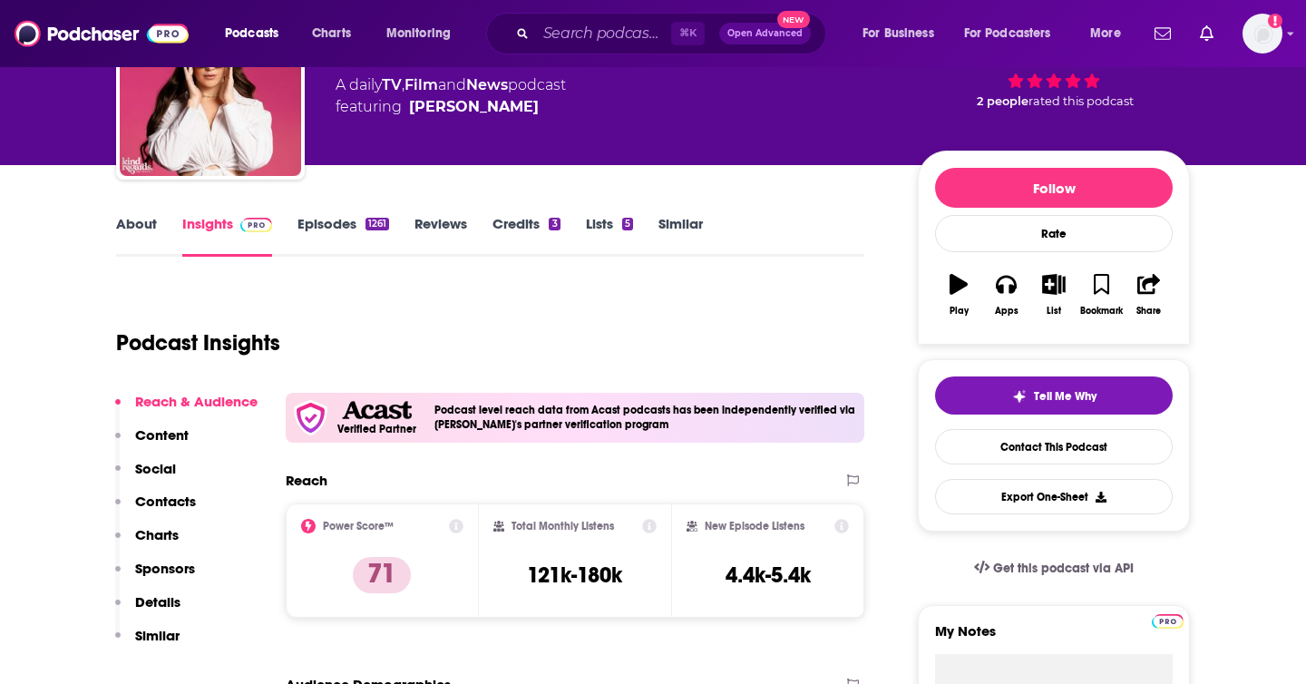
scroll to position [0, 0]
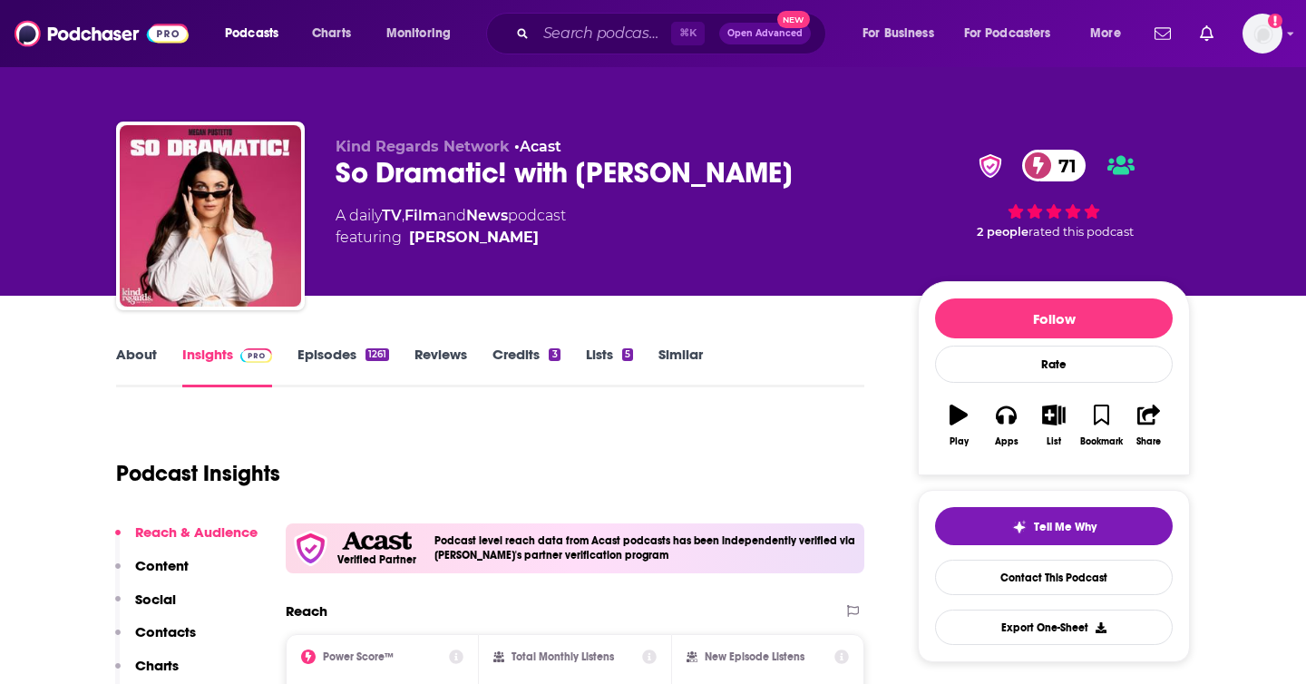
click at [492, 169] on div "So Dramatic! with [PERSON_NAME] 71" at bounding box center [611, 172] width 553 height 35
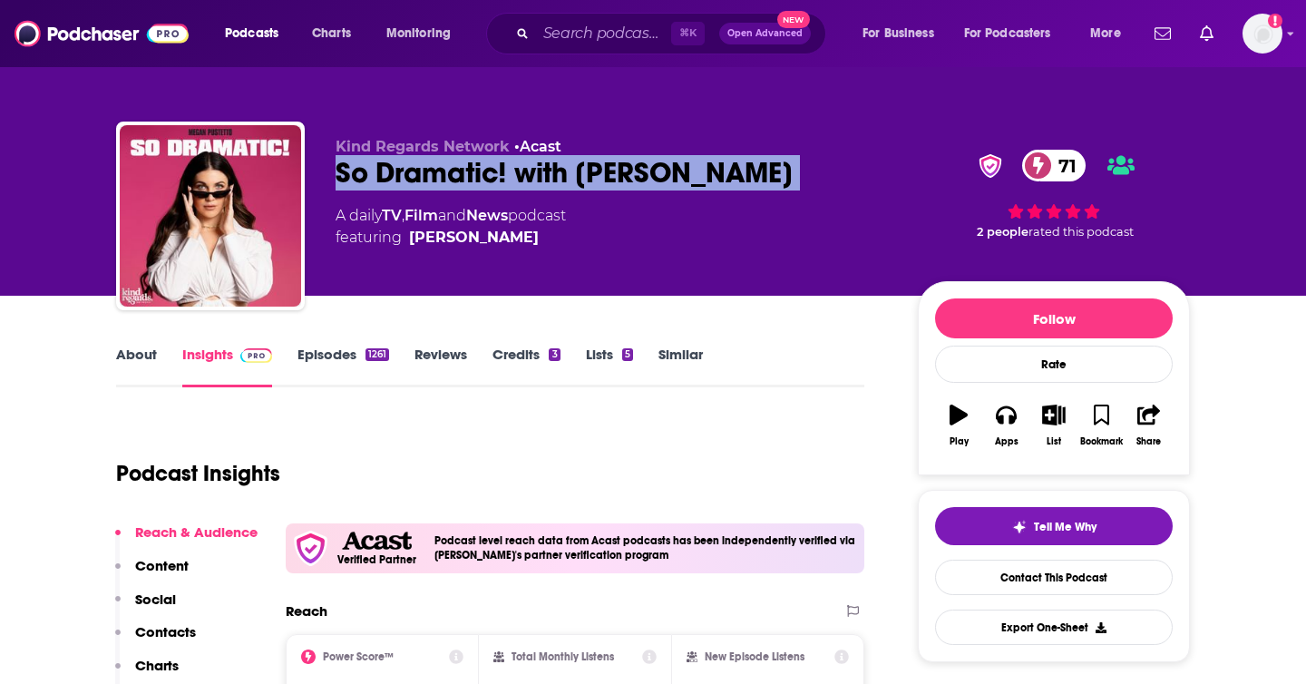
click at [492, 169] on div "So Dramatic! with Megan Pustetto 71" at bounding box center [611, 172] width 553 height 35
copy div "So Dramatic! with Megan Pustetto 71"
click at [175, 634] on p "Contacts" at bounding box center [165, 631] width 61 height 17
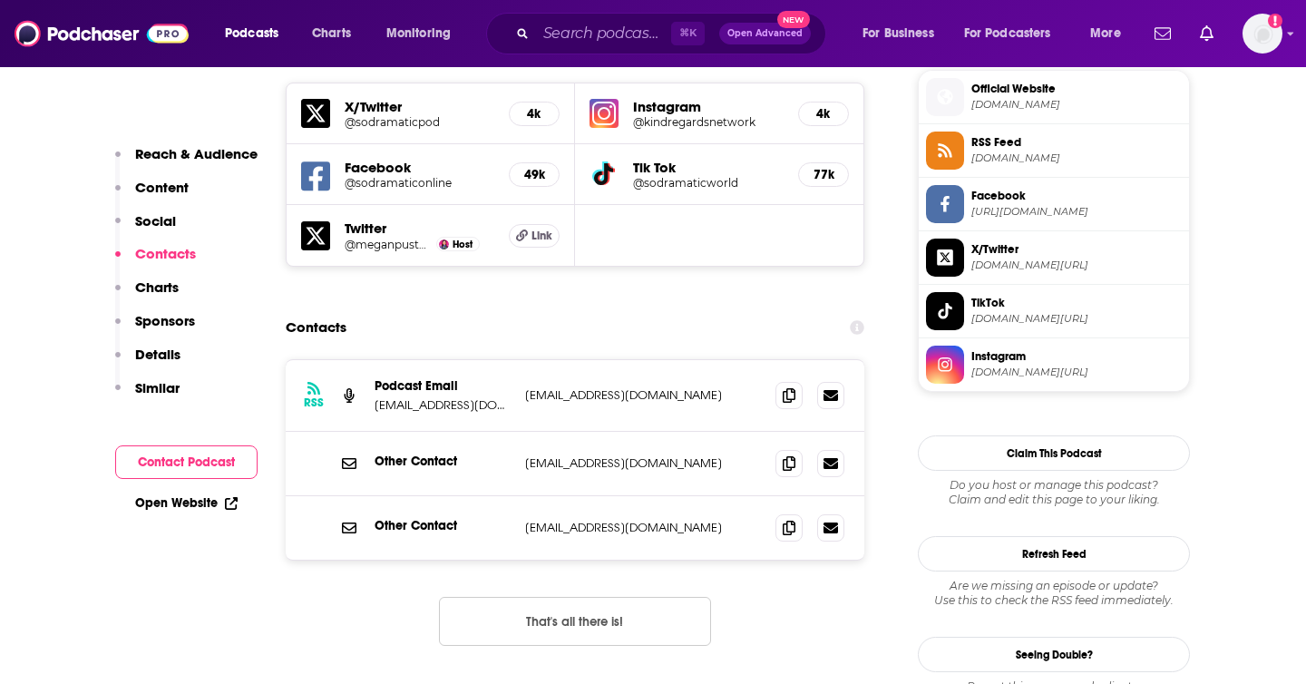
scroll to position [1634, 0]
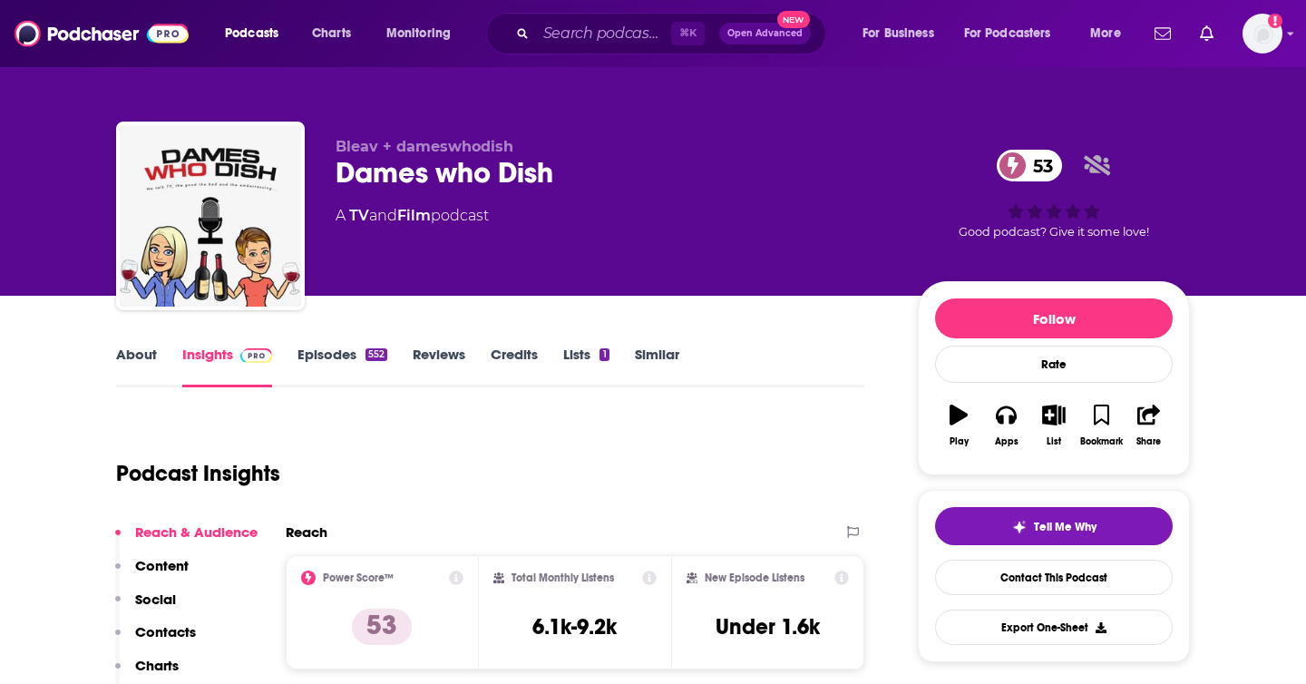
scroll to position [48, 0]
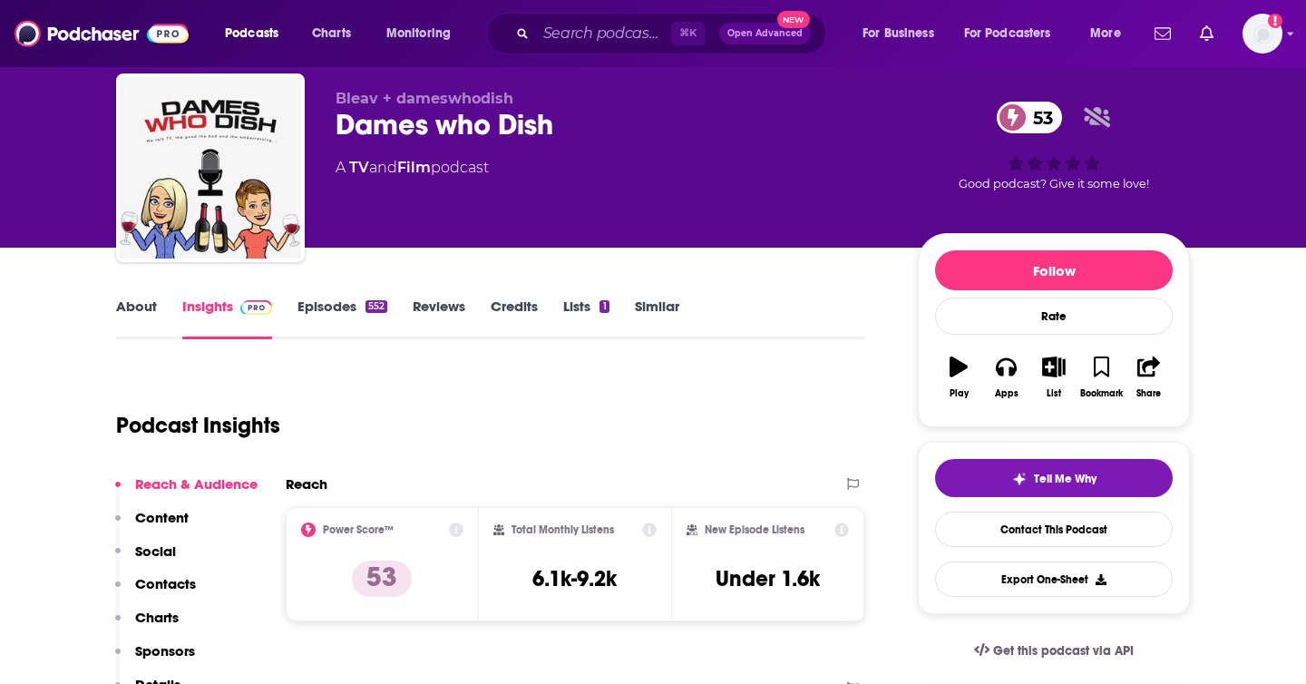
click at [134, 306] on link "About" at bounding box center [136, 318] width 41 height 42
